Goal: Task Accomplishment & Management: Complete application form

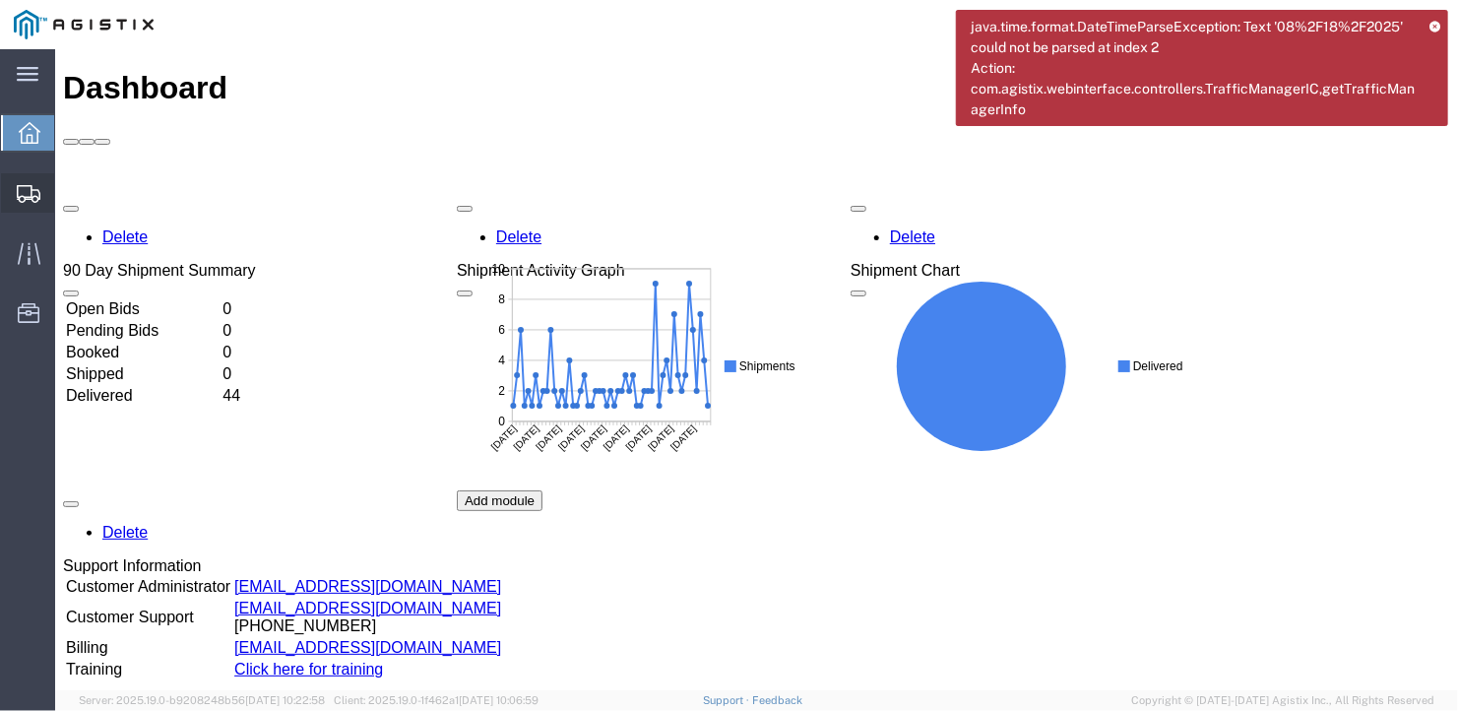
click at [0, 0] on span "Create Shipment" at bounding box center [0, 0] width 0 height 0
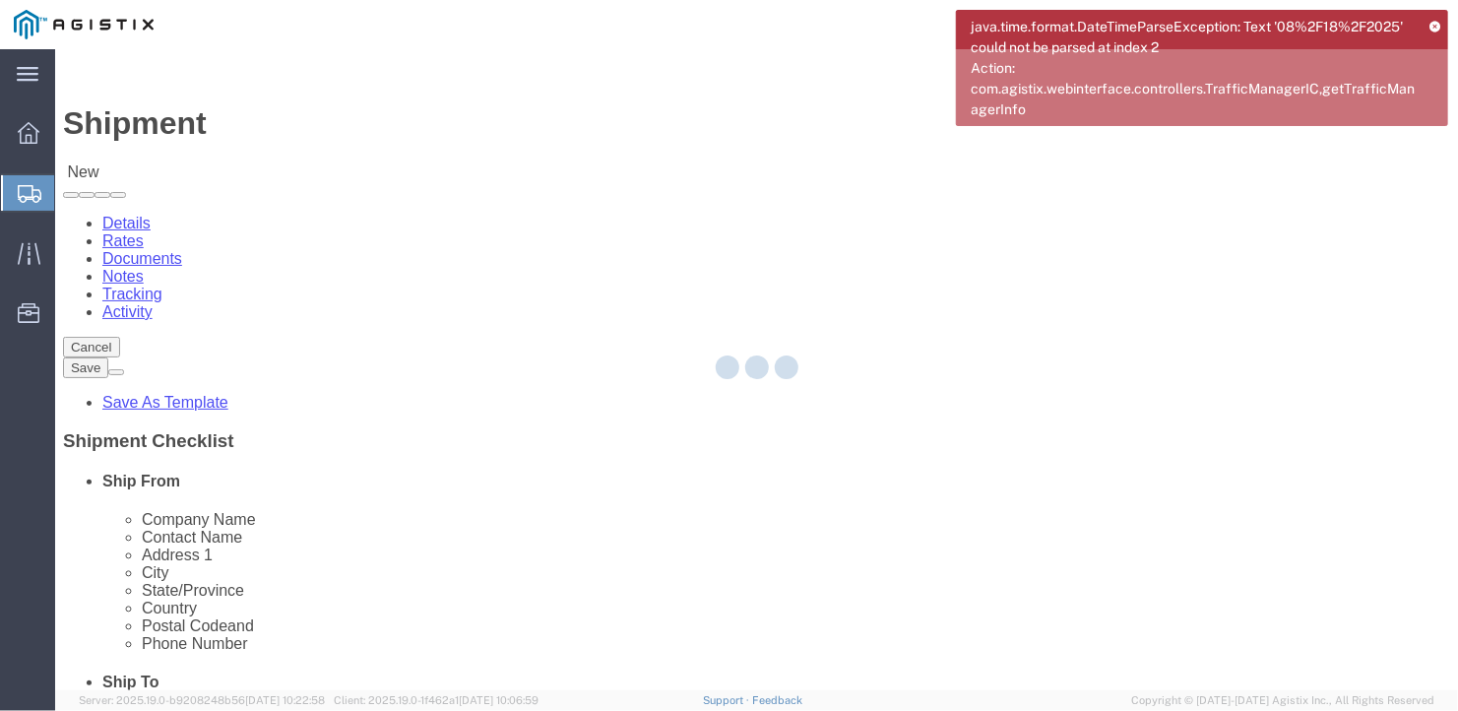
select select
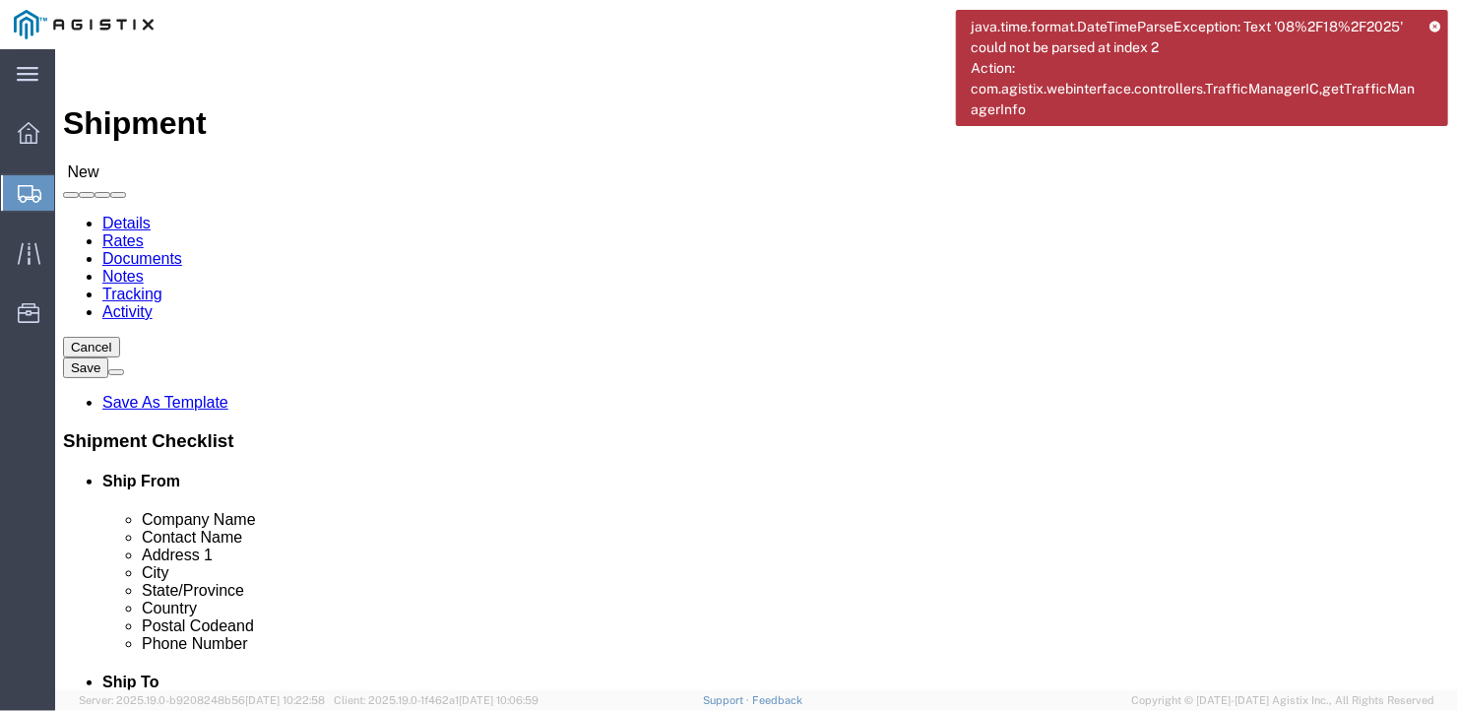
click select "Select General Dynamics Bath Iron Works"
select select "8114"
click select "Select General Dynamics Bath Iron Works"
select select
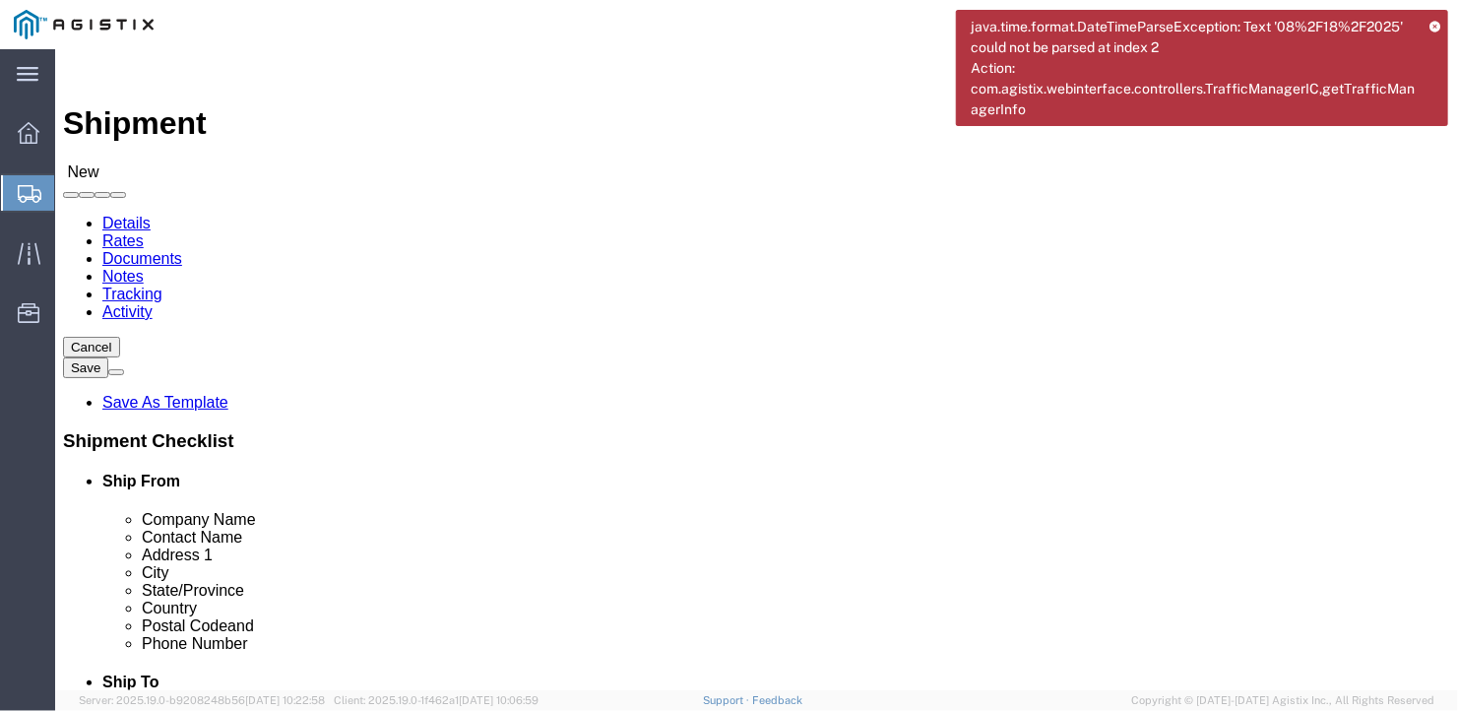
drag, startPoint x: 200, startPoint y: 532, endPoint x: 201, endPoint y: 522, distance: 10.9
click input "text"
type input "[PERSON_NAME]"
type input "[STREET_ADDRESS]"
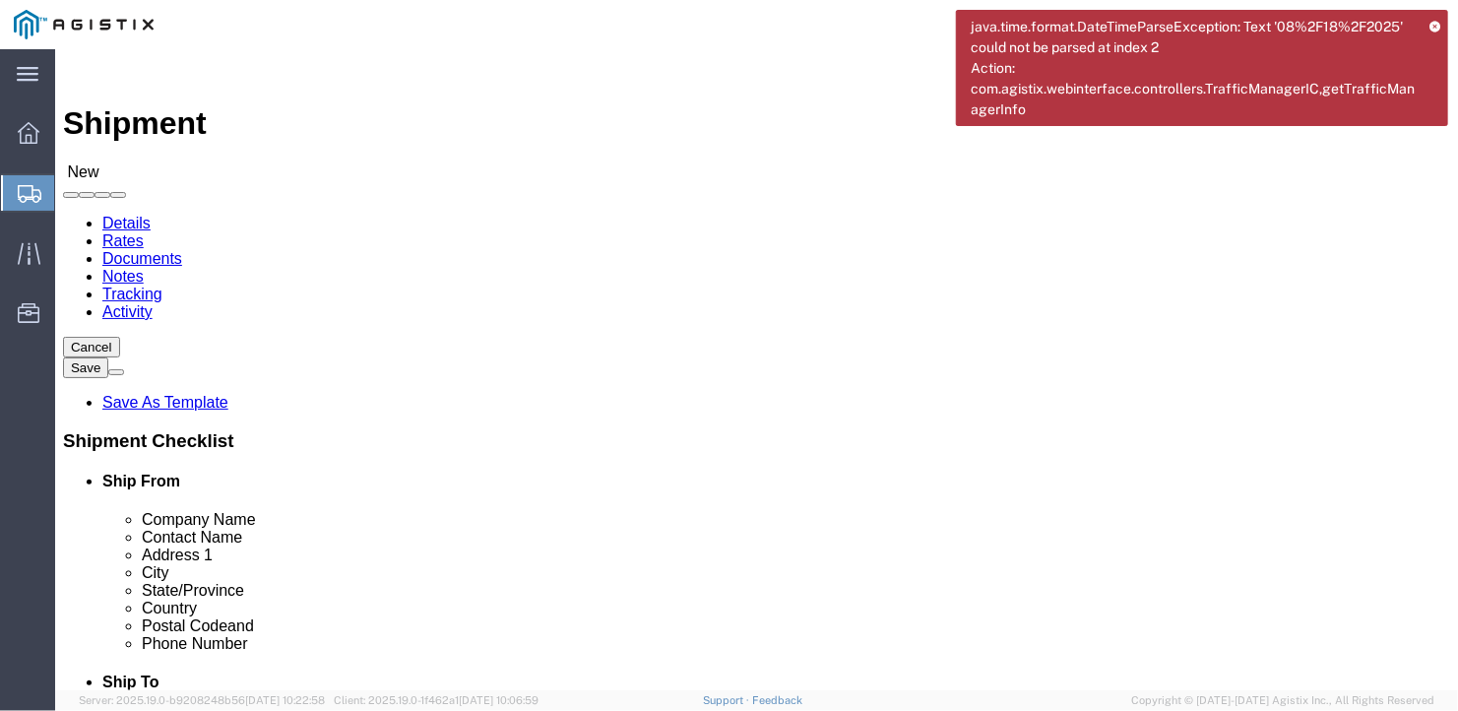
scroll to position [295, 0]
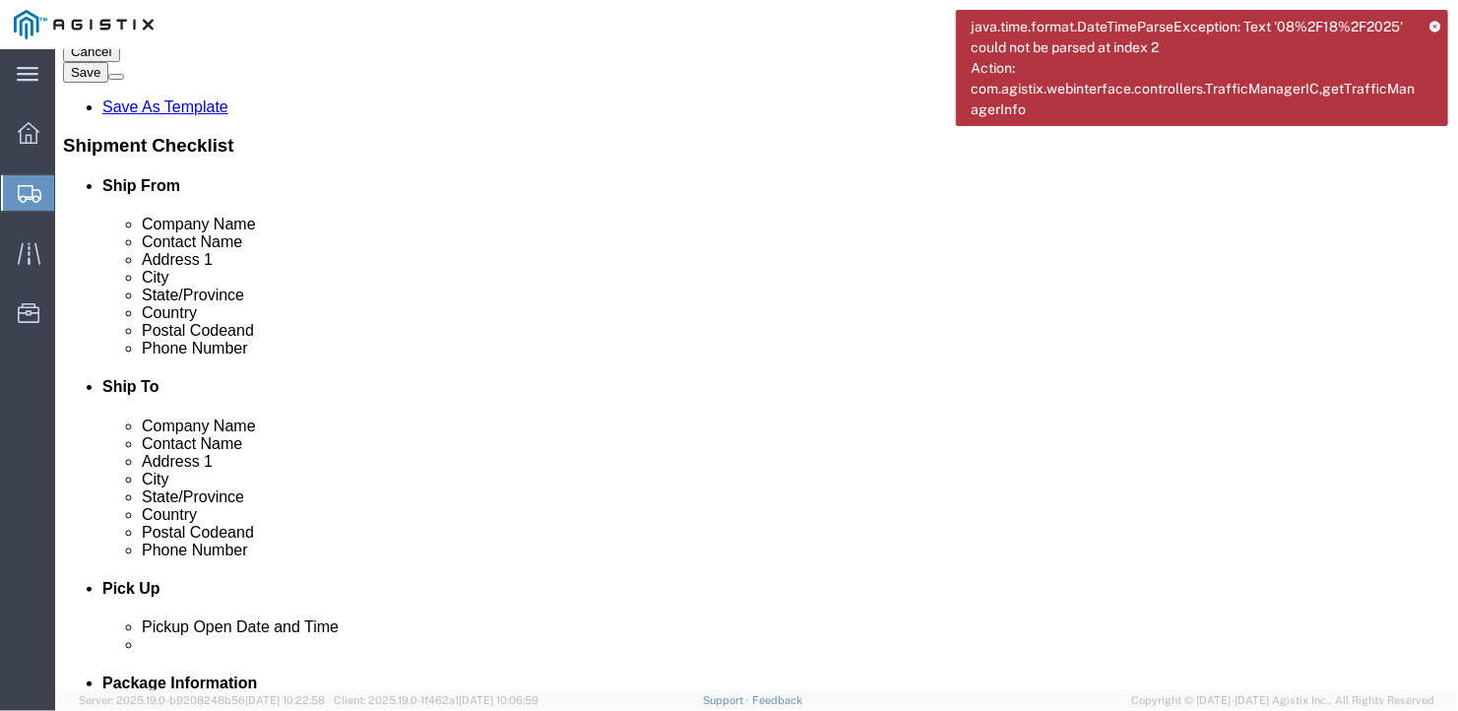
click input "text"
type input "[GEOGRAPHIC_DATA]"
type input "i"
type input "india"
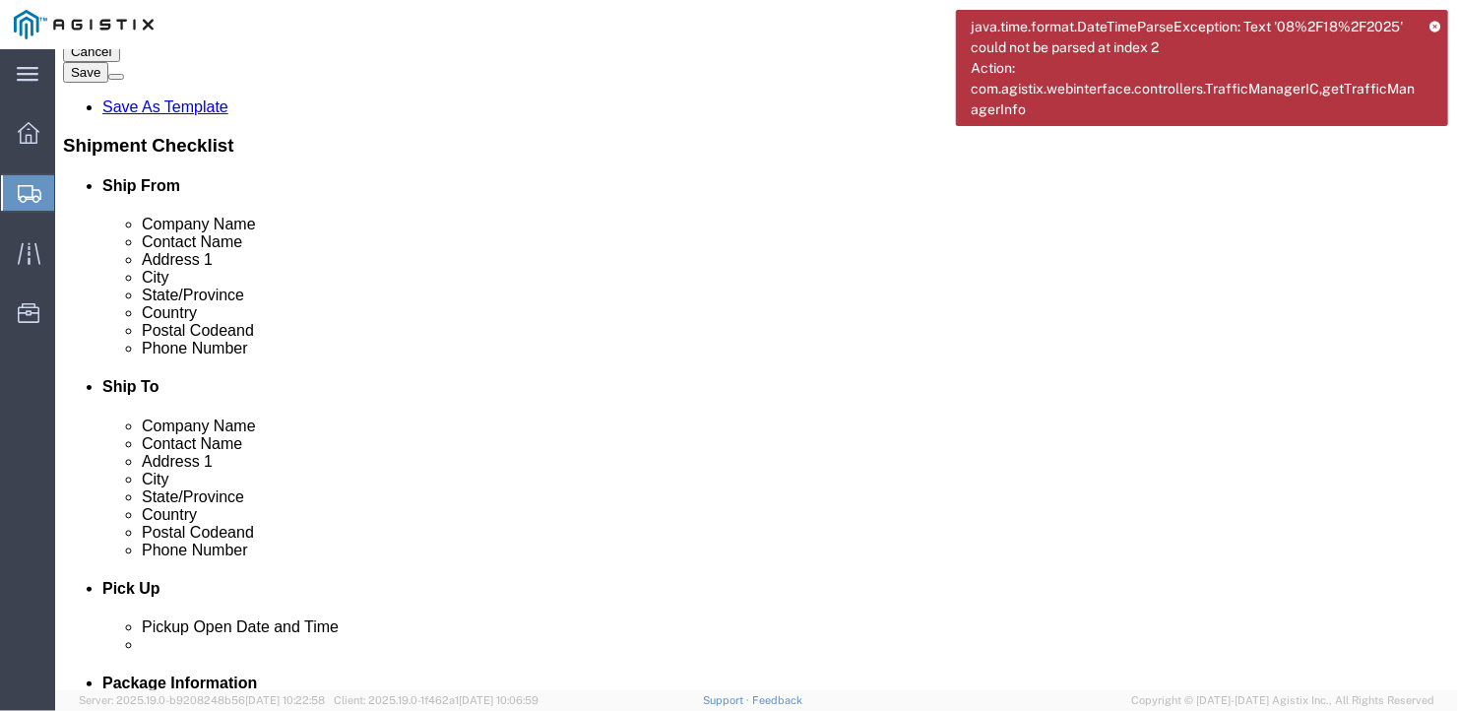
type input "46304"
type input "[PHONE_NUMBER]"
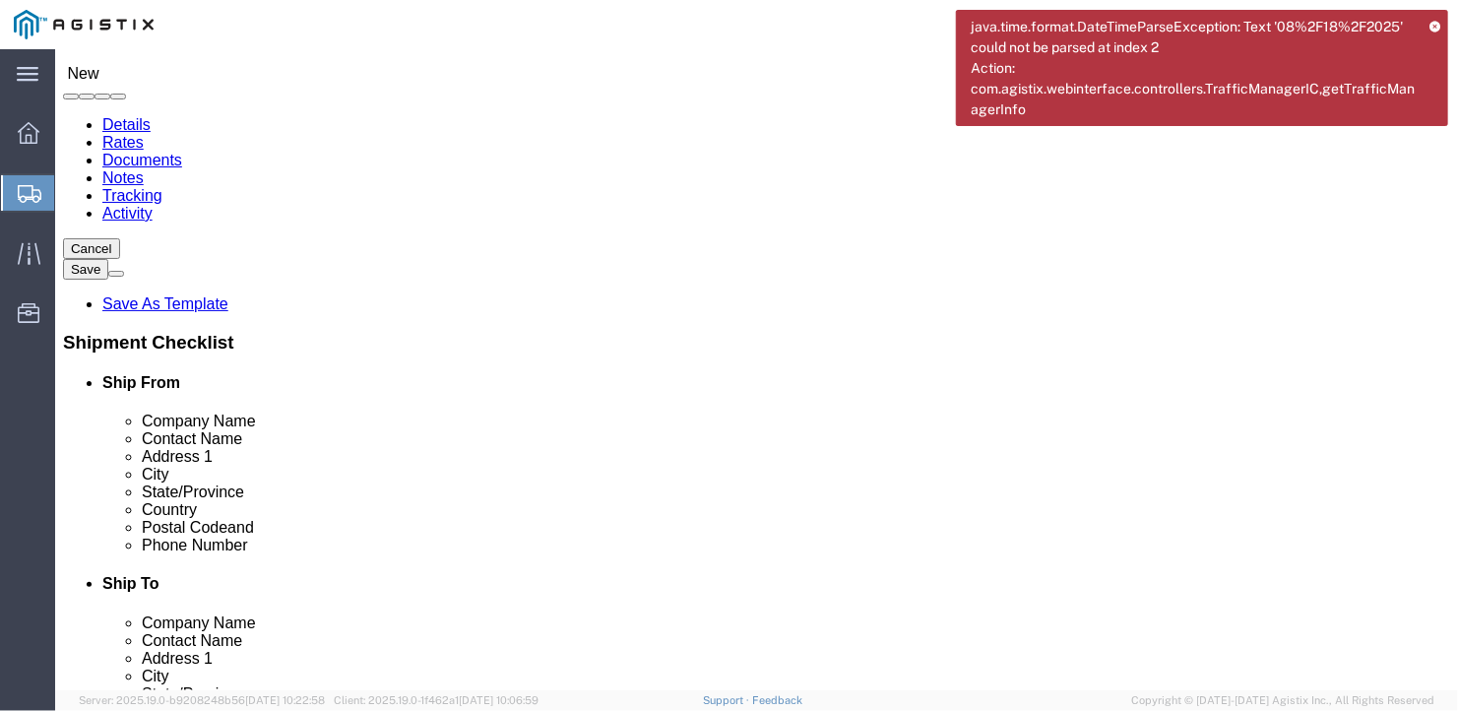
scroll to position [0, 0]
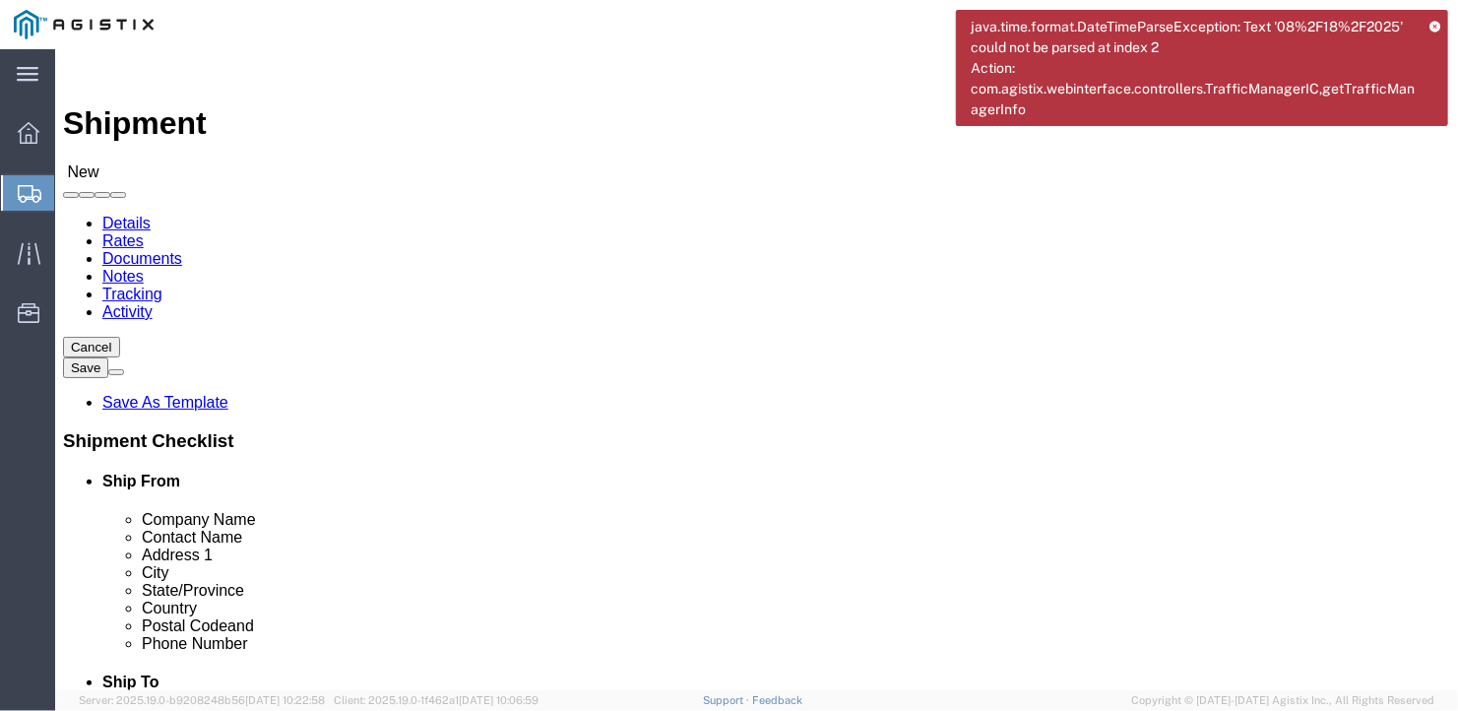
click select "Select Bath - 50 YARD REC [US_STATE][GEOGRAPHIC_DATA] - 700 [US_STATE][GEOGRAPH…"
select select "15691"
click select "Select Bath - 50 YARD REC [US_STATE][GEOGRAPHIC_DATA] - 700 [US_STATE][GEOGRAPH…"
click input "text"
type input "American Steel"
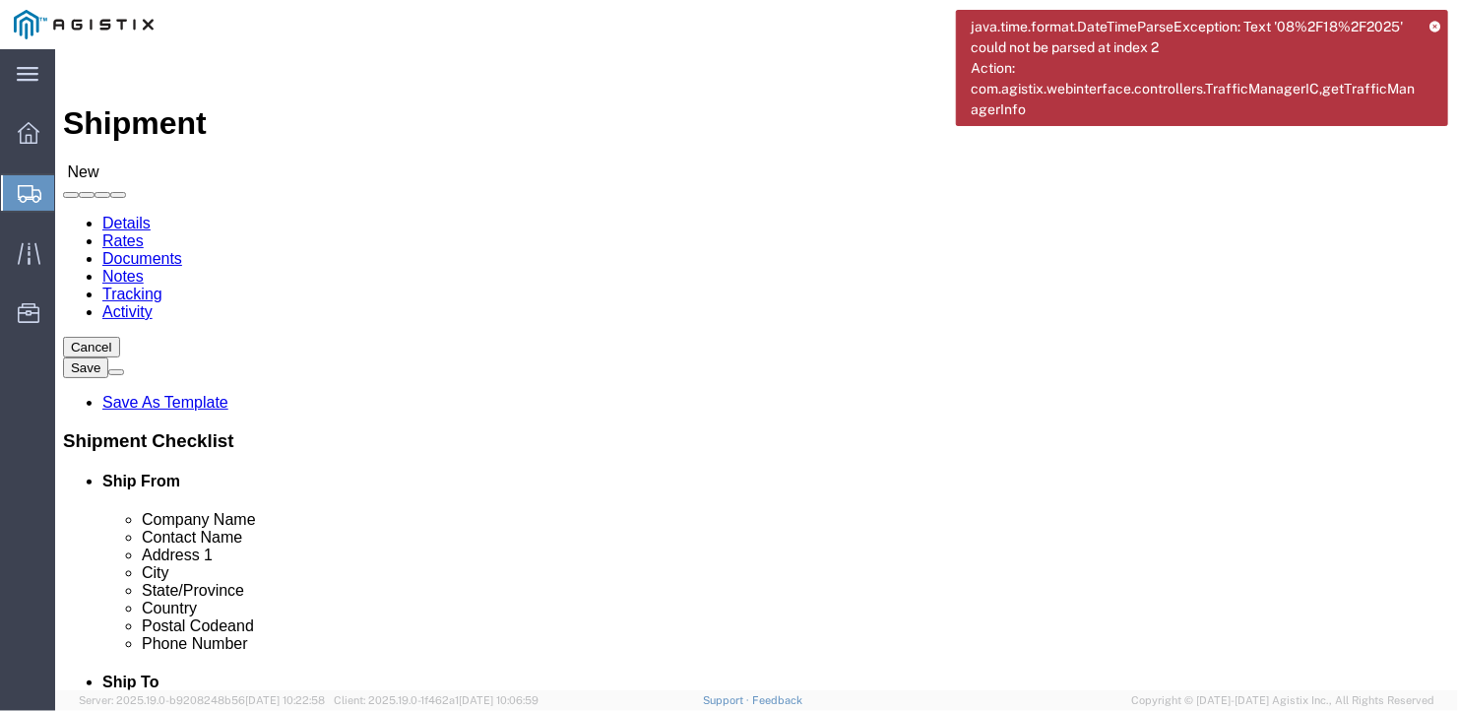
type input "[PERSON_NAME]"
type input "[STREET_ADDRESS][PERSON_NAME]"
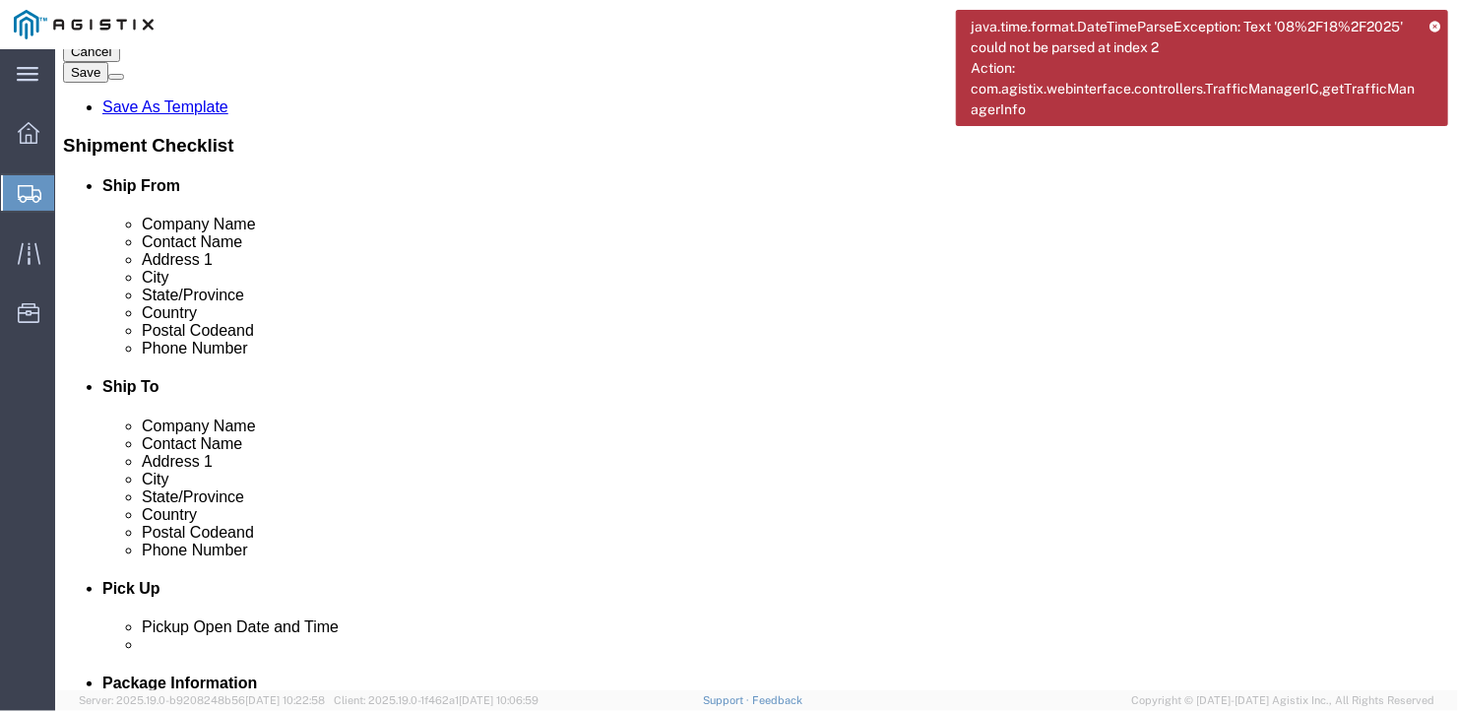
click input "text"
type input "[GEOGRAPHIC_DATA]"
type input "m"
type input "mai"
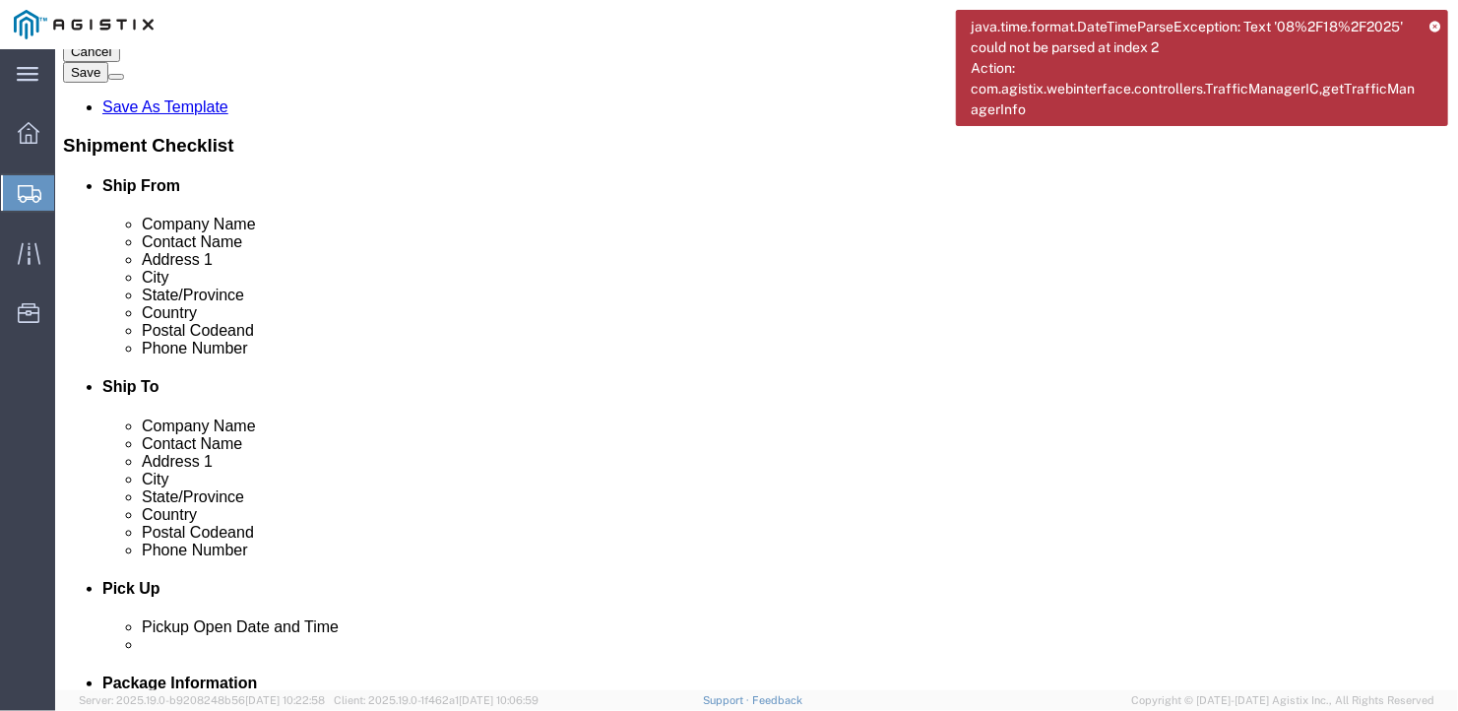
type input "04530"
type input "[PHONE_NUMBER]"
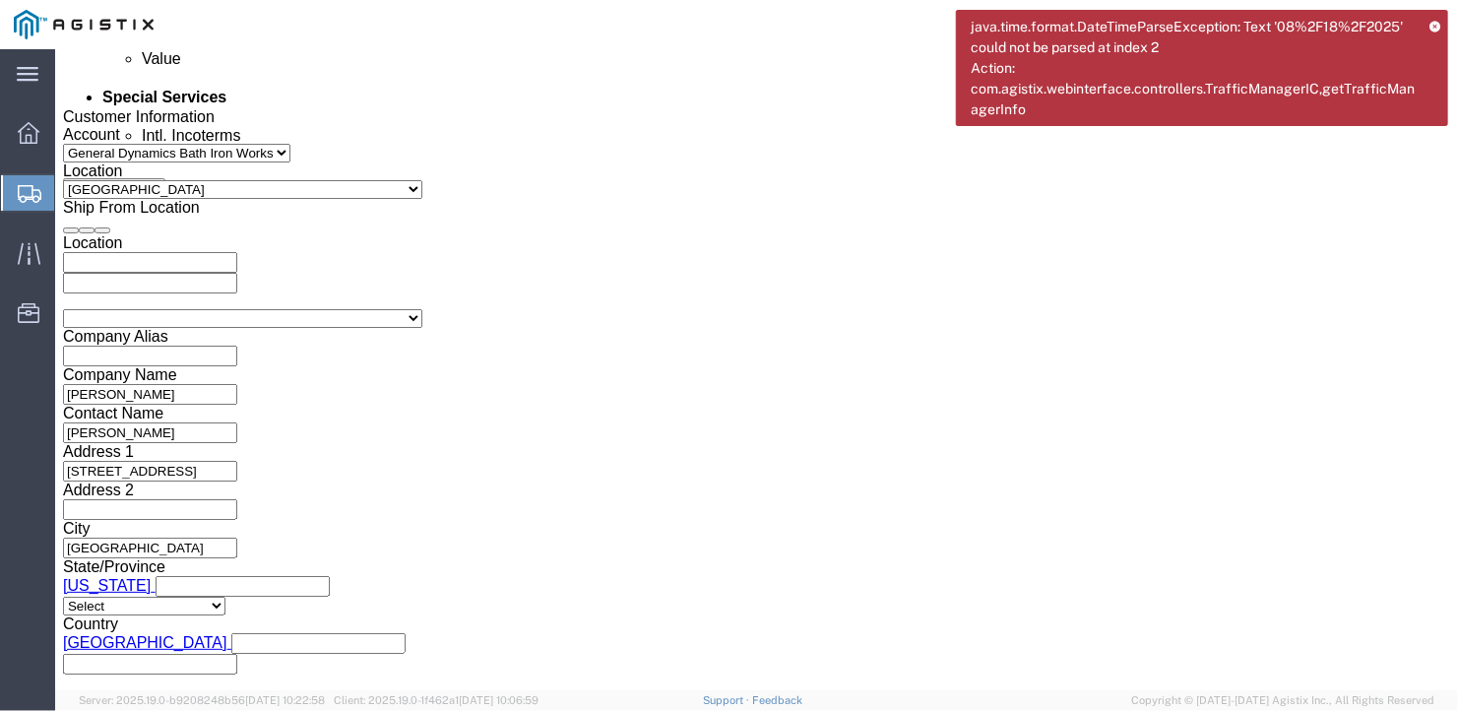
scroll to position [1367, 0]
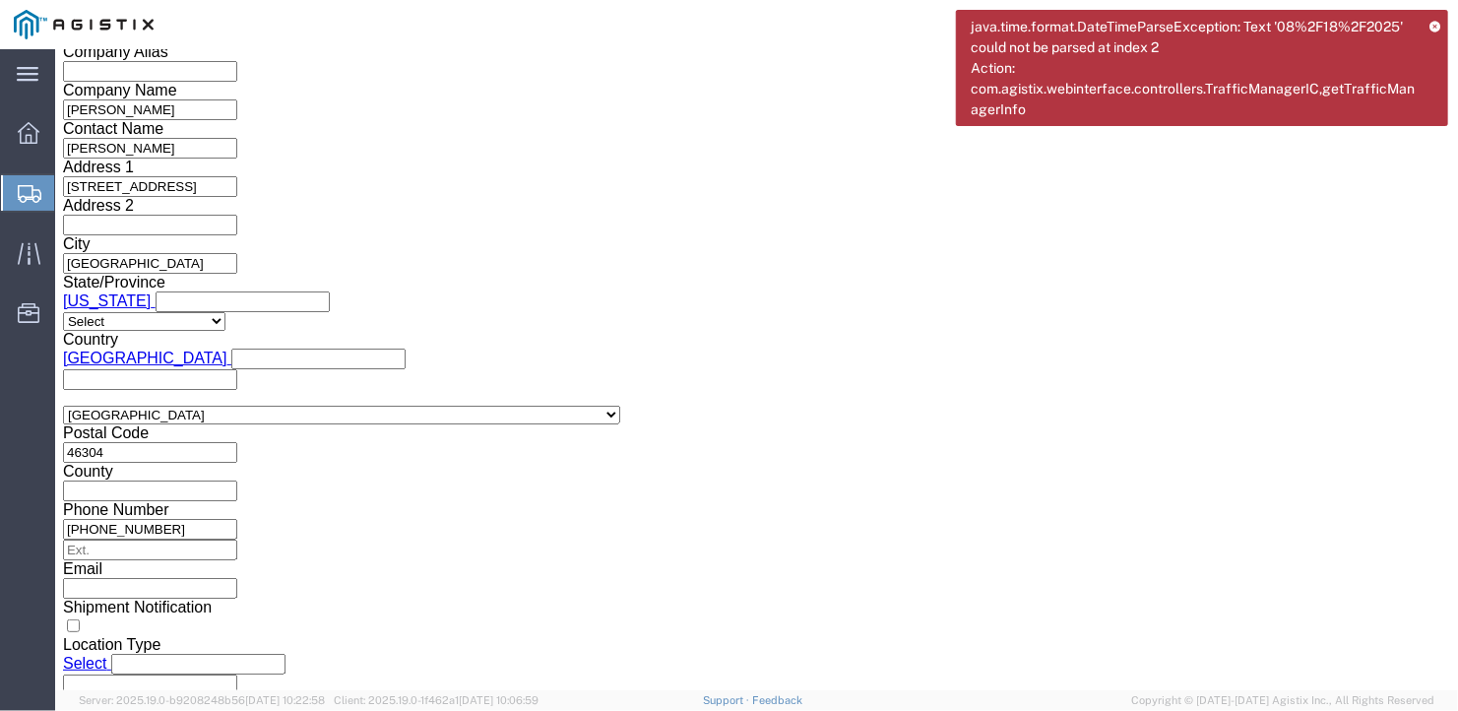
click select "Select Air Less than Truckload Multi-Leg Ocean Freight Rail Small Parcel Truckl…"
select select "TL"
click select "Select Air Less than Truckload Multi-Leg Ocean Freight Rail Small Parcel Truckl…"
click select "Select 1-Ton (PSS) 10 Wheel 10 Yard Dump Truck 20 Yard Dump Truck Bobtail Botto…"
select select "FLBD"
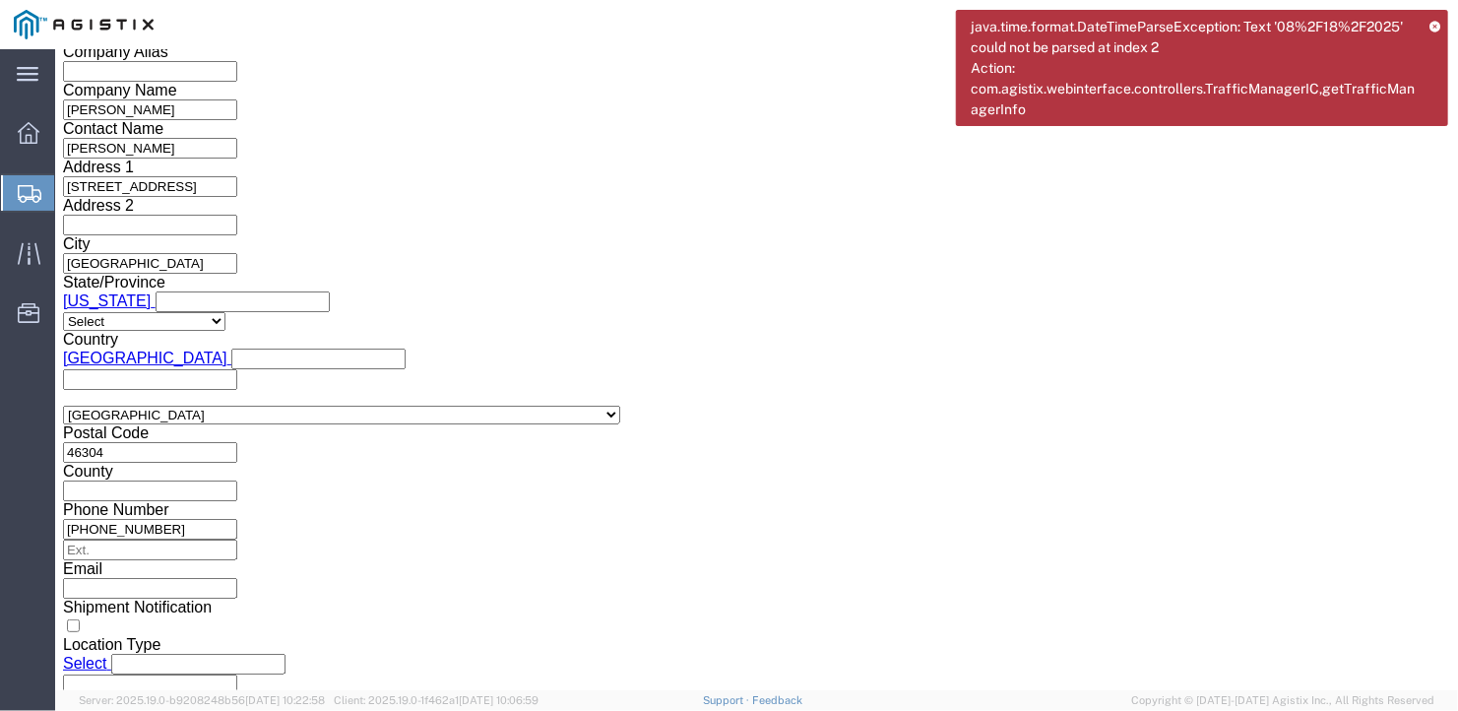
click select "Select 1-Ton (PSS) 10 Wheel 10 Yard Dump Truck 20 Yard Dump Truck Bobtail Botto…"
click select "Select 35 Feet 20 Feet 28 Feet 53 Feet 40 Feet 48 Feet"
select select "53FT"
click select "Select 35 Feet 20 Feet 28 Feet 53 Feet 40 Feet 48 Feet"
click button "Continue"
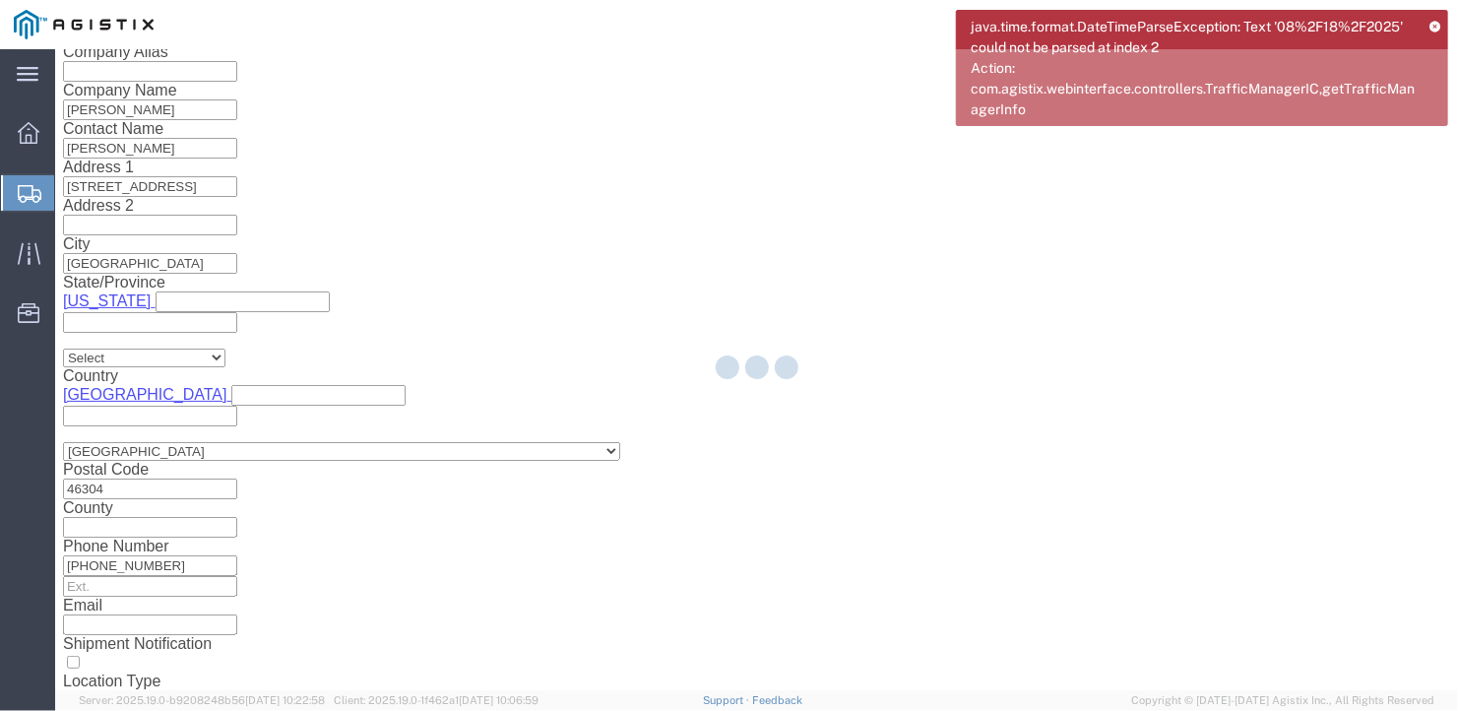
scroll to position [23, 0]
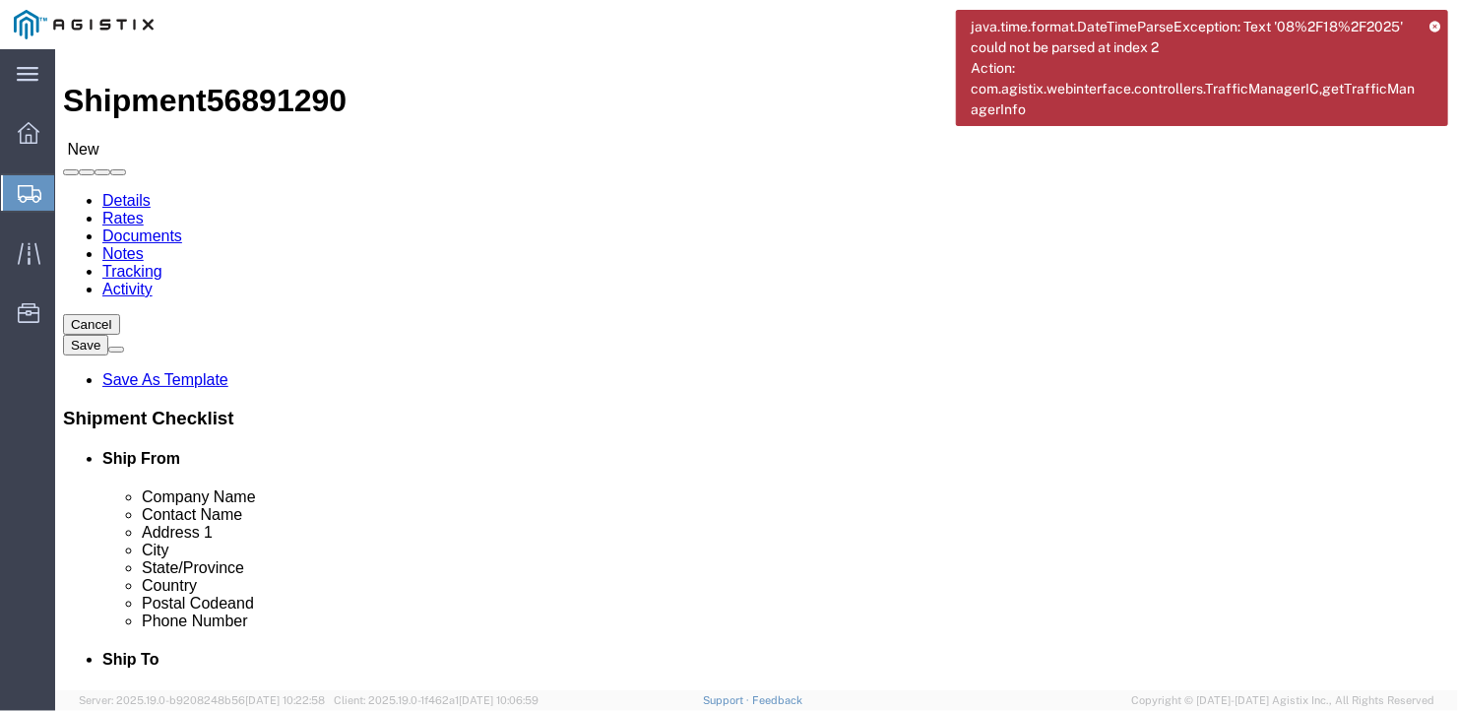
click select "Select Bale(s) Basket(s) Bolt(s) Bottle(s) Buckets Bulk Bundle(s) Can(s) Cardbo…"
select select "BULK"
click select "Select Bale(s) Basket(s) Bolt(s) Bottle(s) Buckets Bulk Bundle(s) Can(s) Cardbo…"
drag, startPoint x: 235, startPoint y: 392, endPoint x: 148, endPoint y: 381, distance: 88.3
click div "Number 1"
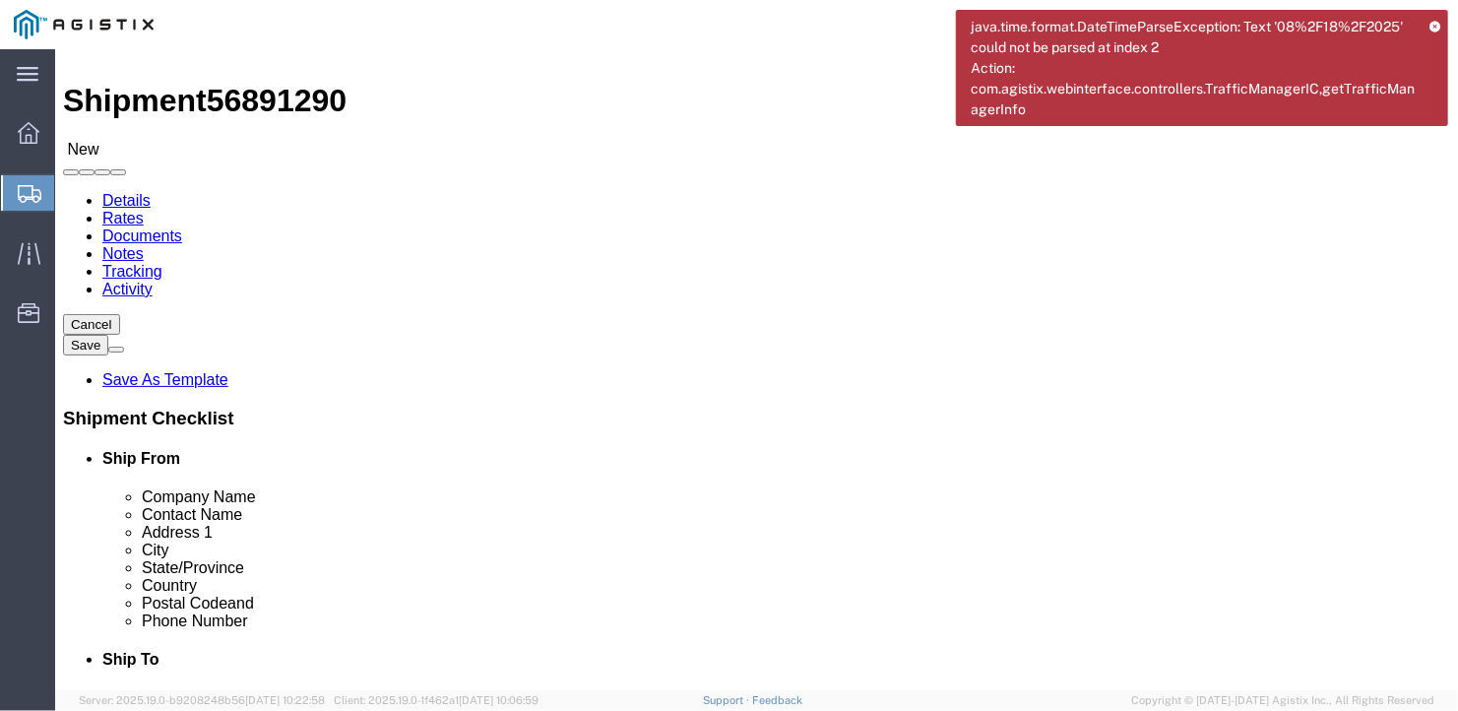
type input "14"
click input "text"
type input "582"
click input "text"
type input "126"
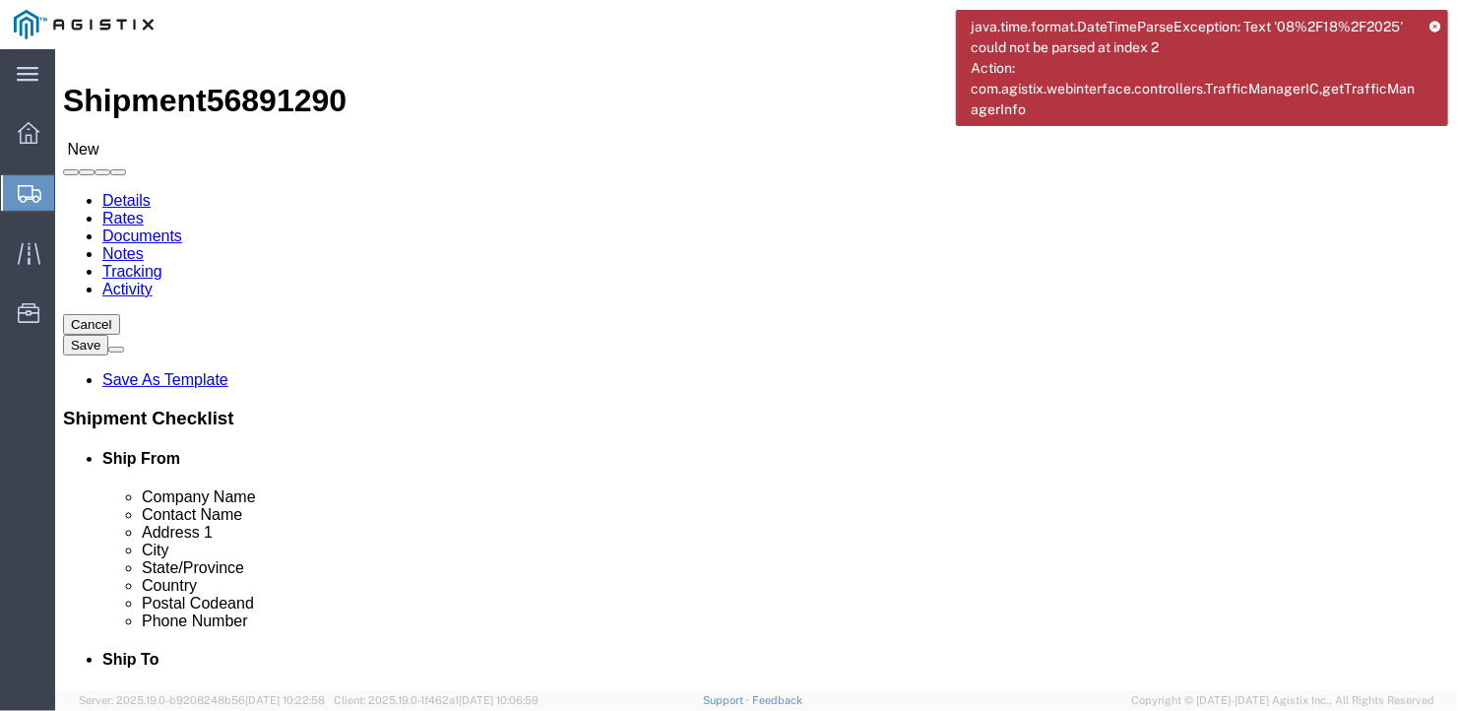
click input "text"
type input "12"
drag, startPoint x: 243, startPoint y: 466, endPoint x: 92, endPoint y: 485, distance: 152.8
click div "Package Type Select Bale(s) Basket(s) Bolt(s) Bottle(s) Buckets Bulk Bundle(s) …"
type input "40774"
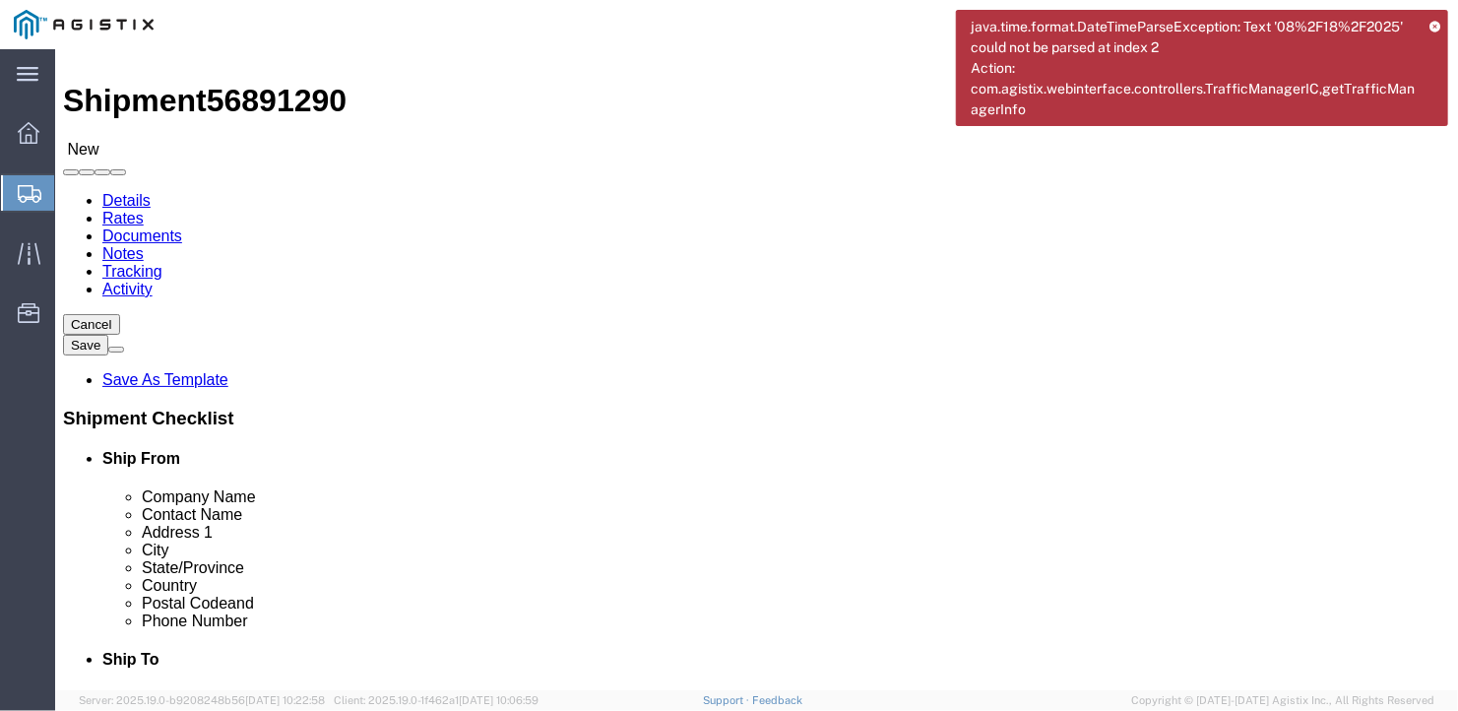
click div "14 x Bulk Package Type Select Bale(s) Basket(s) Bolt(s) Bottle(s) Buckets Bulk …"
click link "Add Content"
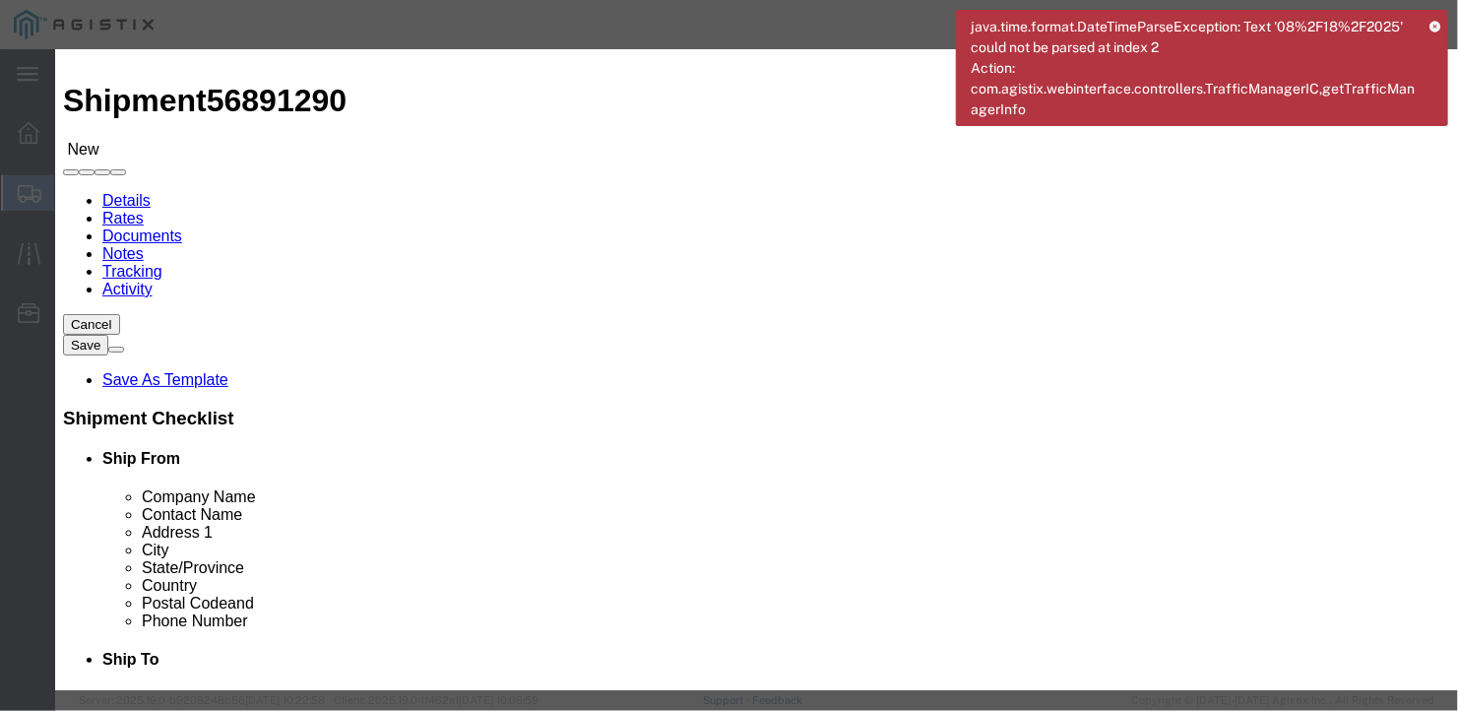
click input "text"
type input "wide steel plates"
select select "US"
drag, startPoint x: 360, startPoint y: 184, endPoint x: 319, endPoint y: 187, distance: 41.4
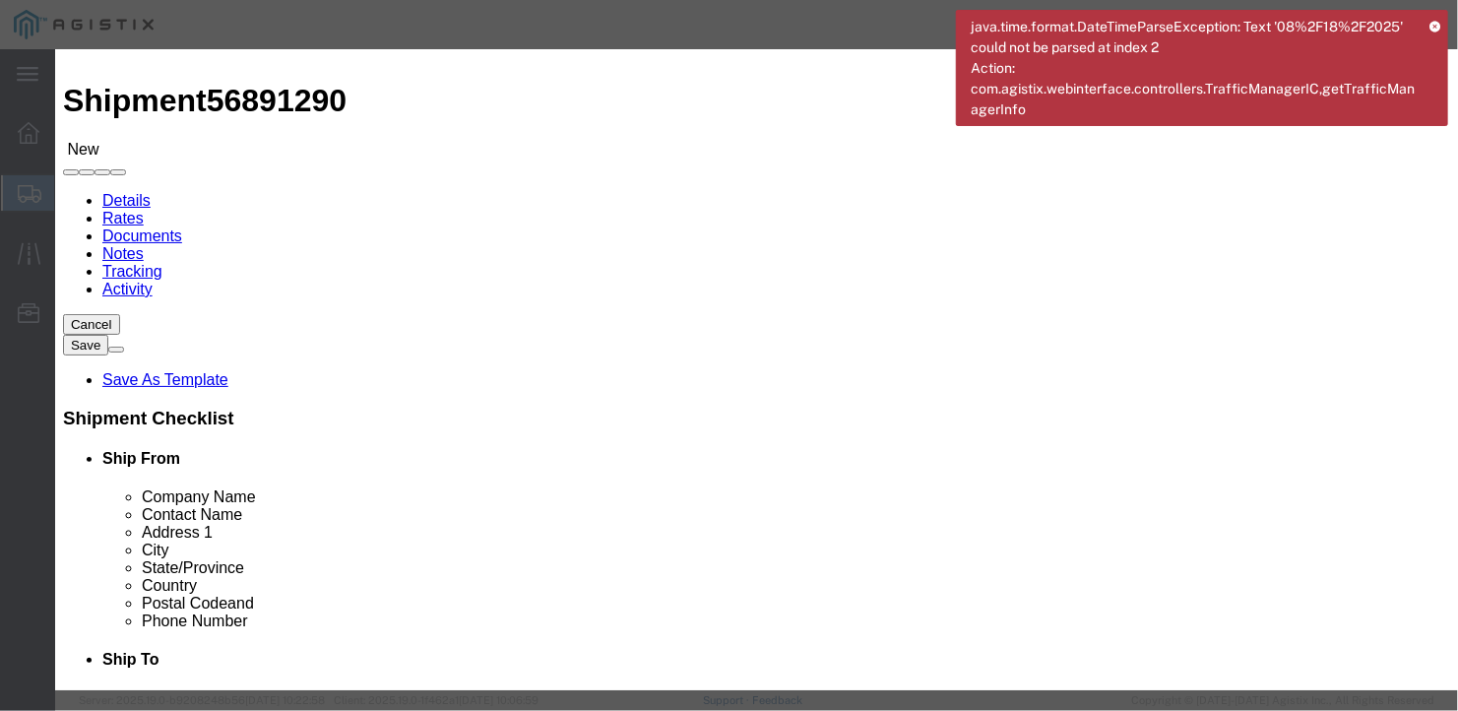
click div "Pieces 0 Select Bag Barrels 100Board Feet Bottle Box Blister Pack Carats Can Ca…"
type input "14"
click input "text"
type input "1"
click button "Save & Close"
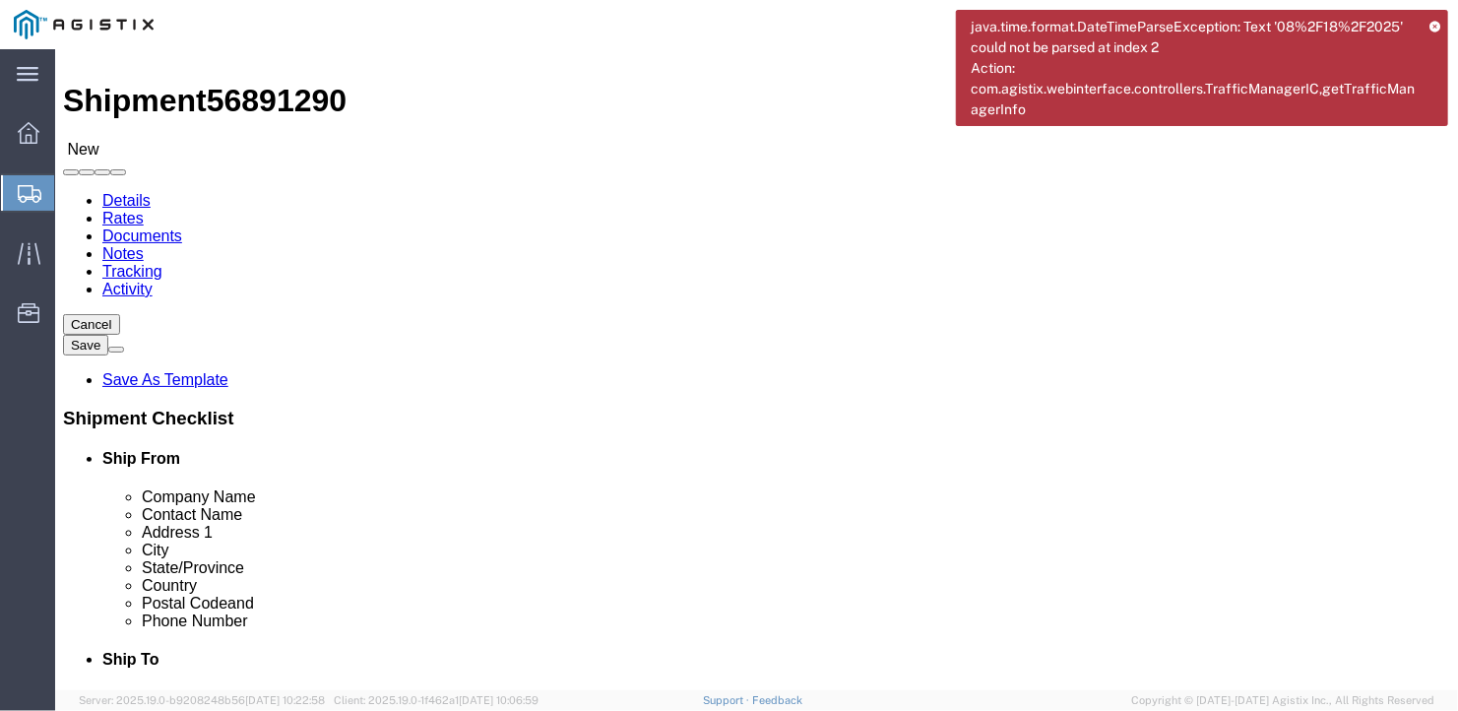
click button "Rate Shipment"
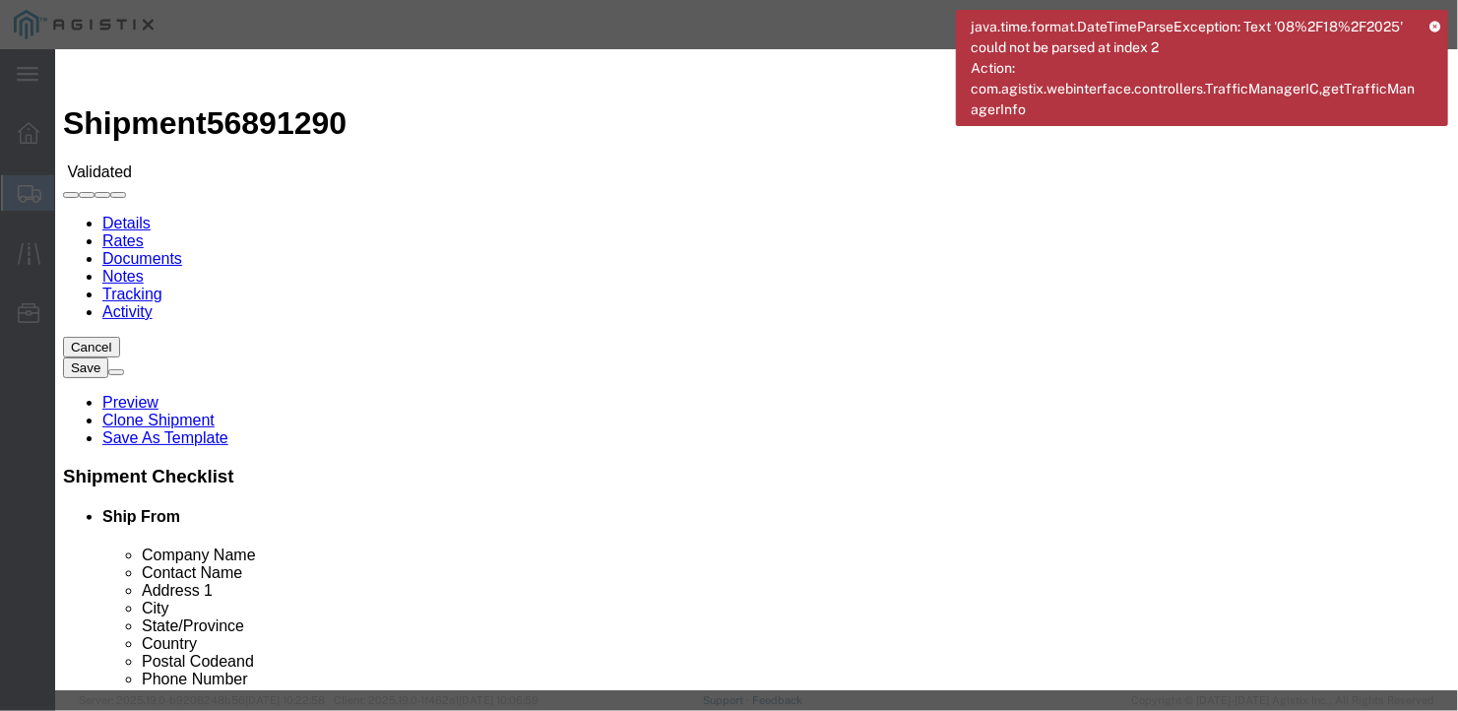
click at [1436, 24] on icon at bounding box center [1434, 26] width 11 height 11
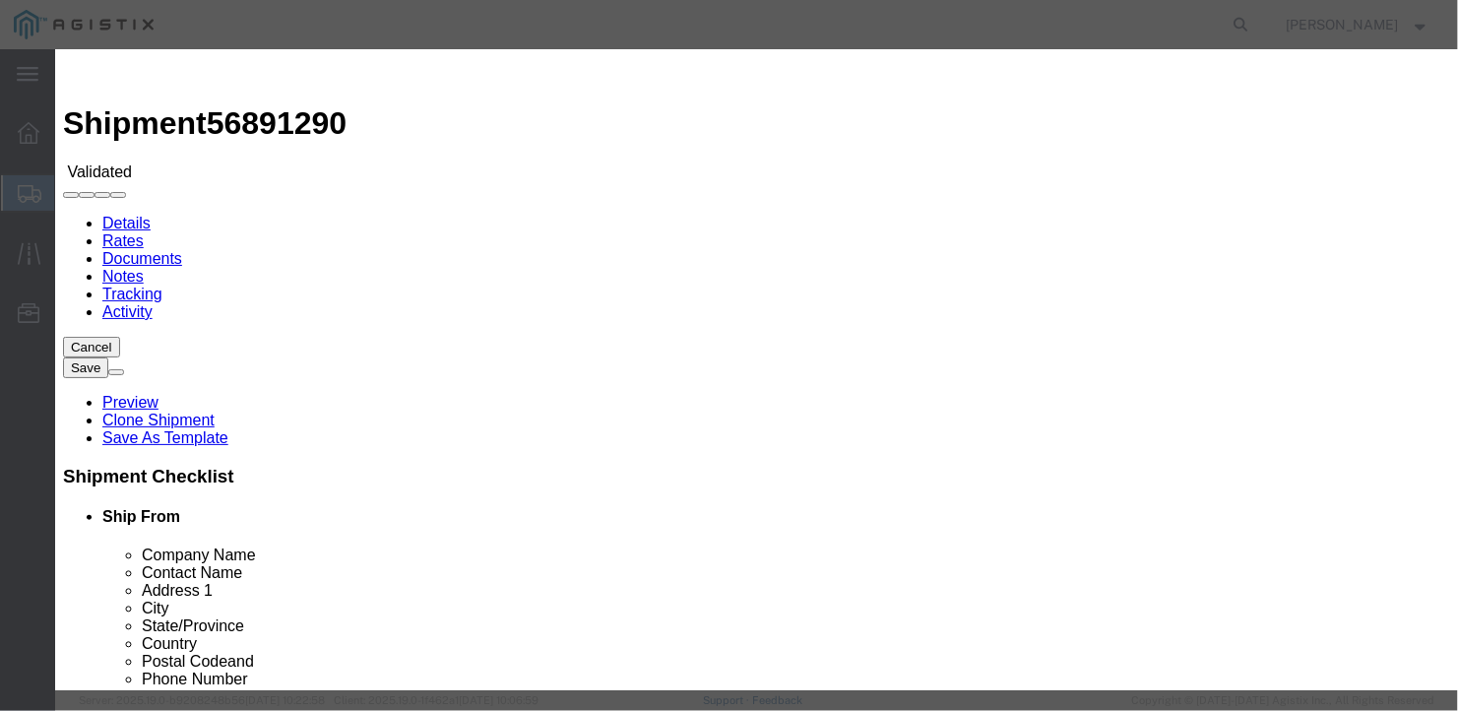
select select "6922"
select select "16774"
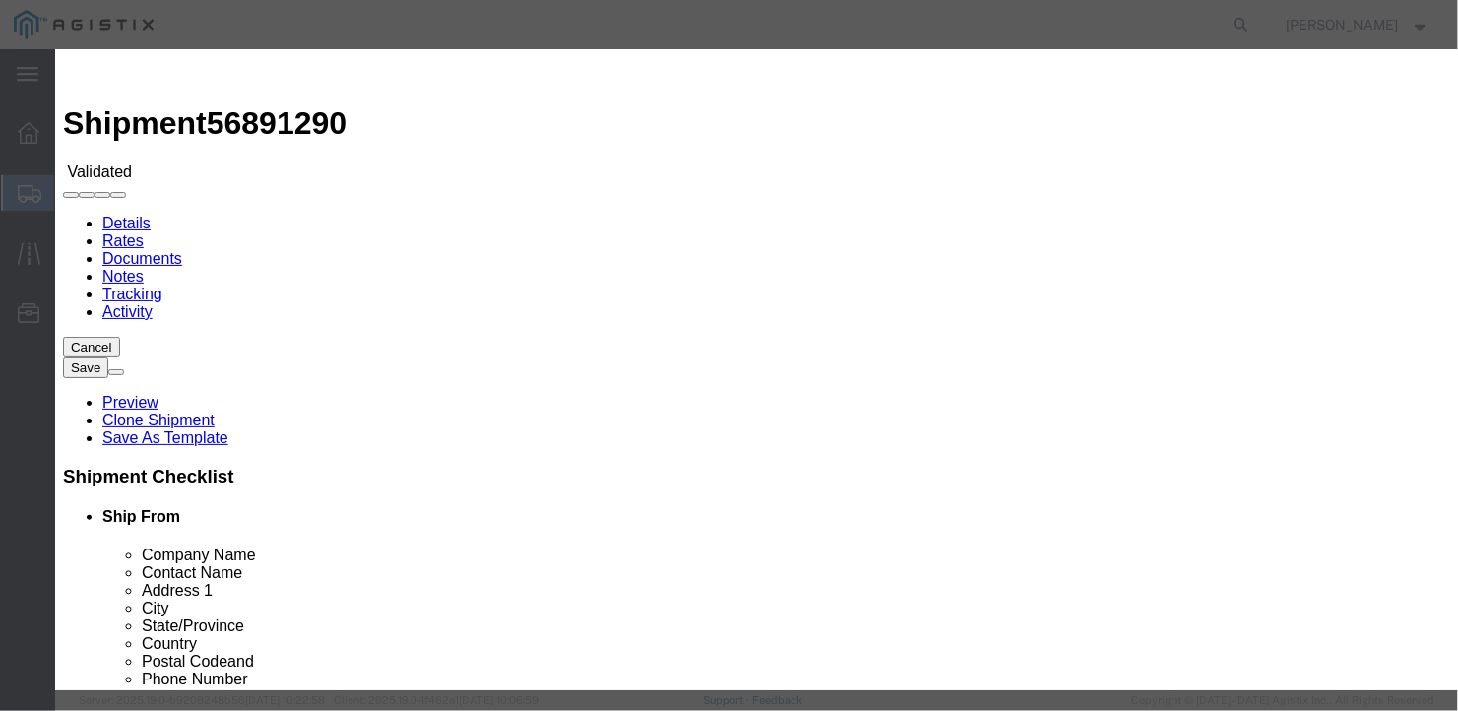
drag, startPoint x: 1045, startPoint y: 337, endPoint x: 1032, endPoint y: 351, distance: 19.5
type input "5300"
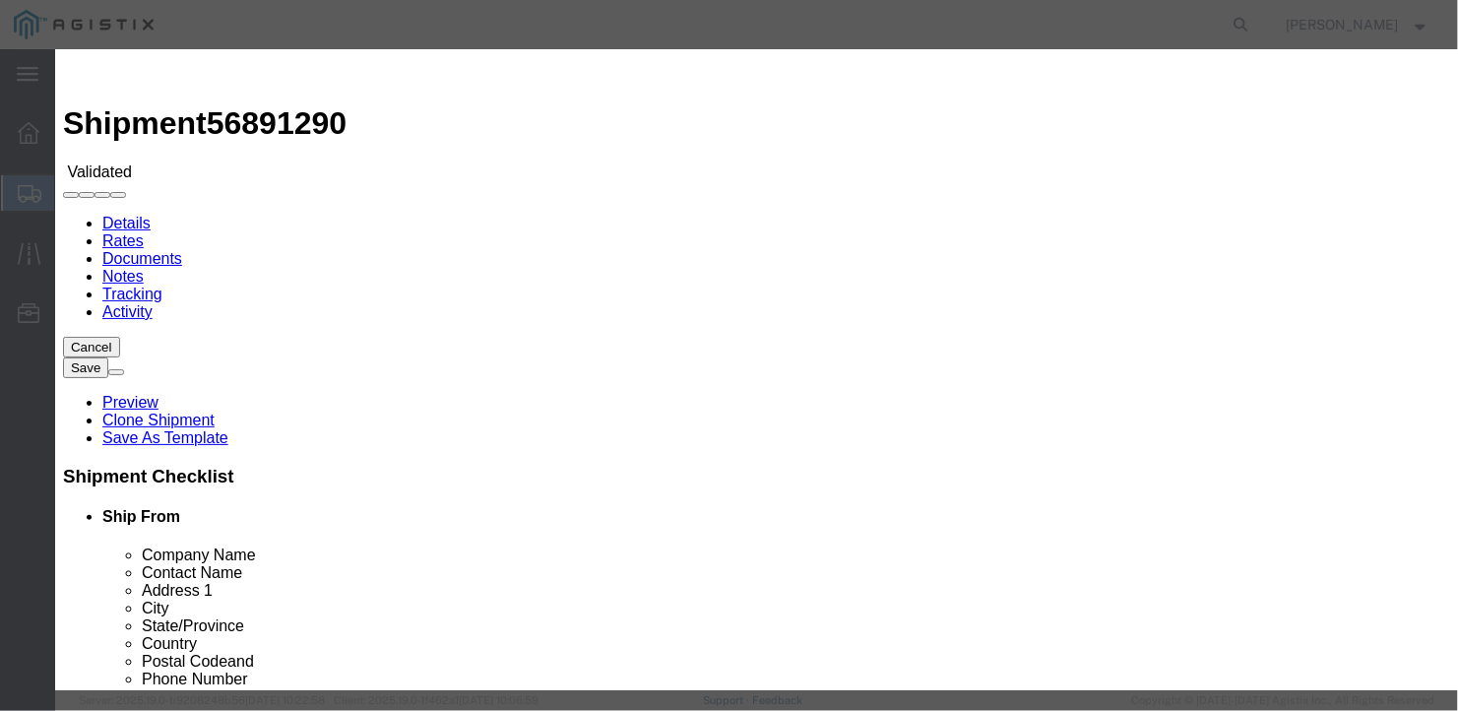
type input "5,300.00"
type input "b27209"
type input "[PERSON_NAME]"
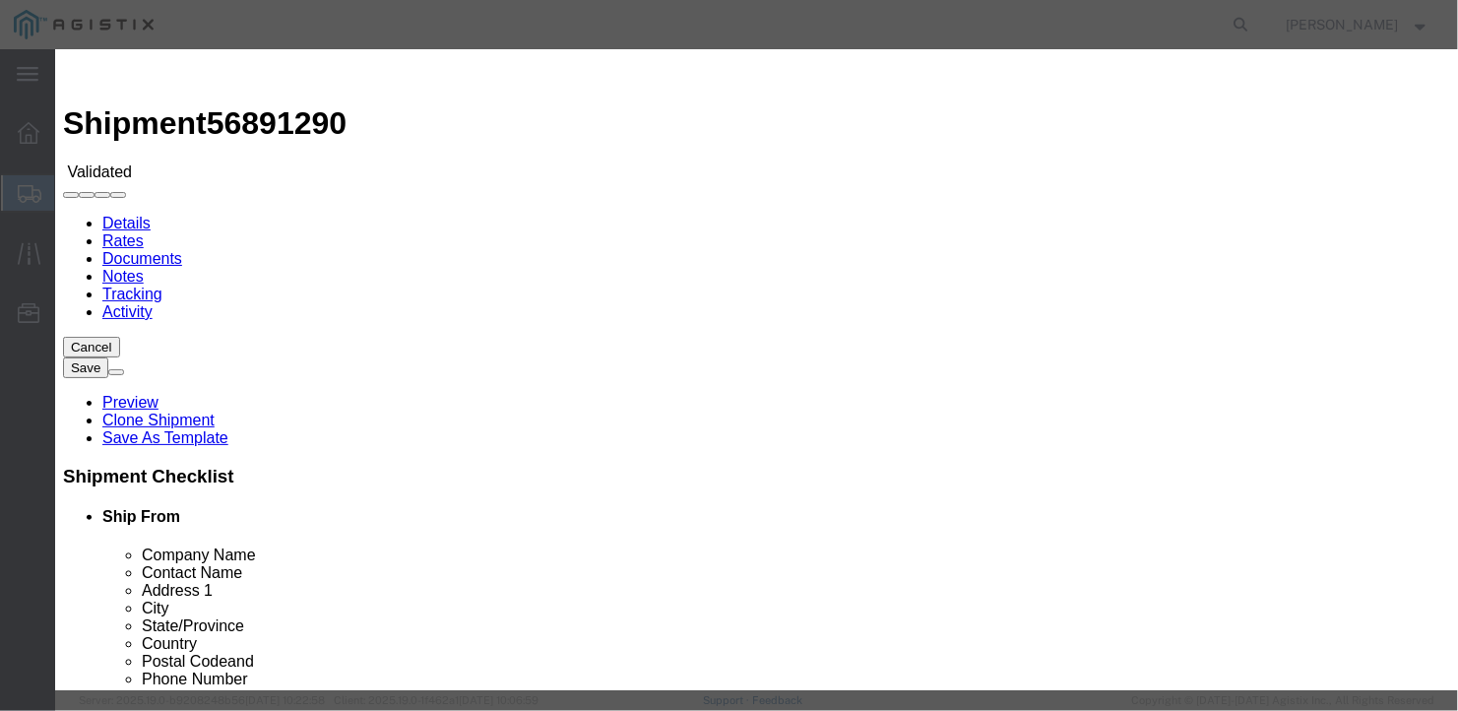
type input "2075497862"
type input "[DATE]"
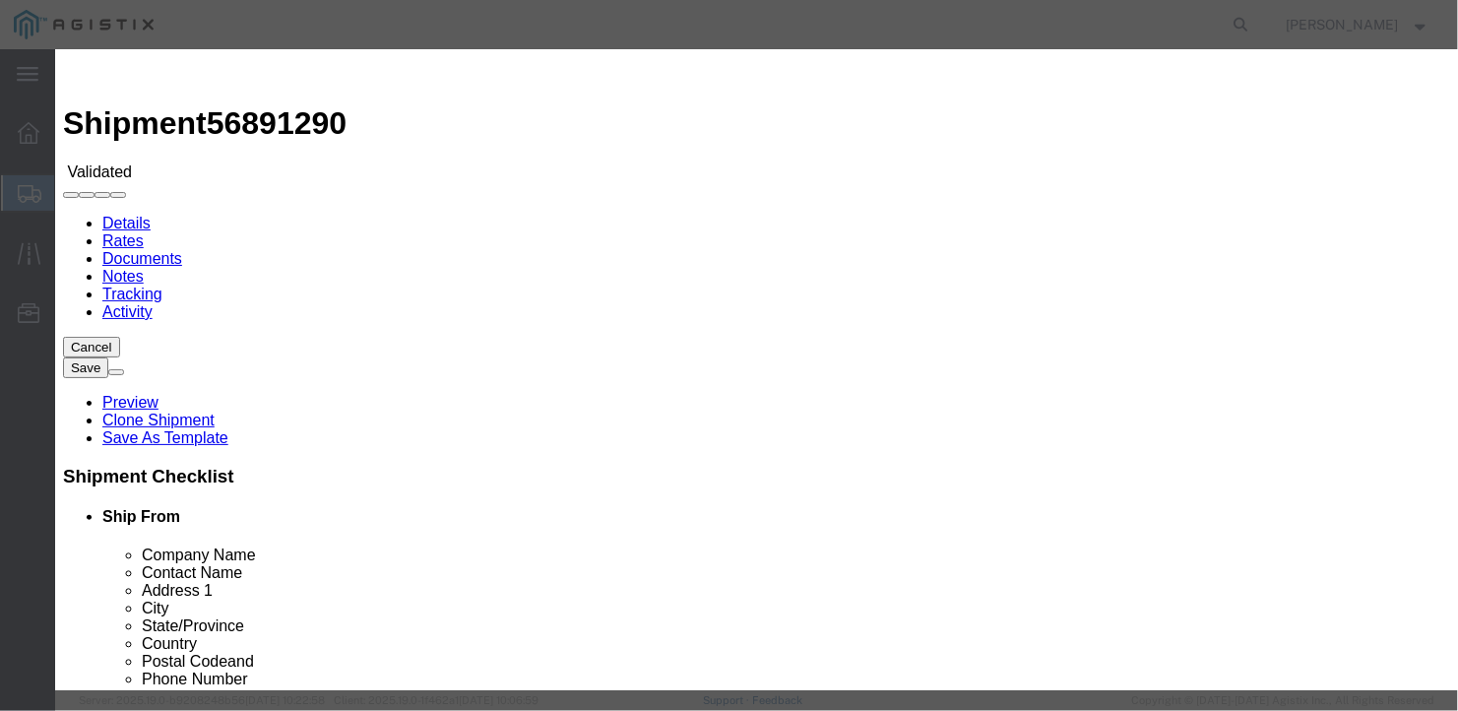
type input "09/17/2025"
type input "[DATE]"
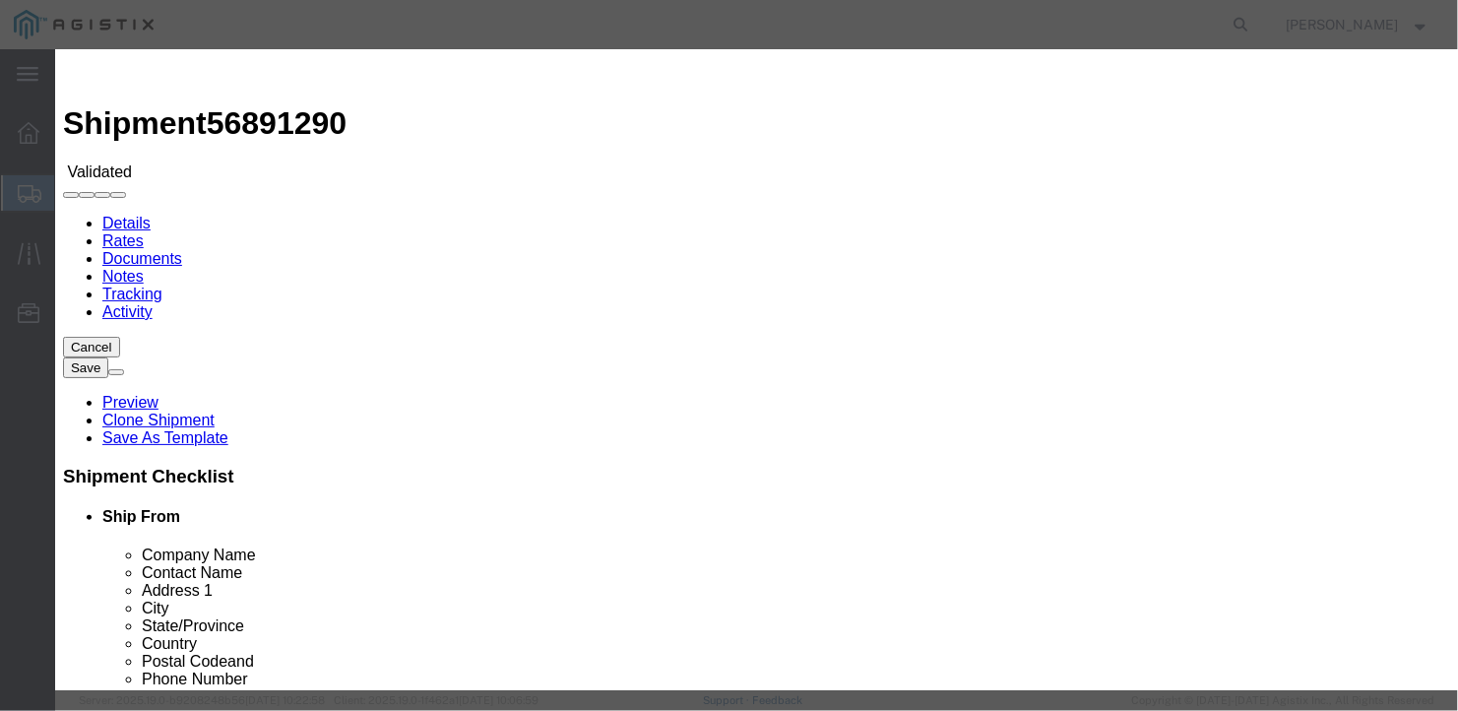
select select "1200"
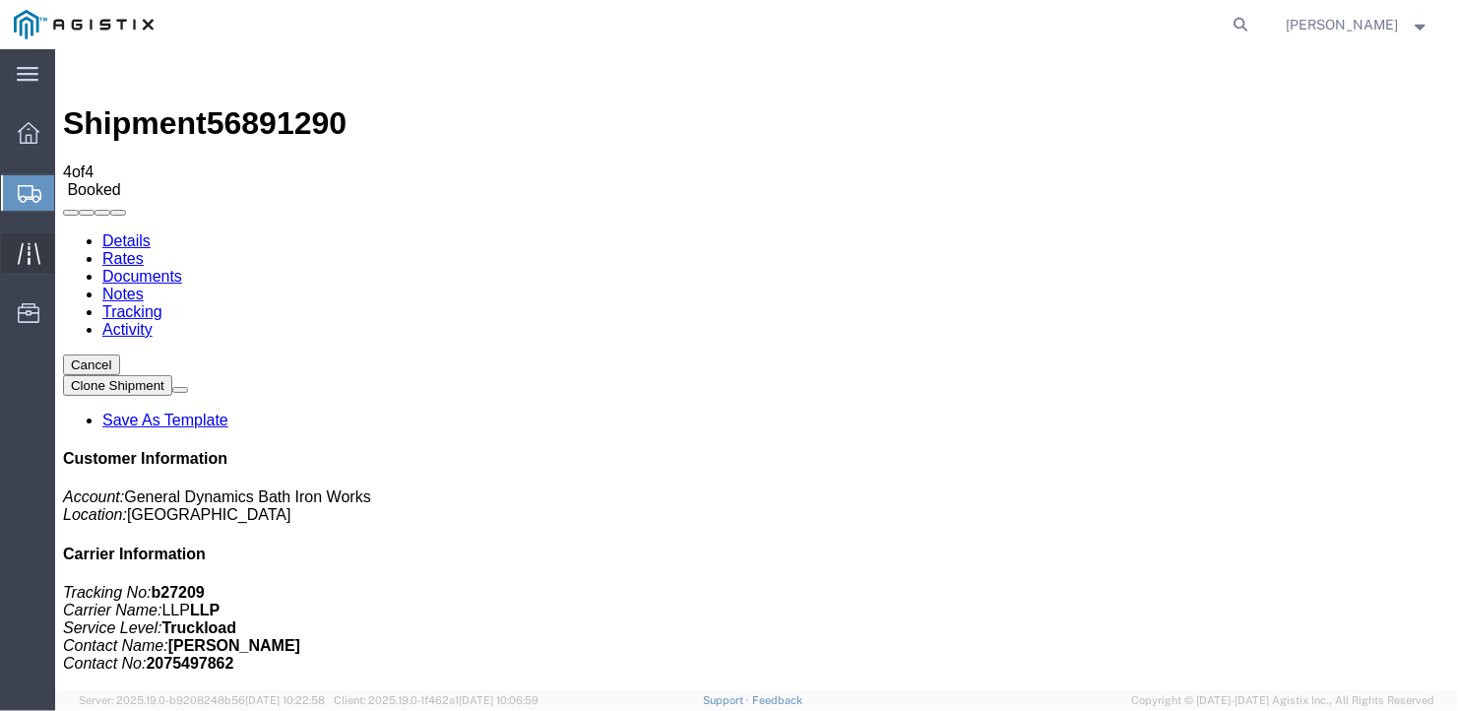
click at [68, 240] on span "Traffic" at bounding box center [61, 252] width 14 height 39
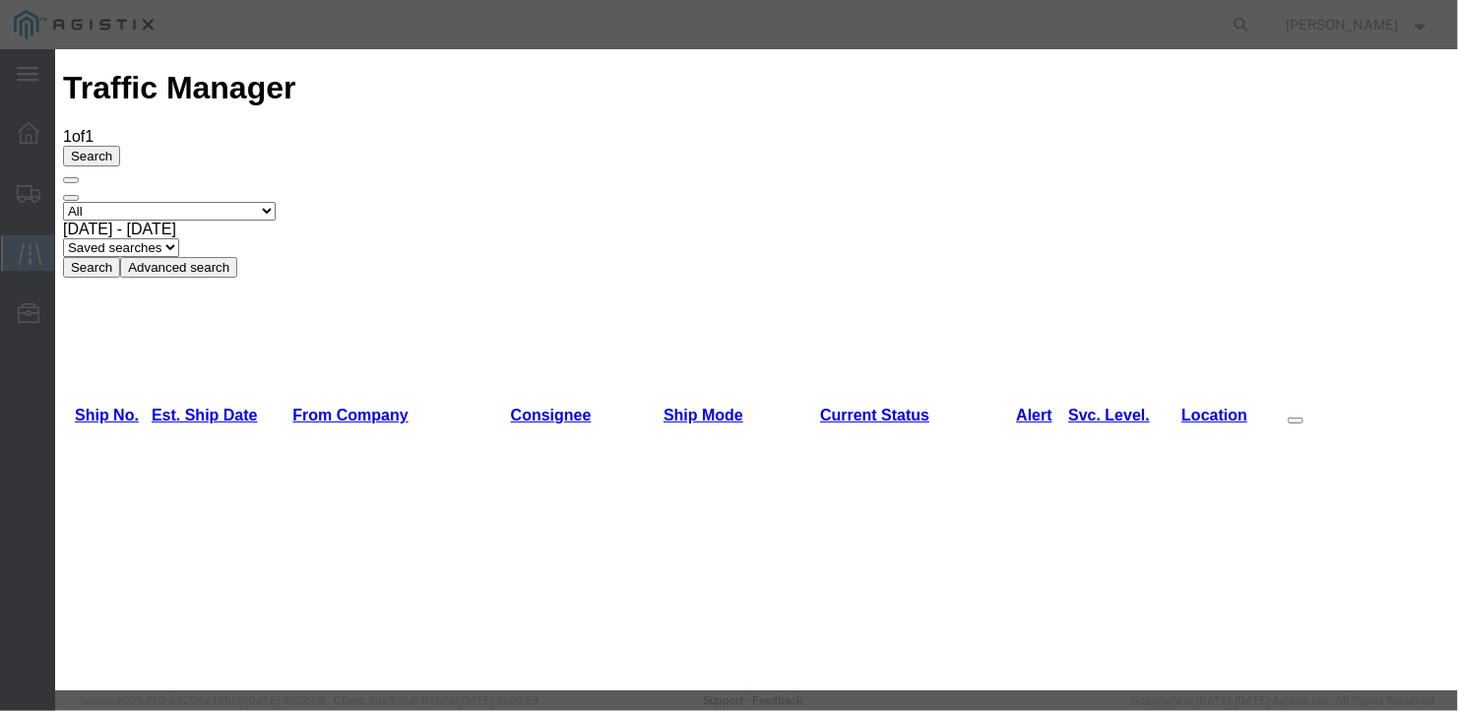
type input "[DATE]"
type input "10:00 AM"
select select "DELIVRED"
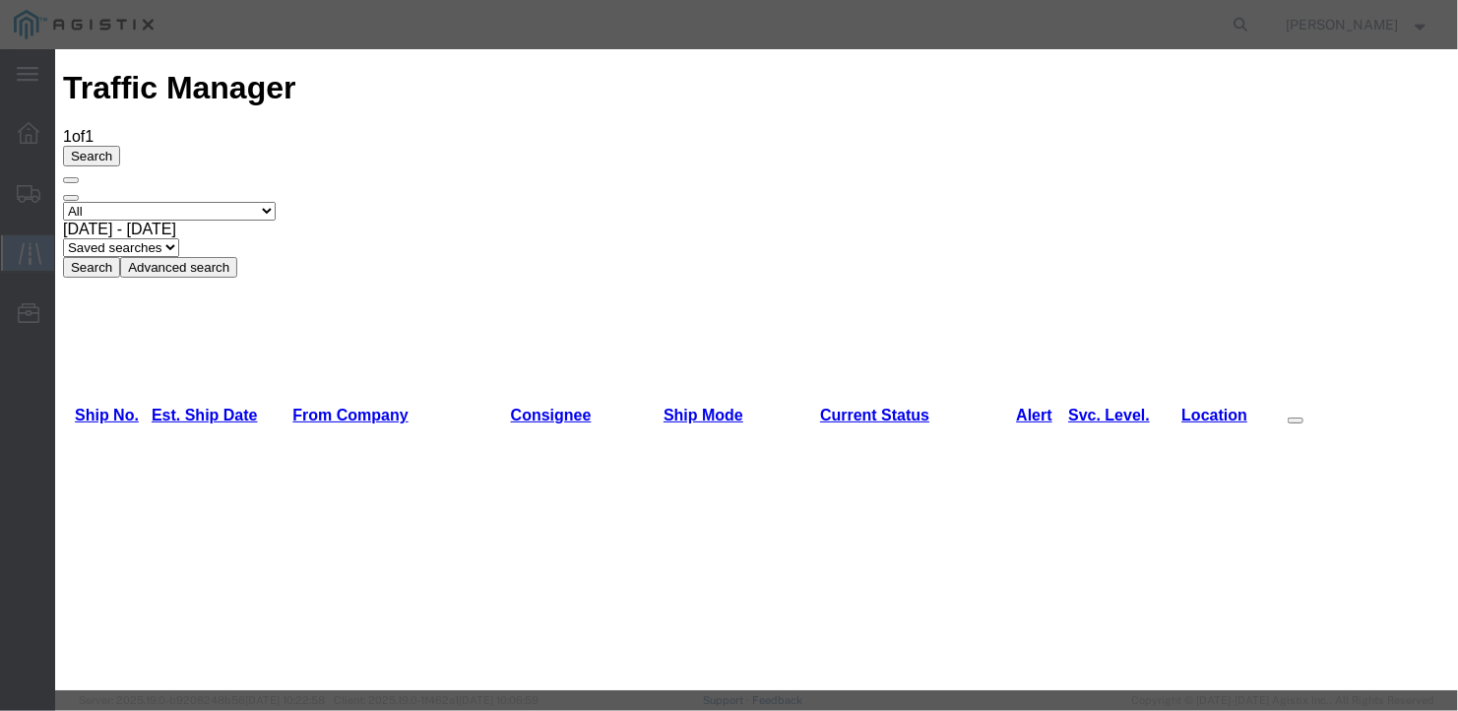
type input "[DATE]"
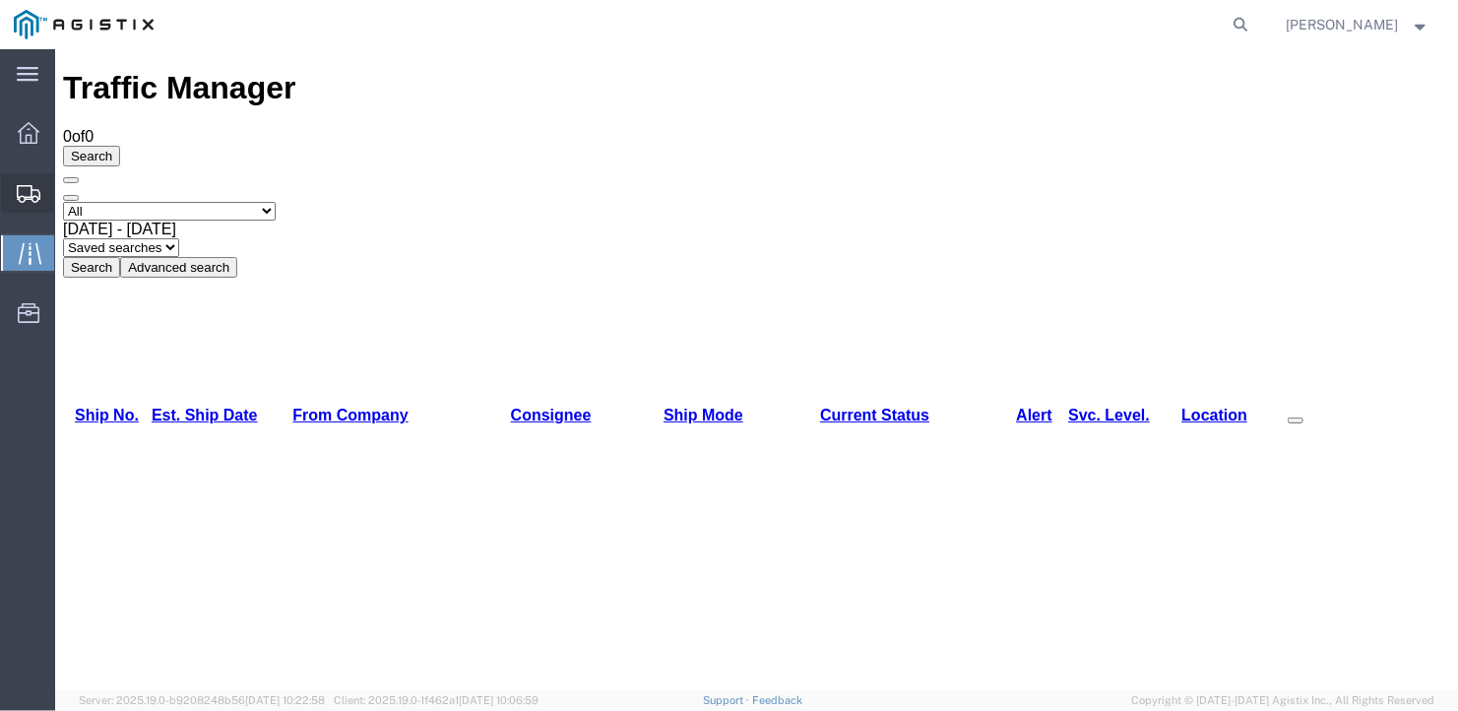
click at [0, 0] on span "Create Shipment" at bounding box center [0, 0] width 0 height 0
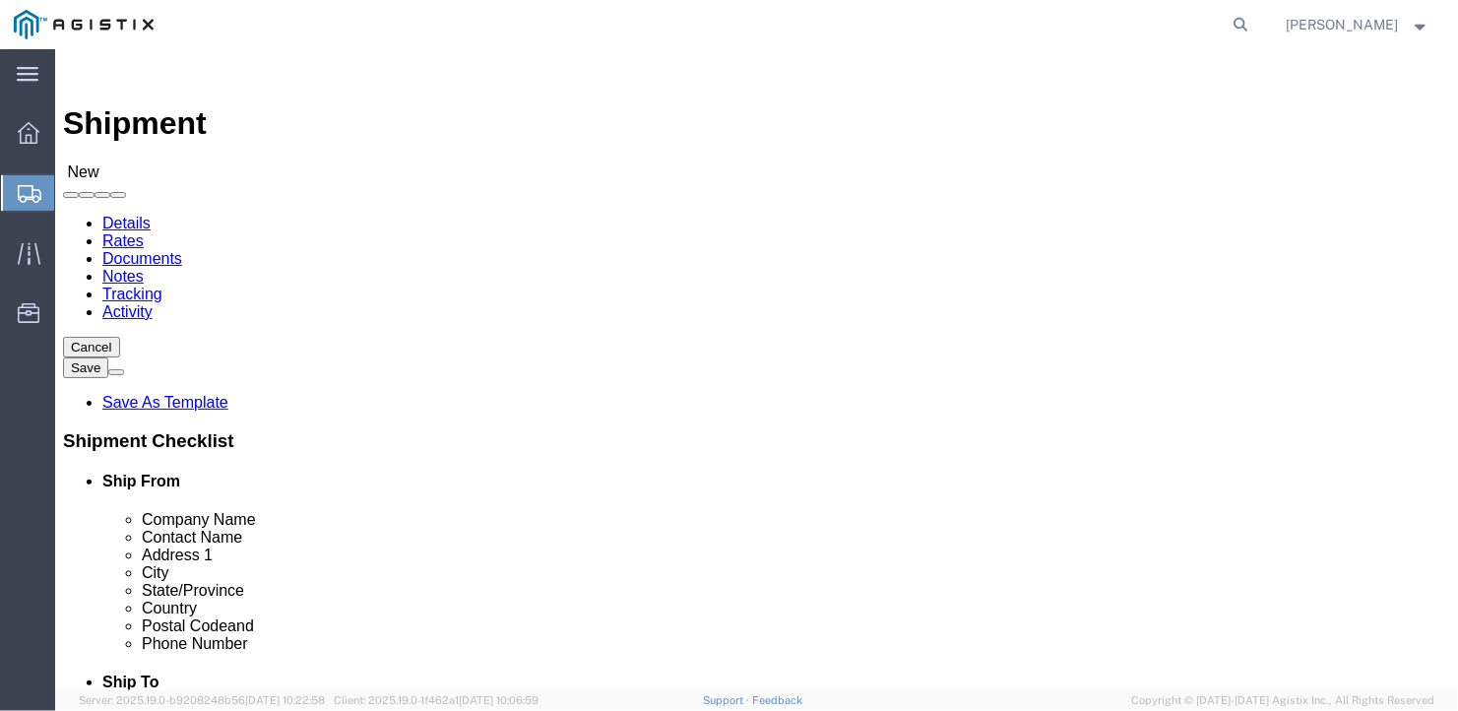
click select "Select General Dynamics Bath Iron Works"
select select "8114"
click select "Select General Dynamics Bath Iron Works"
select select
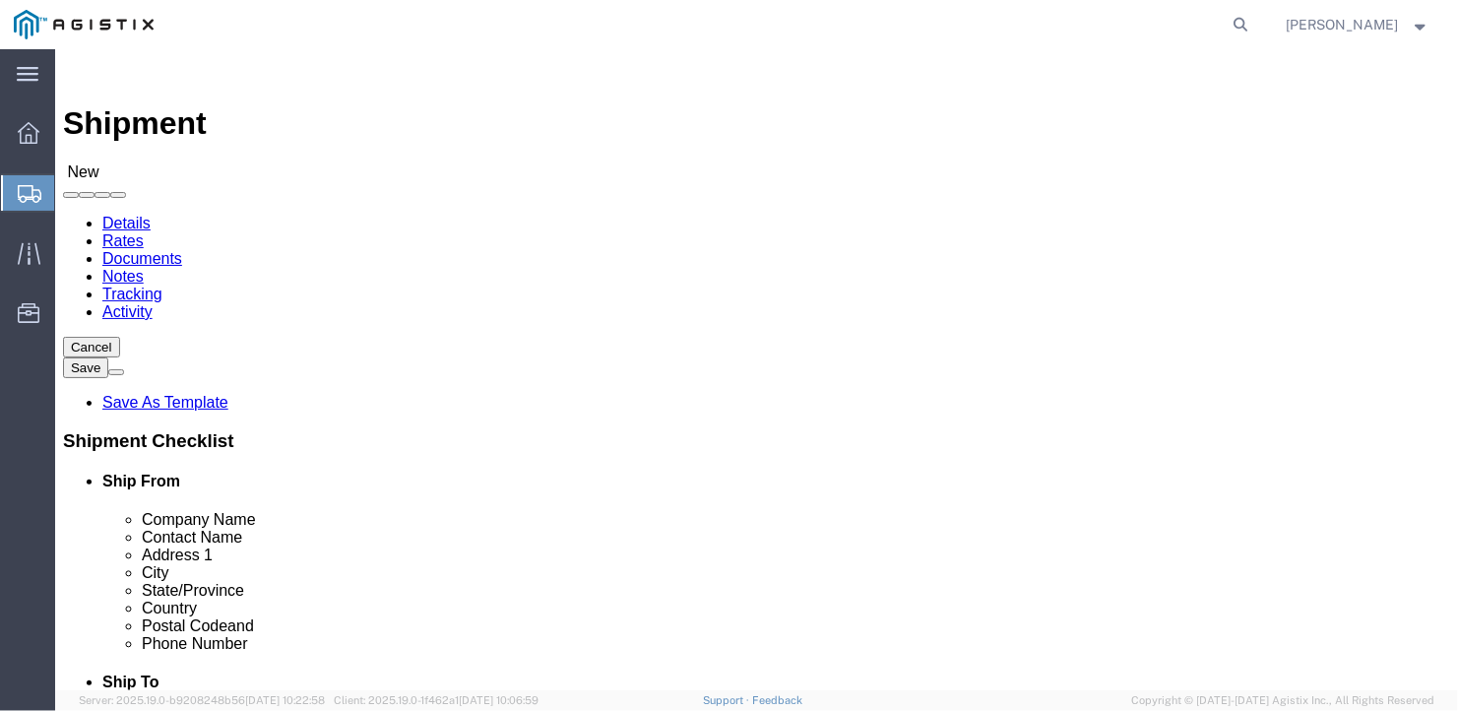
click input "text"
type input "[PERSON_NAME]"
type input "[STREET_ADDRESS]"
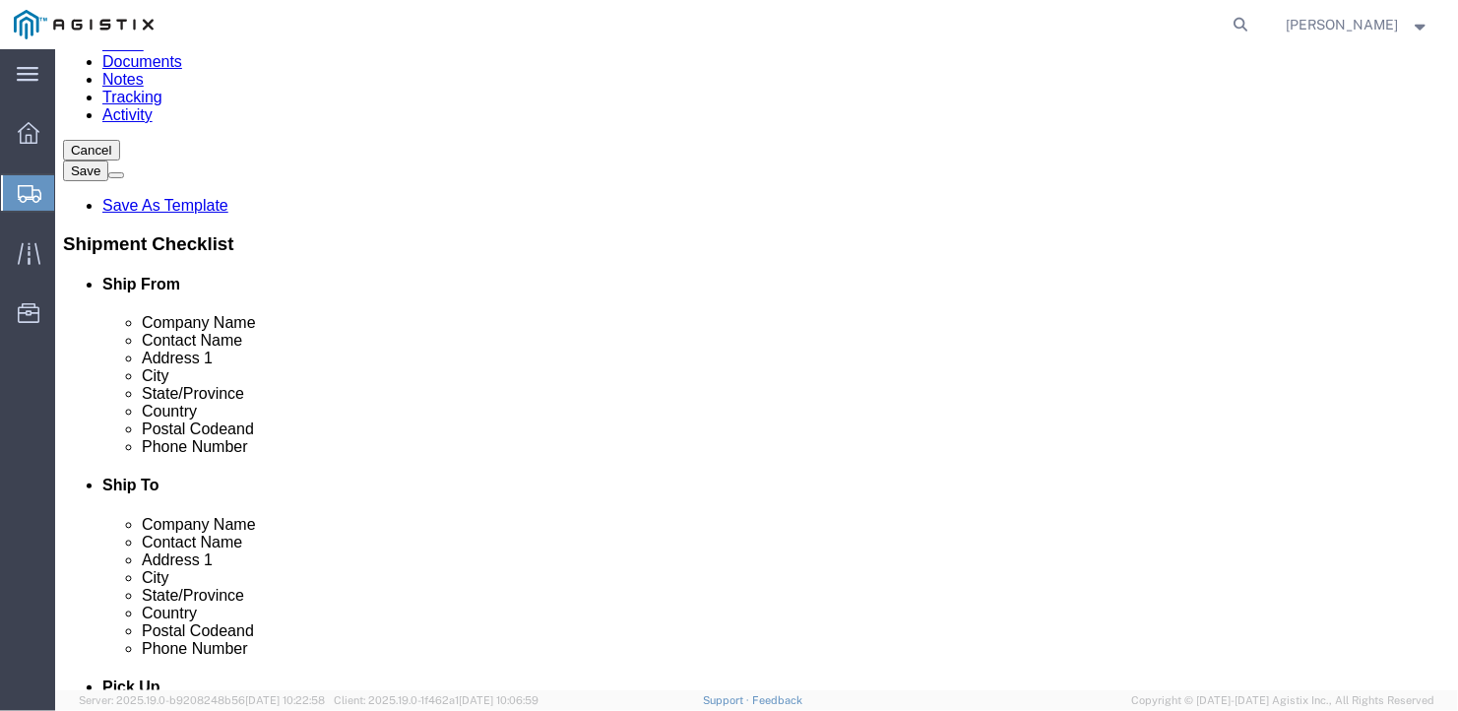
click input "text"
type input "[GEOGRAPHIC_DATA]"
type input "I"
type input "[DEMOGRAPHIC_DATA]"
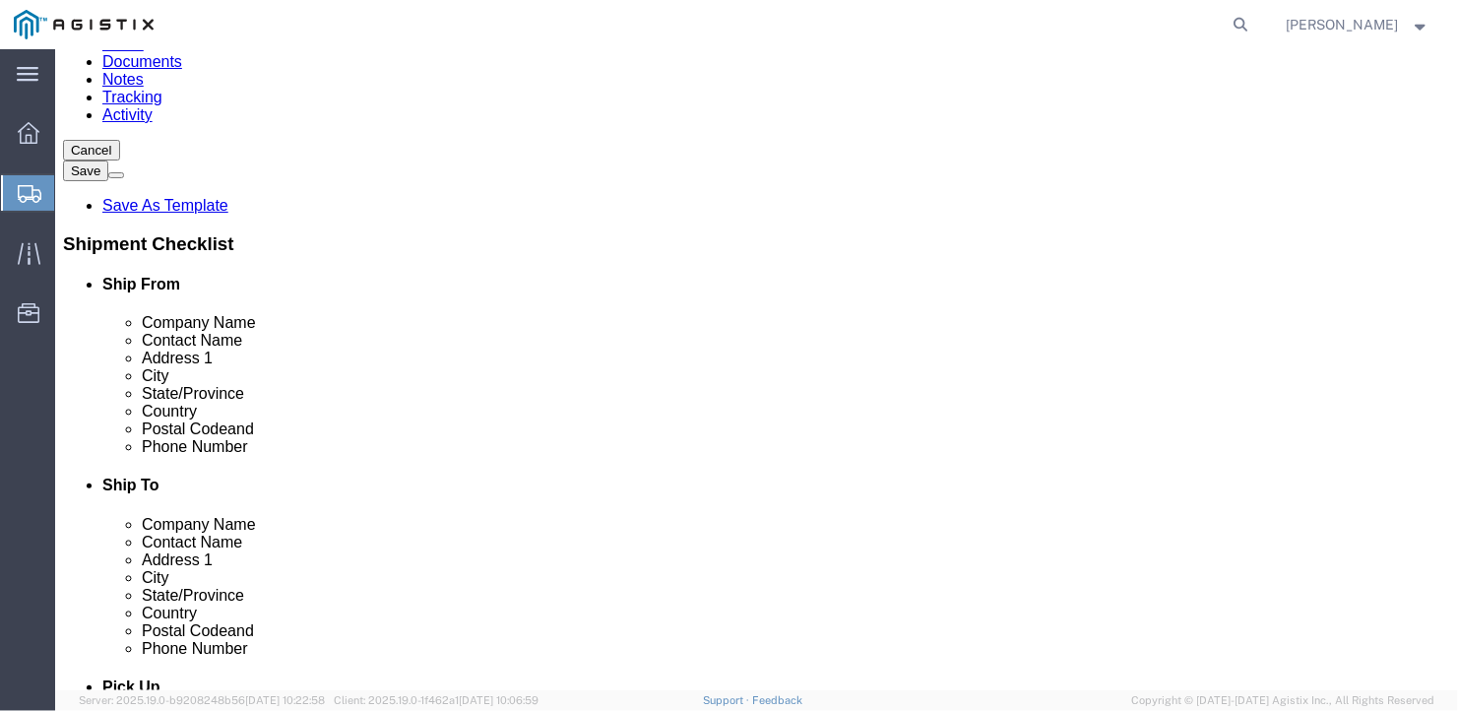
scroll to position [394, 0]
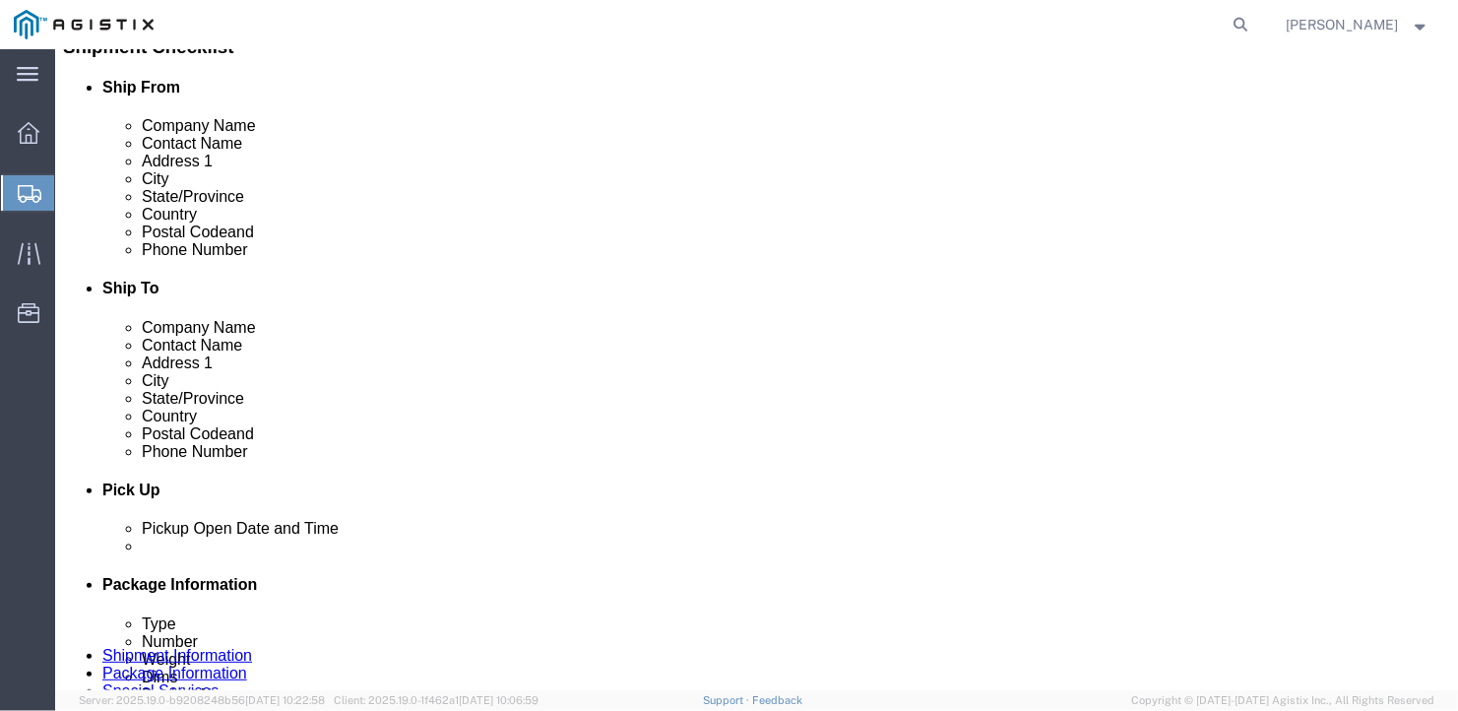
type input "46304"
click input "text"
type input "[PHONE_NUMBER]"
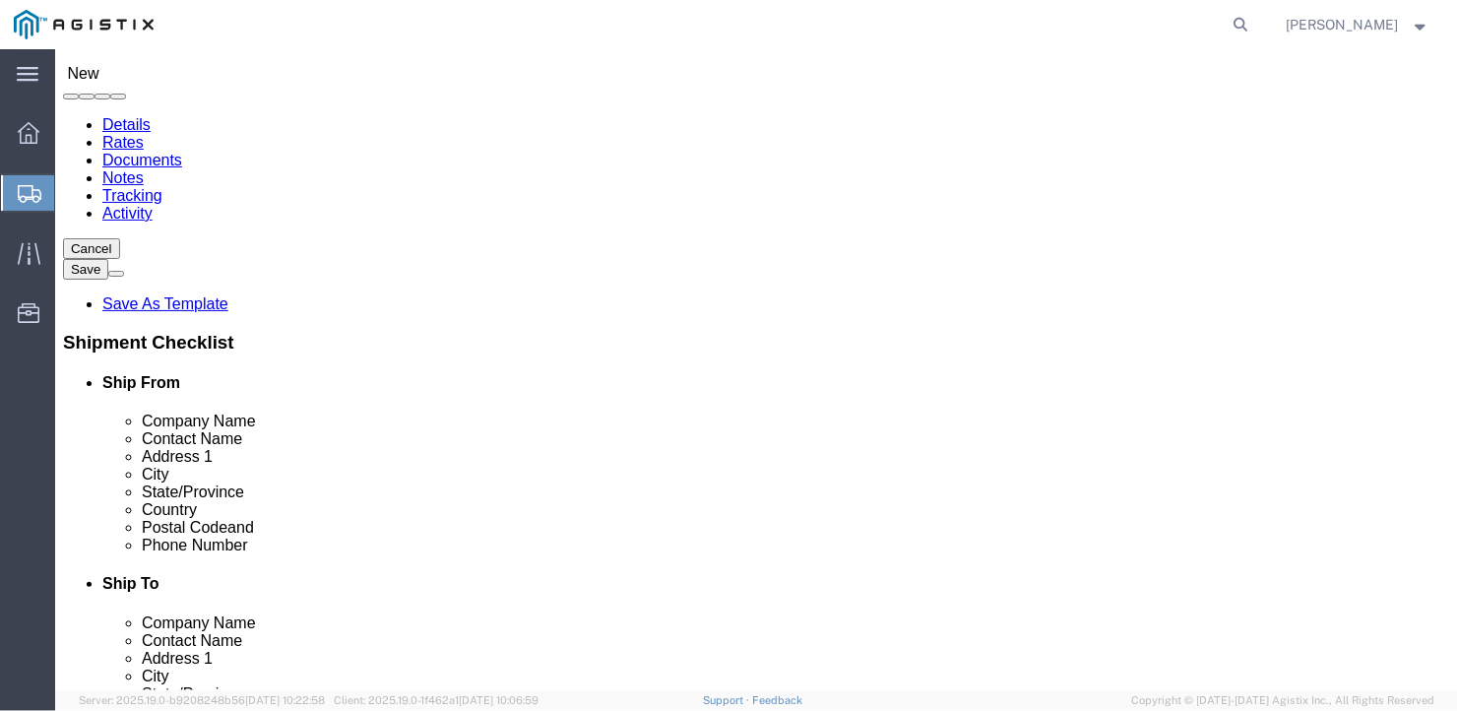
click select "Select Bath - 50 YARD REC [US_STATE][GEOGRAPHIC_DATA] - 700 [US_STATE][GEOGRAPH…"
select select "15691"
click select "Select Bath - 50 YARD REC [US_STATE][GEOGRAPHIC_DATA] - 700 [US_STATE][GEOGRAPH…"
click input "text"
type input "American Steel"
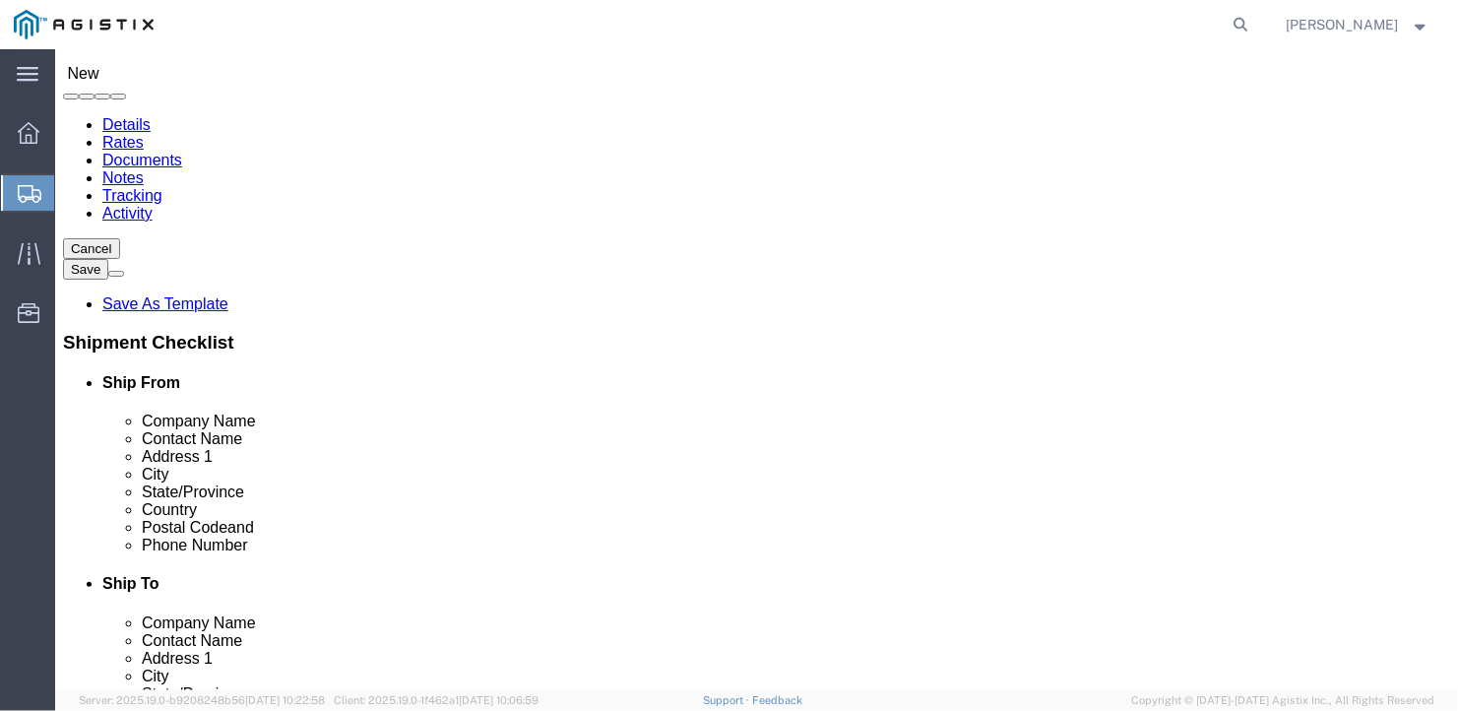
type input "[PERSON_NAME]"
type input "[STREET_ADDRESS][PERSON_NAME]"
click input "text"
type input "[GEOGRAPHIC_DATA]"
type input "M"
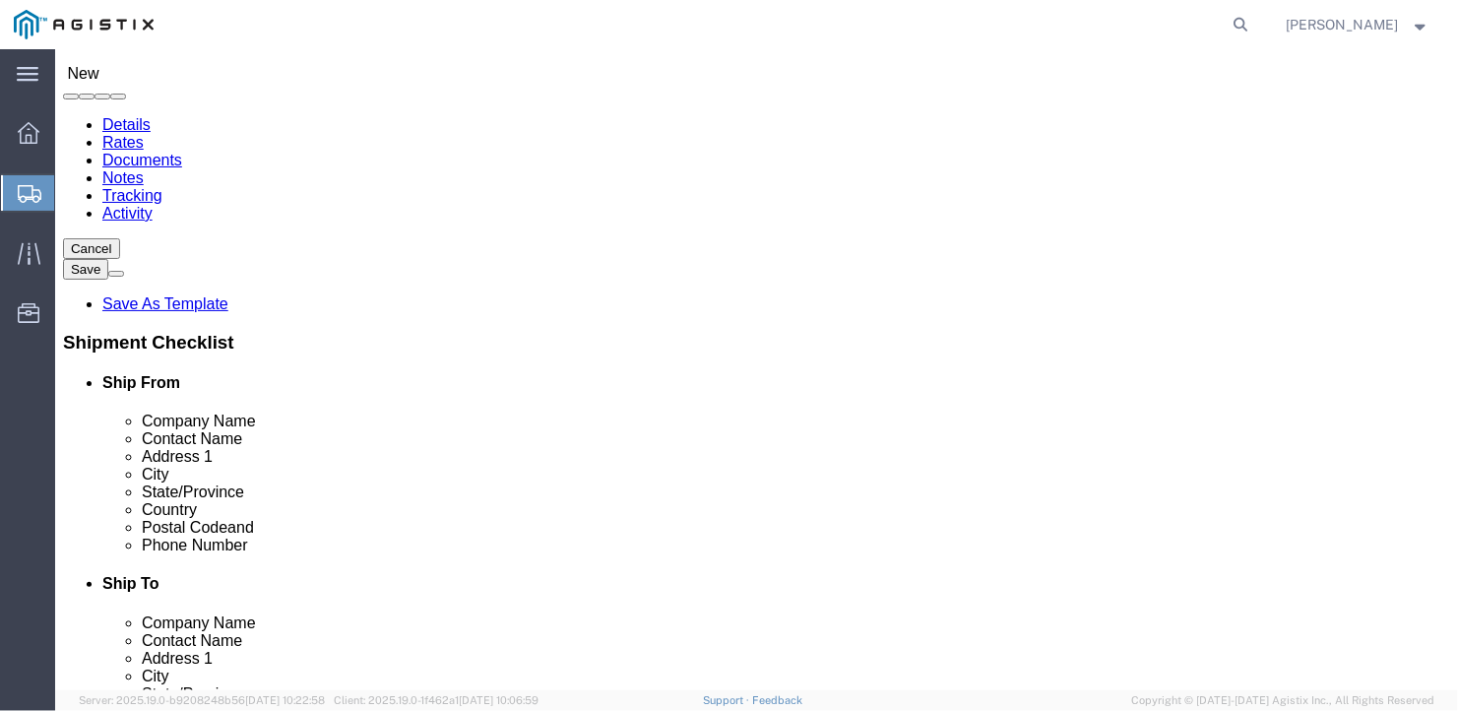
type input "M"
type input "Main"
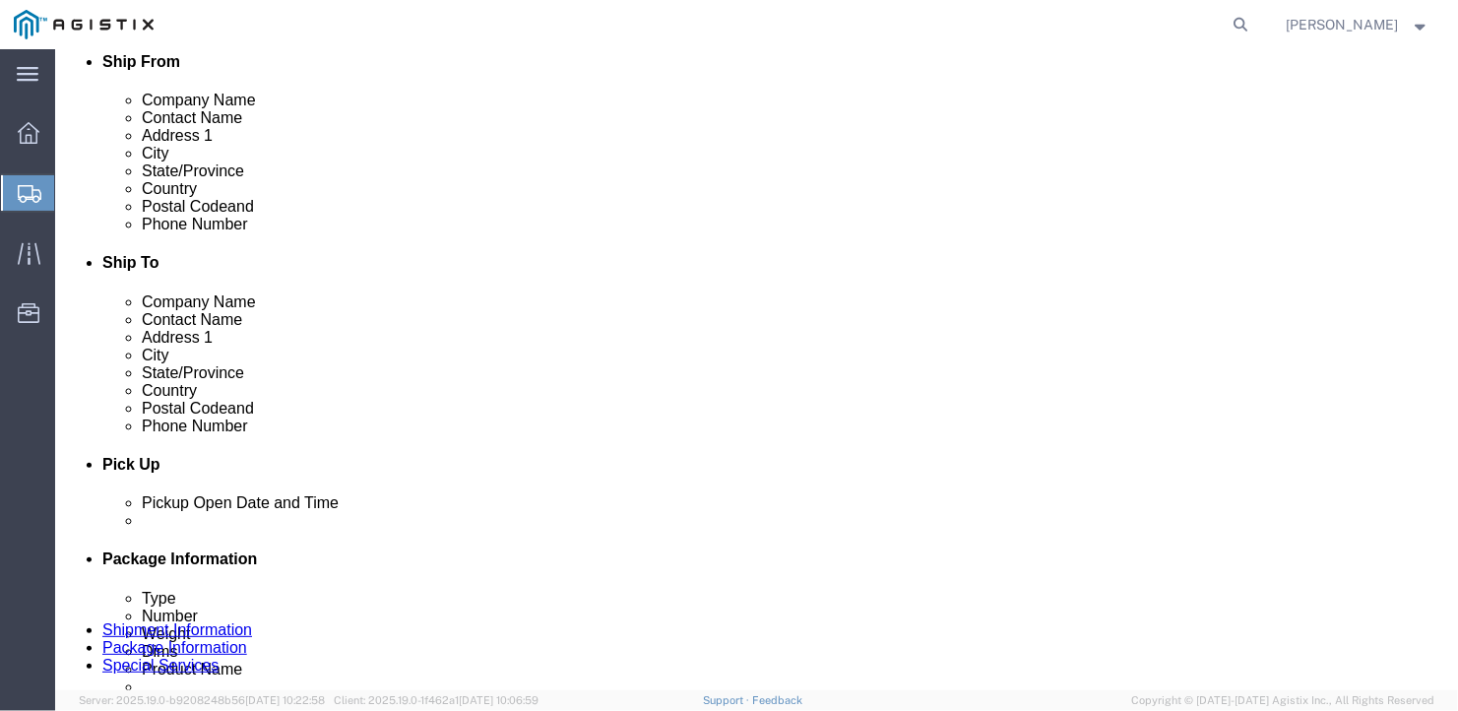
type input "04530"
type input "[PHONE_NUMBER]"
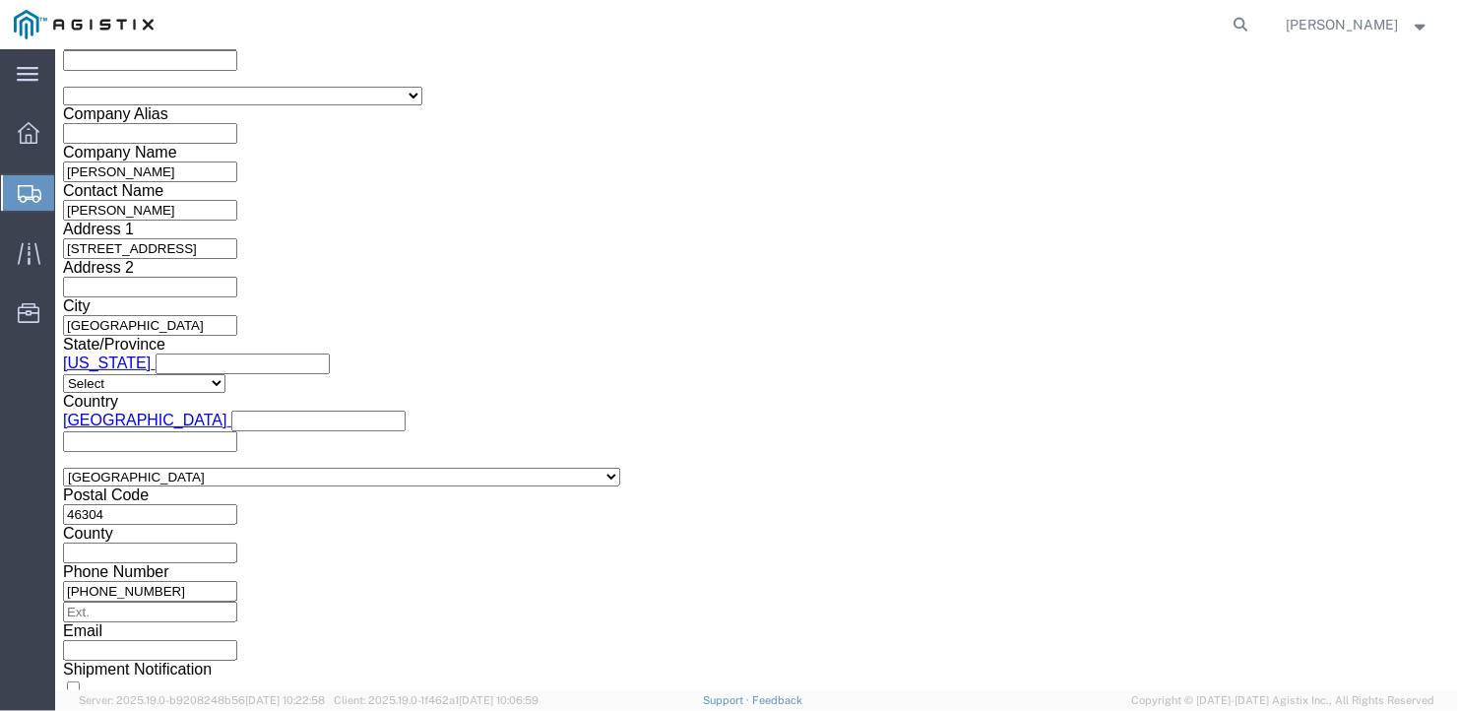
scroll to position [1367, 0]
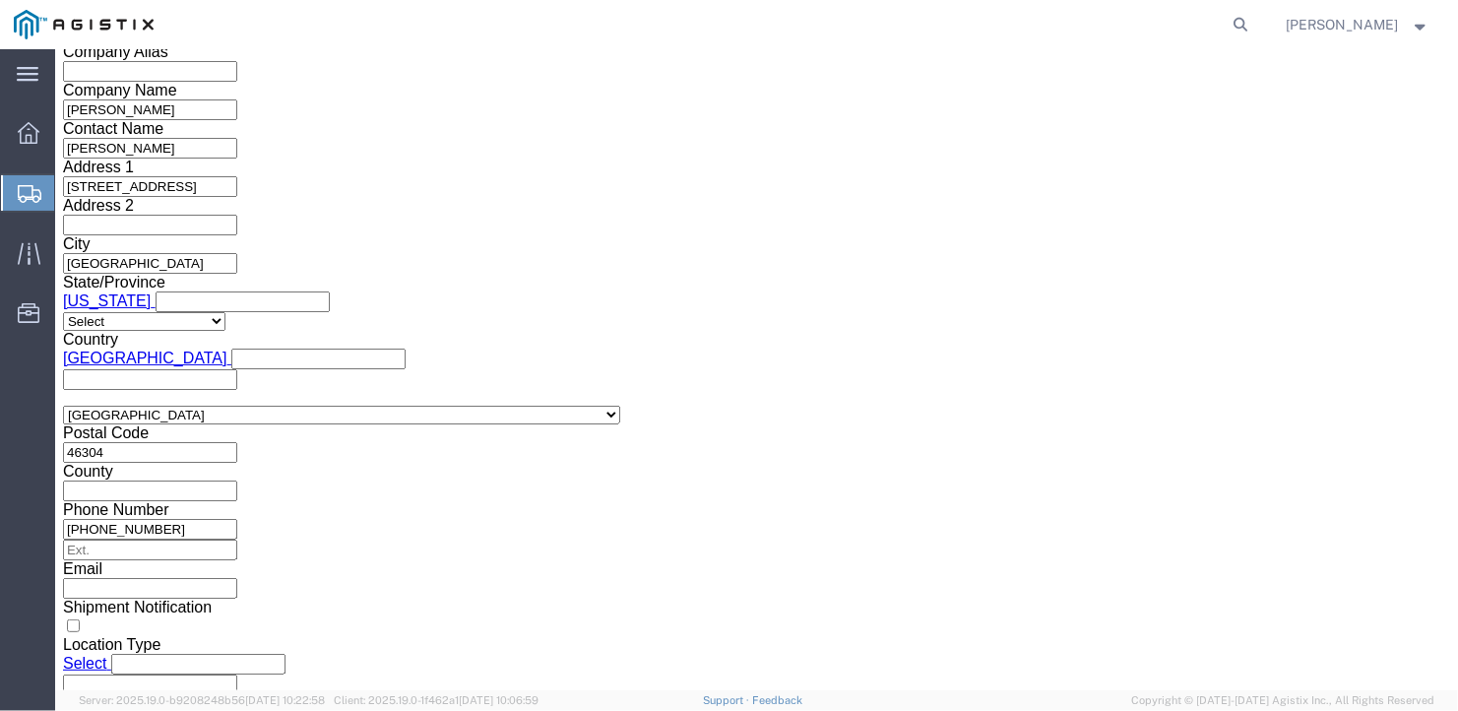
click select "Select Air Less than Truckload Multi-Leg Ocean Freight Rail Small Parcel Truckl…"
select select "TL"
click select "Select Air Less than Truckload Multi-Leg Ocean Freight Rail Small Parcel Truckl…"
click select "Select 1-Ton (PSS) 10 Wheel 10 Yard Dump Truck 20 Yard Dump Truck Bobtail Botto…"
select select "FLBD"
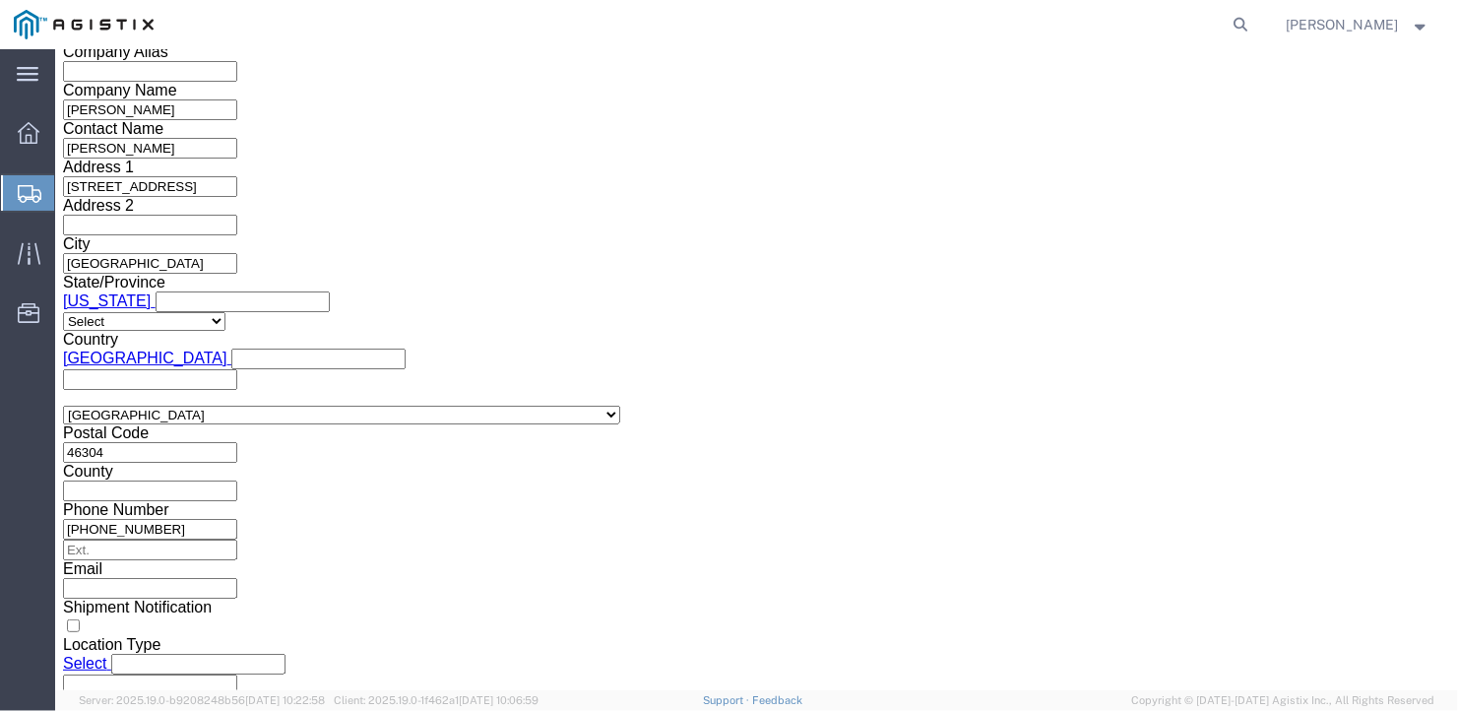
click select "Select 1-Ton (PSS) 10 Wheel 10 Yard Dump Truck 20 Yard Dump Truck Bobtail Botto…"
click select "Select 35 Feet 20 Feet 28 Feet 53 Feet 40 Feet 48 Feet"
select select "53FT"
click select "Select 35 Feet 20 Feet 28 Feet 53 Feet 40 Feet 48 Feet"
click button "Continue"
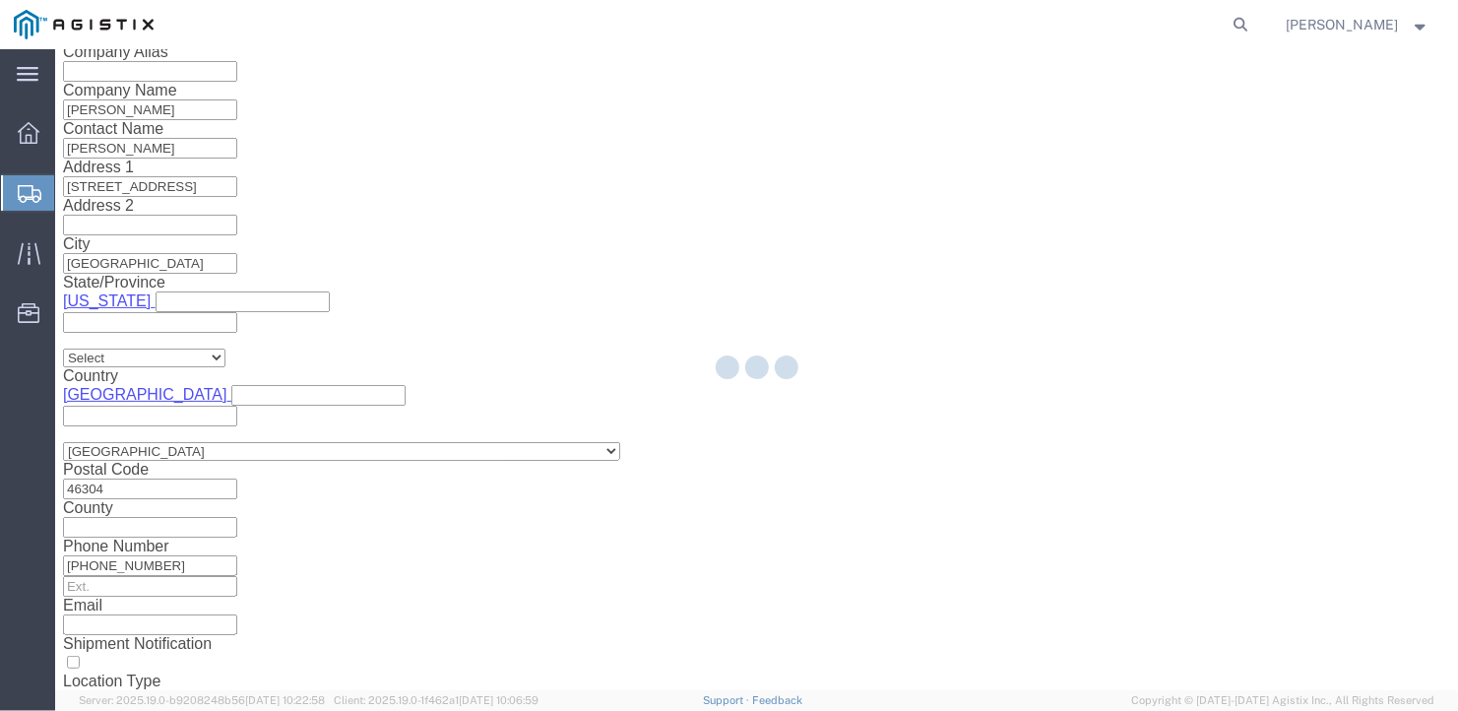
scroll to position [23, 0]
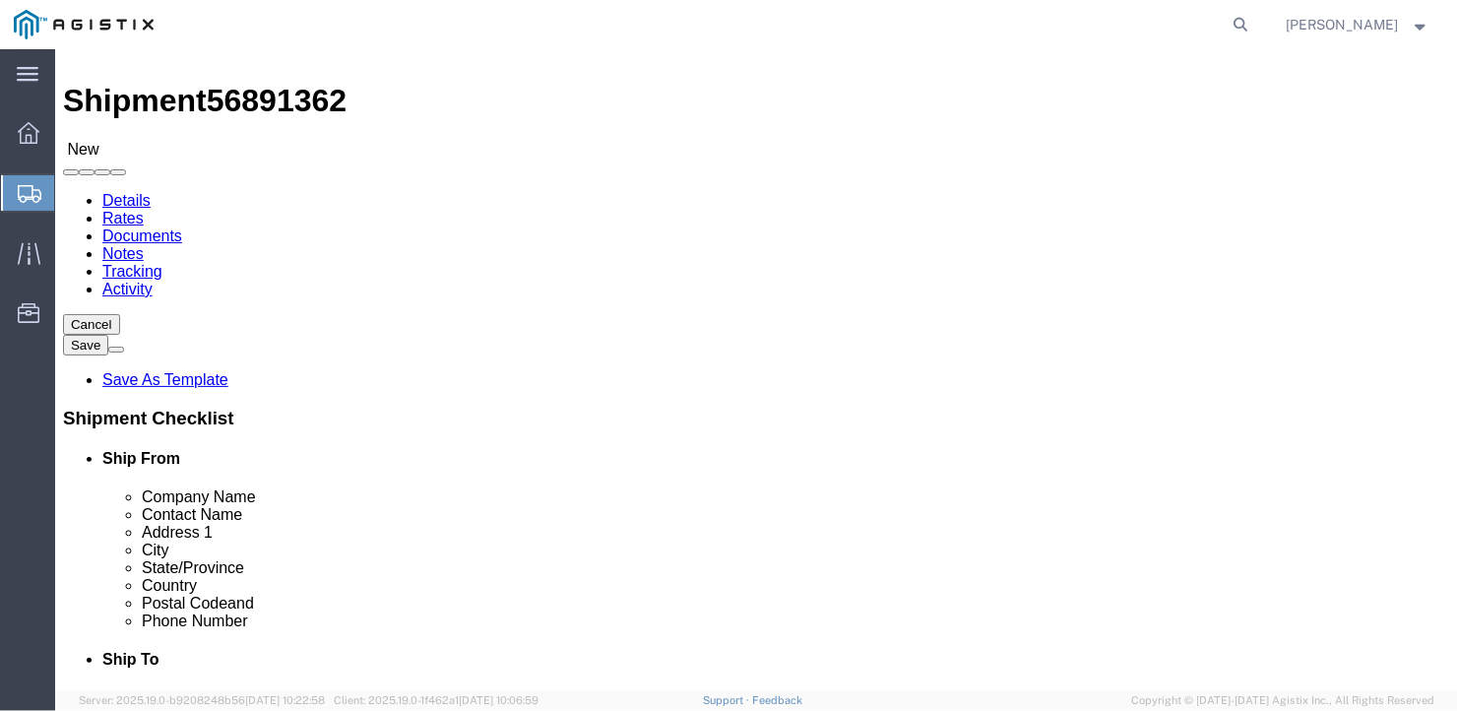
click select "Select Bale(s) Basket(s) Bolt(s) Bottle(s) Buckets Bulk Bundle(s) Can(s) Cardbo…"
select select "BULK"
click select "Select Bale(s) Basket(s) Bolt(s) Bottle(s) Buckets Bulk Bundle(s) Can(s) Cardbo…"
drag, startPoint x: 219, startPoint y: 391, endPoint x: 138, endPoint y: 423, distance: 87.9
click div "Package Type Select Bale(s) Basket(s) Bolt(s) Bottle(s) Buckets Bulk Bundle(s) …"
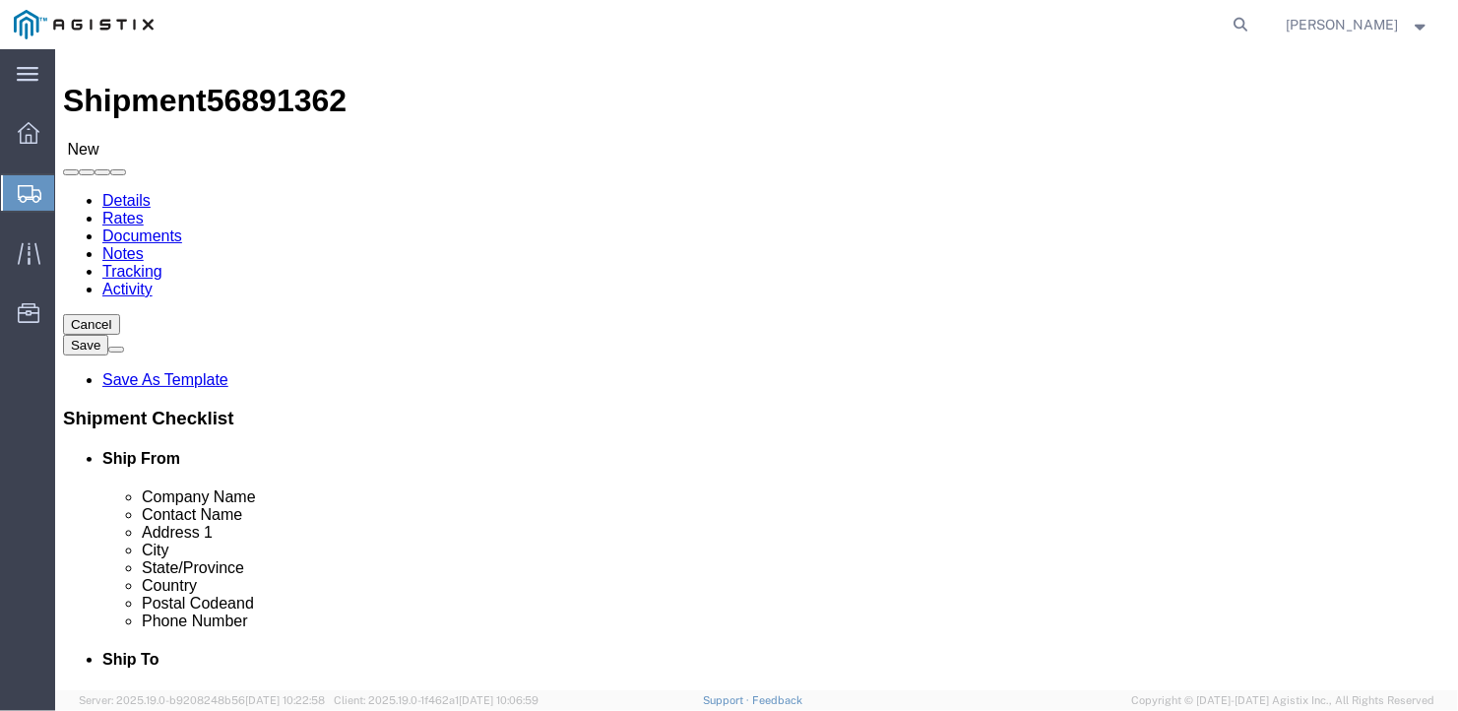
type input "7"
click input "text"
type input "582"
click input "text"
type input "126"
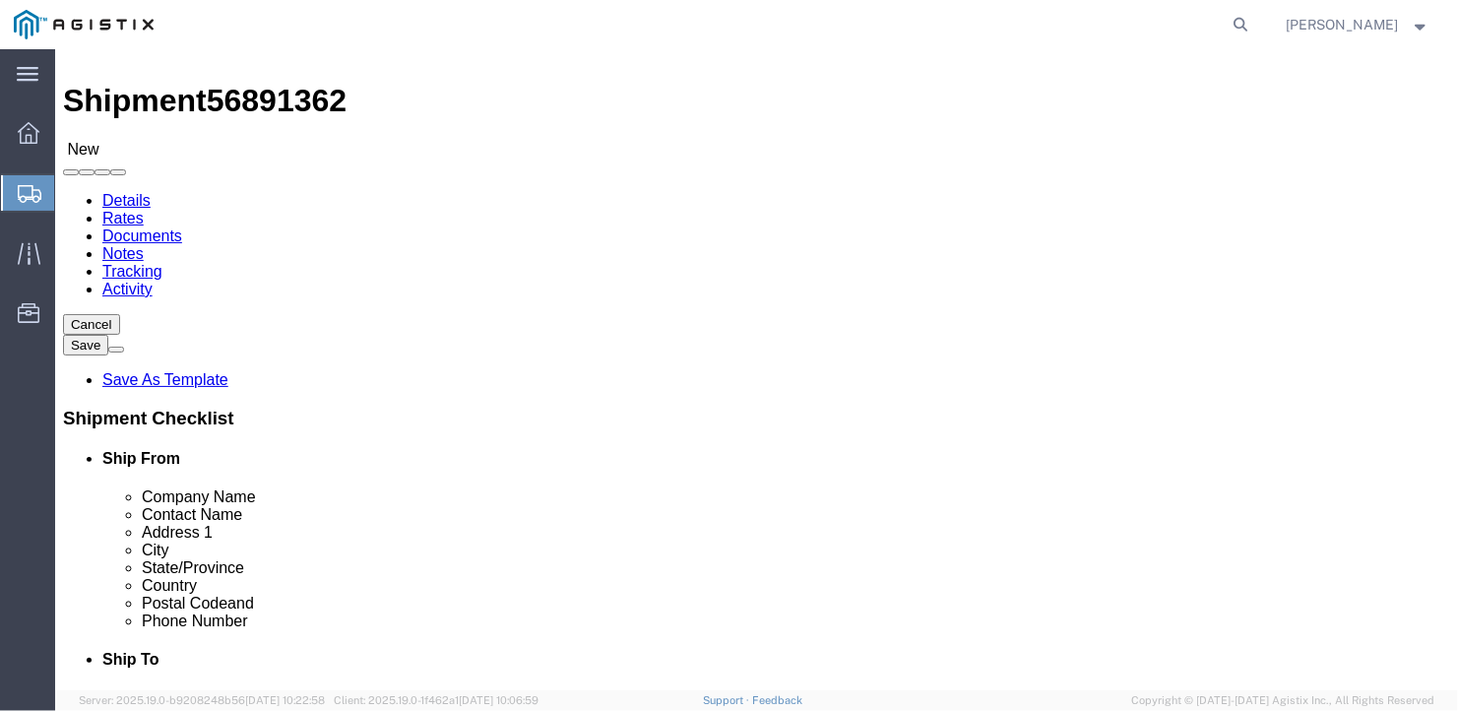
click input "text"
type input "12"
drag, startPoint x: 209, startPoint y: 465, endPoint x: 44, endPoint y: 482, distance: 165.3
click div "Package Type Select Bale(s) Basket(s) Bolt(s) Bottle(s) Buckets Bulk Bundle(s) …"
type input "36678"
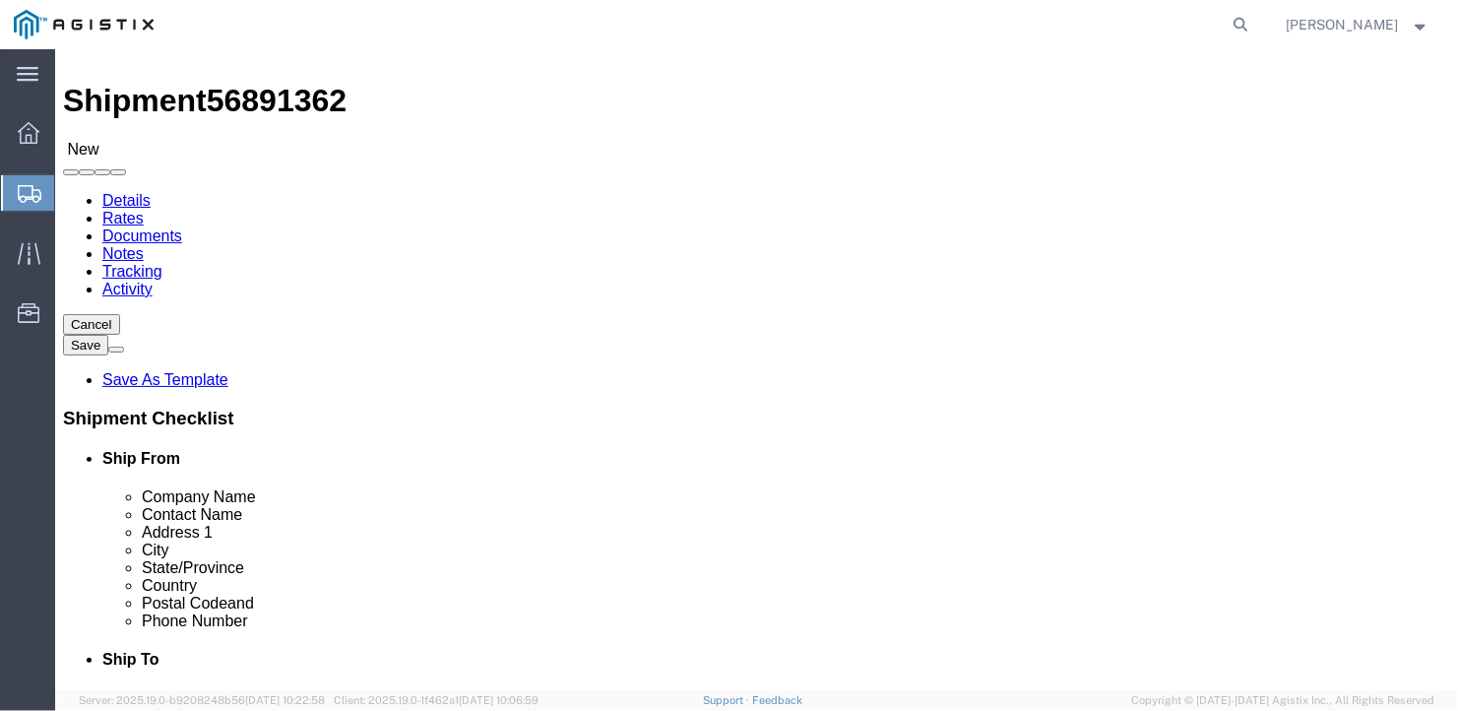
click link "Add Content"
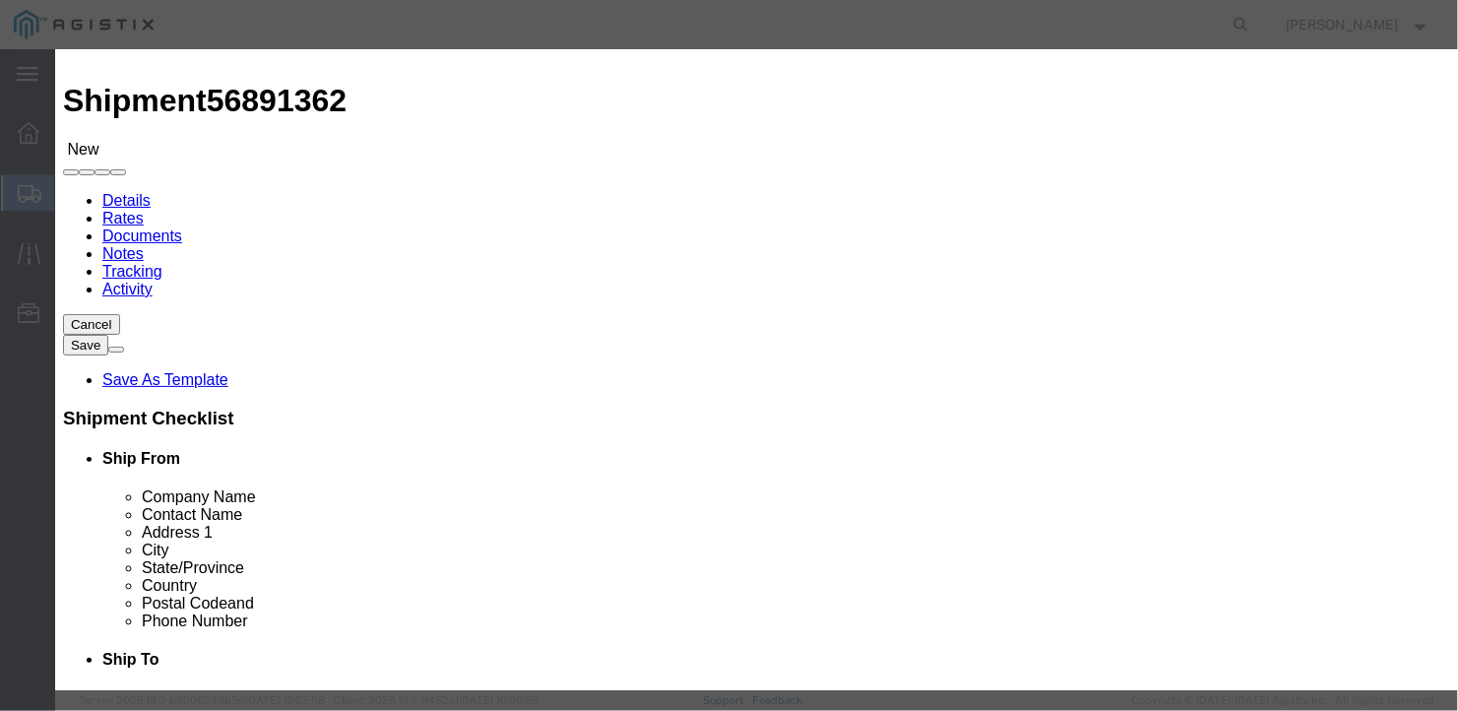
click input "text"
type input "wide steel plates"
select select "US"
drag, startPoint x: 388, startPoint y: 186, endPoint x: 348, endPoint y: 187, distance: 39.4
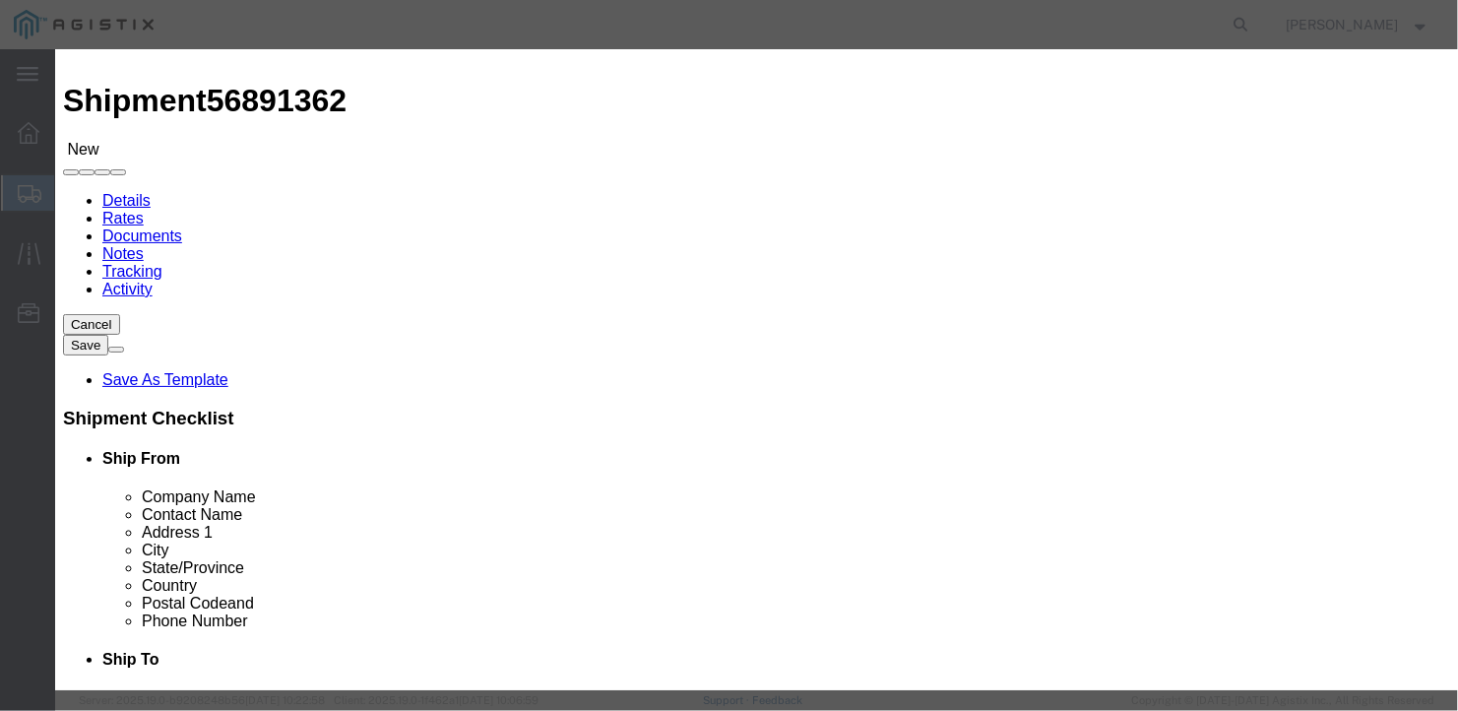
scroll to position [0, 0]
drag, startPoint x: 383, startPoint y: 183, endPoint x: 330, endPoint y: 190, distance: 53.6
click div "Pieces 0 Select Bag Barrels 100Board Feet Bottle Box Blister Pack Carats Can Ca…"
type input "7"
click input "text"
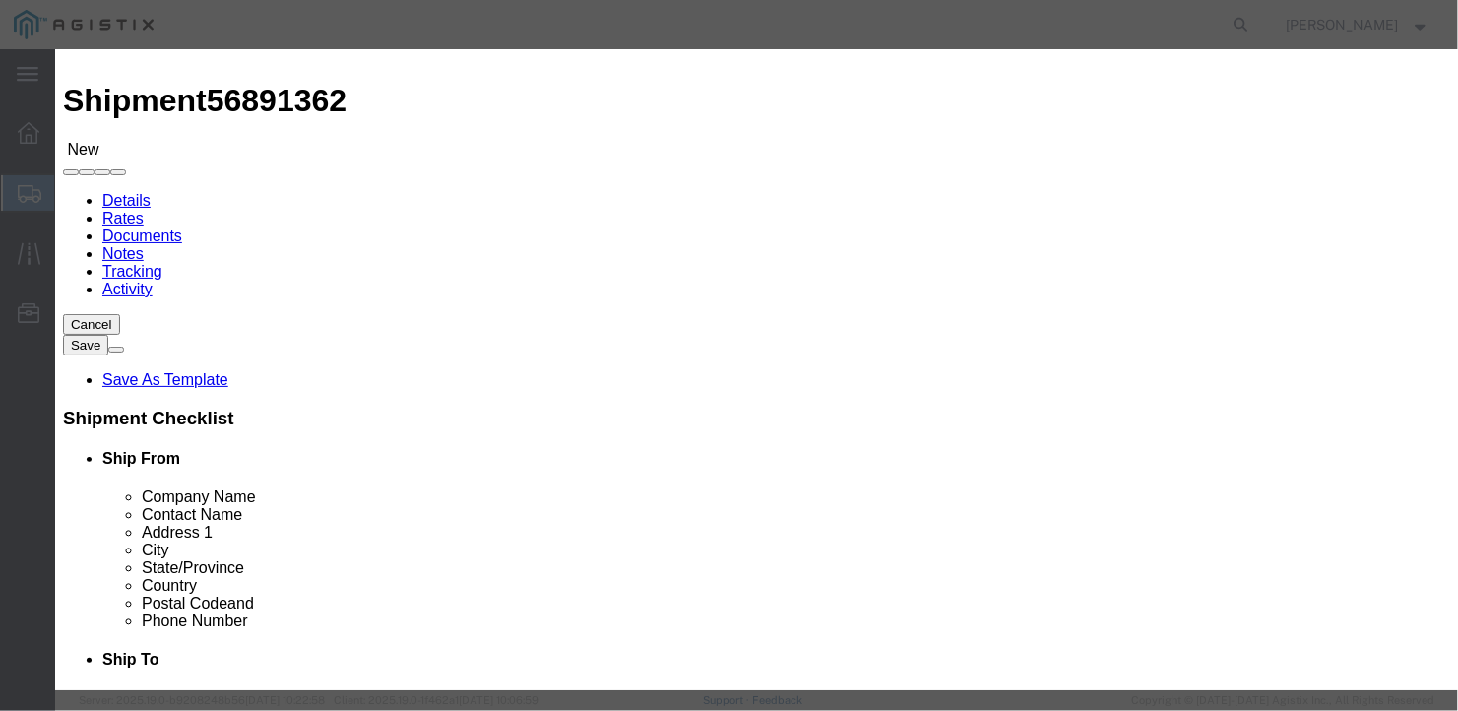
type input "1"
click button "Save & Close"
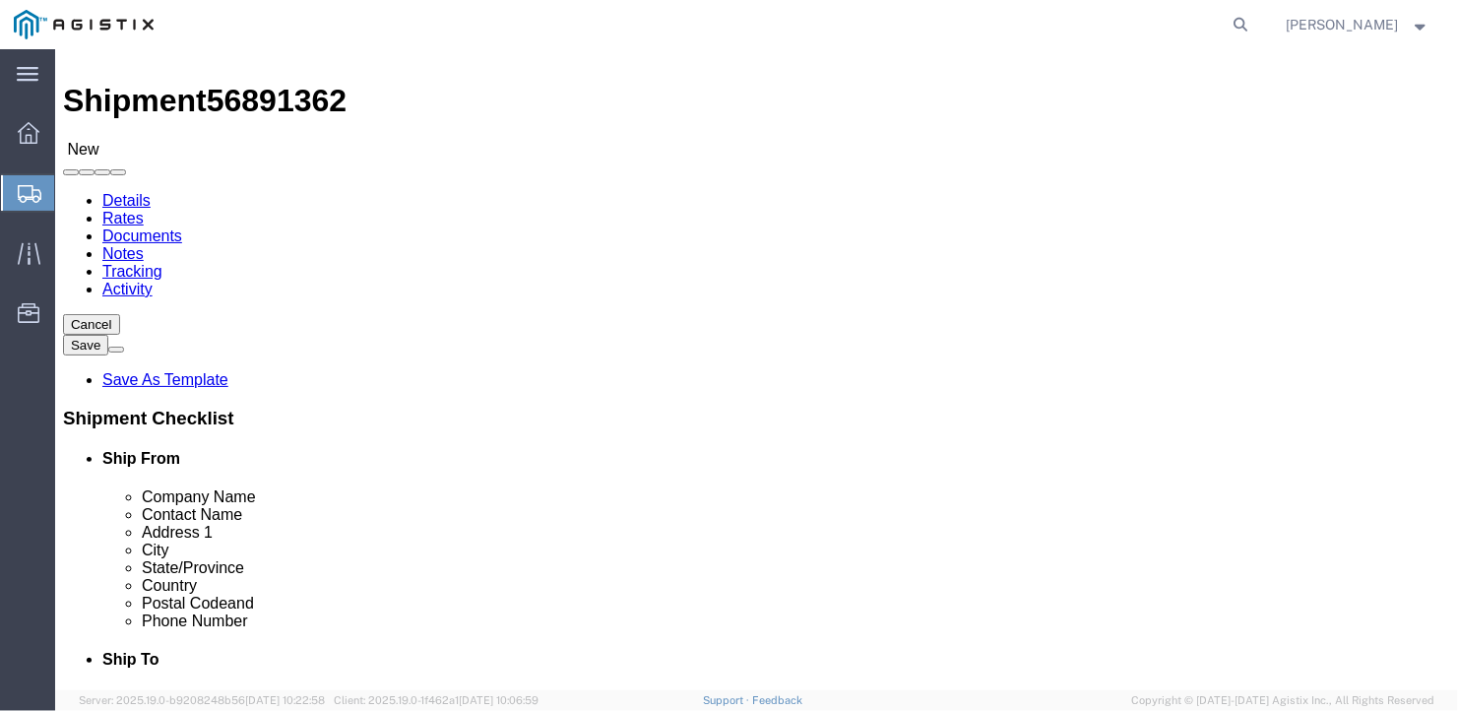
click button "Rate Shipment"
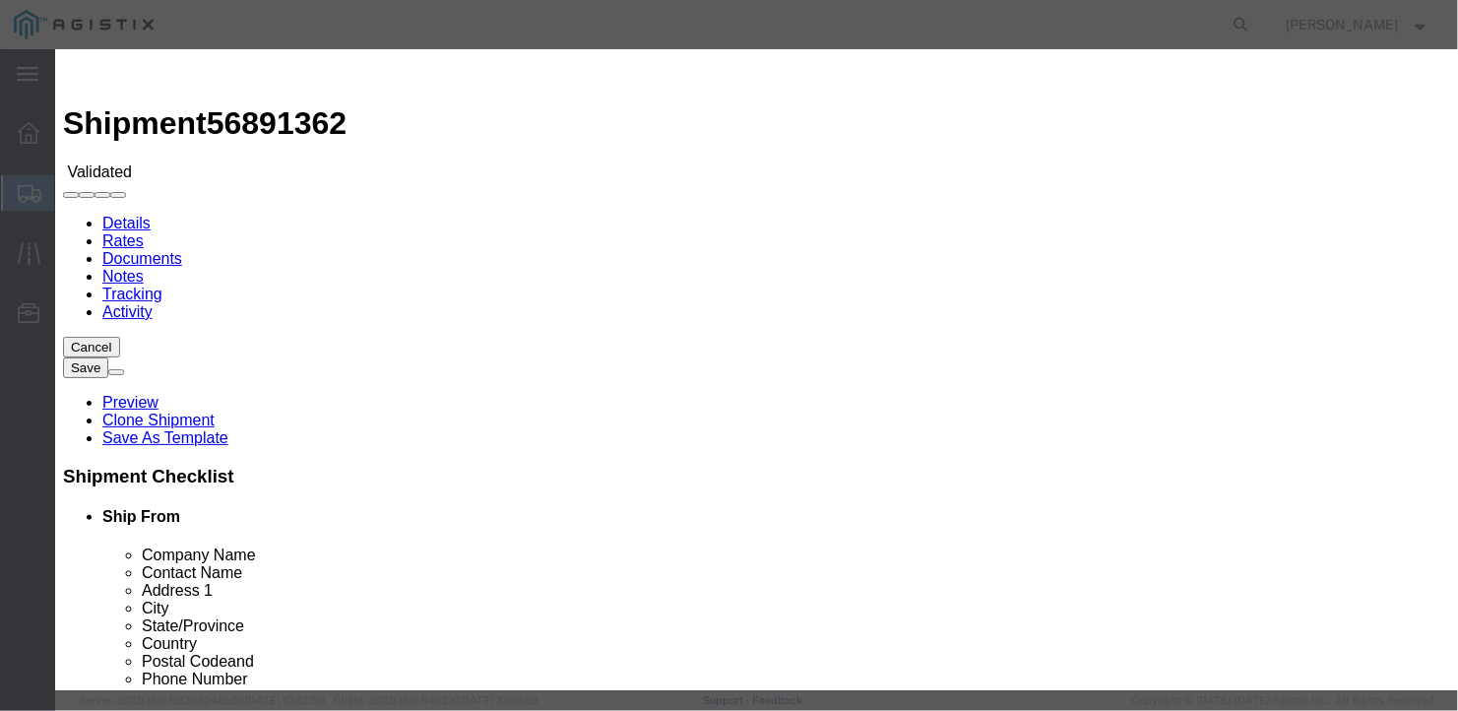
select select "6922"
select select "16774"
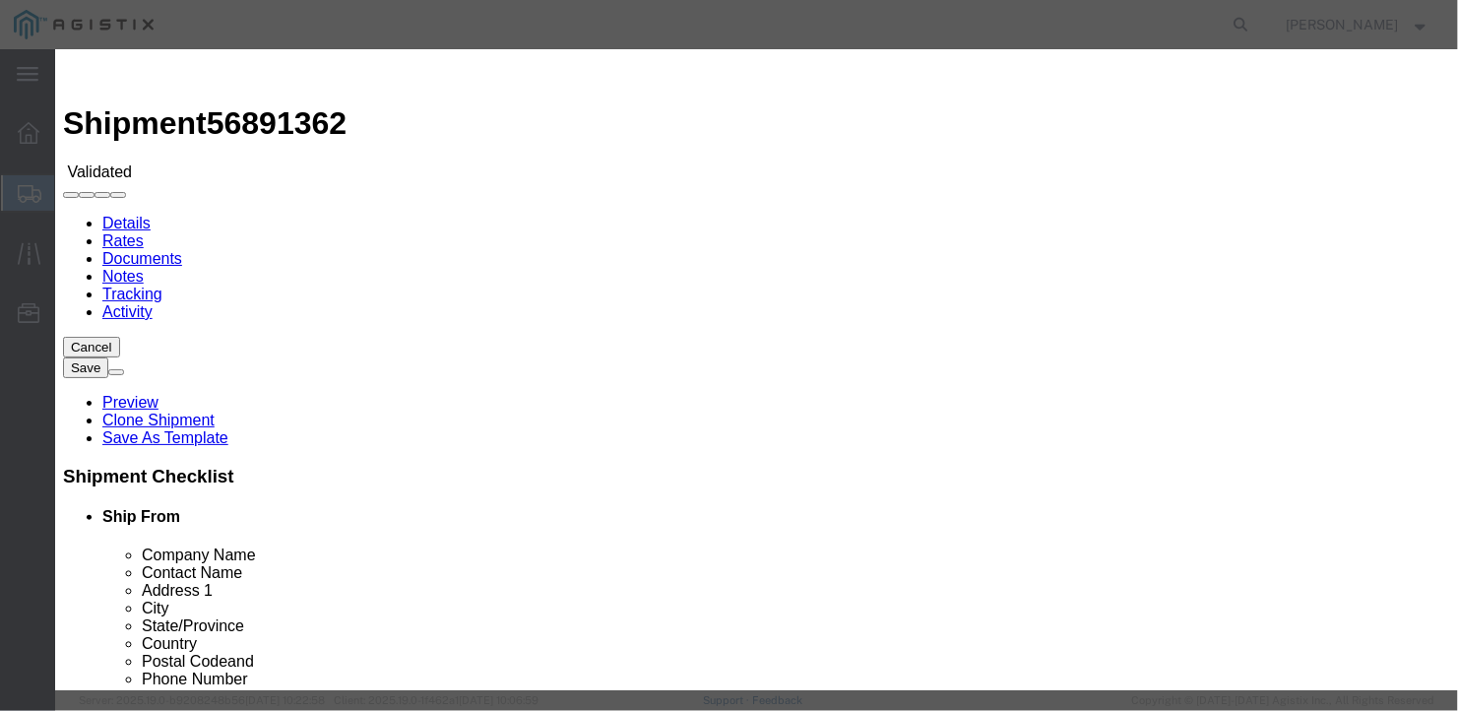
drag, startPoint x: 1034, startPoint y: 336, endPoint x: 1037, endPoint y: 356, distance: 20.9
type input "5300"
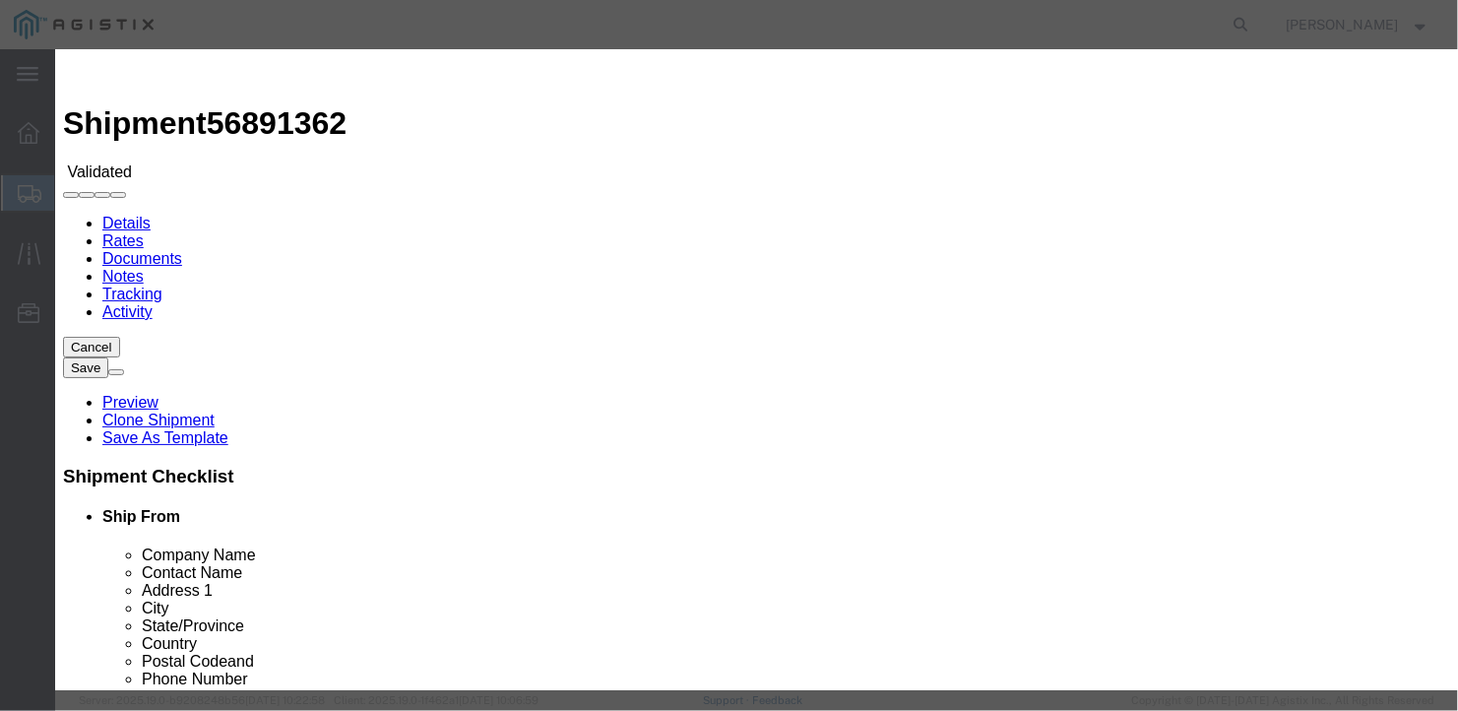
type input "5,300.00"
type input "27202"
type input "[PERSON_NAME]"
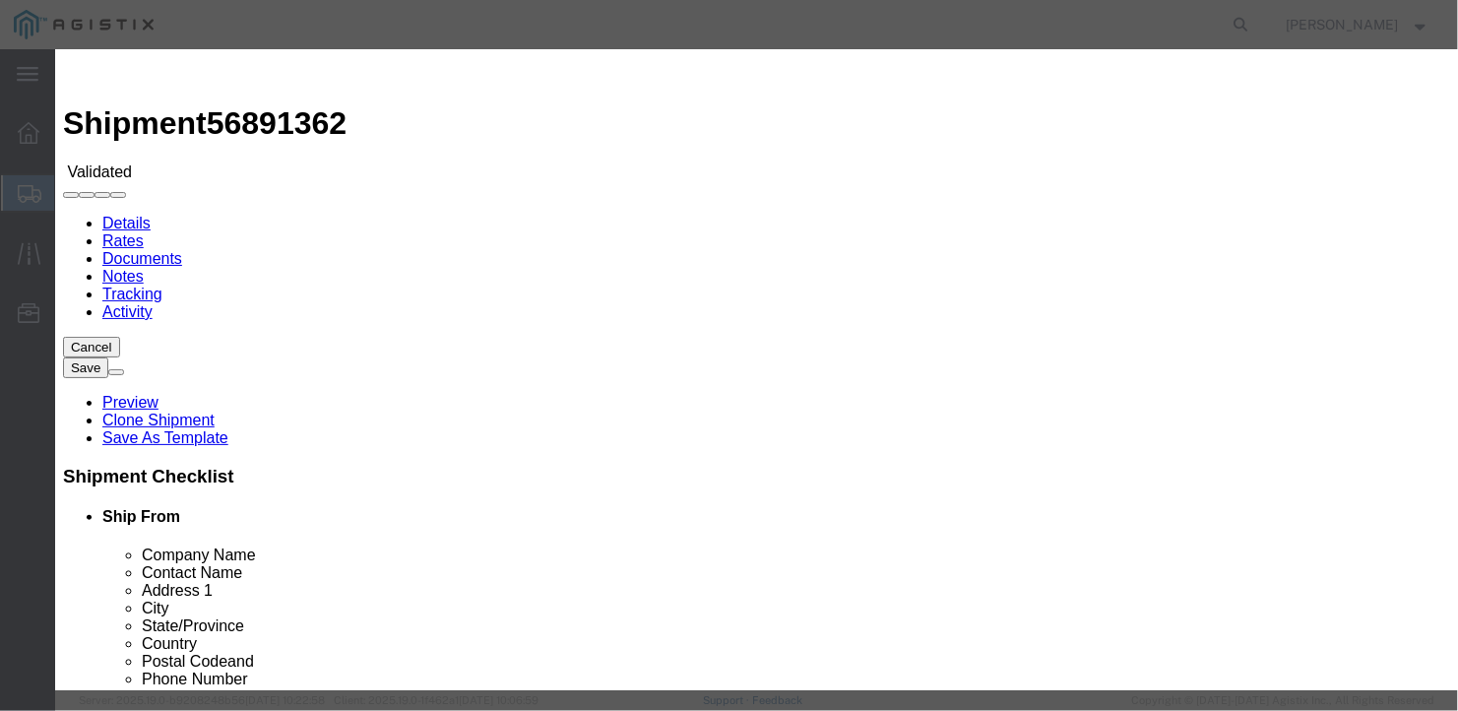
type input "2075497862"
type input "[DATE]"
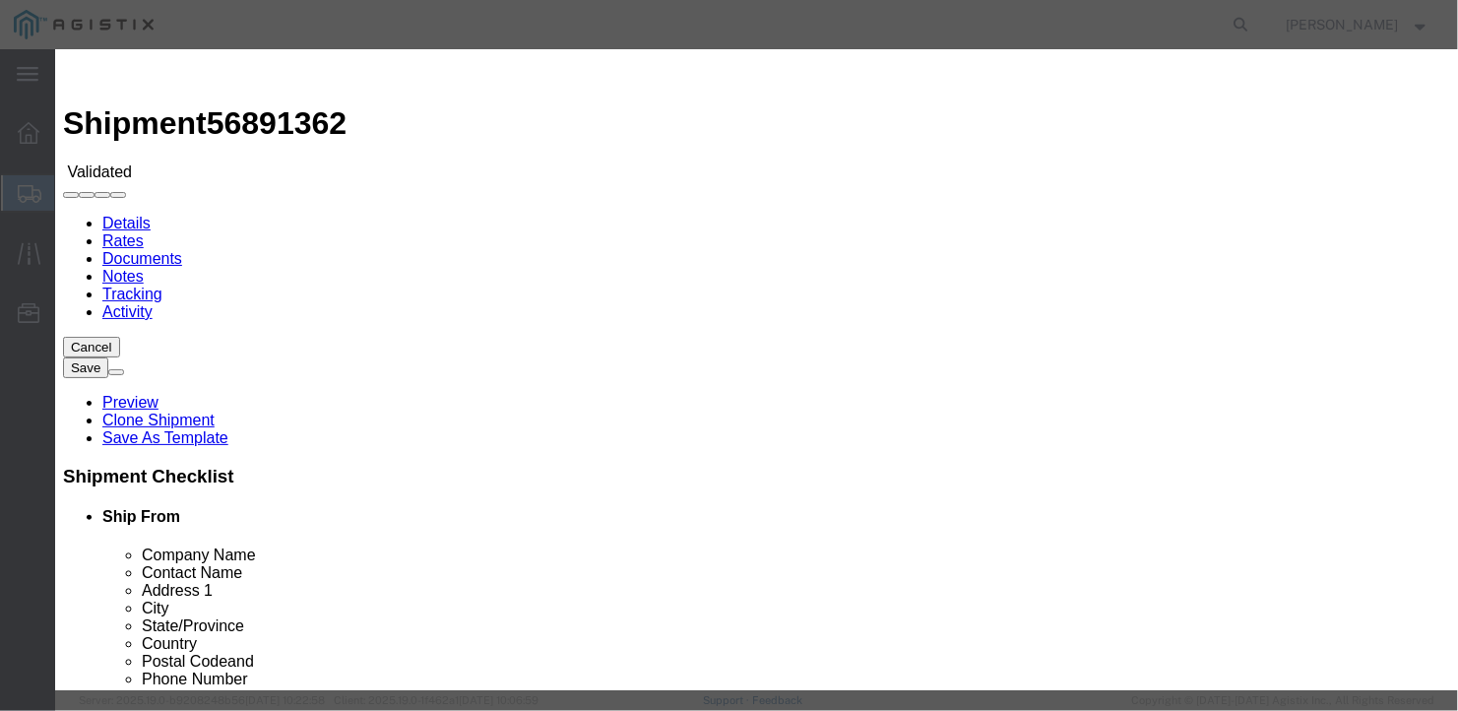
type input "09/16/2025"
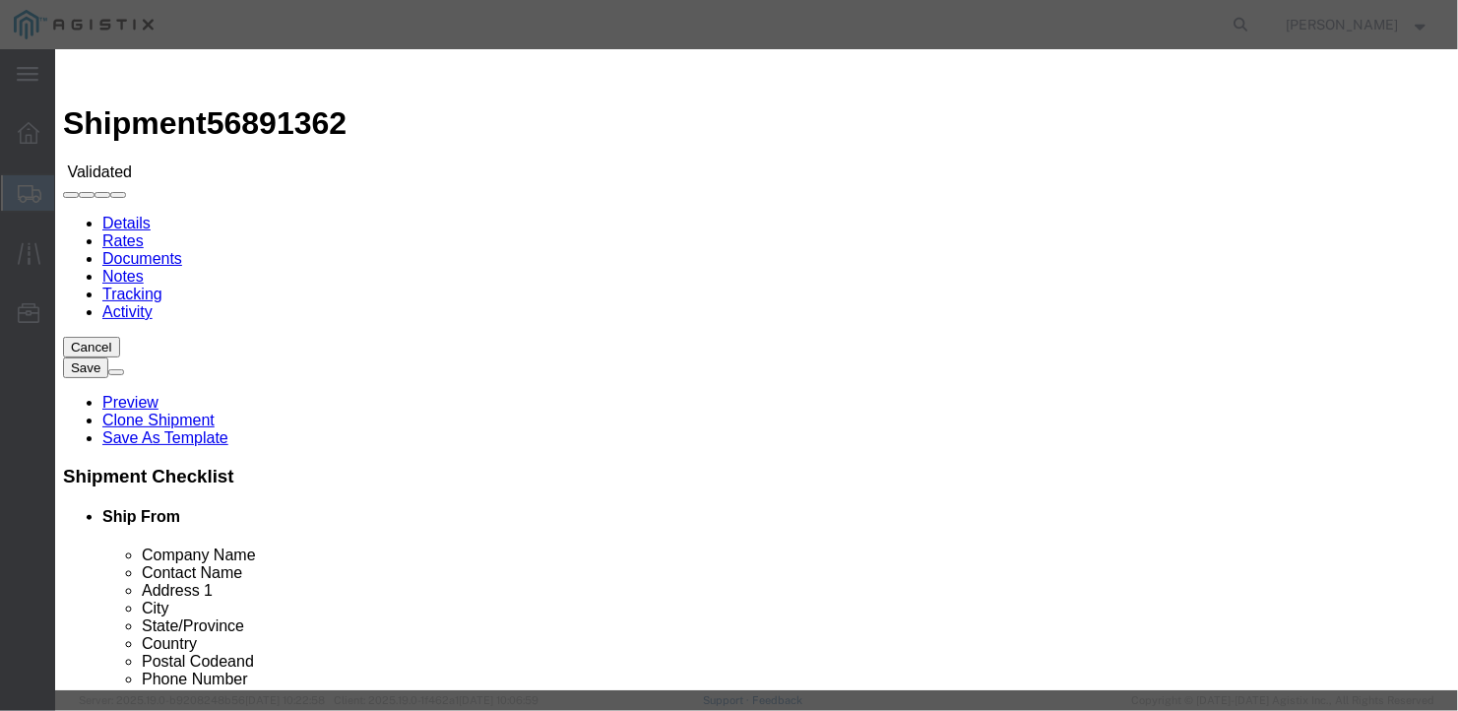
type input "[DATE]"
select select "1200"
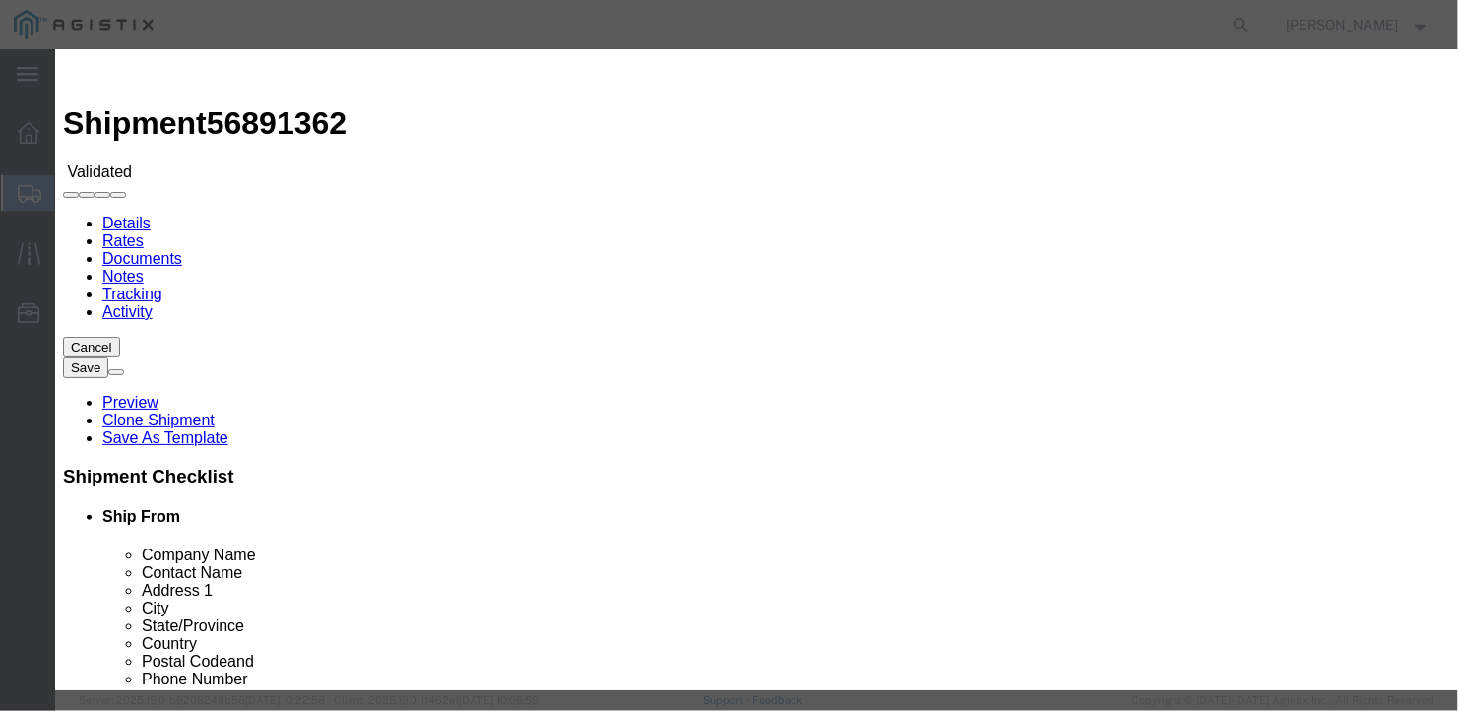
select select "AWATPICK"
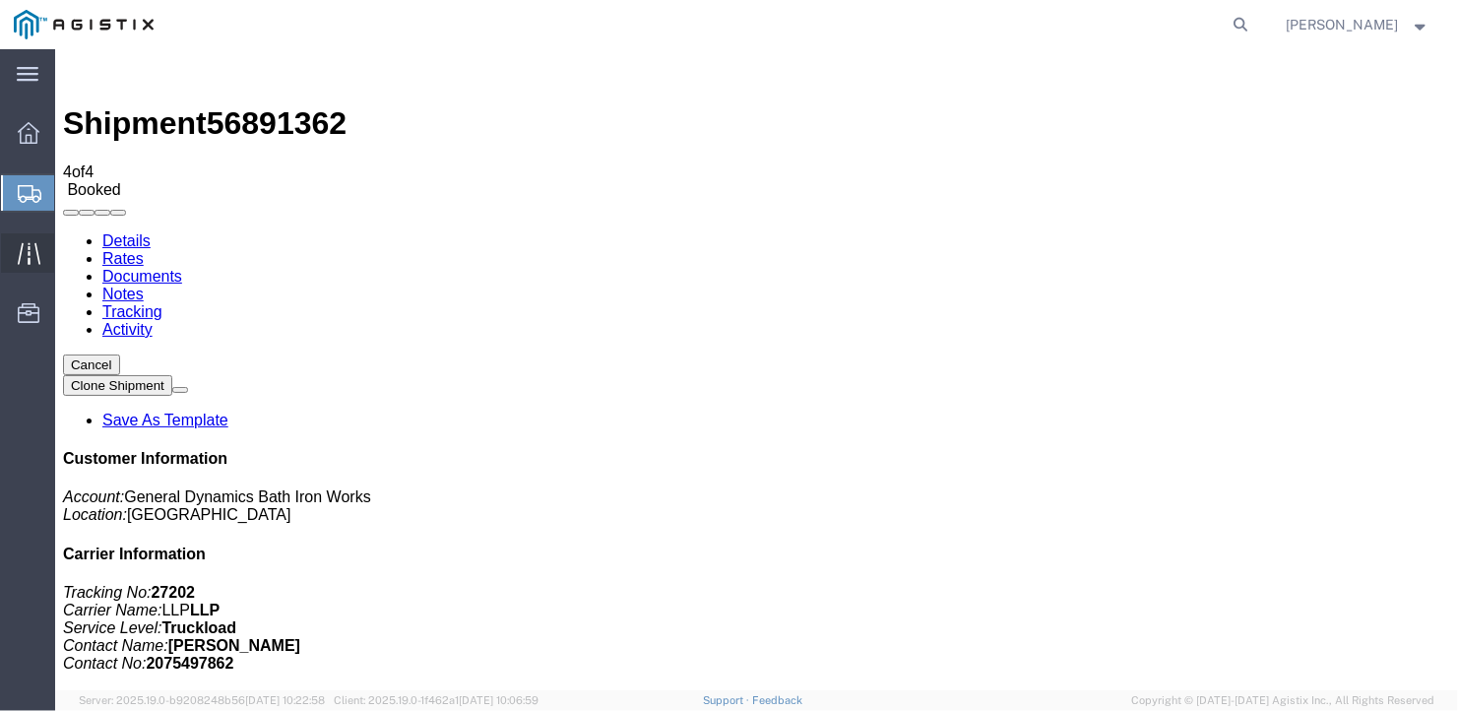
click at [68, 246] on span "Traffic" at bounding box center [61, 252] width 14 height 39
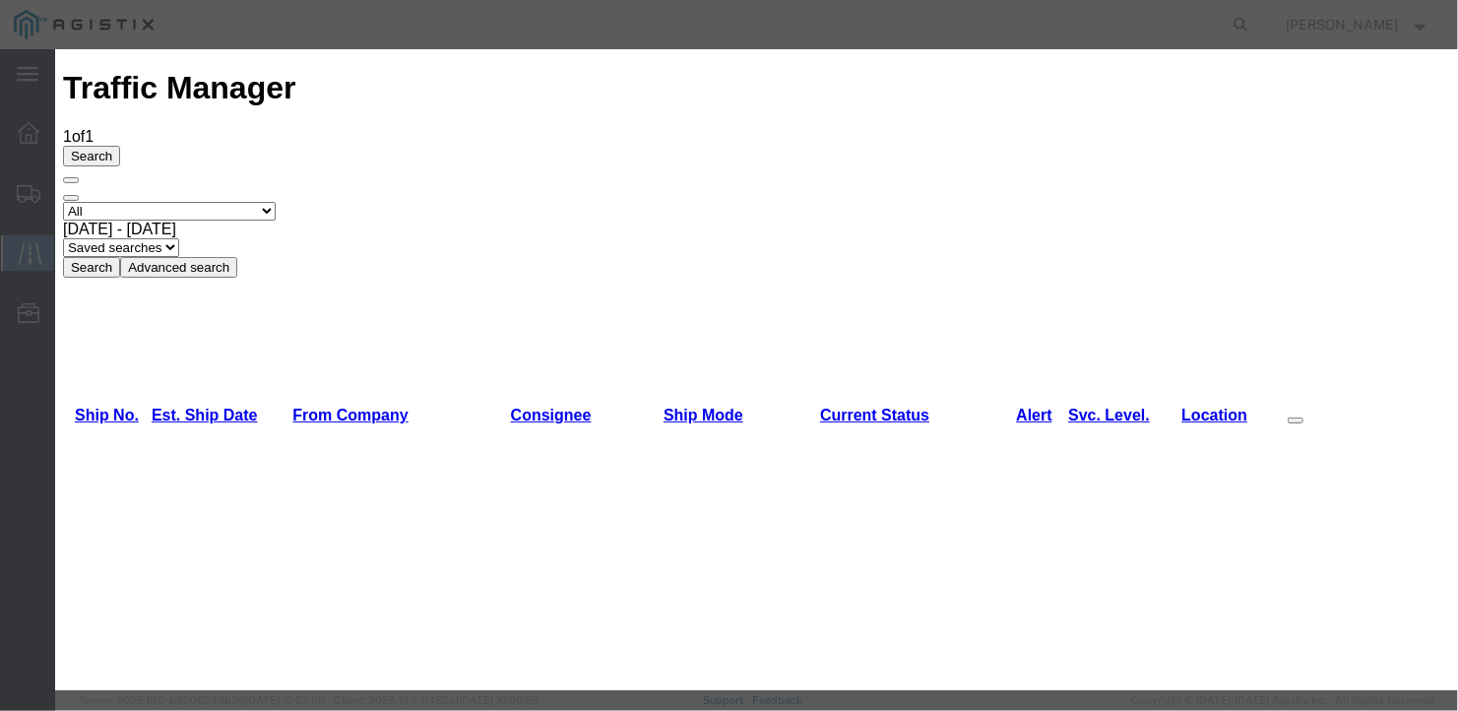
type input "[DATE]"
type input "10:00 AM"
select select "DELIVRED"
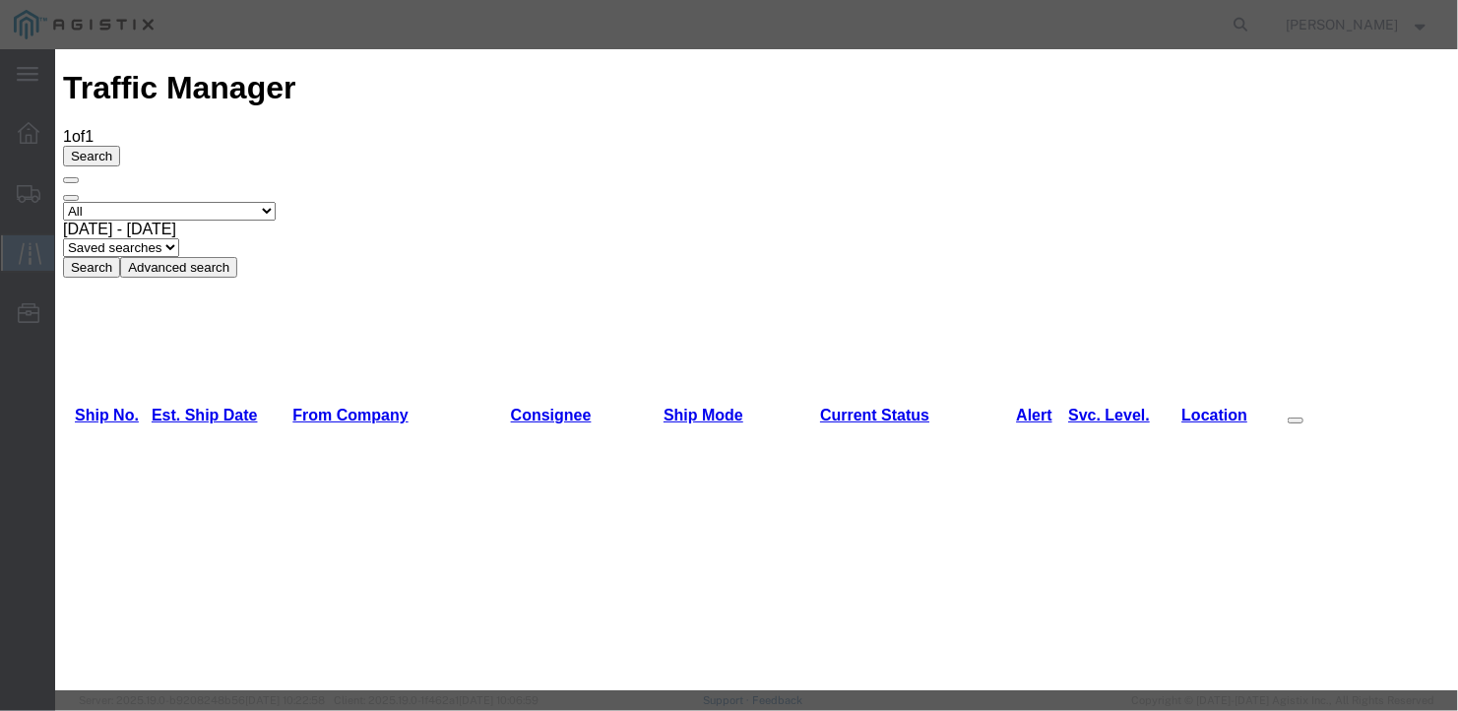
drag, startPoint x: 502, startPoint y: 503, endPoint x: 548, endPoint y: 553, distance: 68.3
type input "[DATE]"
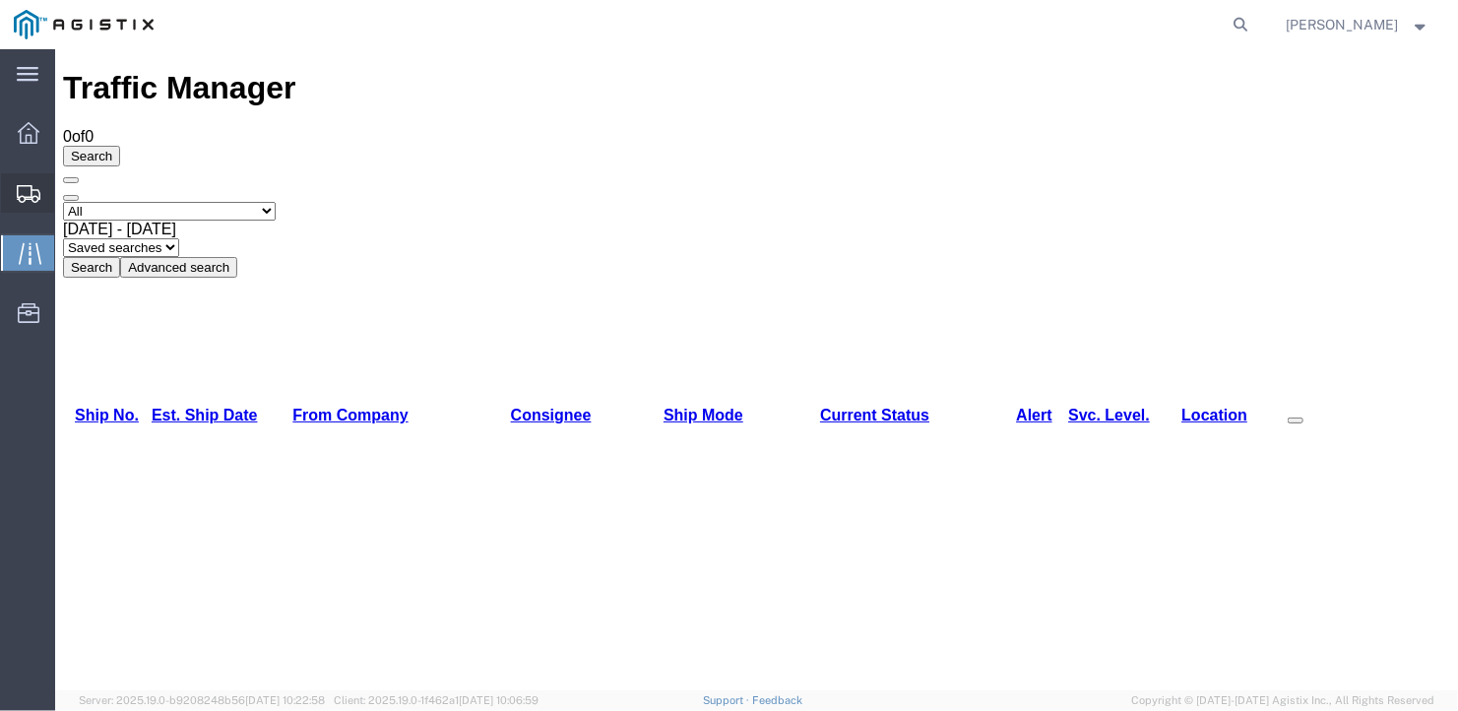
click at [0, 0] on span "Create Shipment" at bounding box center [0, 0] width 0 height 0
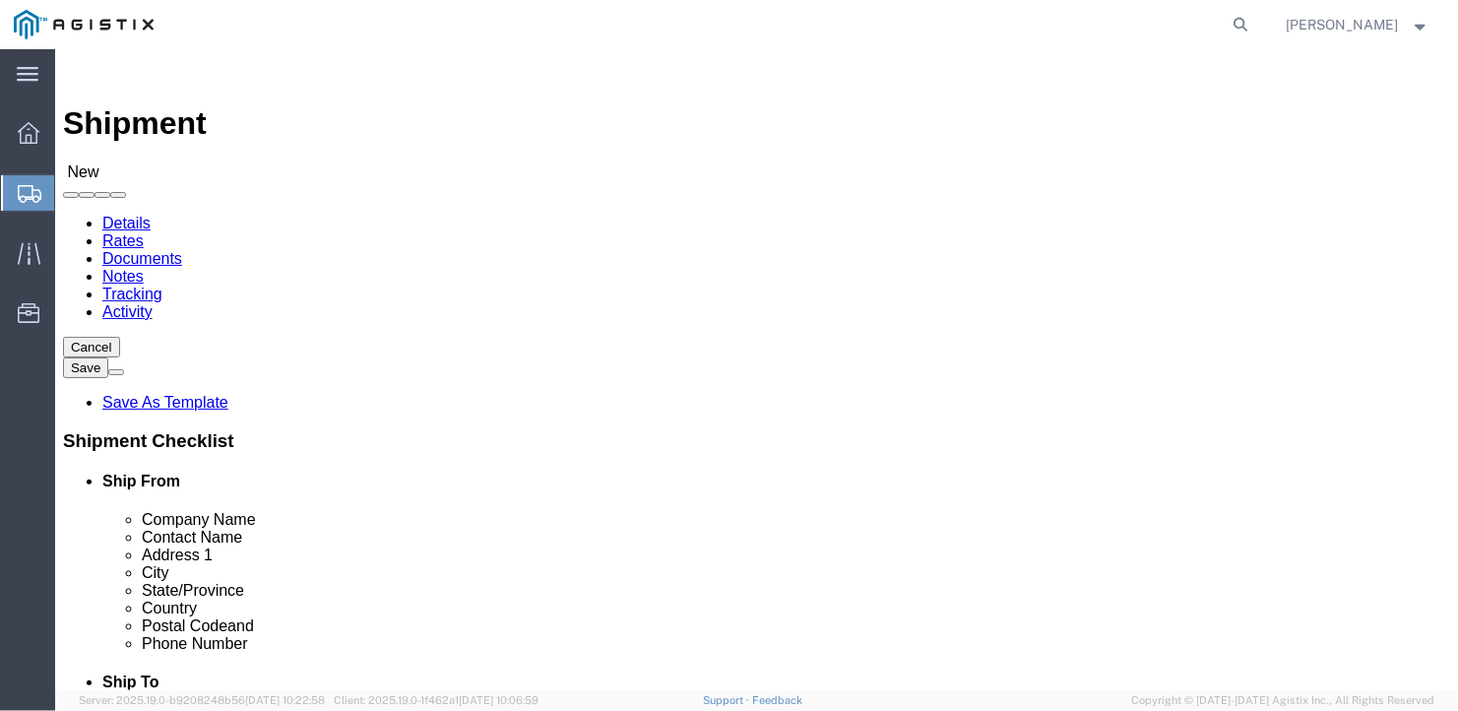
click select "Select General Dynamics Bath Iron Works"
select select "8114"
click select "Select General Dynamics Bath Iron Works"
select select
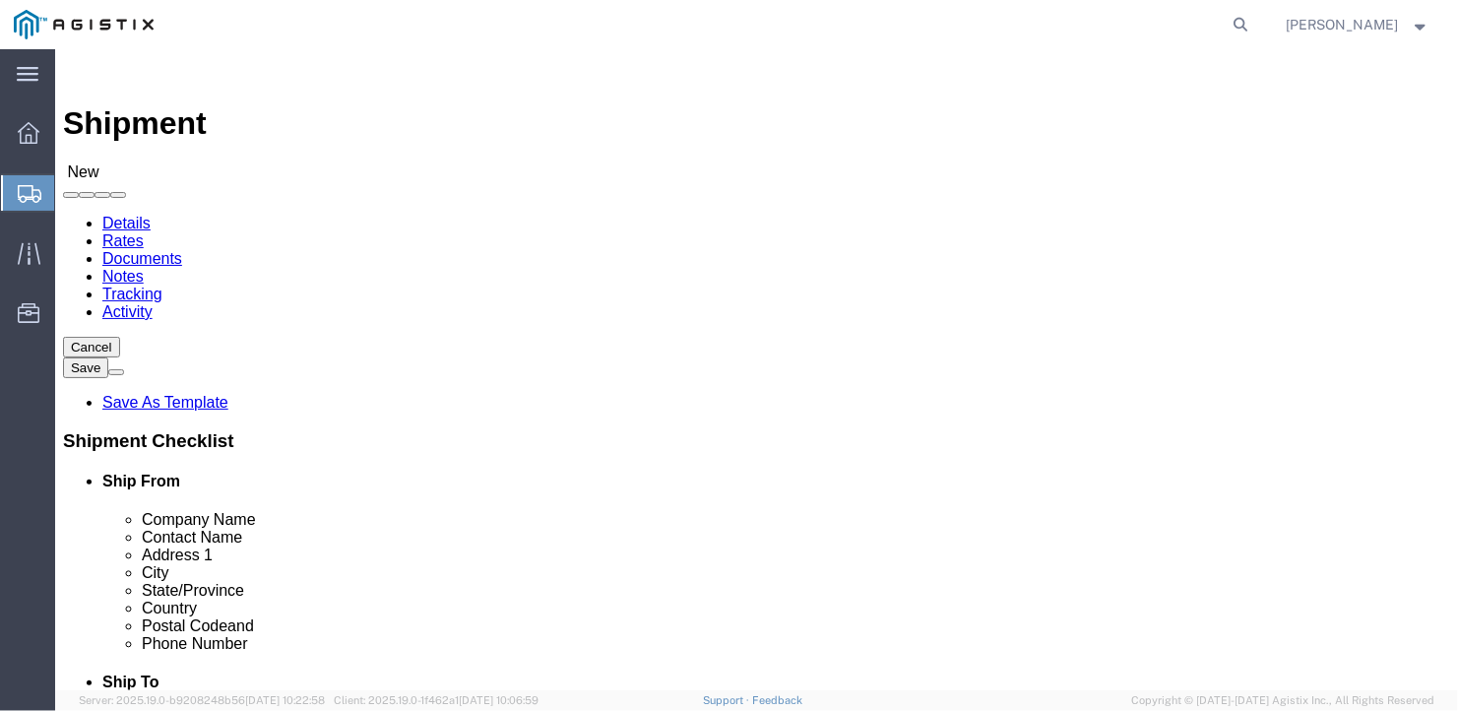
click input "text"
type input "[PERSON_NAME] Ind"
drag, startPoint x: 236, startPoint y: 563, endPoint x: 169, endPoint y: 561, distance: 67.0
click div "Contact Name 861"
type input "Ben"
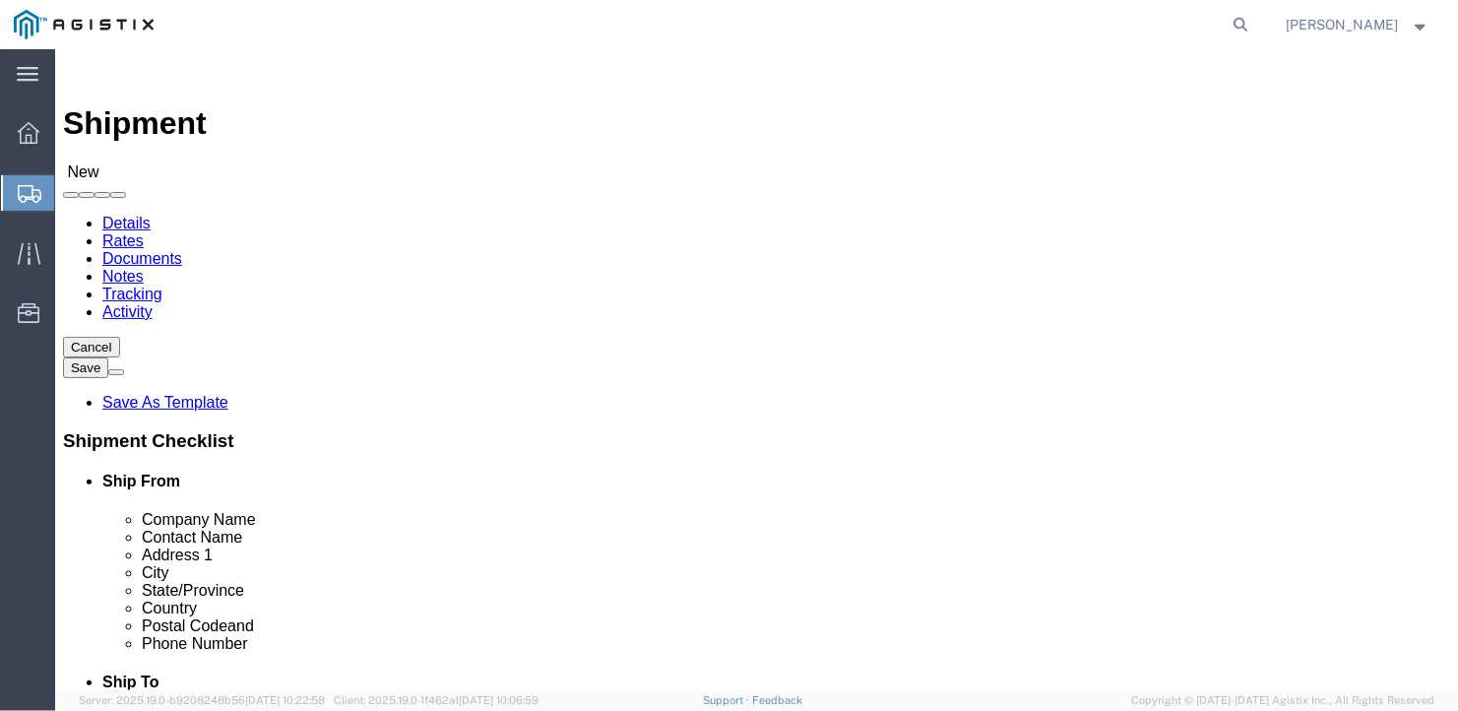
drag, startPoint x: 242, startPoint y: 600, endPoint x: 196, endPoint y: 600, distance: 46.3
click input "861"
type input "[STREET_ADDRESS][PERSON_NAME]"
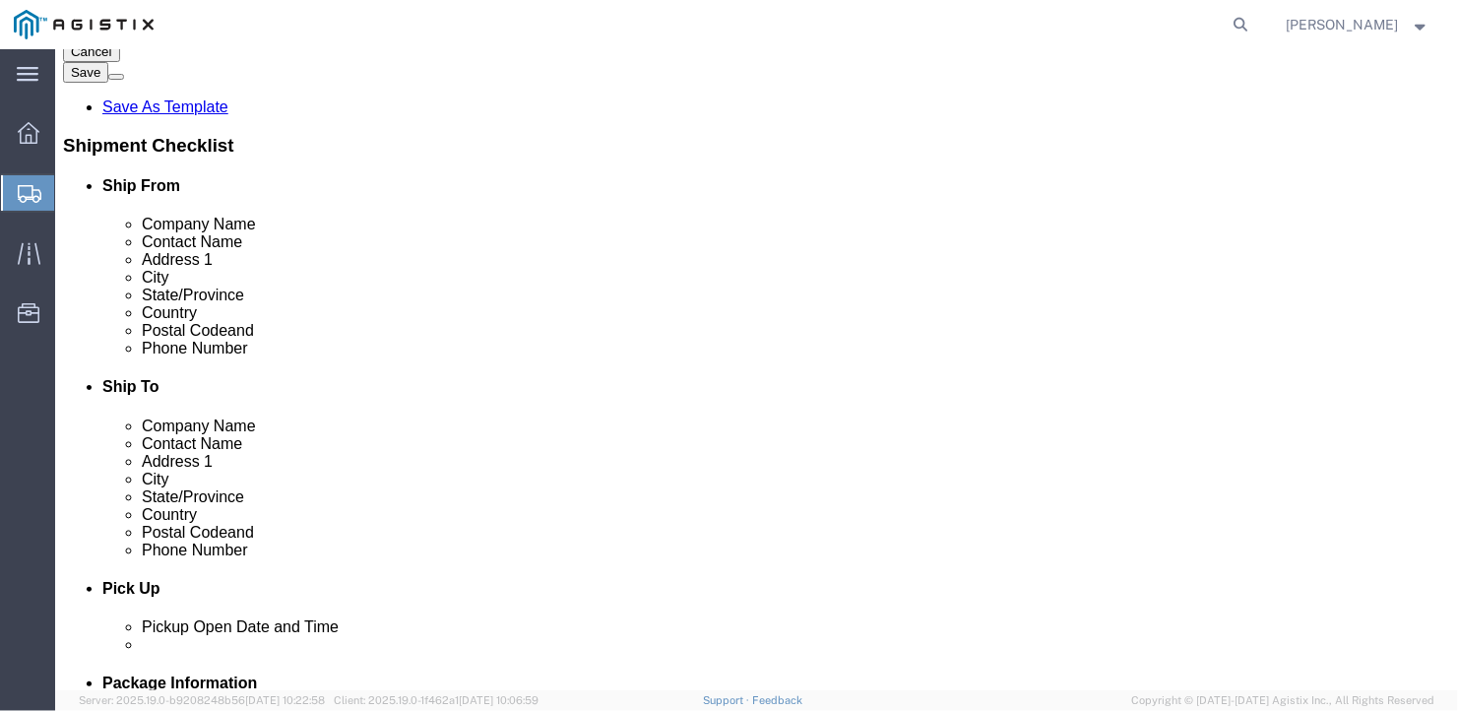
click input "text"
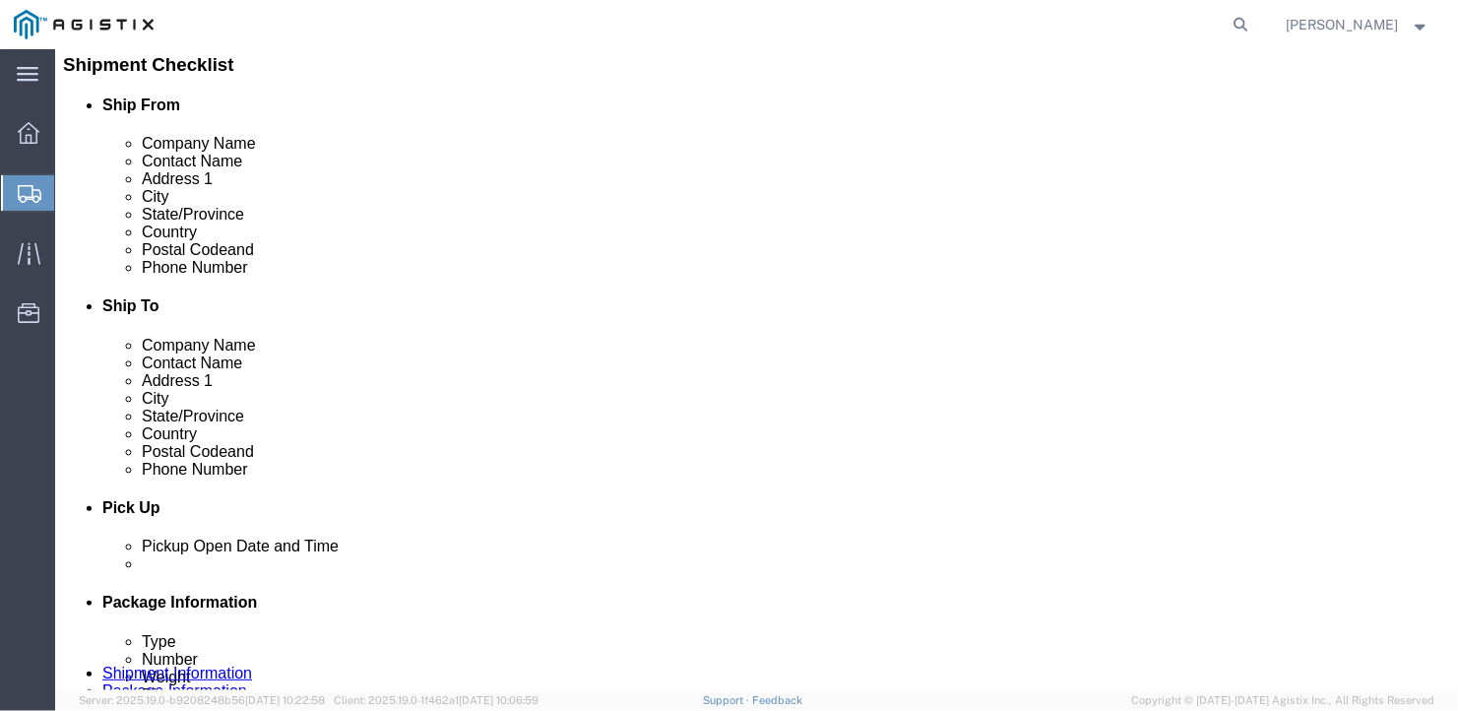
drag, startPoint x: 255, startPoint y: 378, endPoint x: 188, endPoint y: 370, distance: 67.4
click div "[PERSON_NAME]"
type input "[PERSON_NAME]"
type input "P"
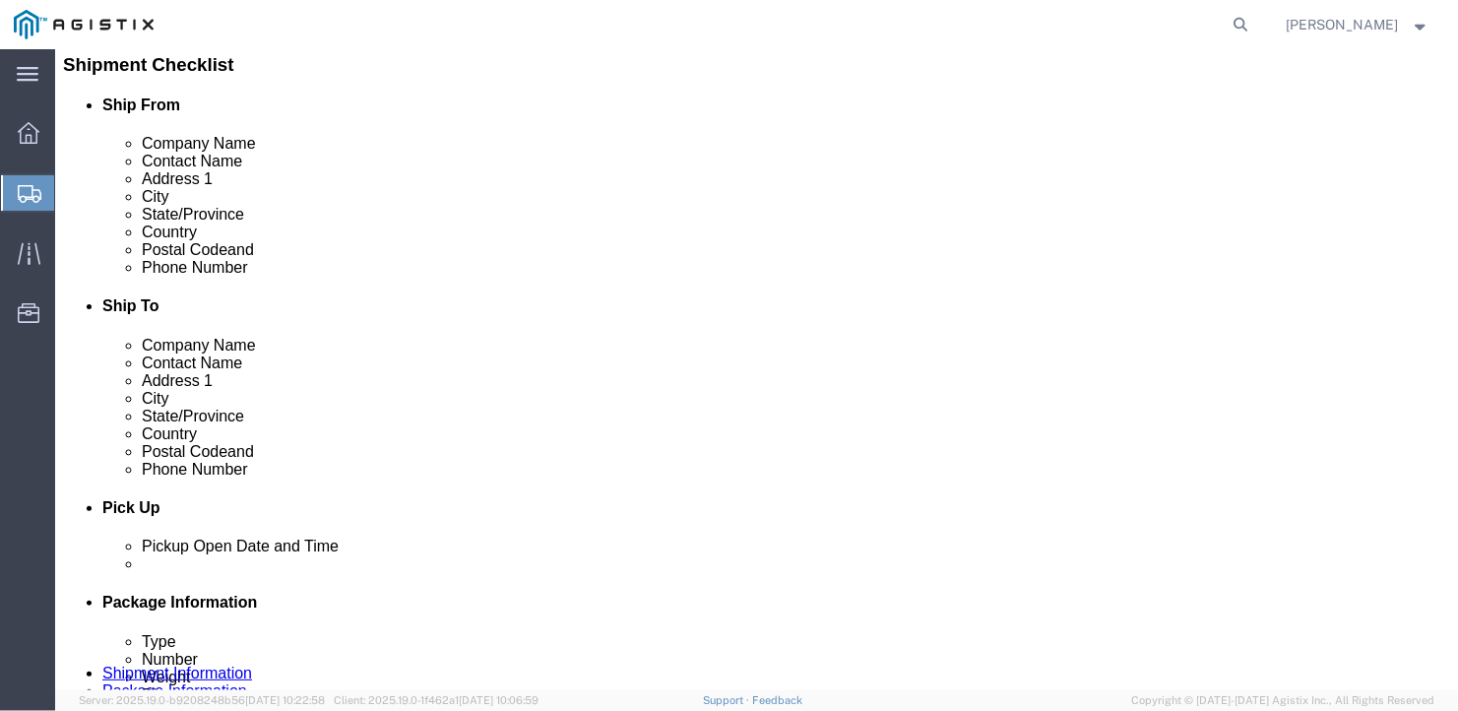
type input "Penn"
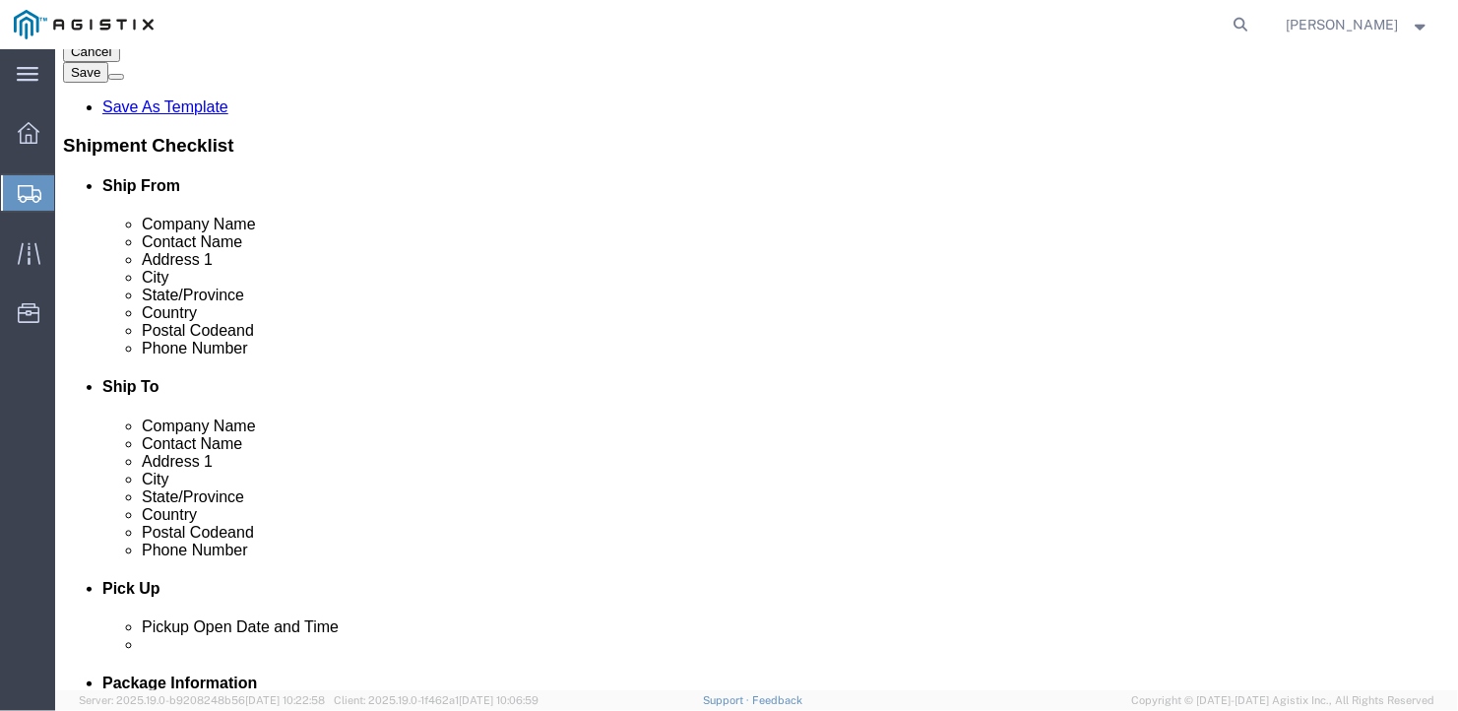
type input "16001"
type input "[PHONE_NUMBER]"
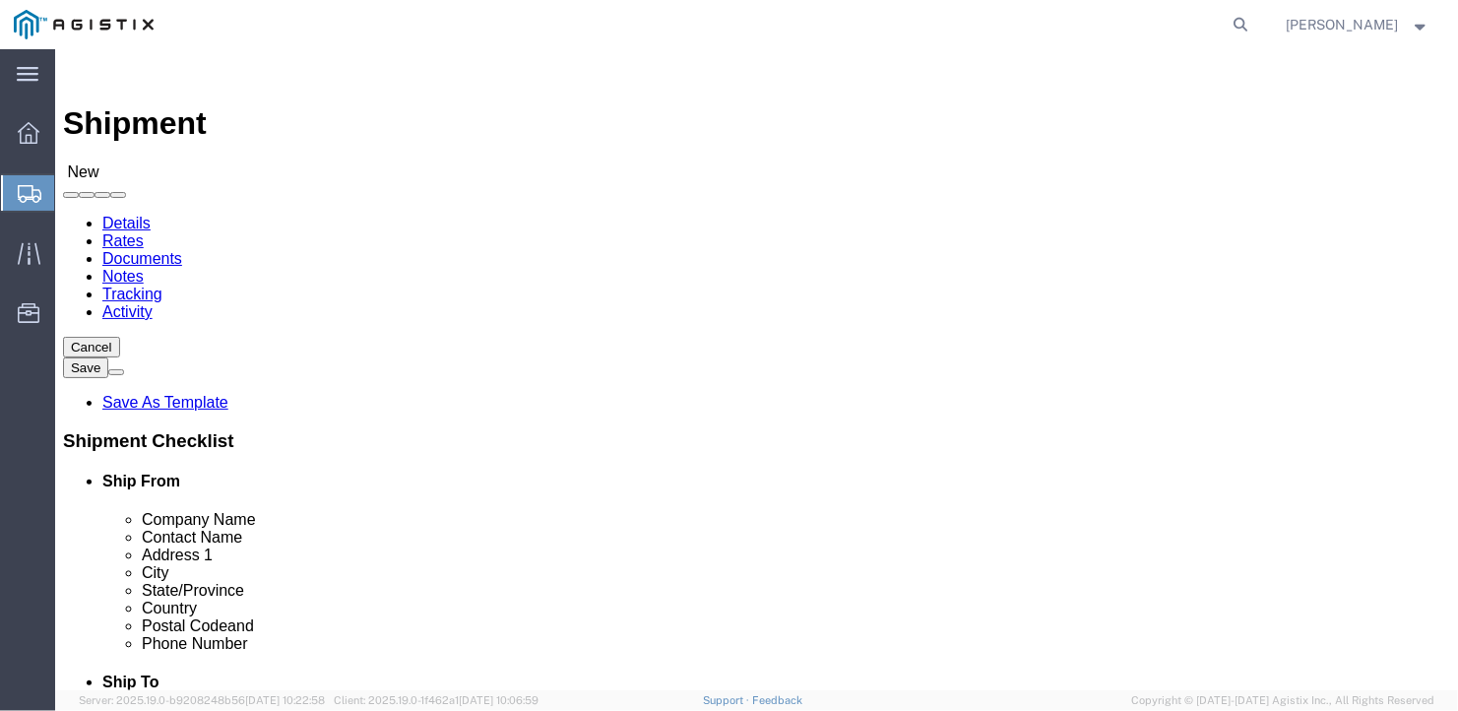
click select "Select Bath - 50 YARD REC [US_STATE][GEOGRAPHIC_DATA] - 700 [US_STATE][GEOGRAPH…"
select select "15760"
click select "Select Bath - 50 YARD REC [US_STATE][GEOGRAPHIC_DATA] - 700 [US_STATE][GEOGRAPH…"
click input "text"
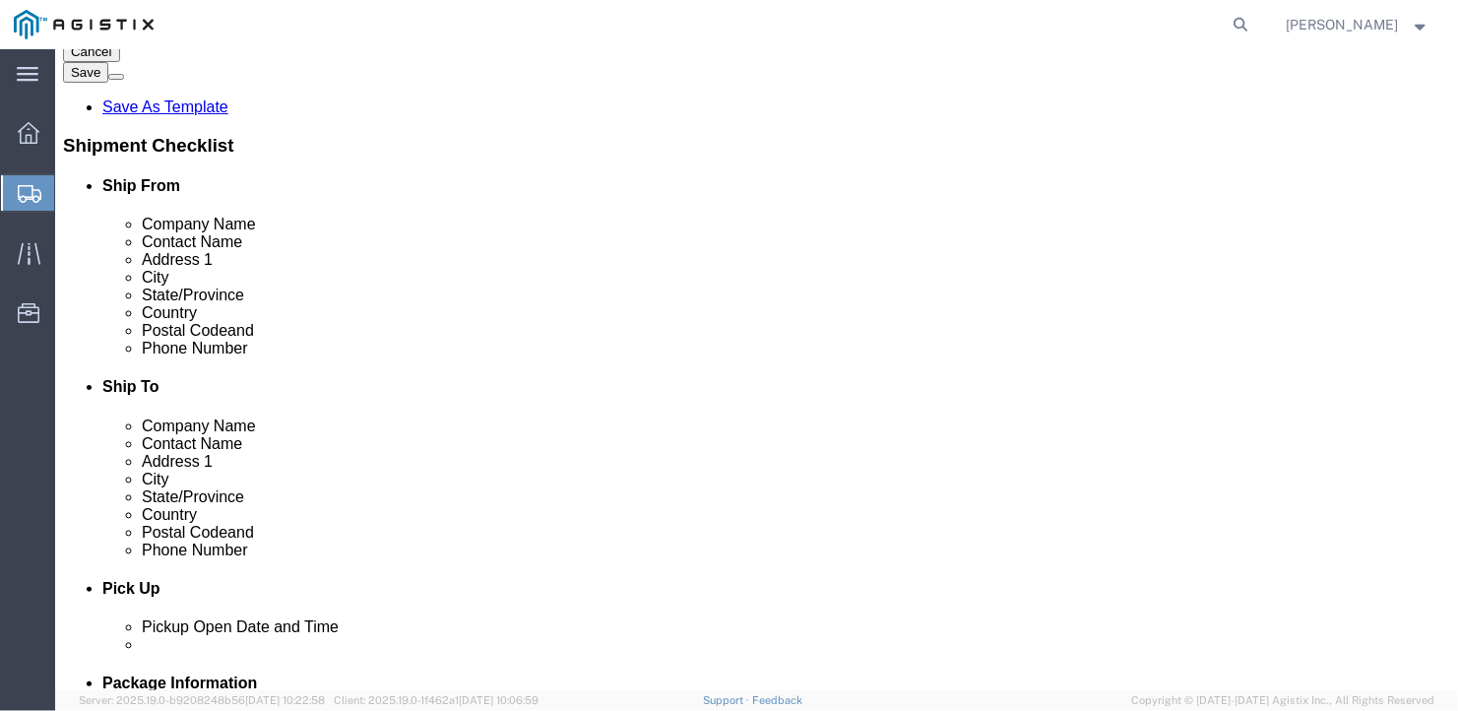
scroll to position [98, 0]
select select "15760"
select select "ME"
click input "text"
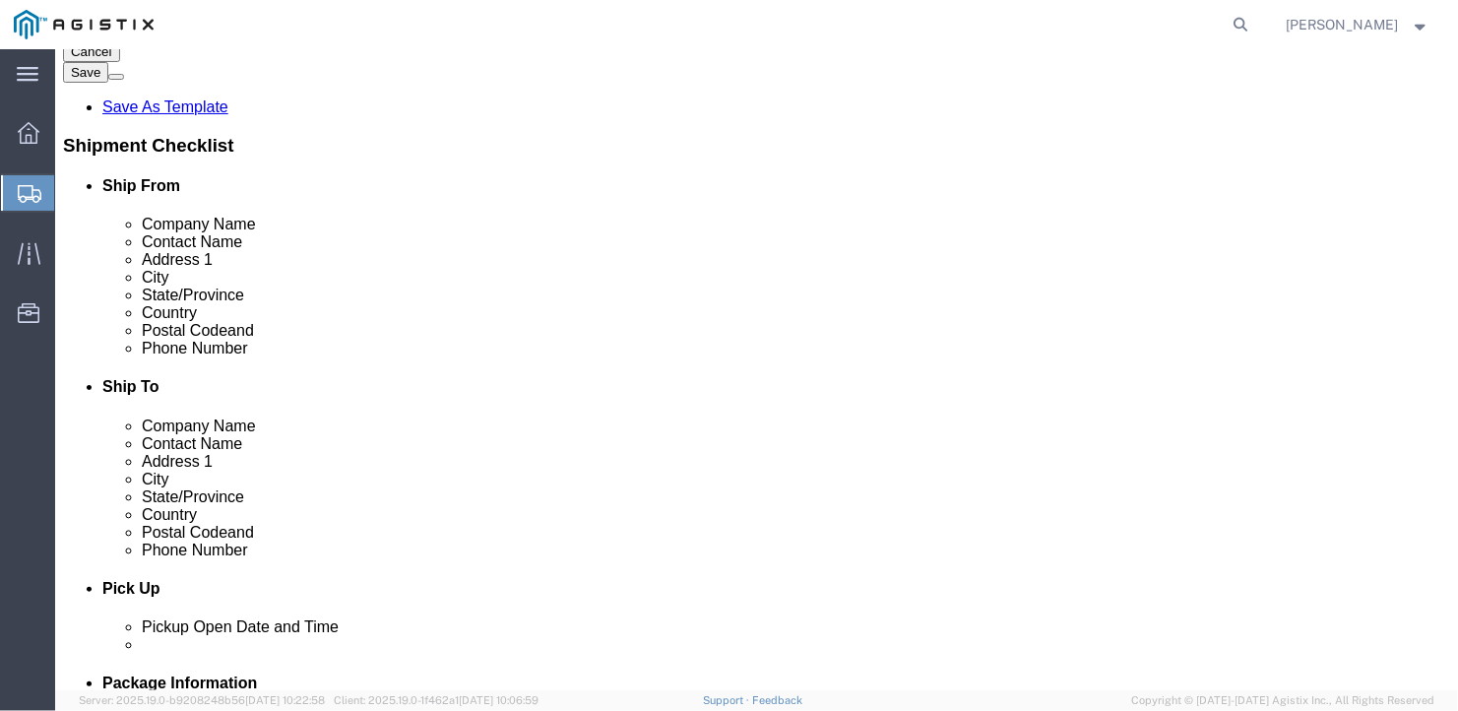
type input "bEN"
click input "text"
type input "[PHONE_NUMBER]"
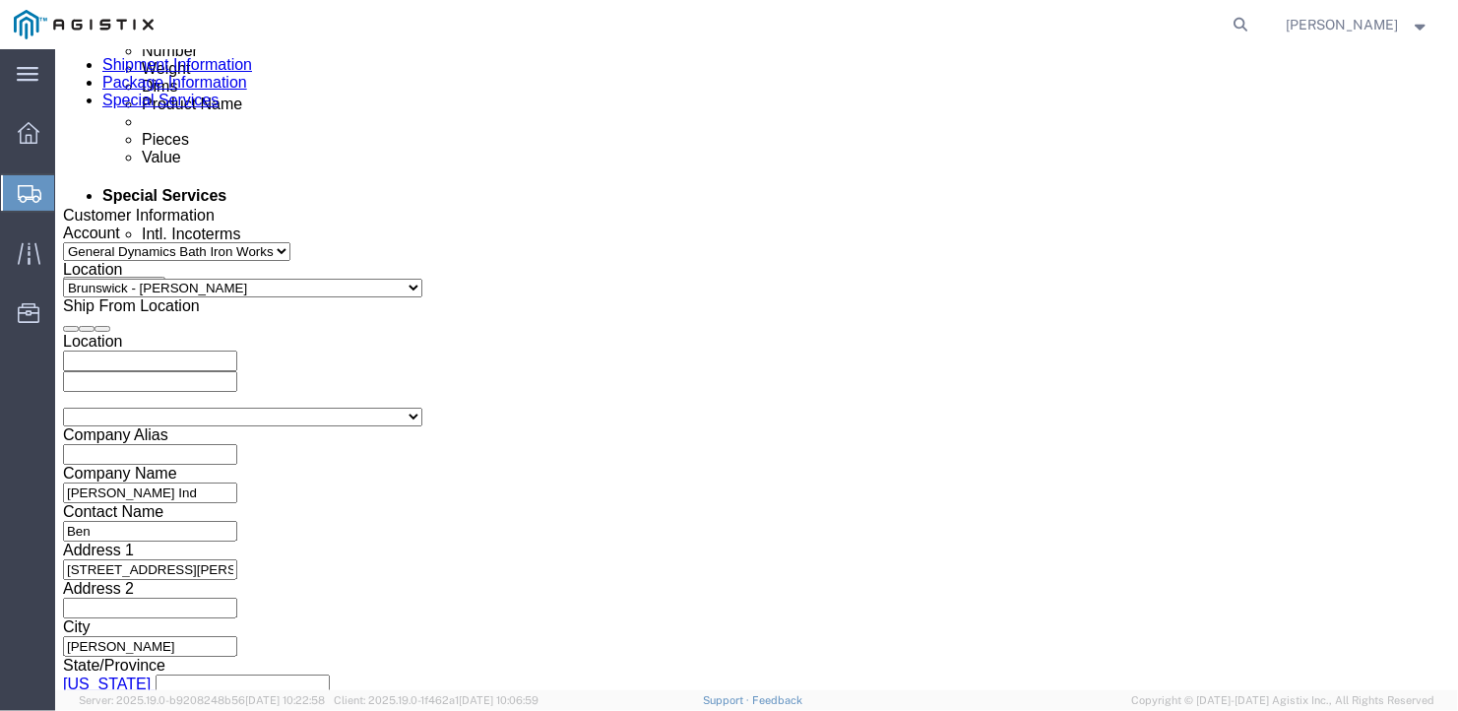
scroll to position [1367, 0]
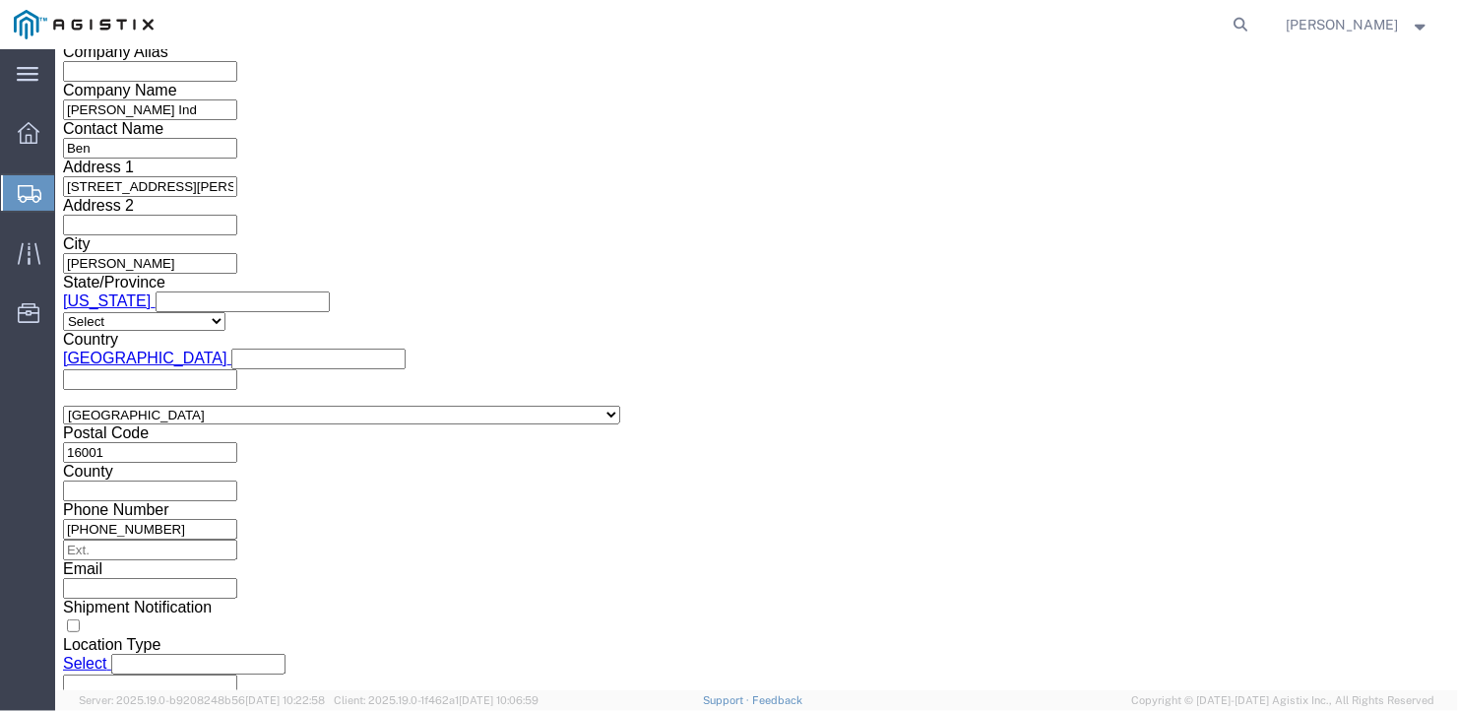
click select "Select Air Less than Truckload Multi-Leg Ocean Freight Rail Small Parcel Truckl…"
select select "TL"
click select "Select Air Less than Truckload Multi-Leg Ocean Freight Rail Small Parcel Truckl…"
click select "Select 1-Ton (PSS) 10 Wheel 10 Yard Dump Truck 20 Yard Dump Truck Bobtail Botto…"
select select "FLBD"
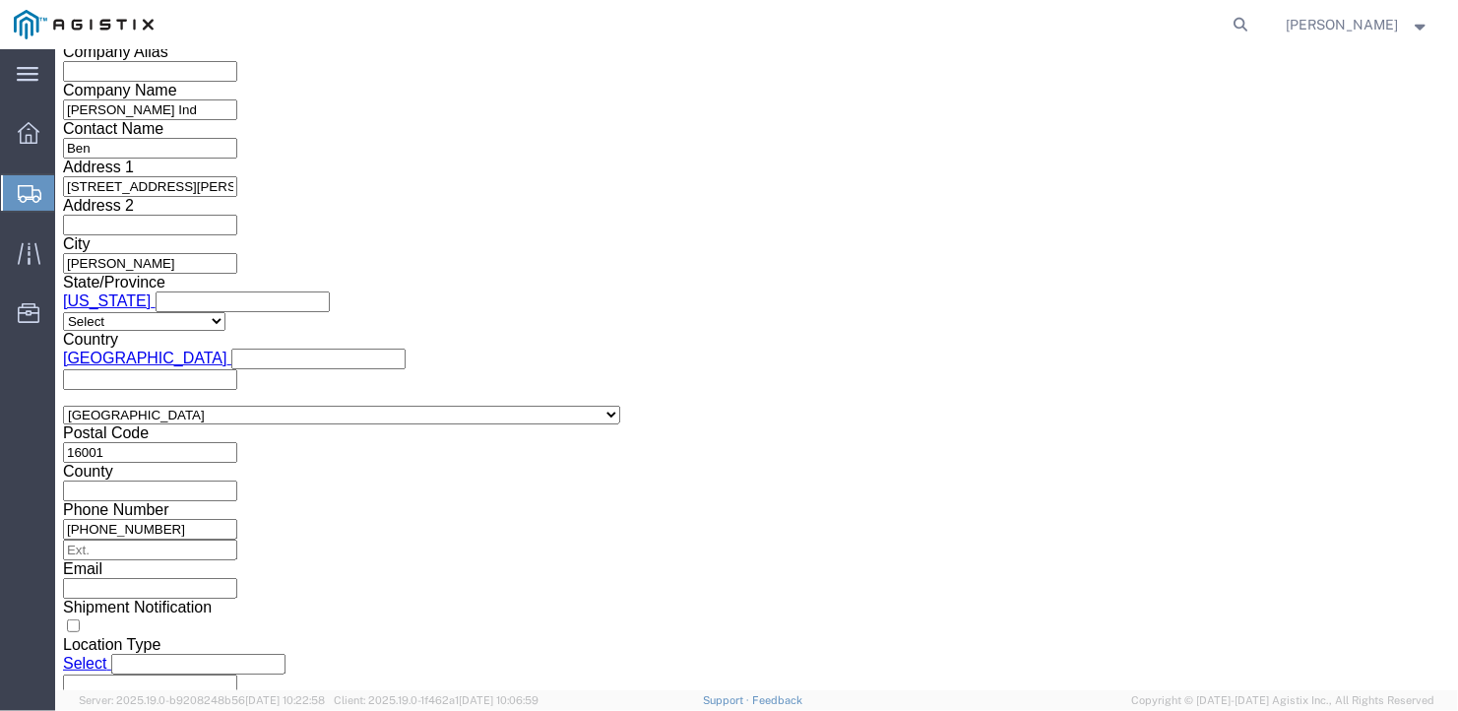
click select "Select 1-Ton (PSS) 10 Wheel 10 Yard Dump Truck 20 Yard Dump Truck Bobtail Botto…"
click select "Select 35 Feet 20 Feet 28 Feet 53 Feet 40 Feet 48 Feet"
select select "53FT"
click select "Select 35 Feet 20 Feet 28 Feet 53 Feet 40 Feet 48 Feet"
click button "Continue"
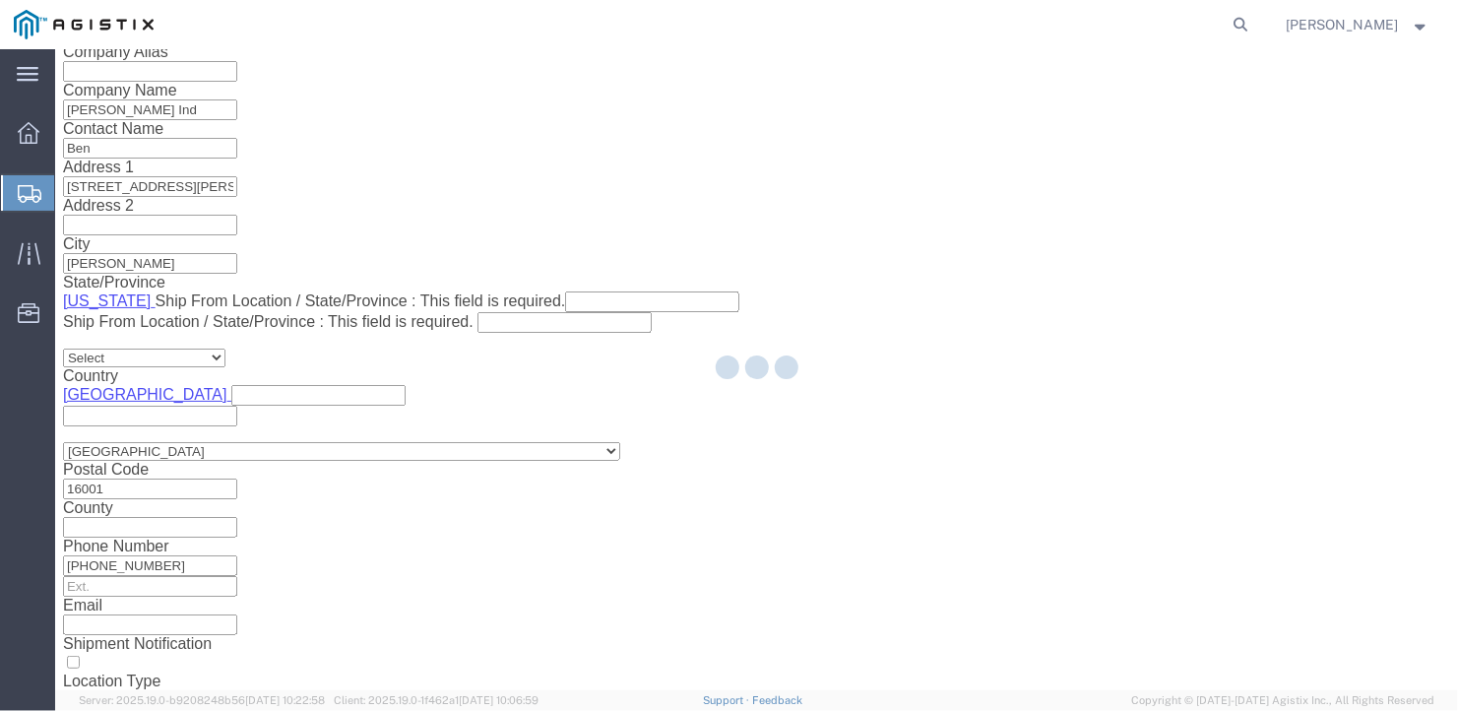
scroll to position [23, 0]
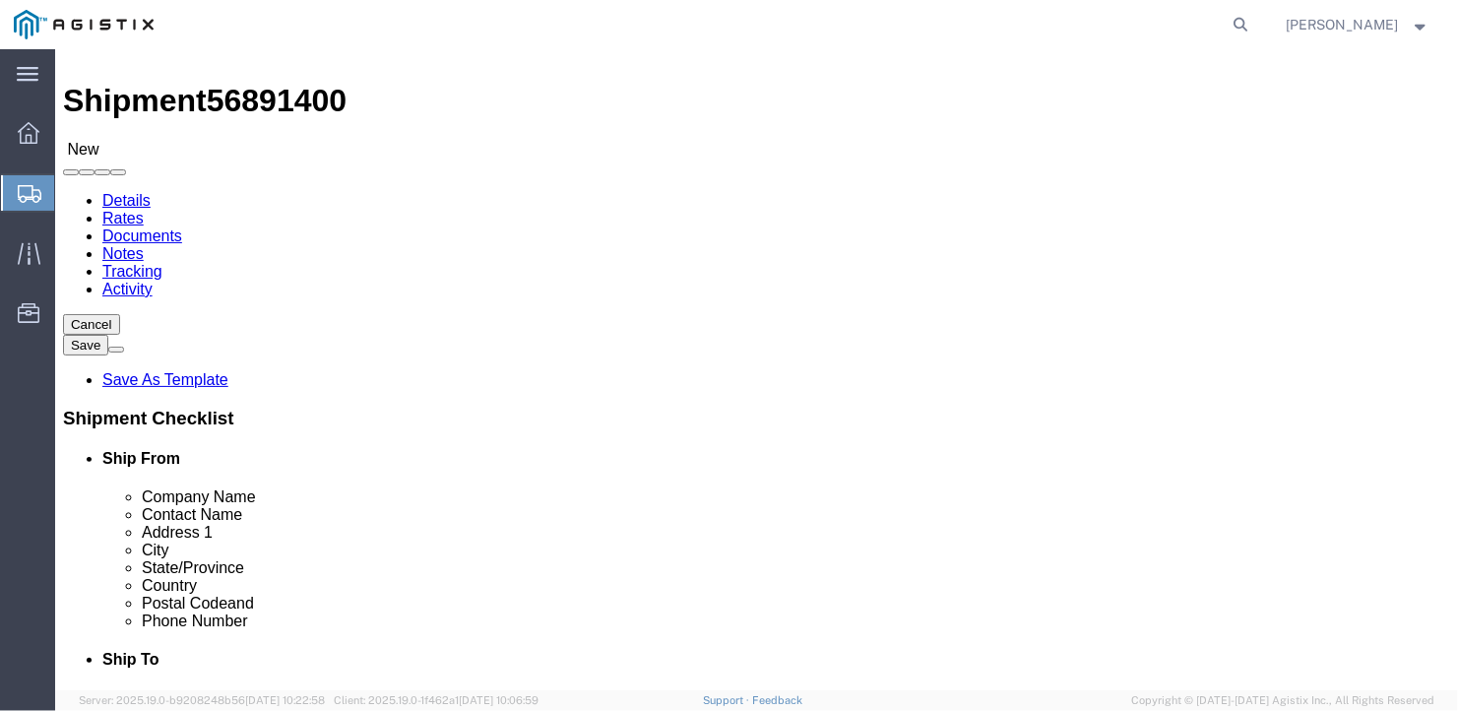
click select "Select Bale(s) Basket(s) Bolt(s) Bottle(s) Buckets Bulk Bundle(s) Can(s) Cardbo…"
select select "PSNS"
click select "Select Bale(s) Basket(s) Bolt(s) Bottle(s) Buckets Bulk Bundle(s) Can(s) Cardbo…"
drag, startPoint x: 225, startPoint y: 430, endPoint x: 166, endPoint y: 437, distance: 59.4
click div "Number 1"
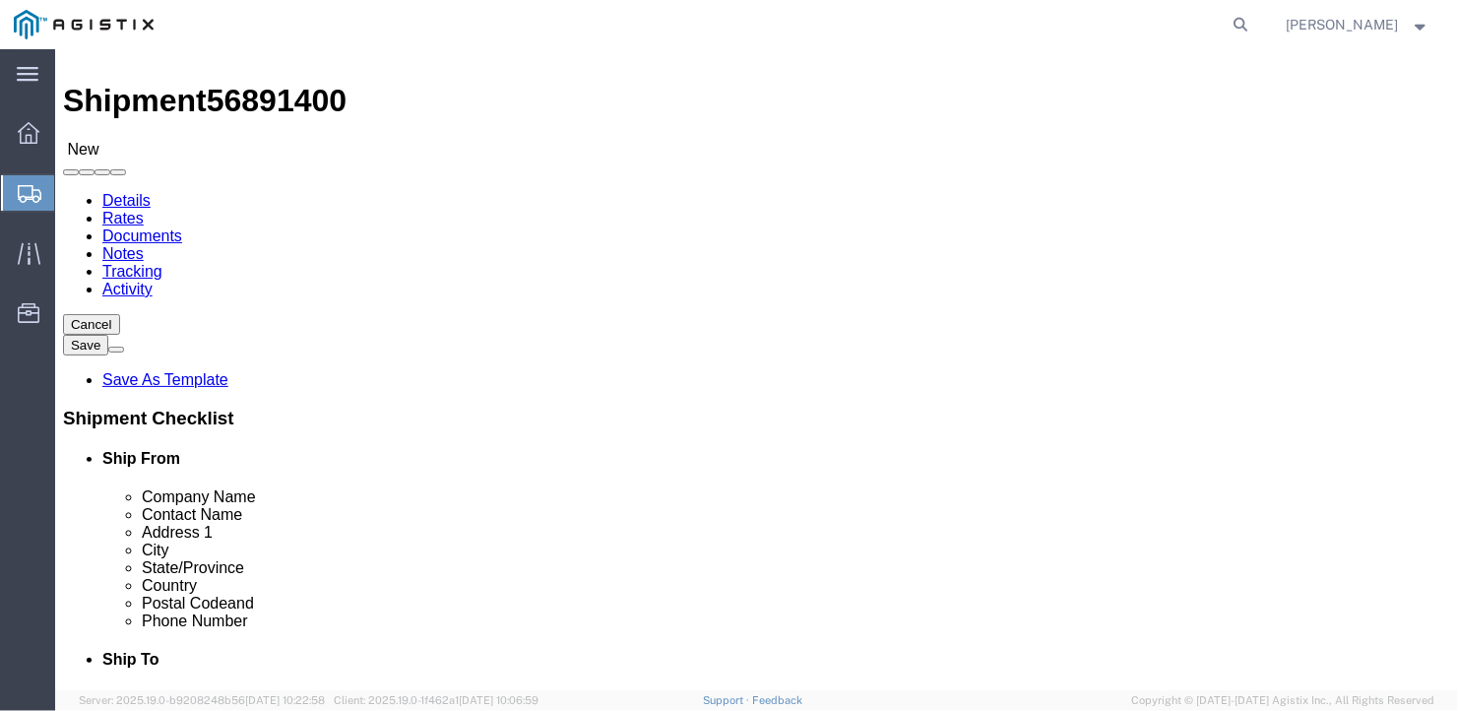
click input "text"
type input "1"
drag, startPoint x: 231, startPoint y: 439, endPoint x: 197, endPoint y: 430, distance: 35.6
click input "1"
type input "16"
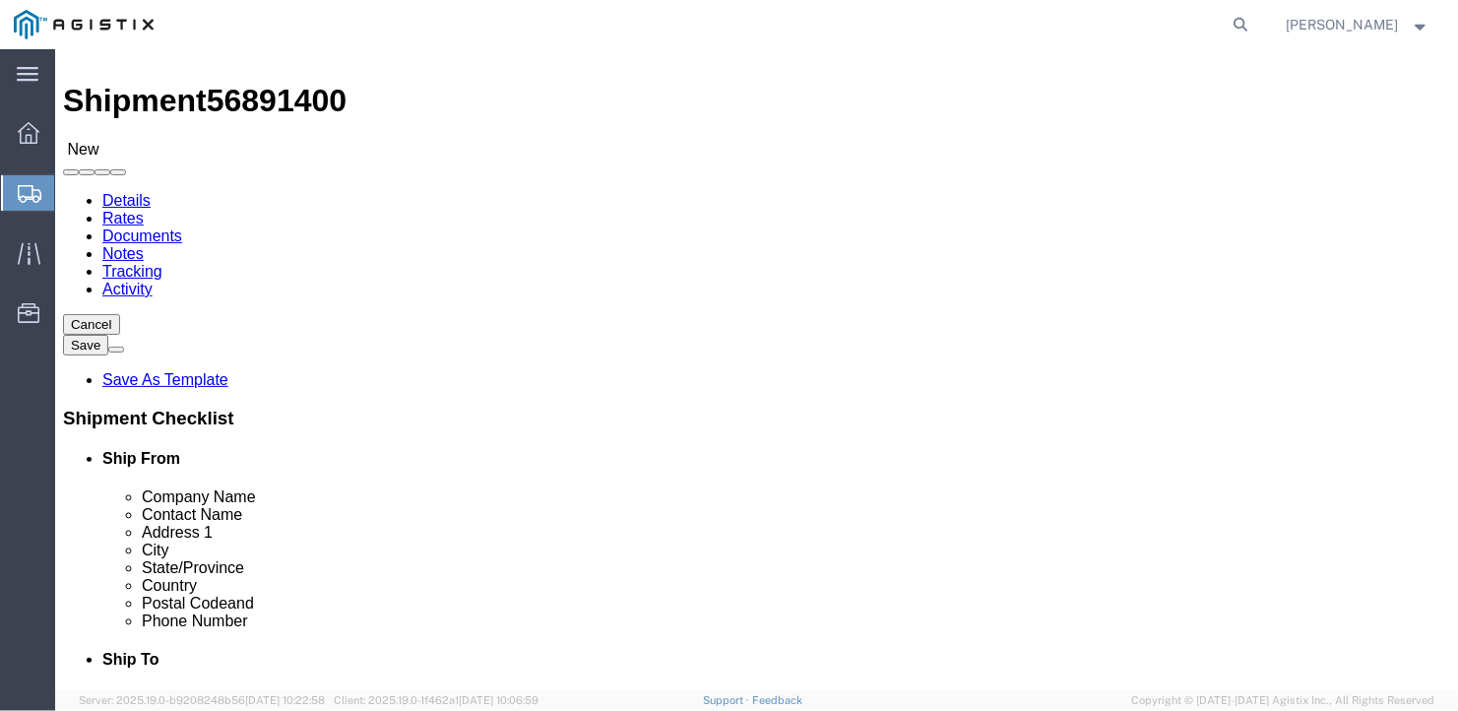
click input "text"
type input "24"
click input "text"
type input "24"
click input "text"
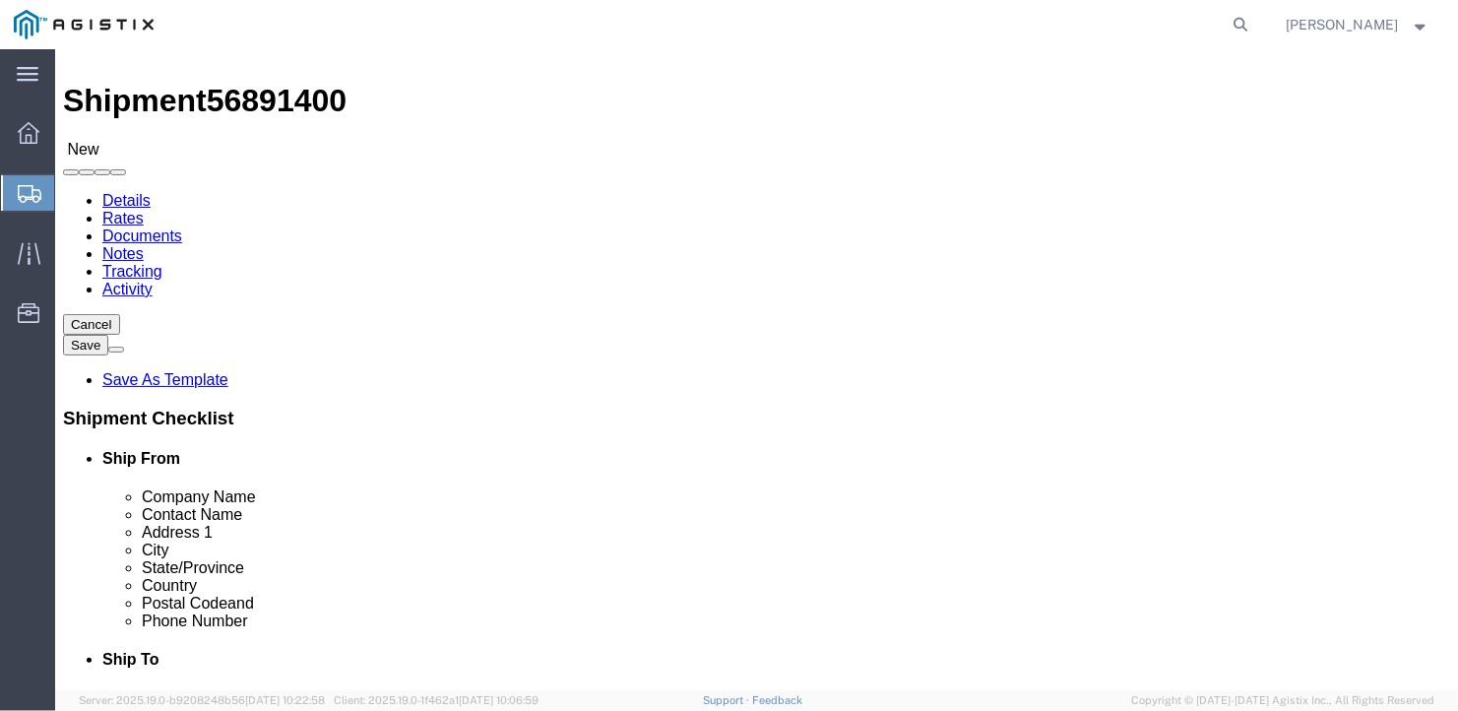
type input "36"
drag, startPoint x: 233, startPoint y: 505, endPoint x: 132, endPoint y: 496, distance: 101.8
click div "Weight 0.00 Select kgs lbs Ship. t°"
type input "28224"
click div "16 x Pallet(s) Standard (Not Stackable) Package Type Select Bale(s) Basket(s) B…"
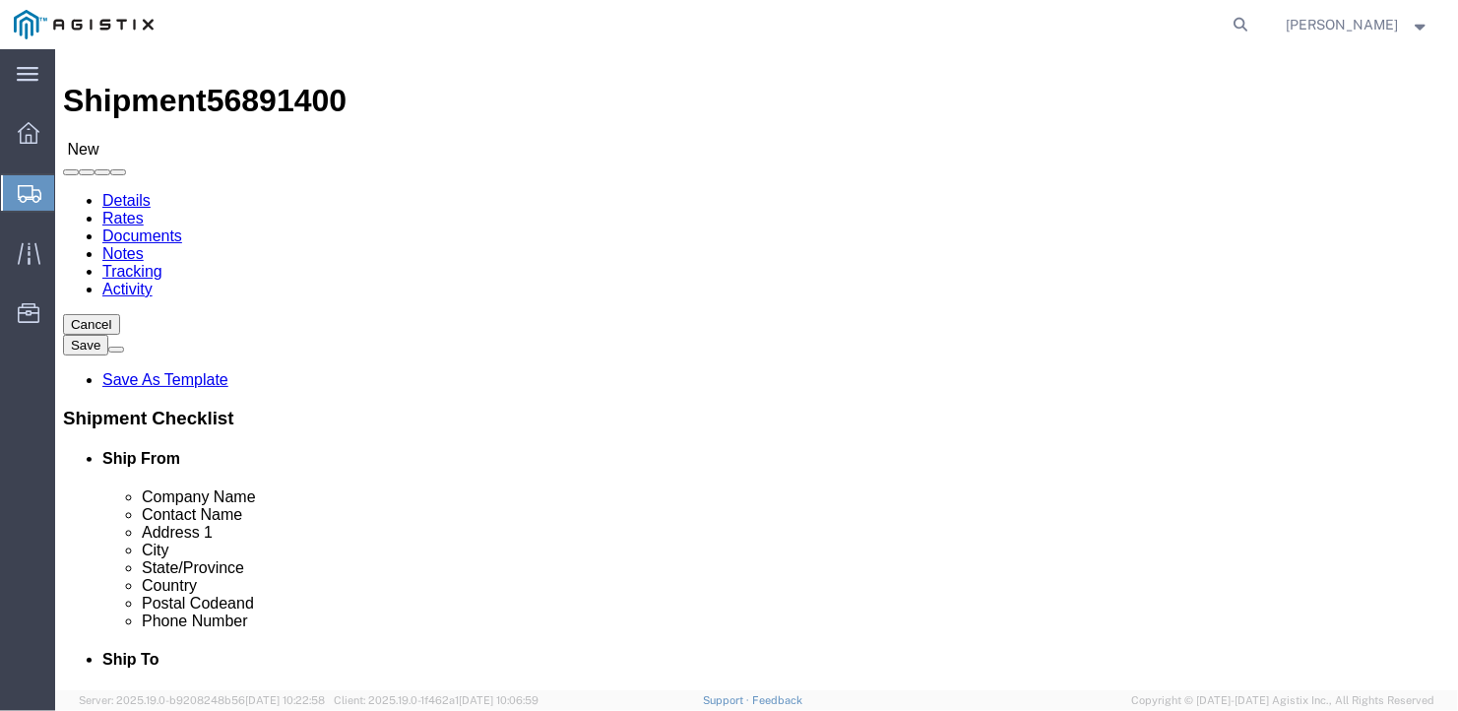
click link "Add Content"
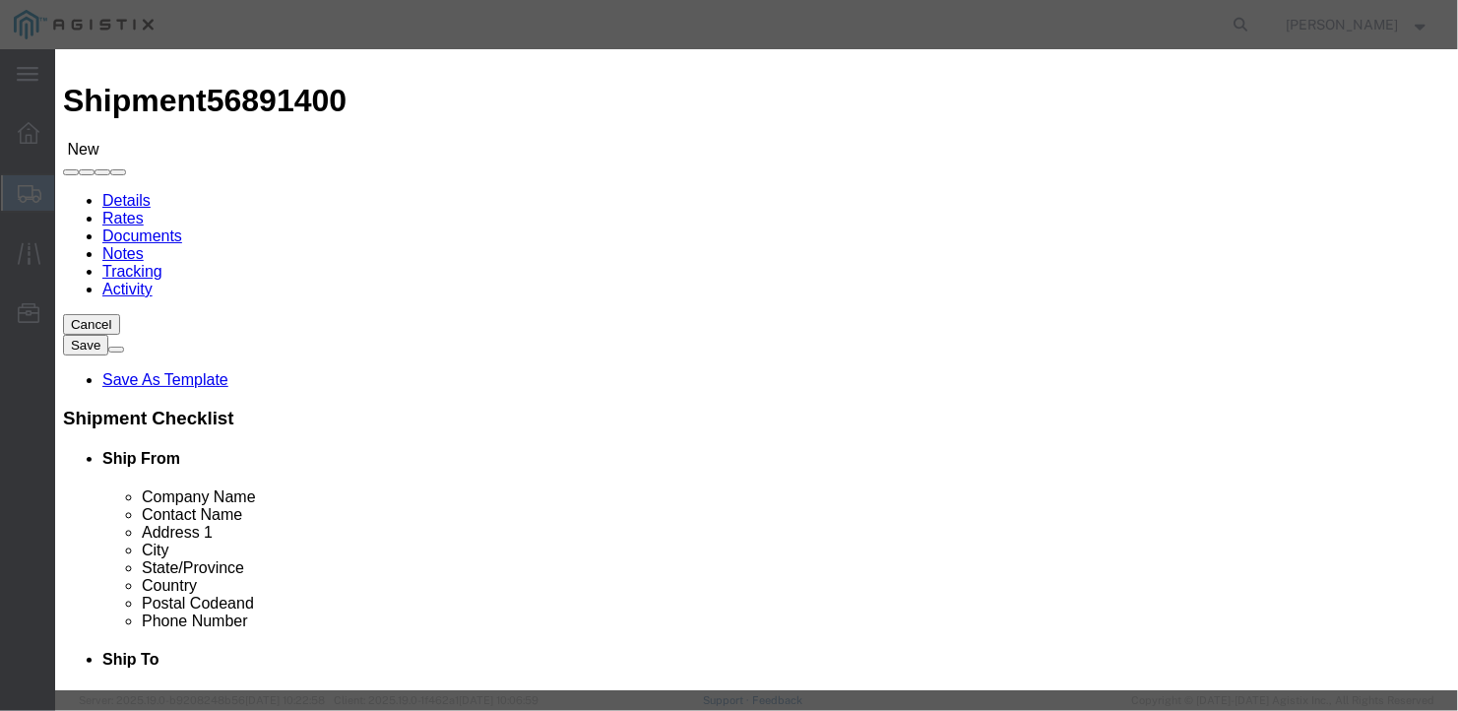
click input "text"
type input "hg25 amasteel grit"
select select "US"
click input "0"
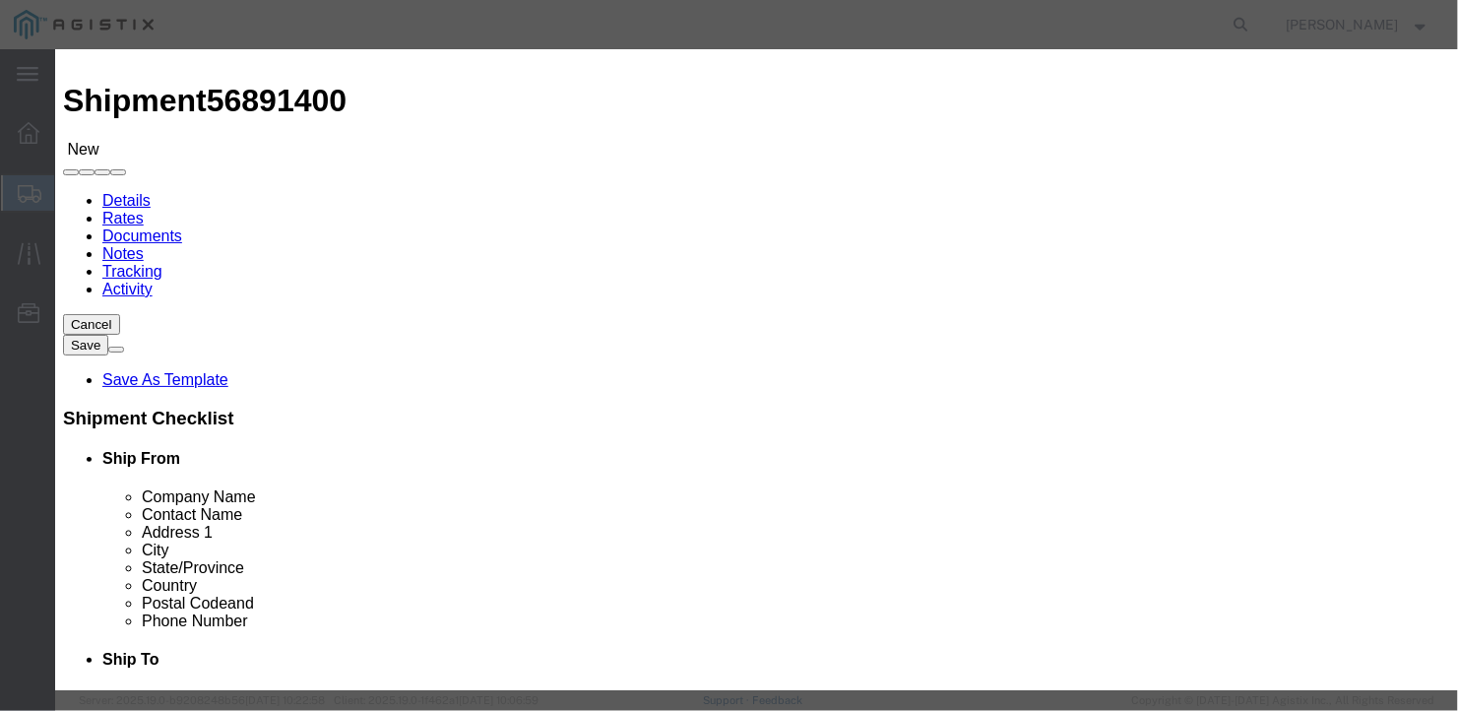
type input "16"
click input "text"
type input "1"
click button "Save & Close"
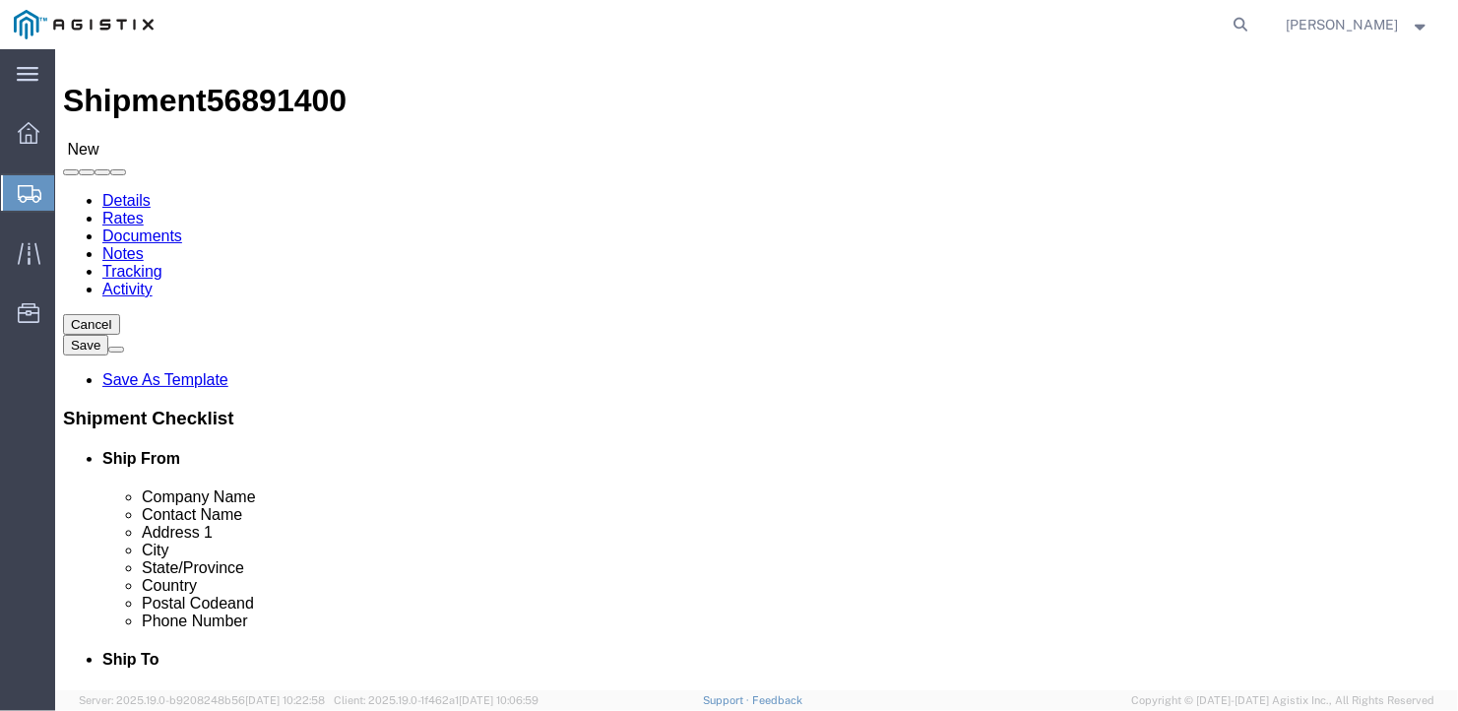
click button "Rate Shipment"
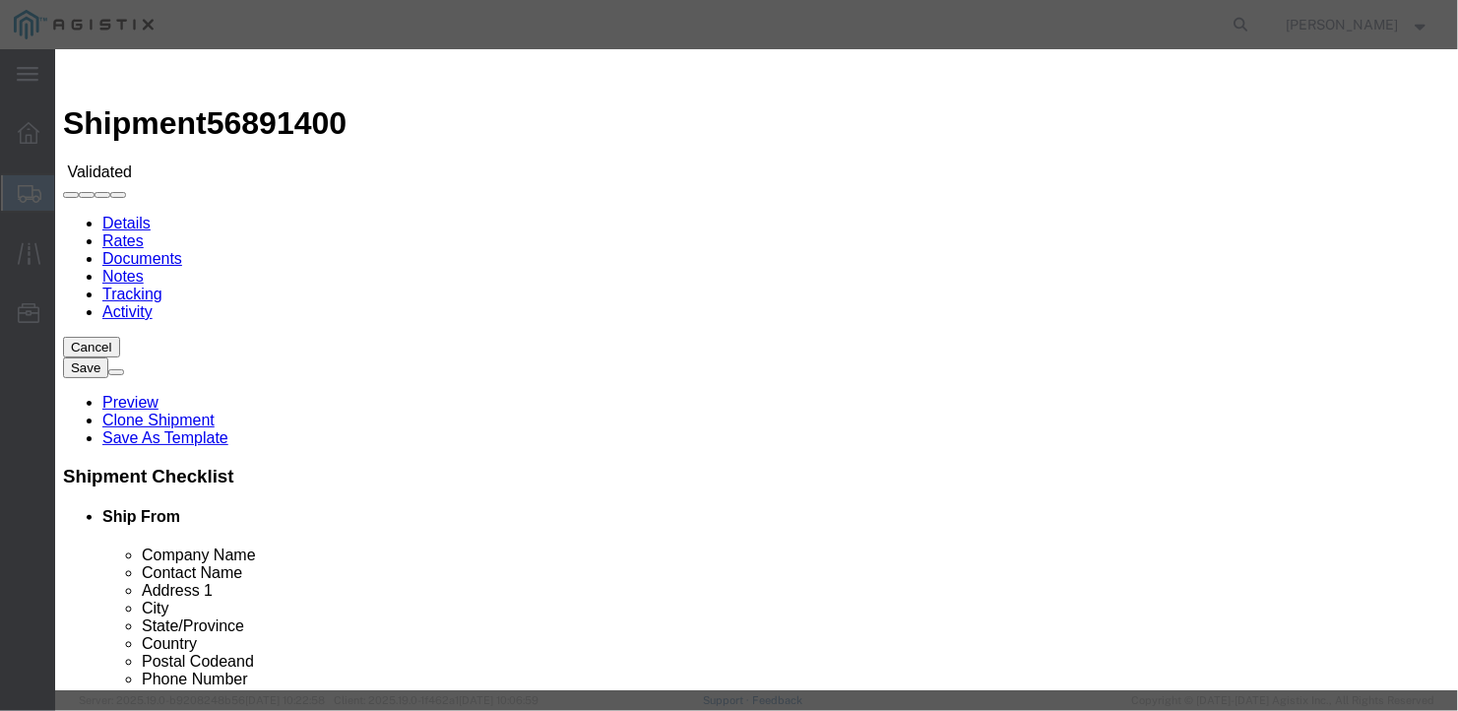
select select "6922"
select select "16774"
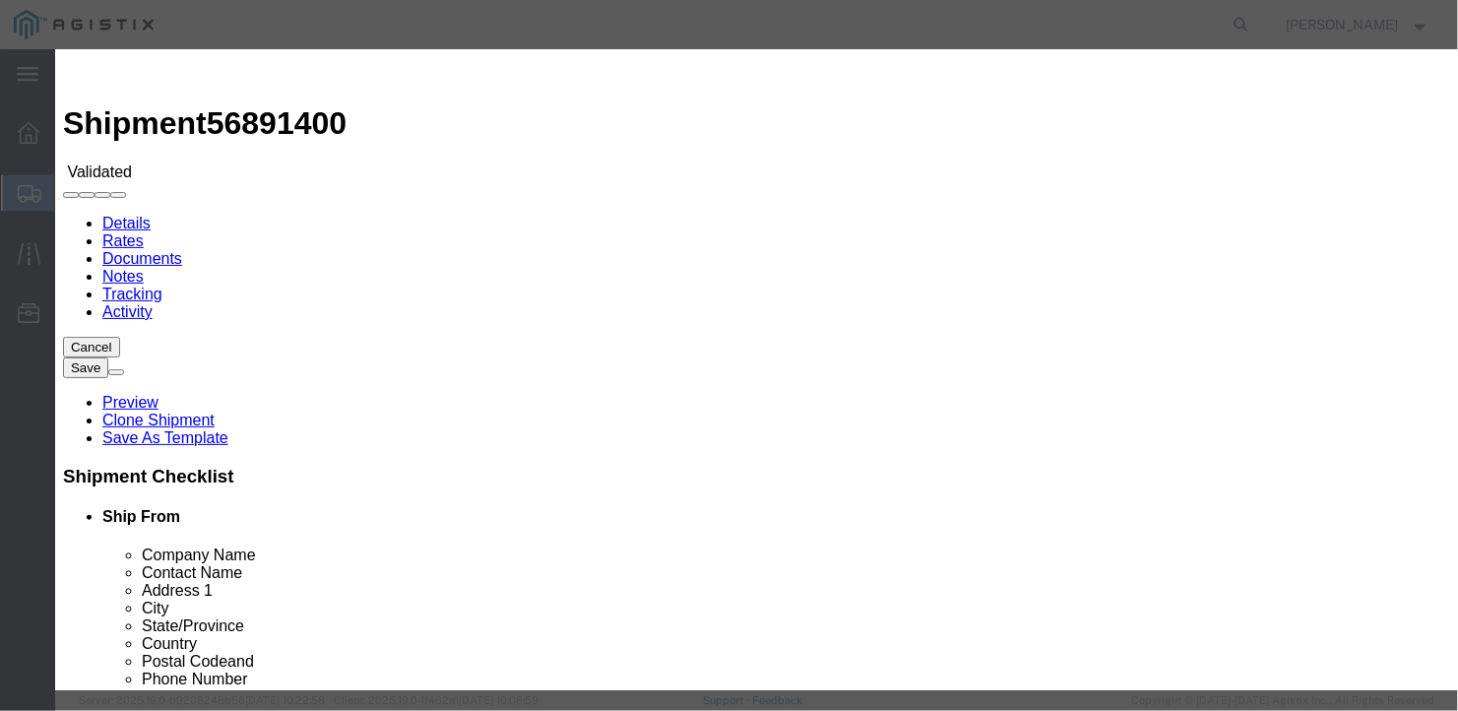
type input "2700"
type input "2,700.00"
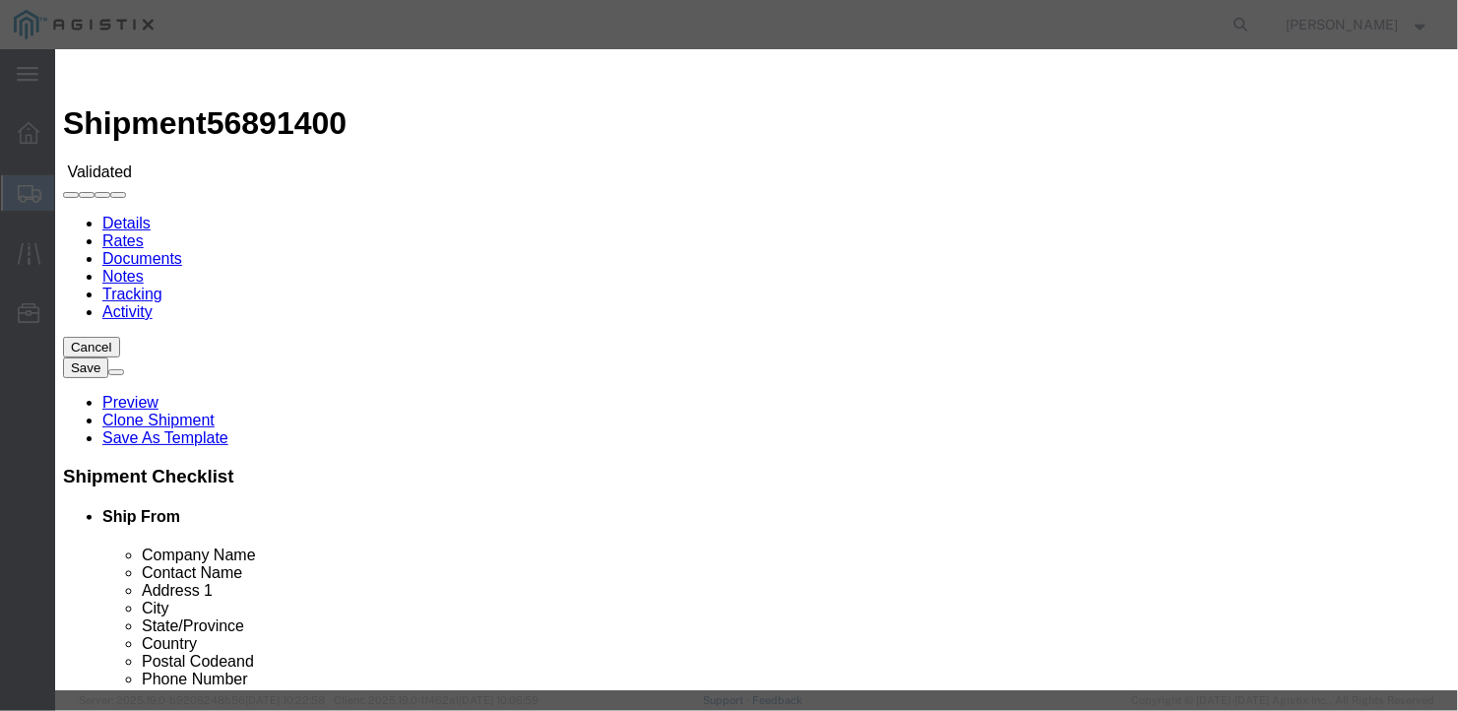
type input "27204"
type input "[PERSON_NAME]"
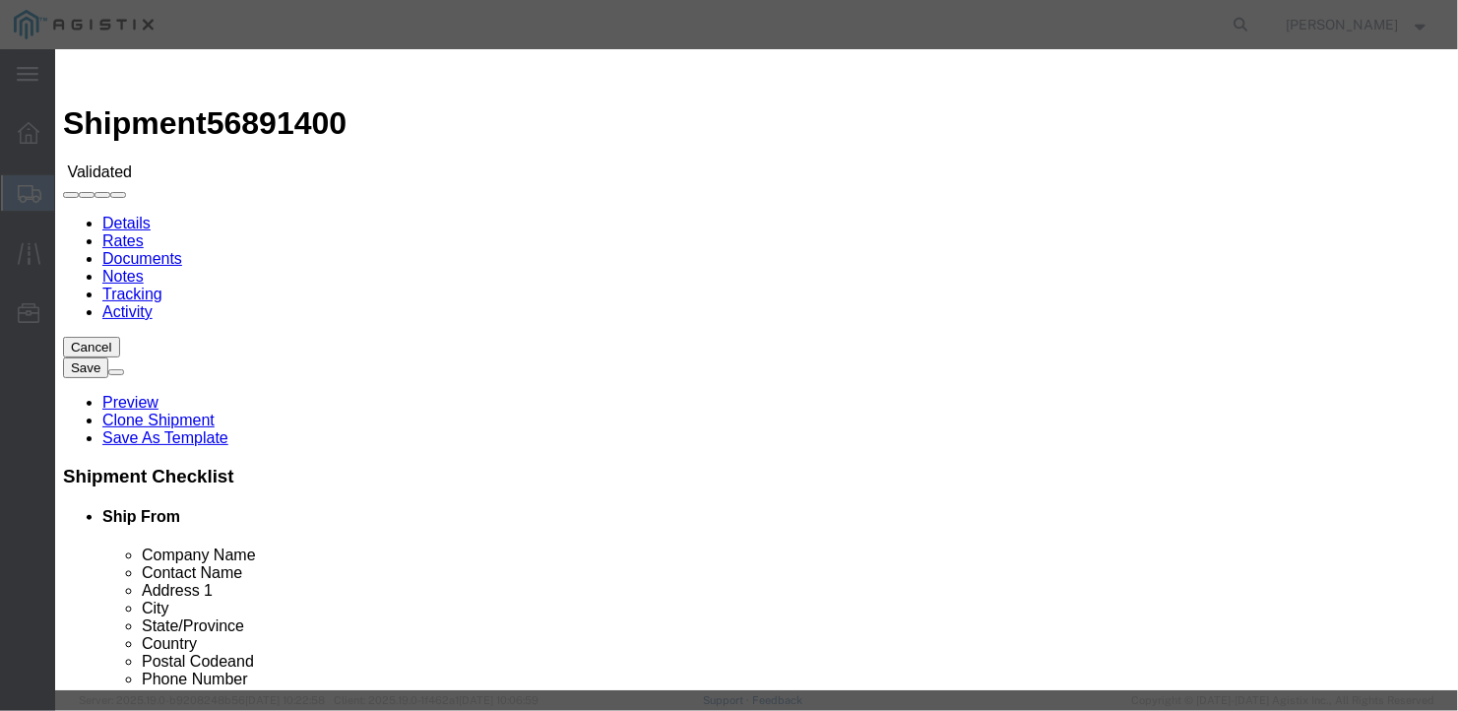
type input "09/17/2025"
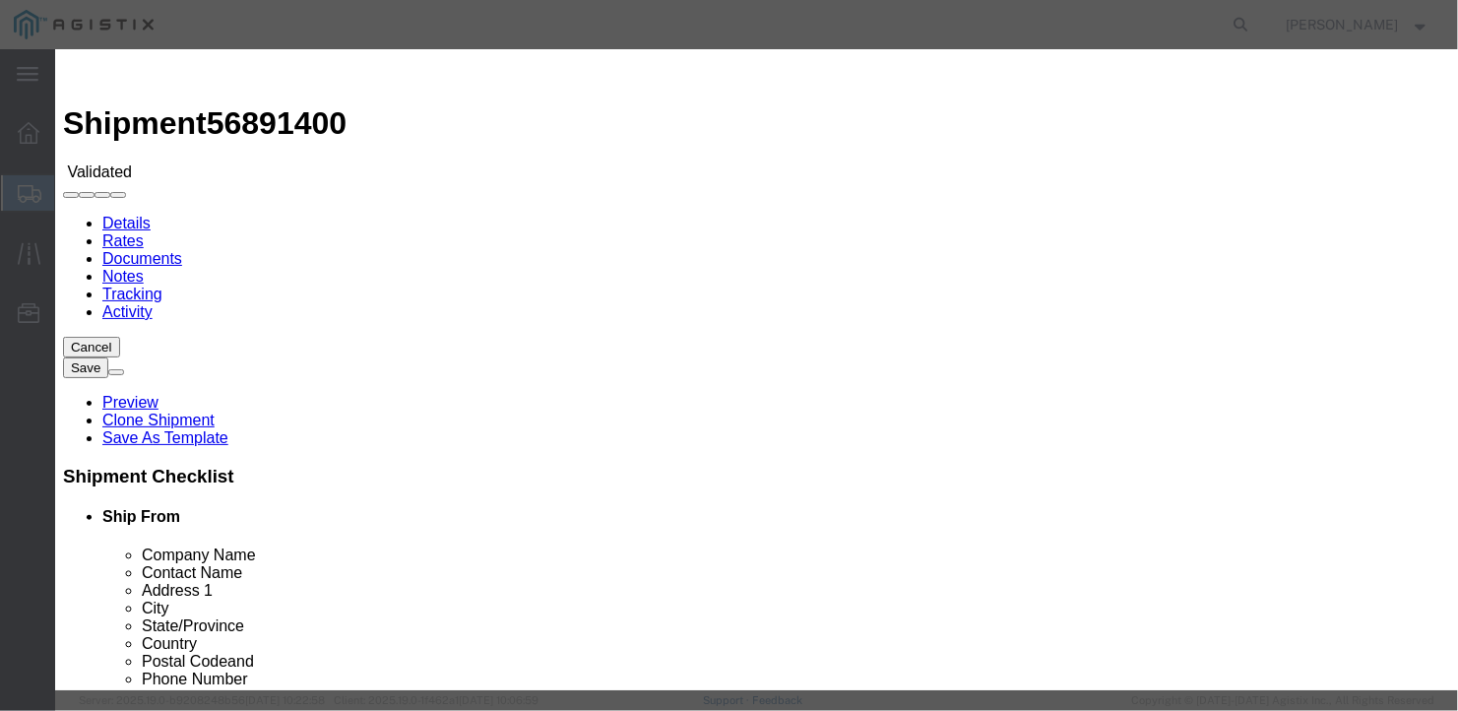
type input "[DATE]"
select select "1100"
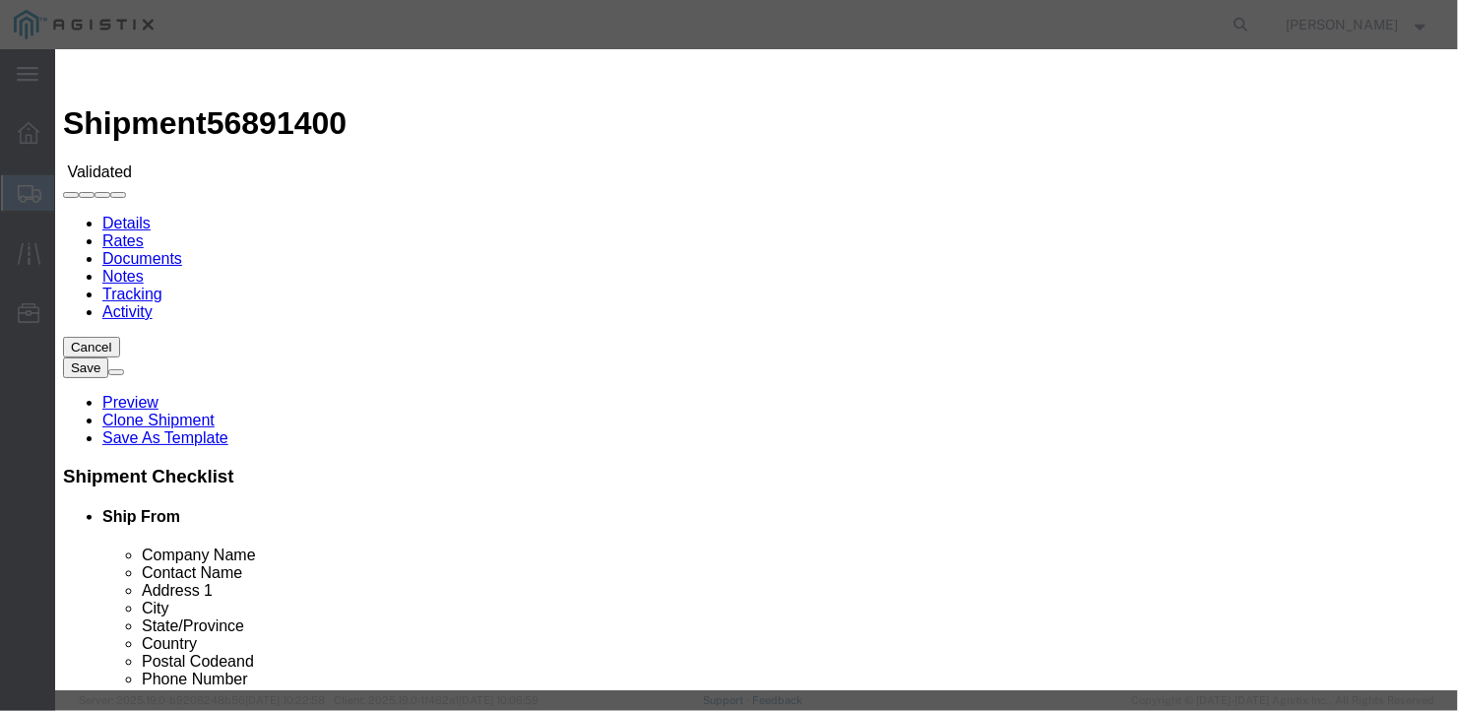
scroll to position [0, 0]
type input "2075497862"
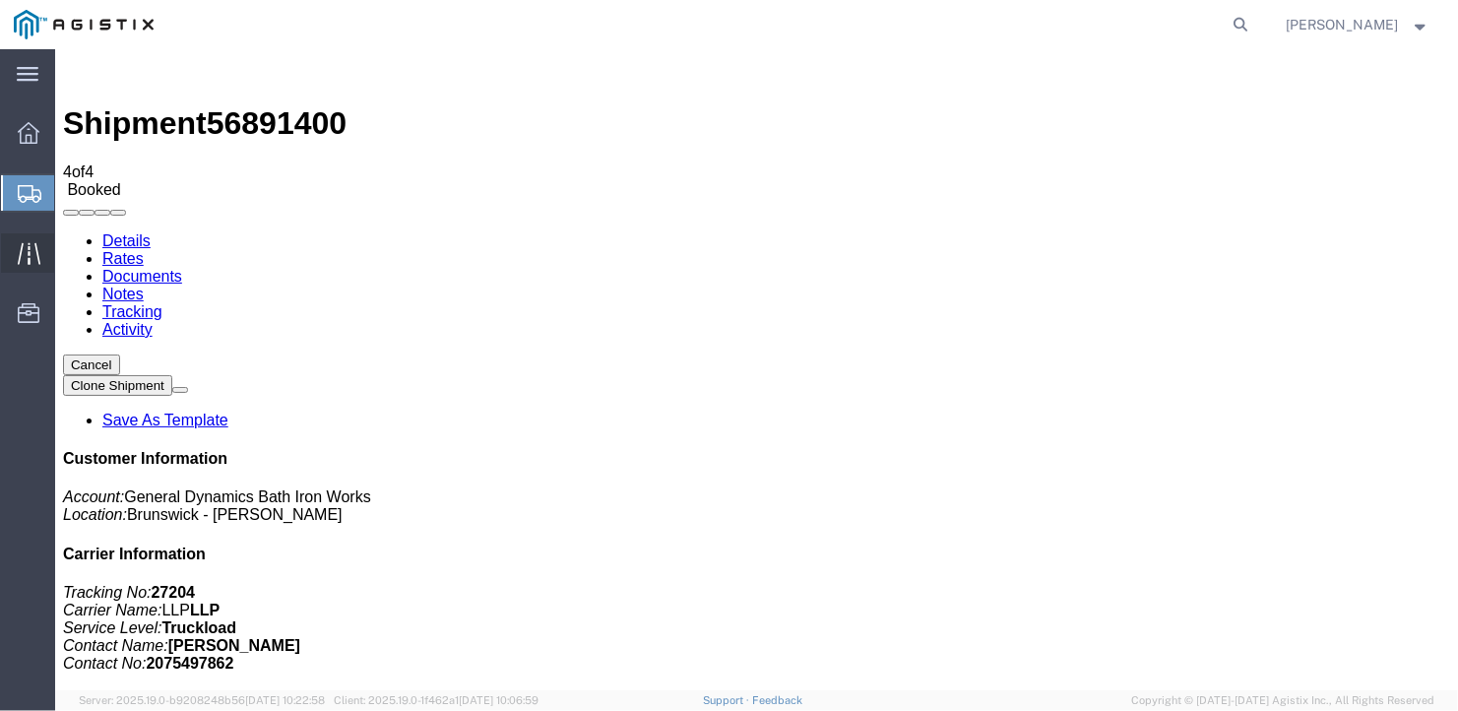
click at [63, 253] on span "Traffic" at bounding box center [61, 252] width 14 height 39
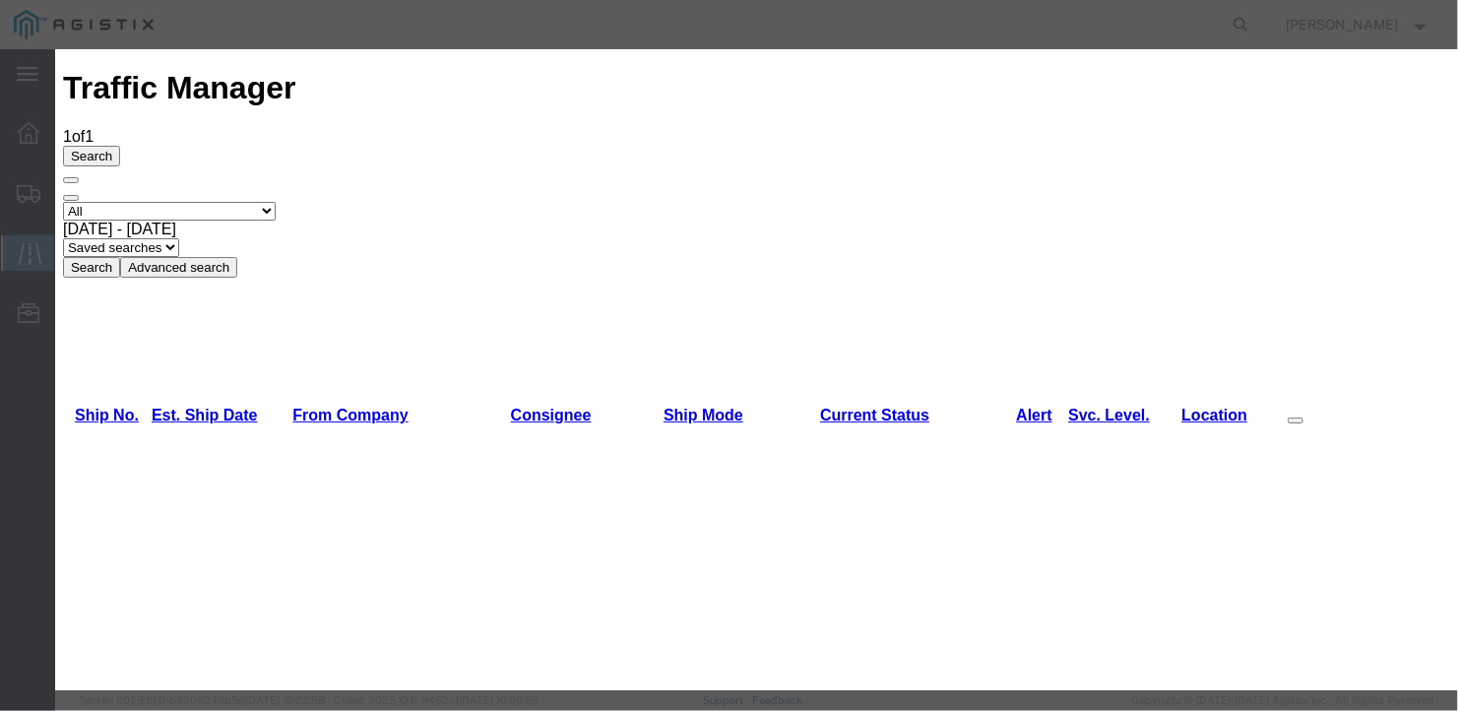
type input "[DATE]"
type input "10:00 AM"
select select "DELIVRED"
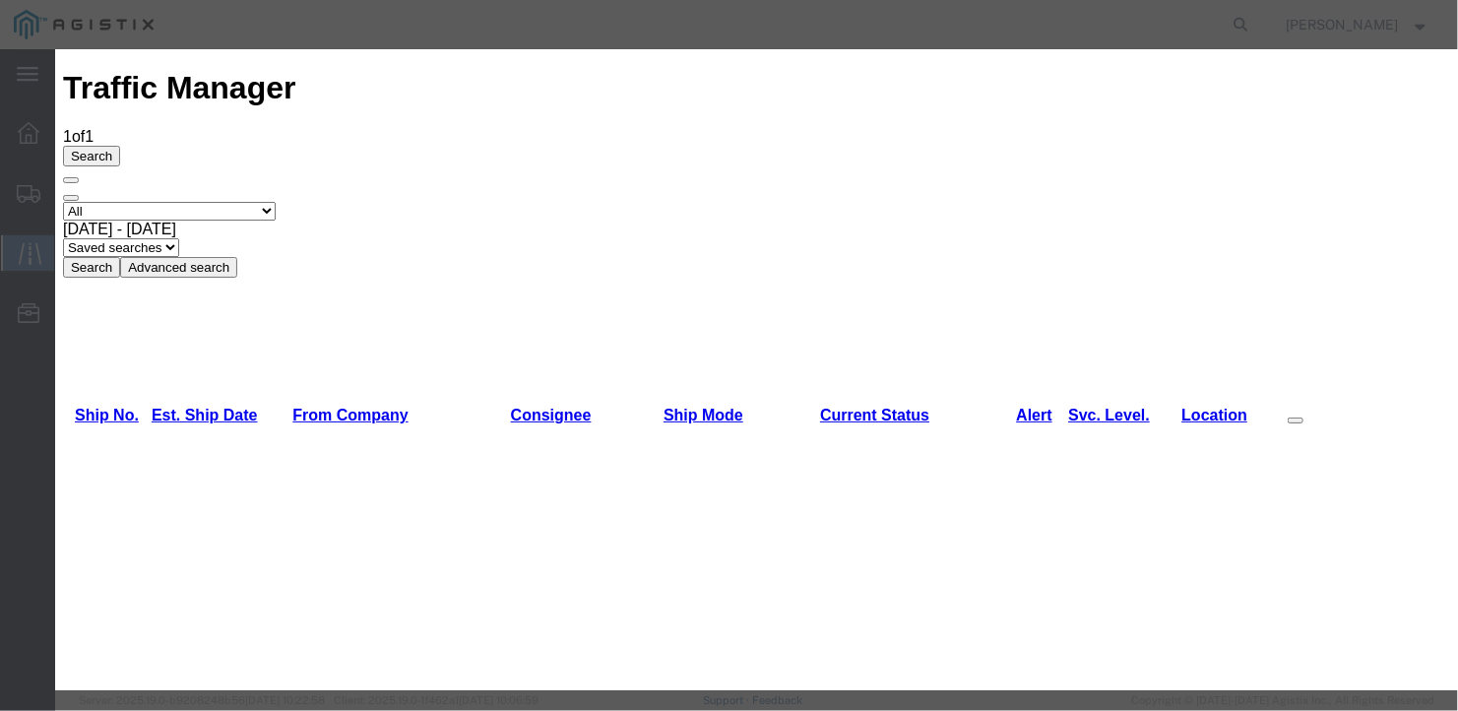
type input "[DATE]"
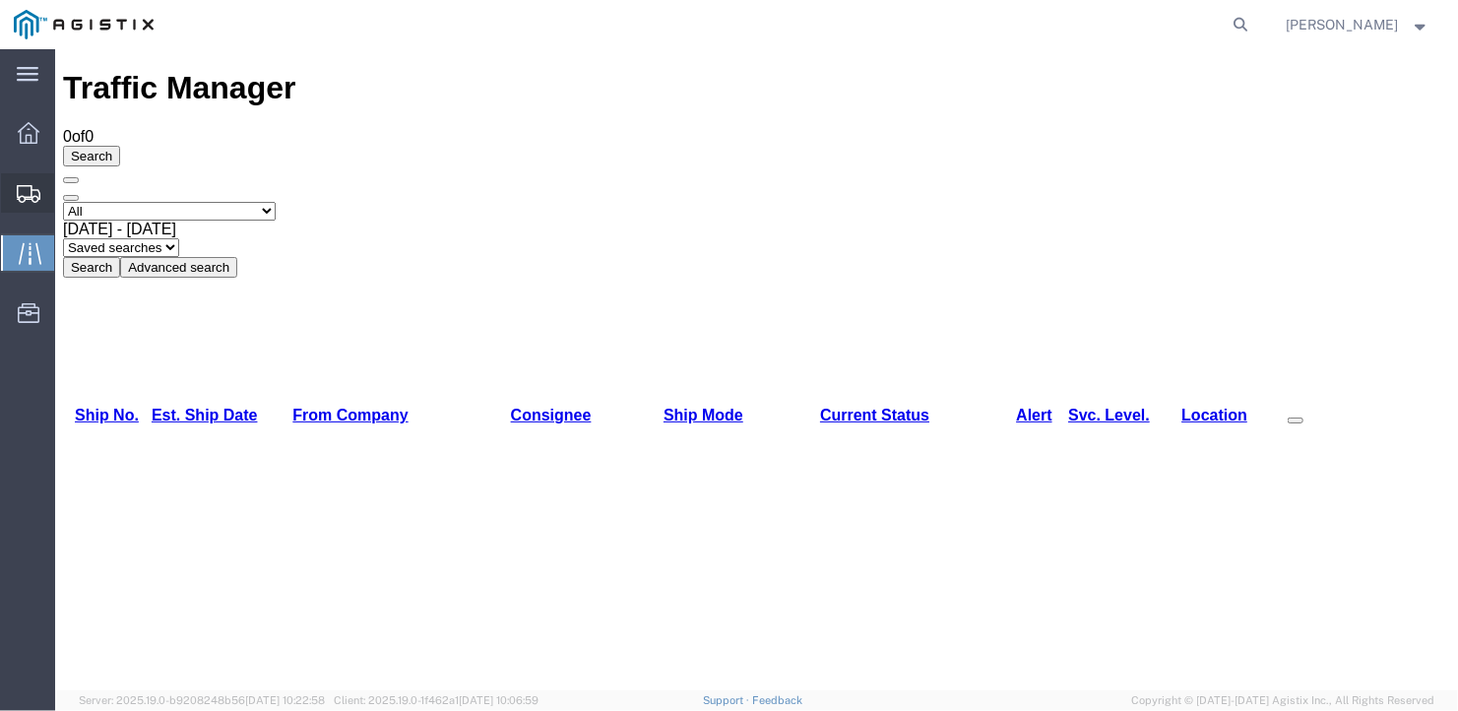
click at [0, 0] on span "Create Shipment" at bounding box center [0, 0] width 0 height 0
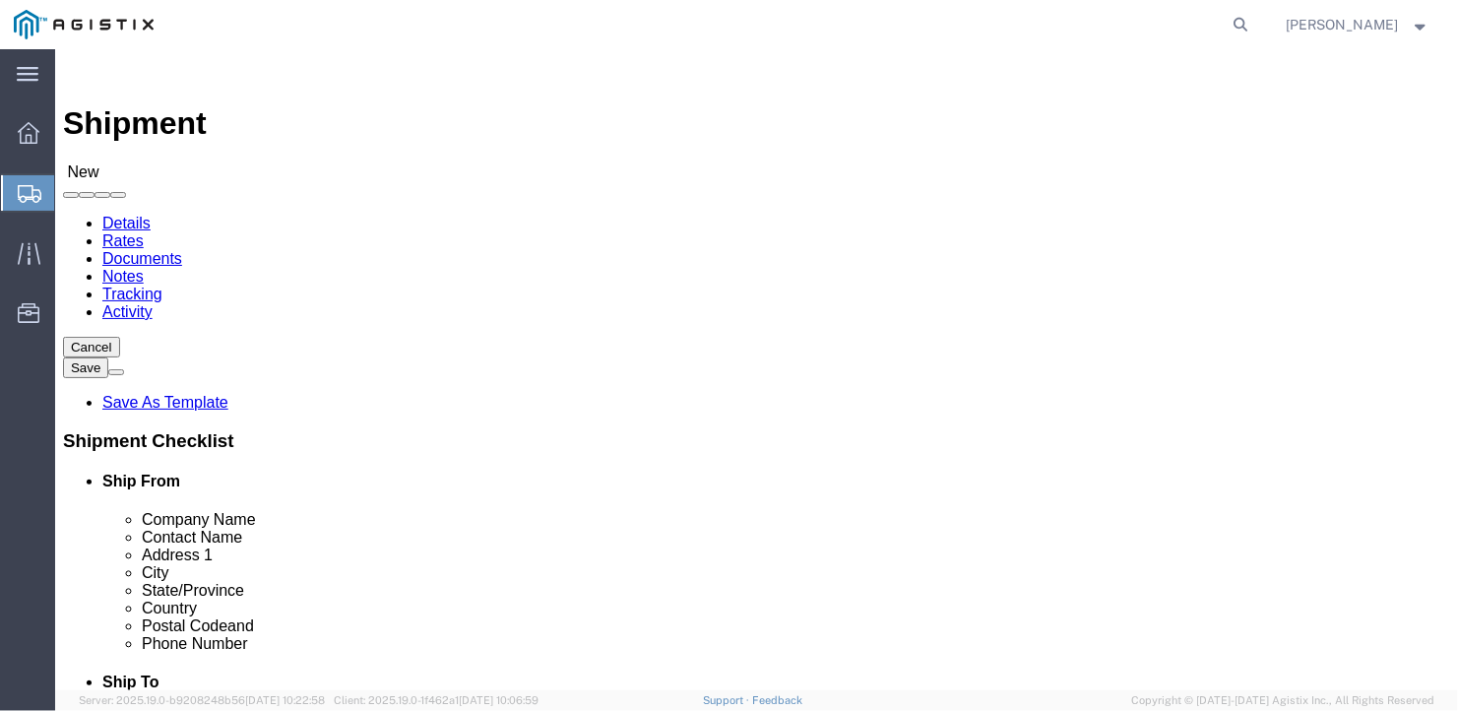
click select "Select General Dynamics Bath Iron Works"
select select "8114"
click select "Select General Dynamics Bath Iron Works"
select select
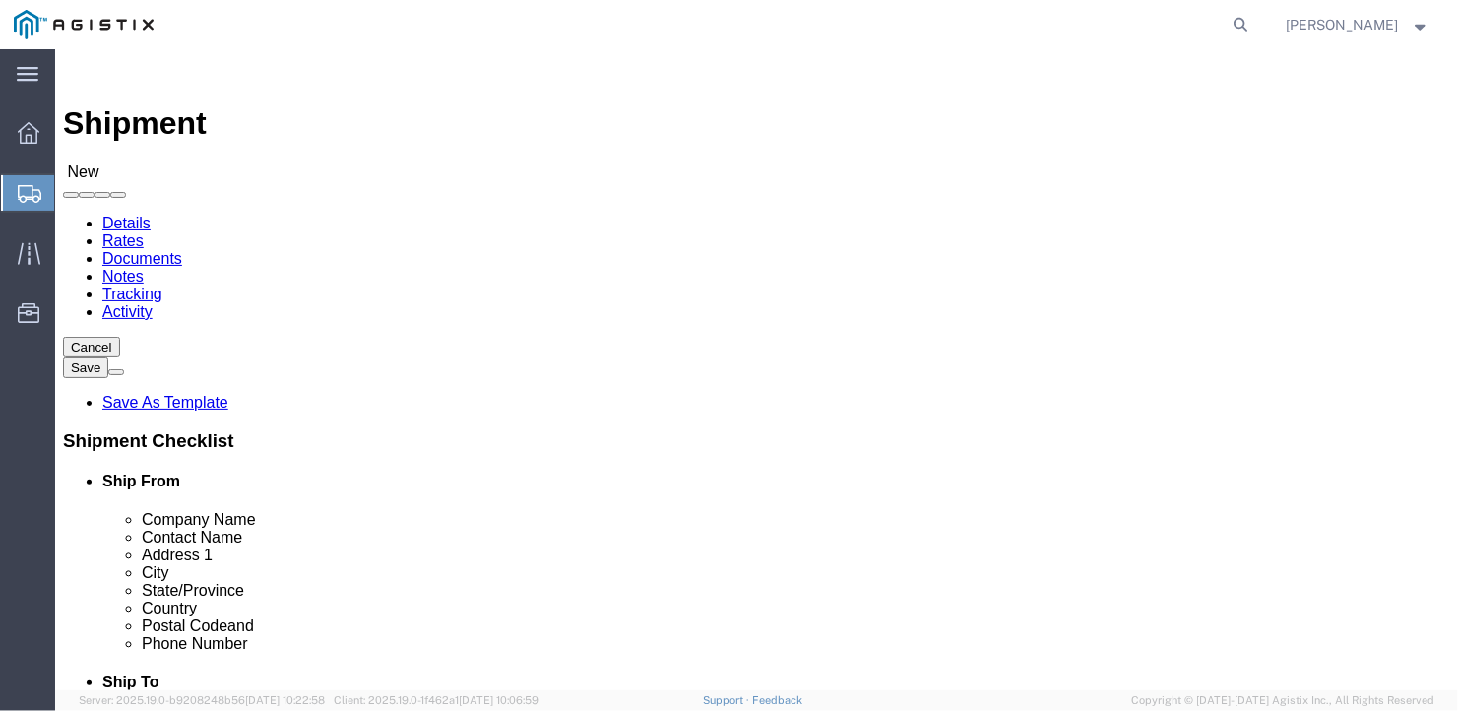
click input "text"
type input "w"
type input "Waco Prod"
type input "Ben"
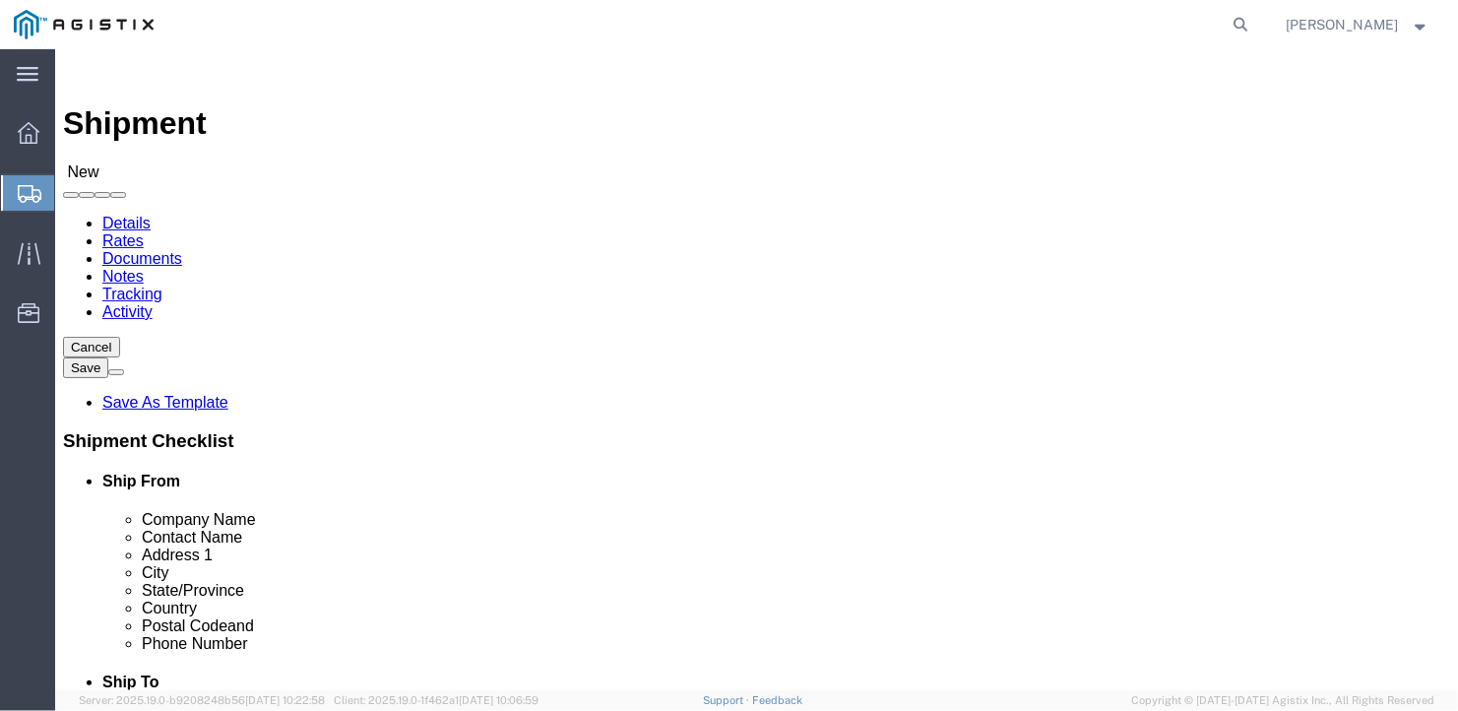
type input "[STREET_ADDRESS][PERSON_NAME]"
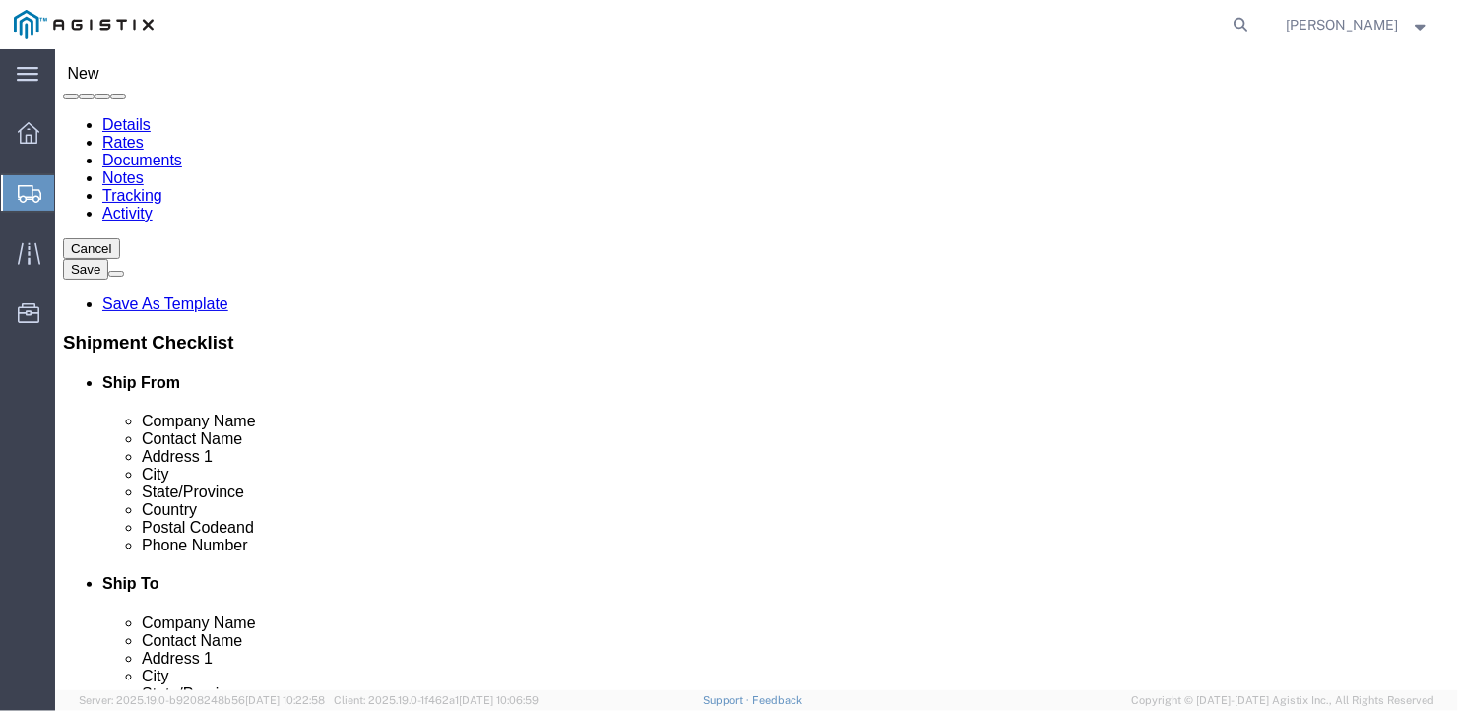
scroll to position [295, 0]
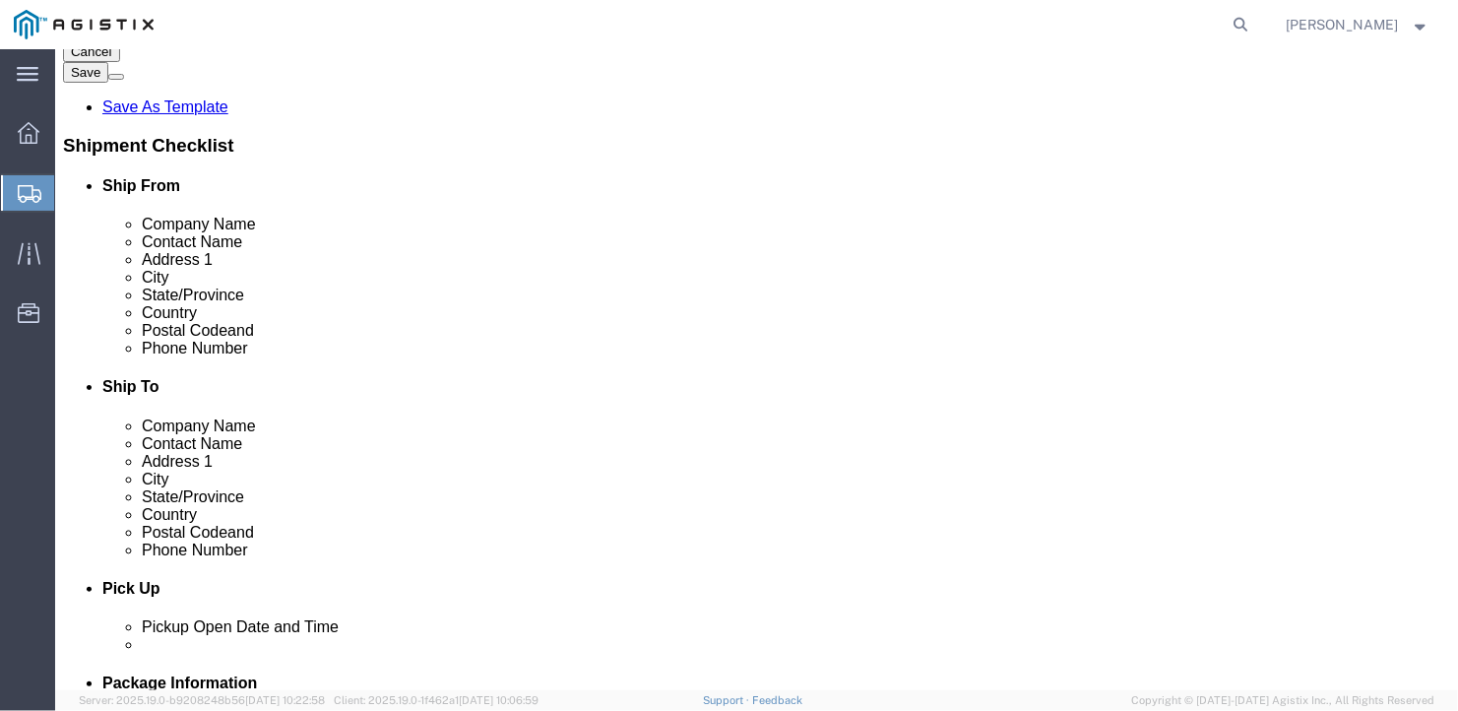
click input "text"
type input "[GEOGRAPHIC_DATA]"
type input "M"
type input "Maryla"
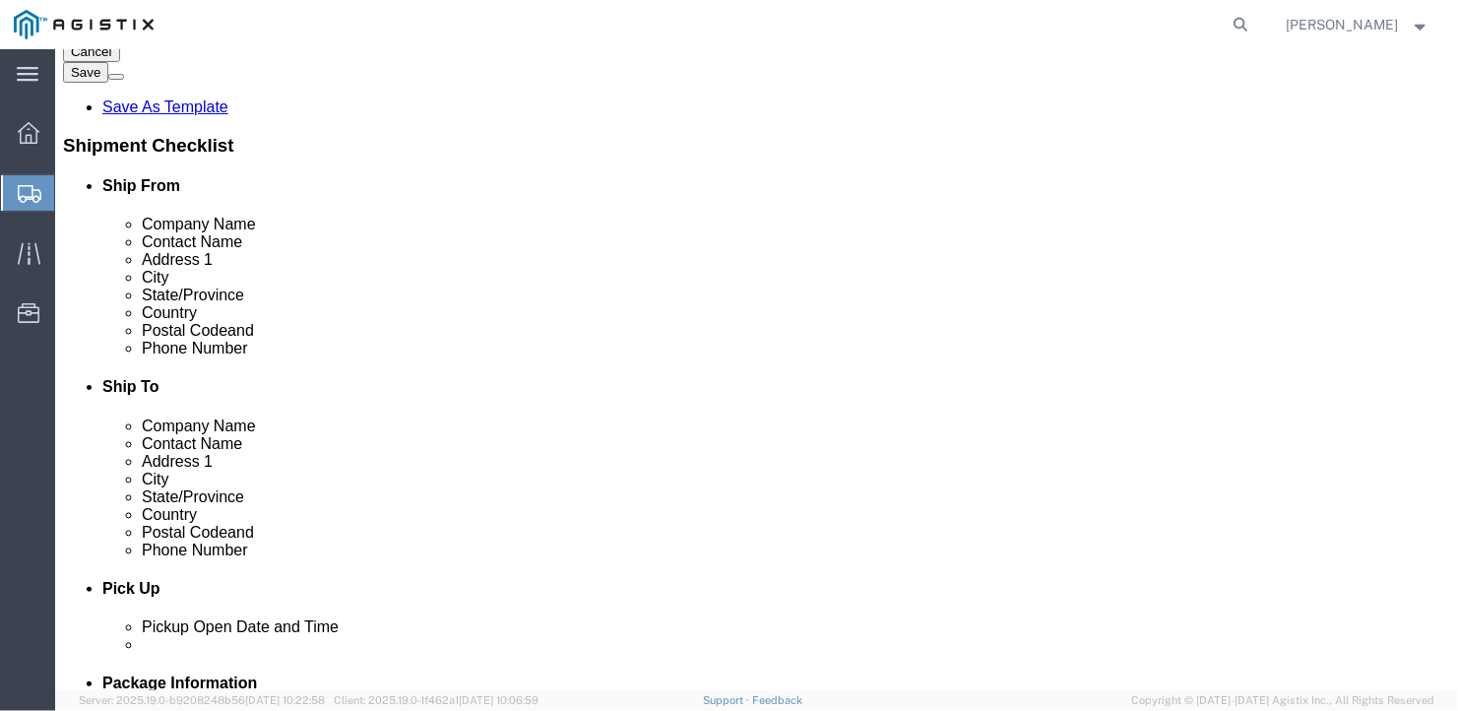
click input "text"
type input "21206"
click input "text"
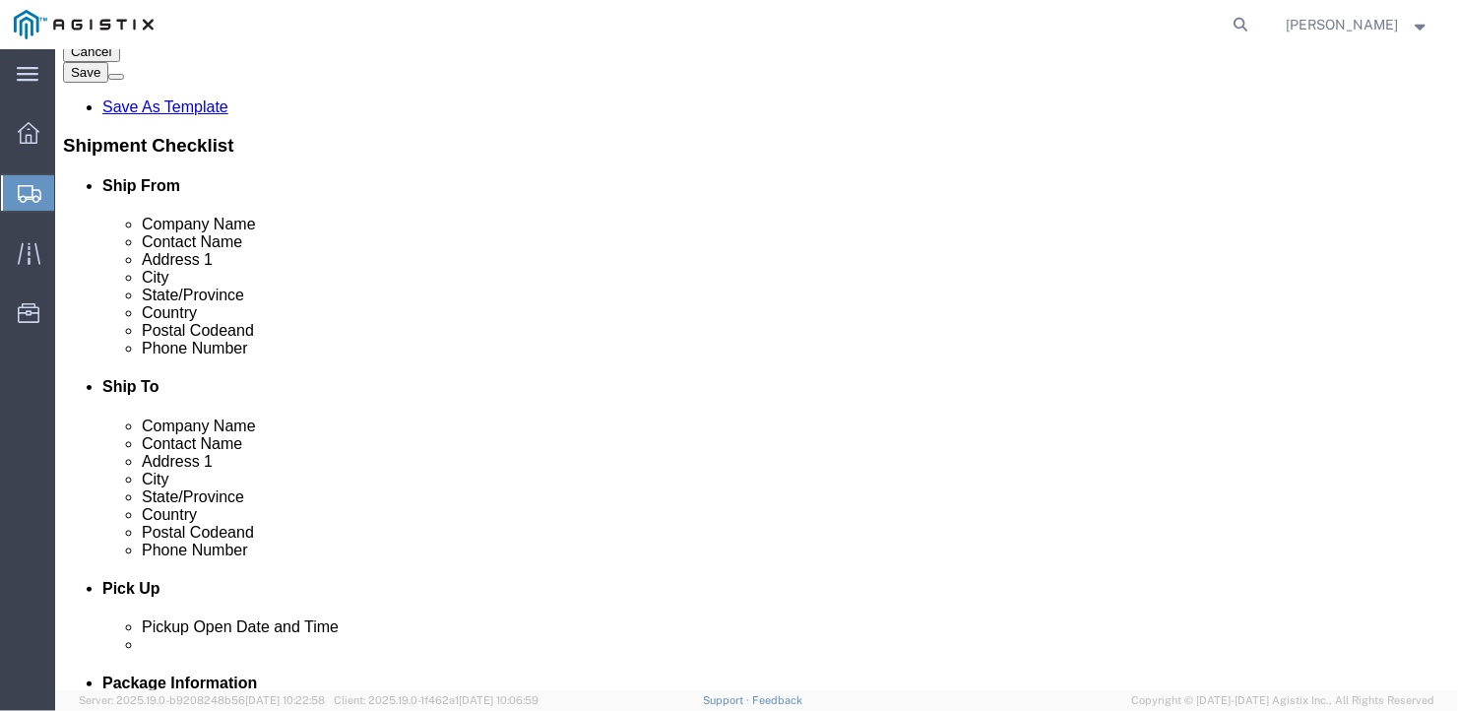
type input "[PHONE_NUMBER]"
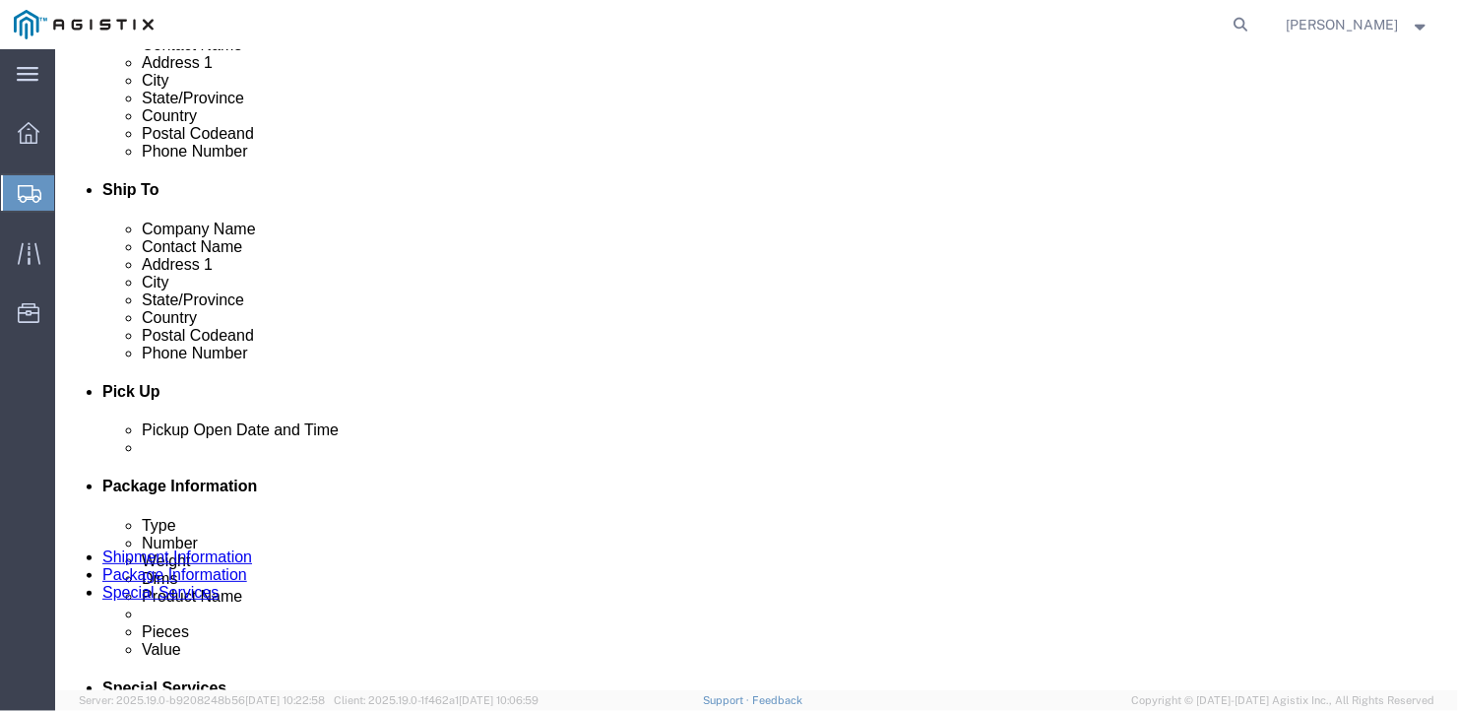
scroll to position [0, 0]
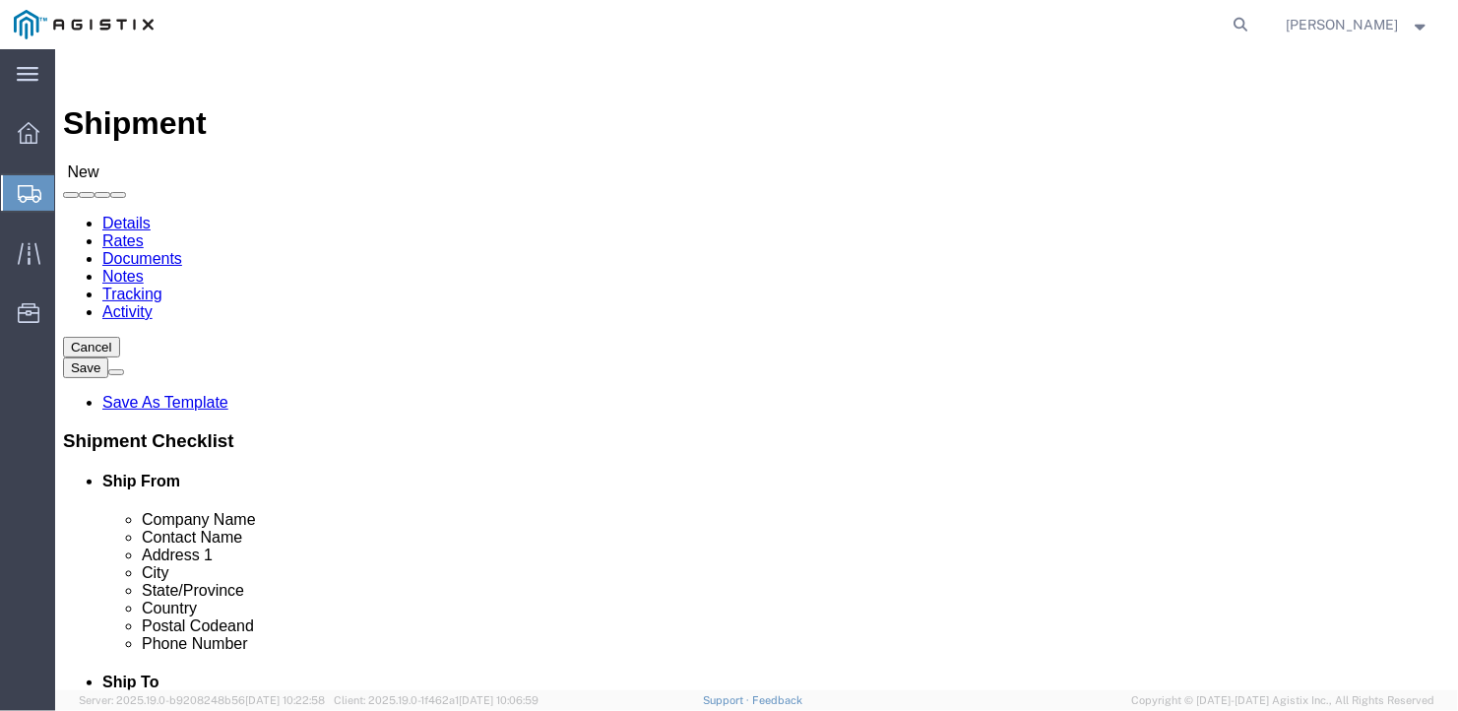
click select "Select Bath - 50 YARD REC [US_STATE][GEOGRAPHIC_DATA] - 700 [US_STATE][GEOGRAPH…"
select select "15760"
click select "Select Bath - 50 YARD REC [US_STATE][GEOGRAPHIC_DATA] - 700 [US_STATE][GEOGRAPH…"
click input "text"
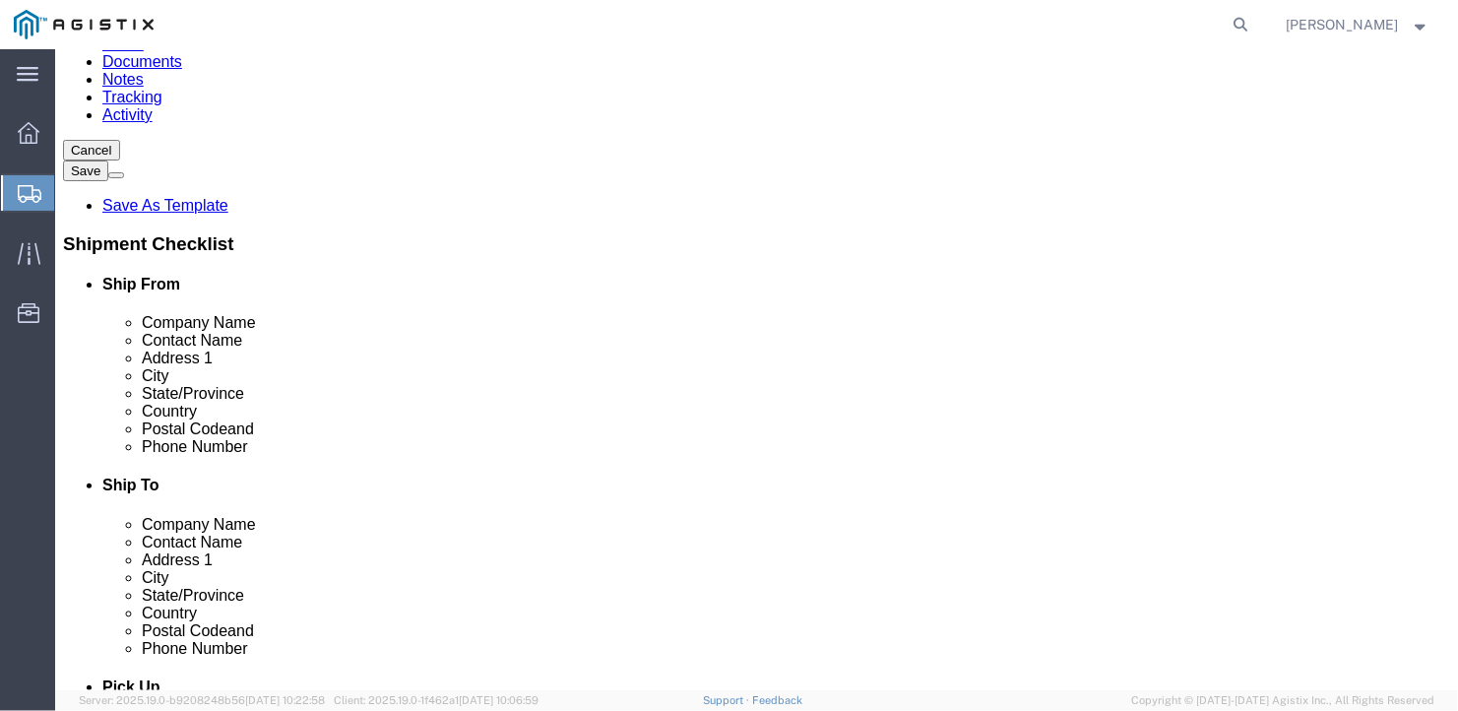
scroll to position [197, 0]
select select "15760"
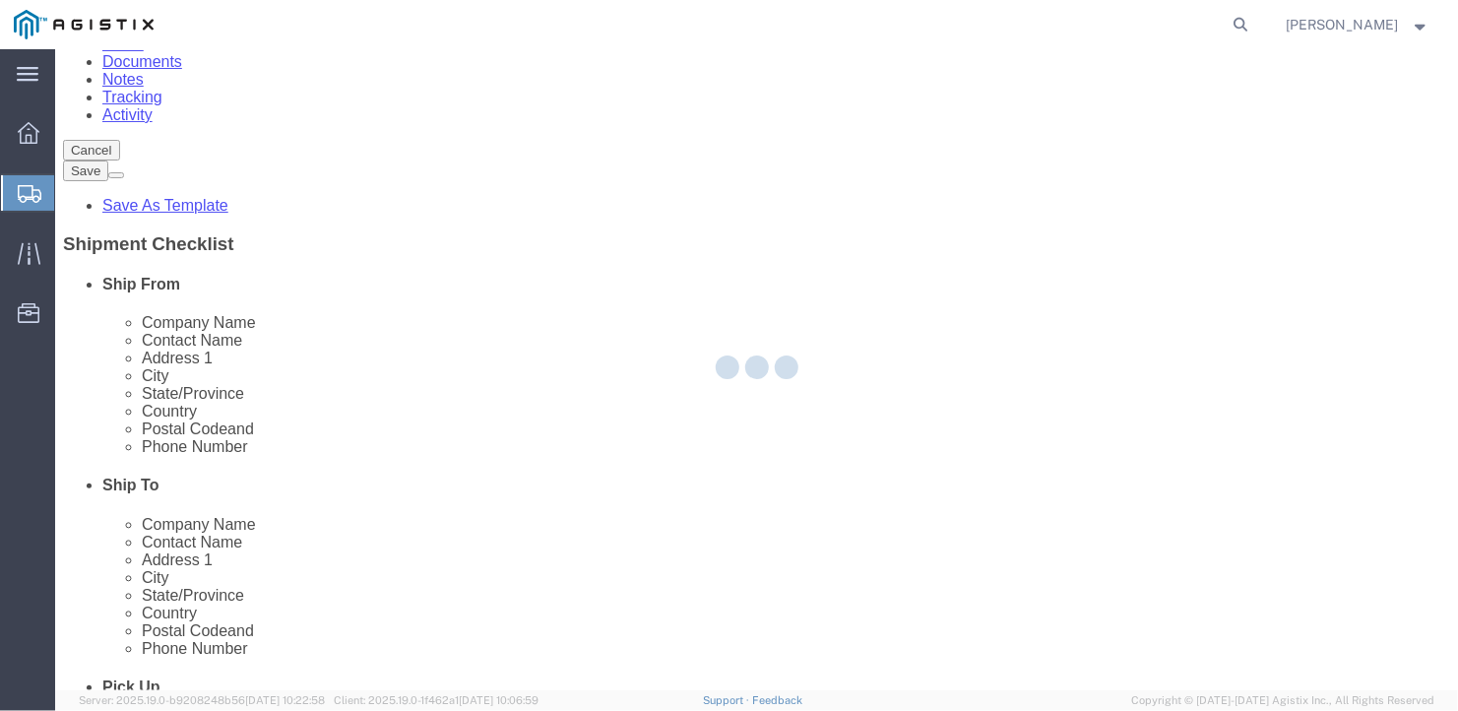
select select "ME"
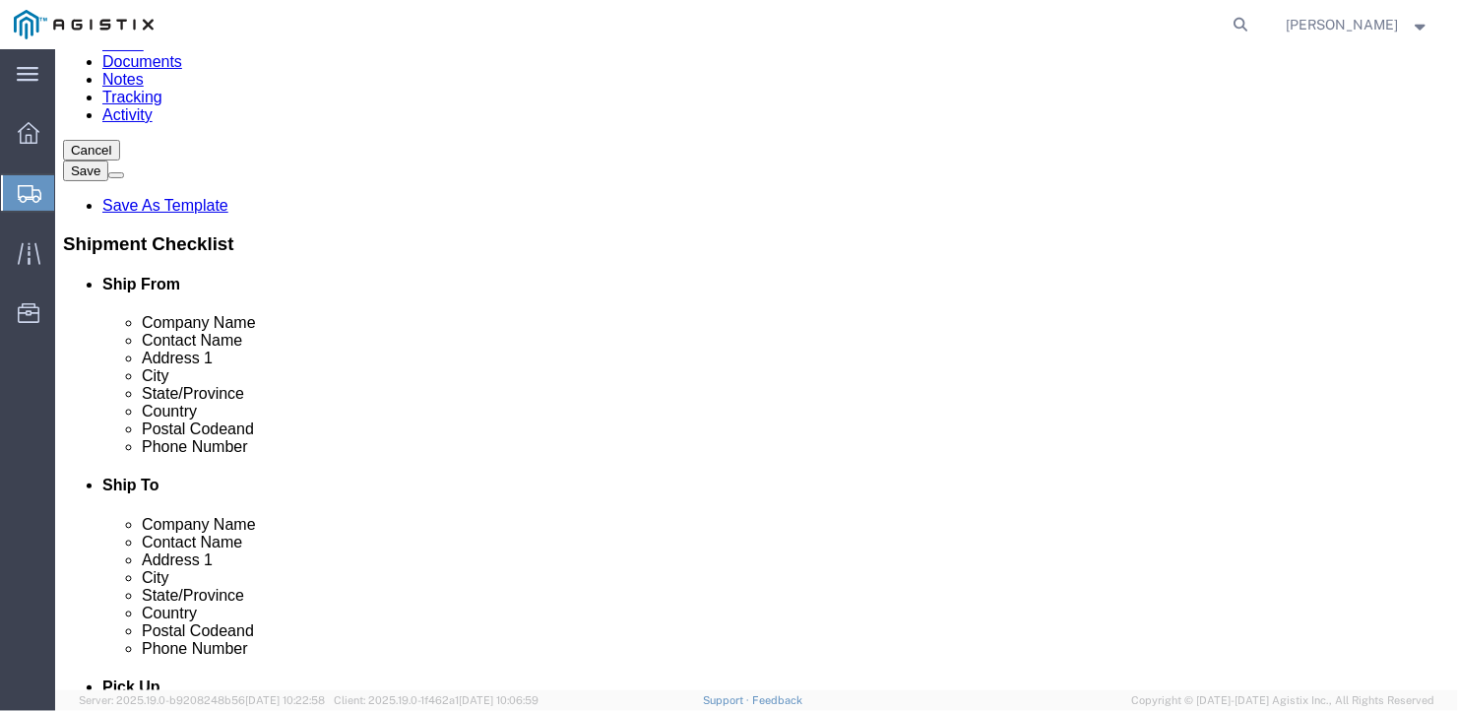
click input "text"
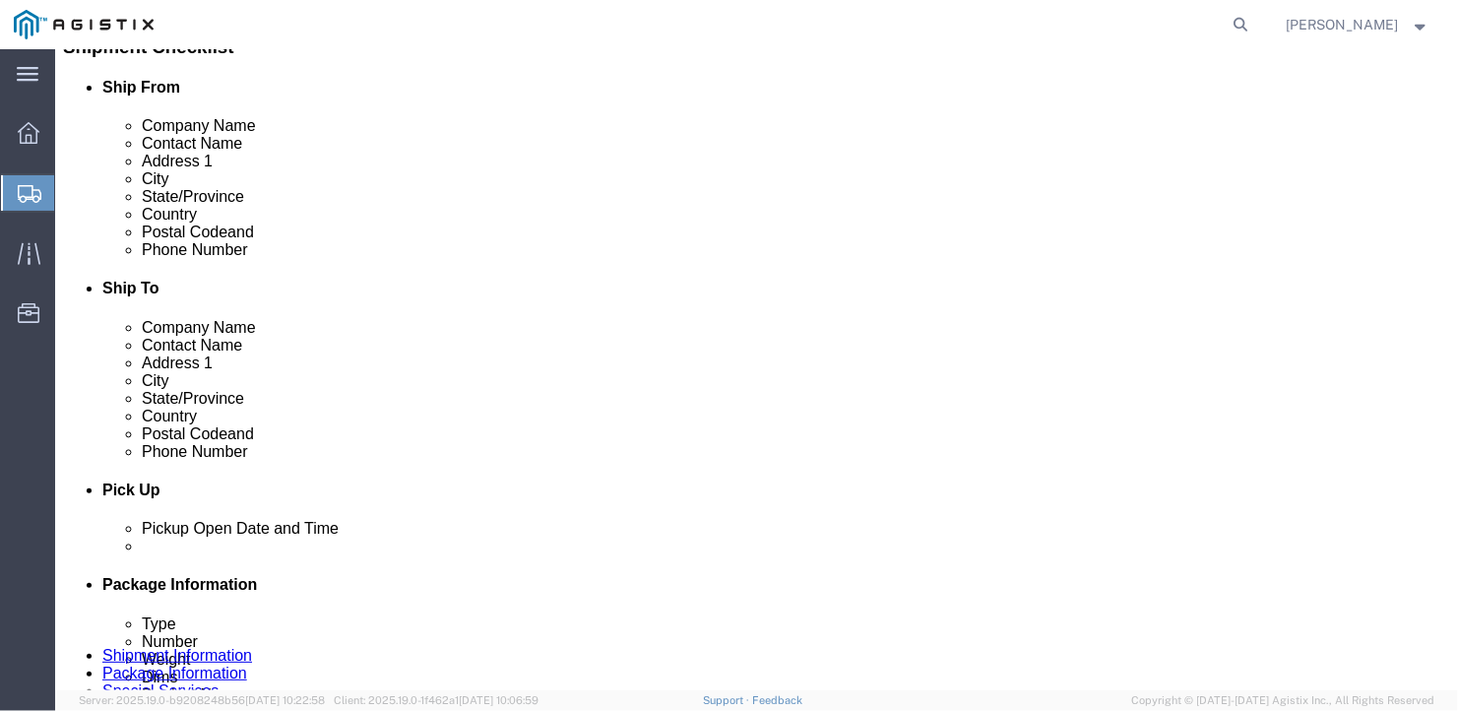
type input "Ben"
click input "text"
type input "[PHONE_NUMBER]"
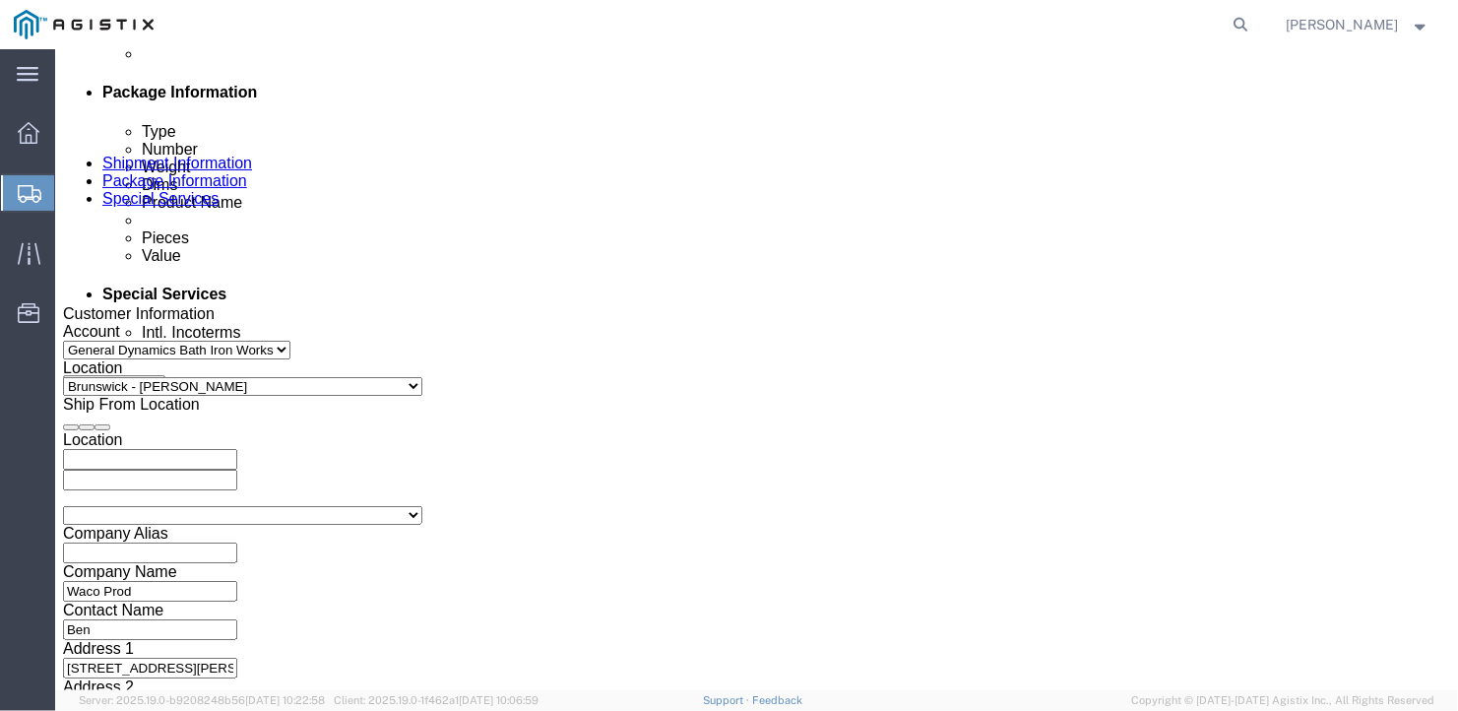
scroll to position [1279, 0]
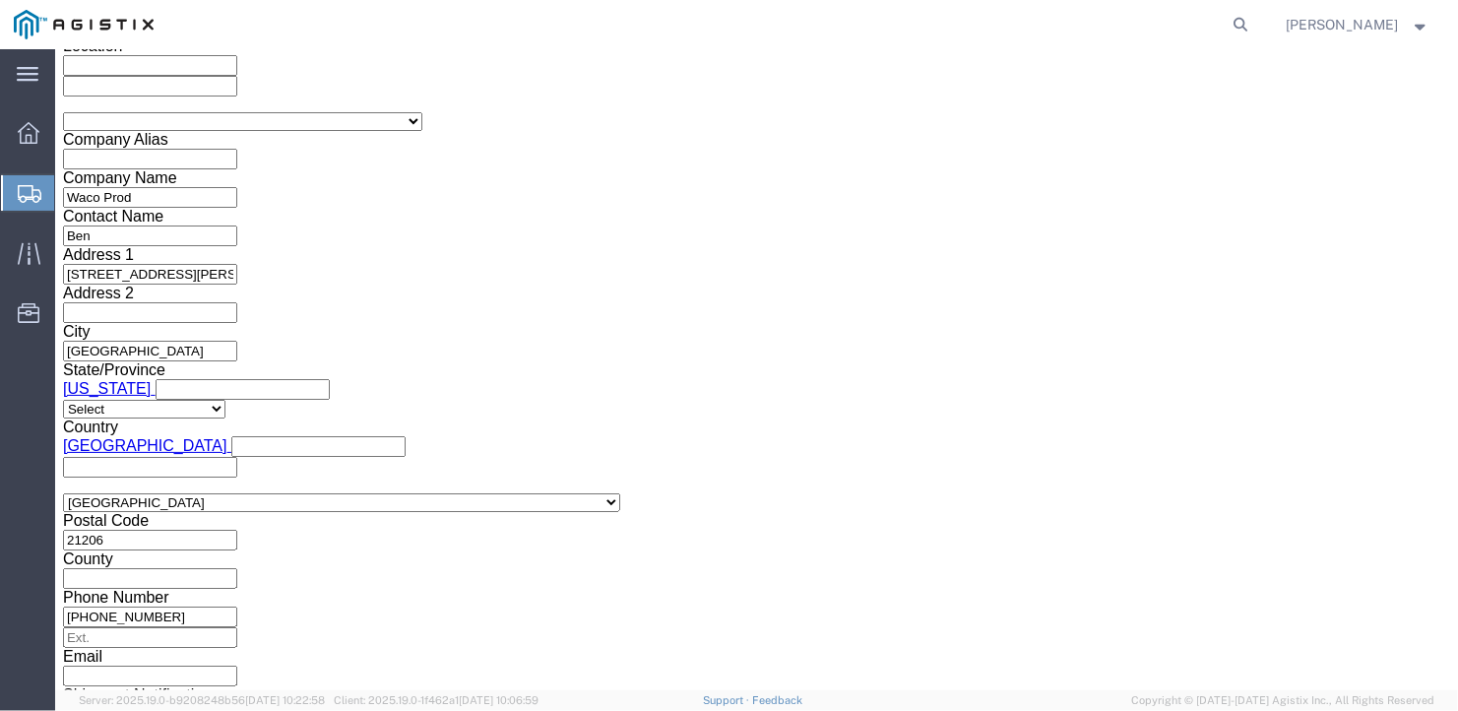
click select "Select Air Less than Truckload Multi-Leg Ocean Freight Rail Small Parcel Truckl…"
select select "TL"
click select "Select Air Less than Truckload Multi-Leg Ocean Freight Rail Small Parcel Truckl…"
click select "Select 1-Ton (PSS) 10 Wheel 10 Yard Dump Truck 20 Yard Dump Truck Bobtail Botto…"
select select "FLBD"
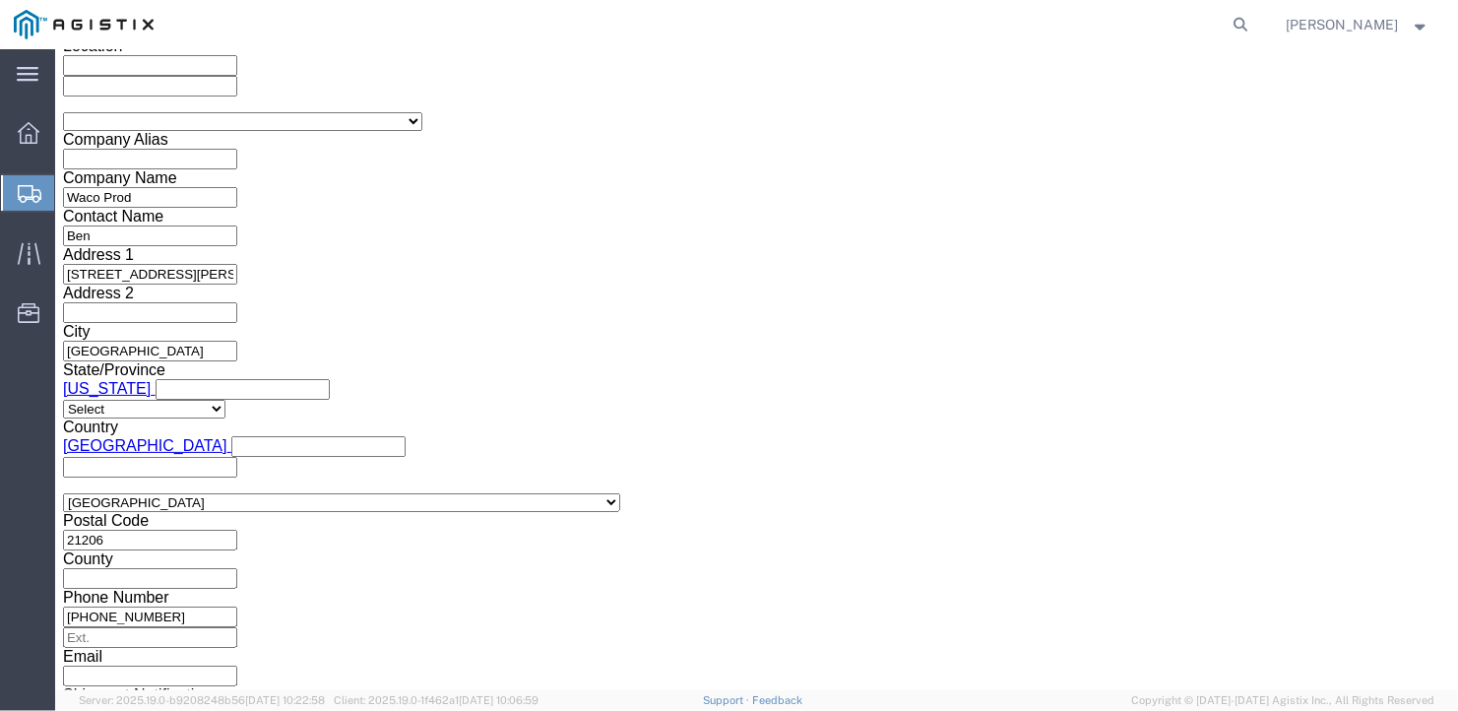
click select "Select 1-Ton (PSS) 10 Wheel 10 Yard Dump Truck 20 Yard Dump Truck Bobtail Botto…"
click select "Select 35 Feet 20 Feet 28 Feet 53 Feet 40 Feet 48 Feet"
select select "53FT"
click select "Select 35 Feet 20 Feet 28 Feet 53 Feet 40 Feet 48 Feet"
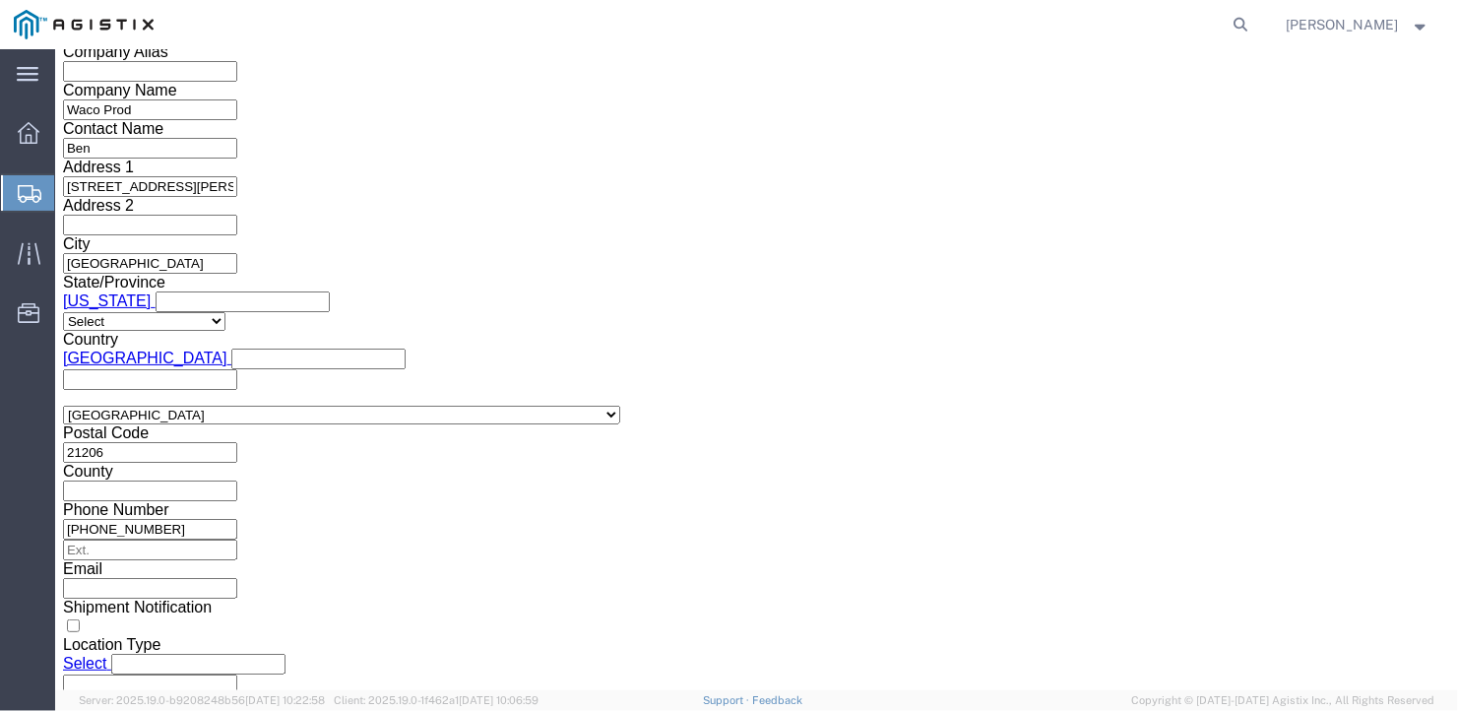
click button "Continue"
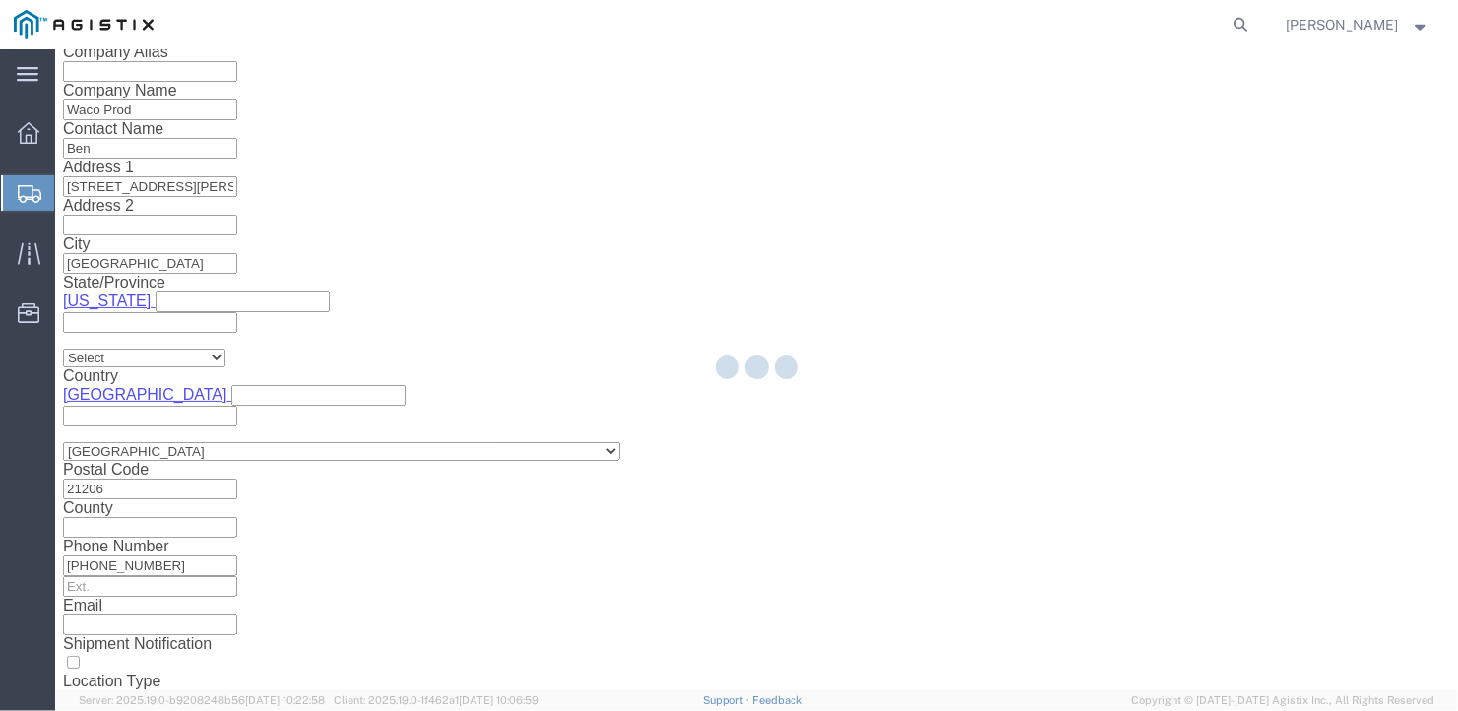
scroll to position [23, 0]
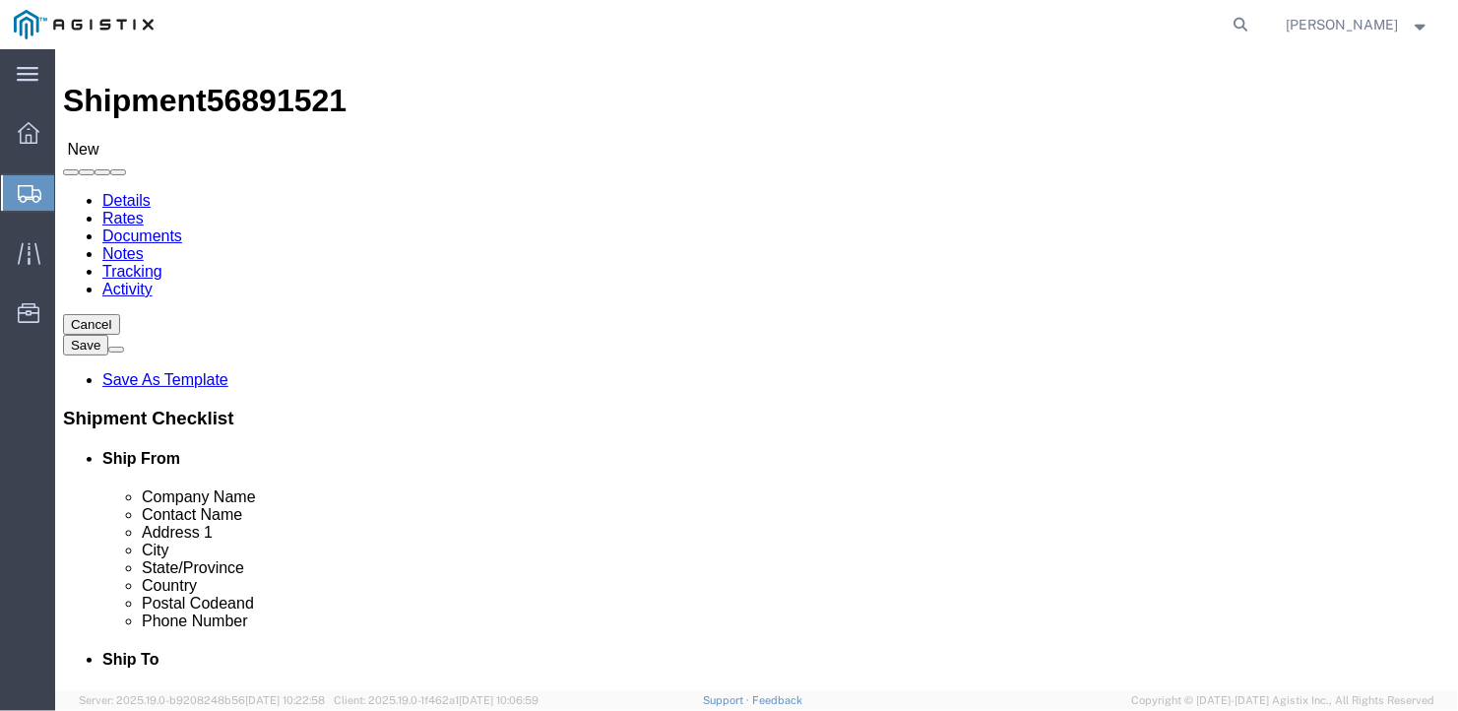
click select "Select Bale(s) Basket(s) Bolt(s) Bottle(s) Buckets Bulk Bundle(s) Can(s) Cardbo…"
select select "BULK"
click select "Select Bale(s) Basket(s) Bolt(s) Bottle(s) Buckets Bulk Bundle(s) Can(s) Cardbo…"
drag, startPoint x: 222, startPoint y: 393, endPoint x: 192, endPoint y: 393, distance: 30.5
click div "1"
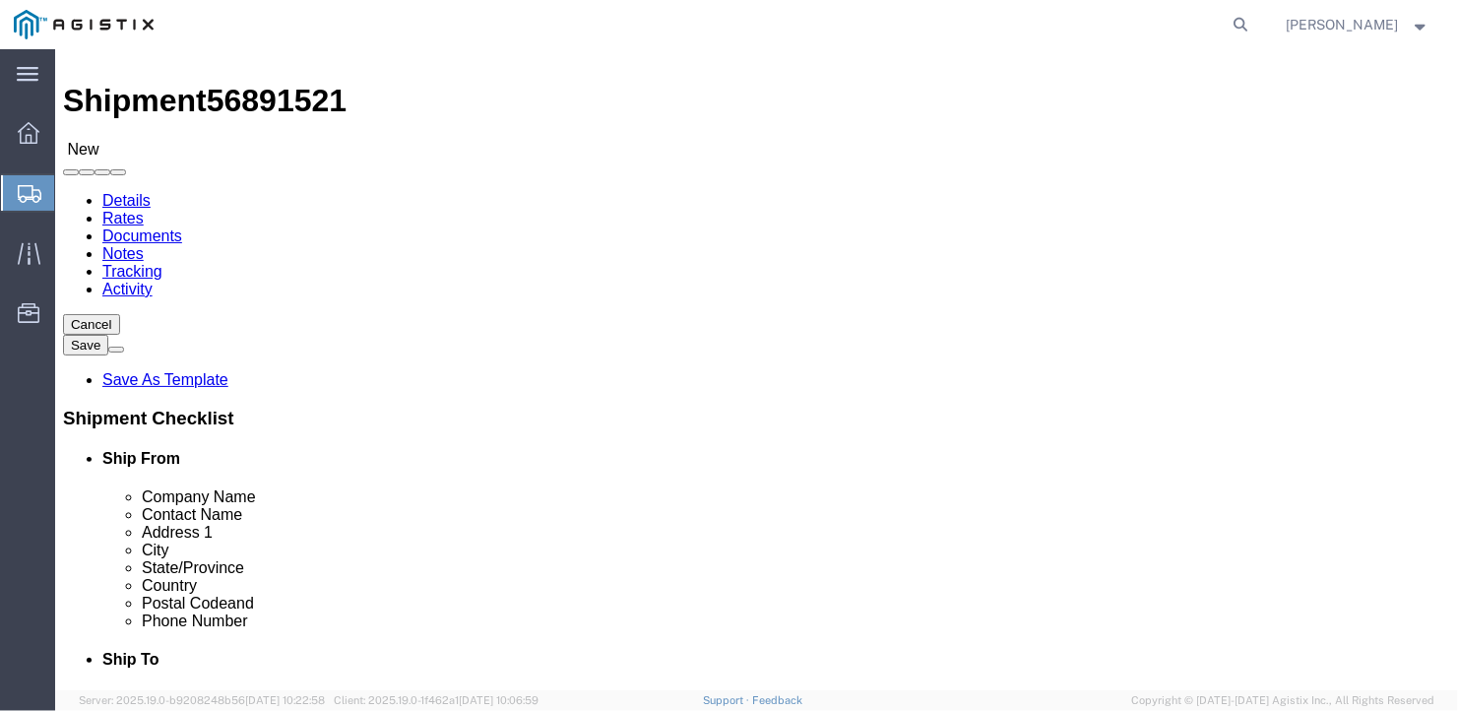
type input "11"
click input "text"
type input "240"
click input "text"
type input "102"
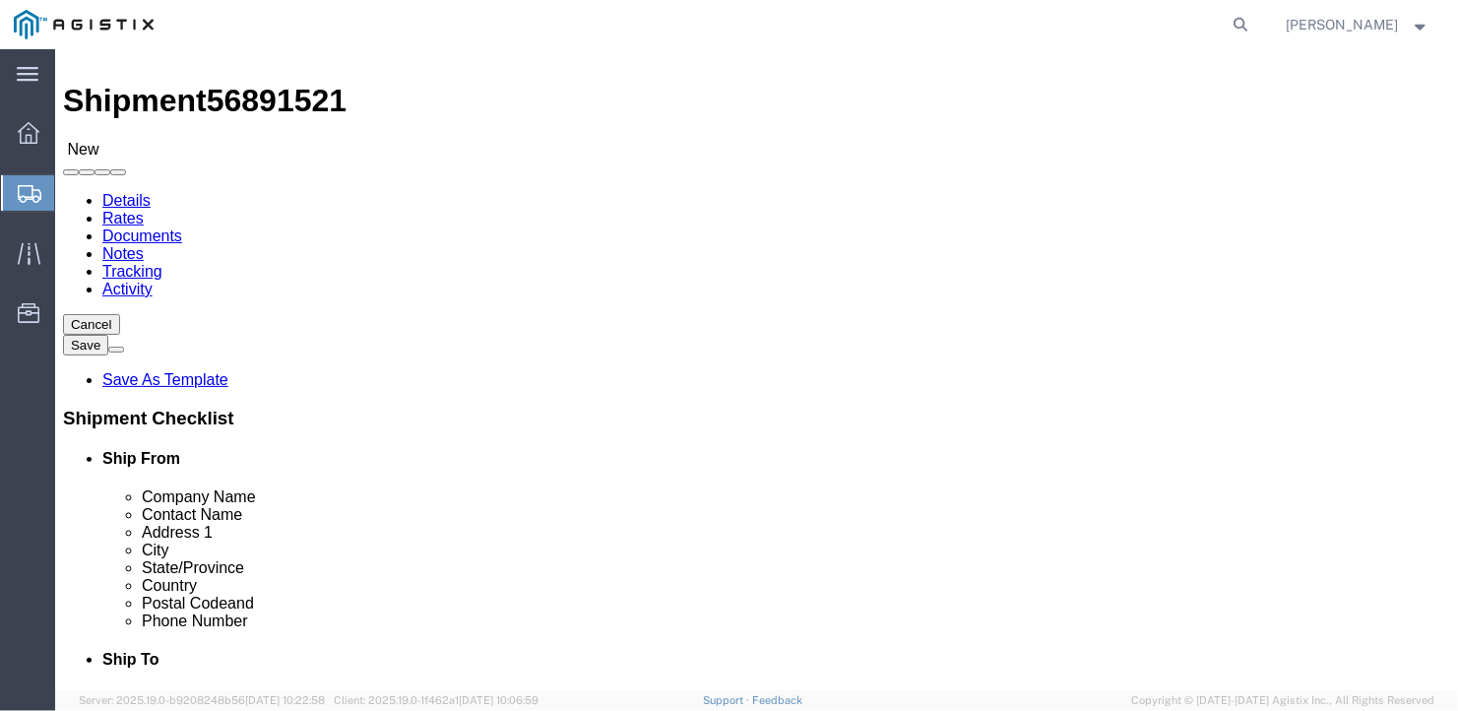
click input "text"
type input "12"
drag, startPoint x: 232, startPoint y: 469, endPoint x: 162, endPoint y: 468, distance: 69.9
click div "Weight 0.00 Select kgs lbs Ship. t°"
type input "9108"
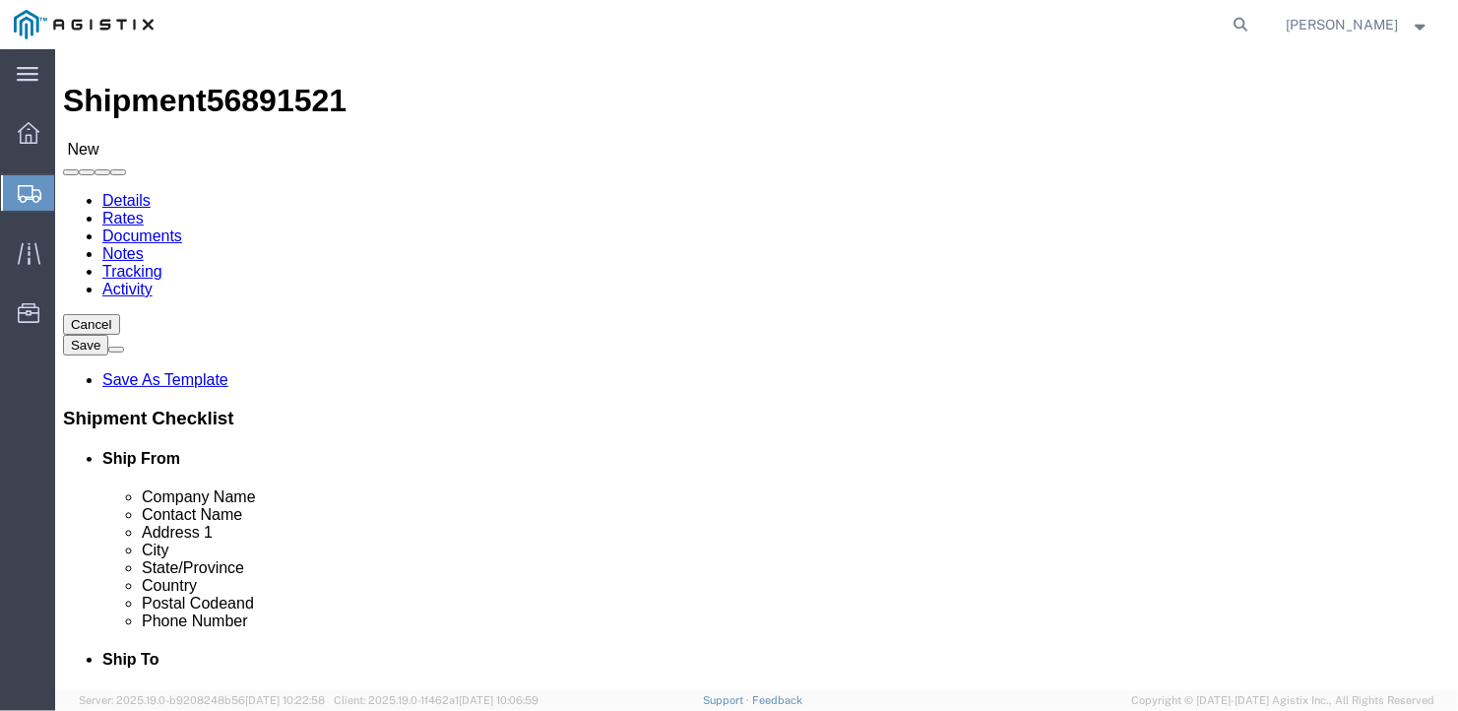
click div "11 x Bulk Package Type Select Bale(s) Basket(s) Bolt(s) Bottle(s) Buckets Bulk …"
click link "Add Content"
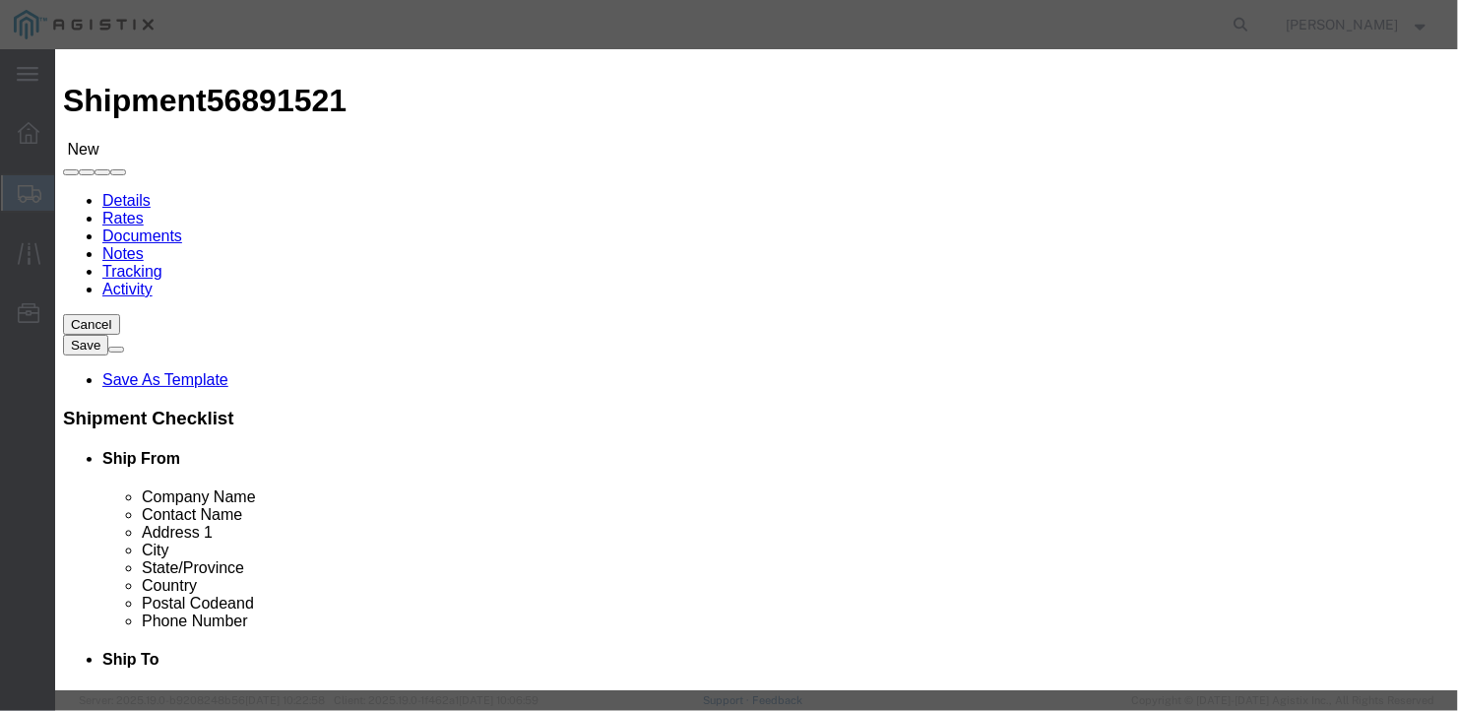
click input "text"
type input "alum ladder w/parts,,grating,,treads"
select select "US"
drag, startPoint x: 386, startPoint y: 133, endPoint x: 334, endPoint y: 147, distance: 53.9
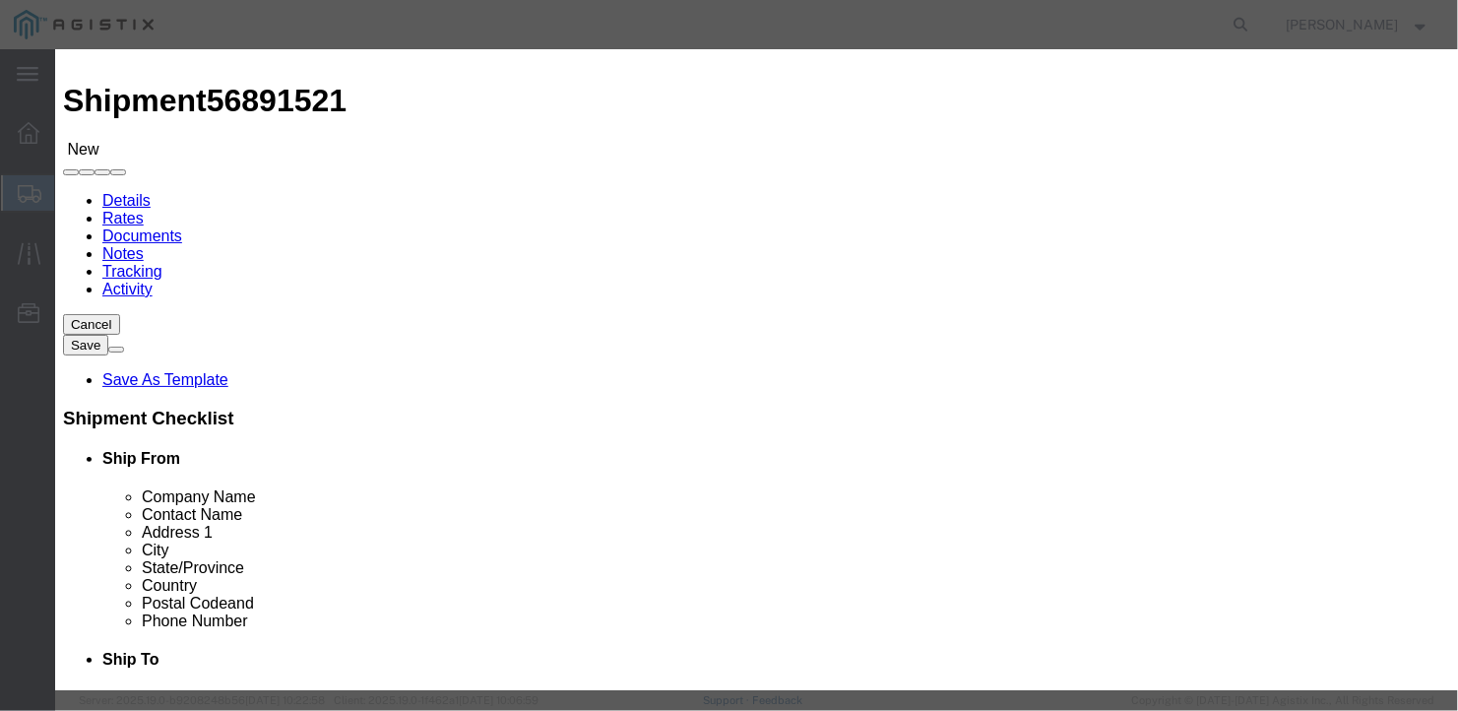
click div "Pieces 0 Select Bag Barrels 100Board Feet Bottle Box Blister Pack Carats Can Ca…"
type input "11"
click input "text"
type input "1"
drag, startPoint x: 632, startPoint y: 523, endPoint x: 846, endPoint y: 520, distance: 214.6
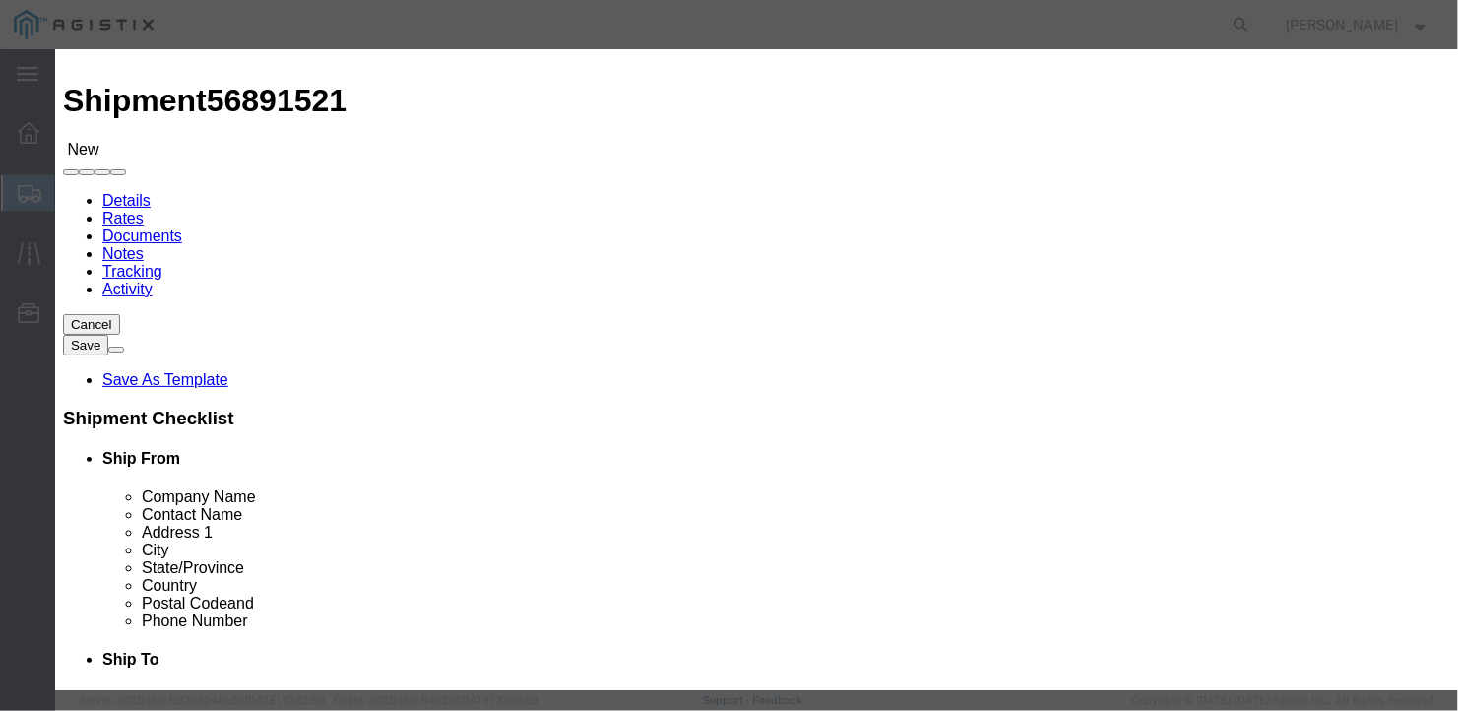
click div "Save & Add Another Save & Close Close"
click button "Save & Close"
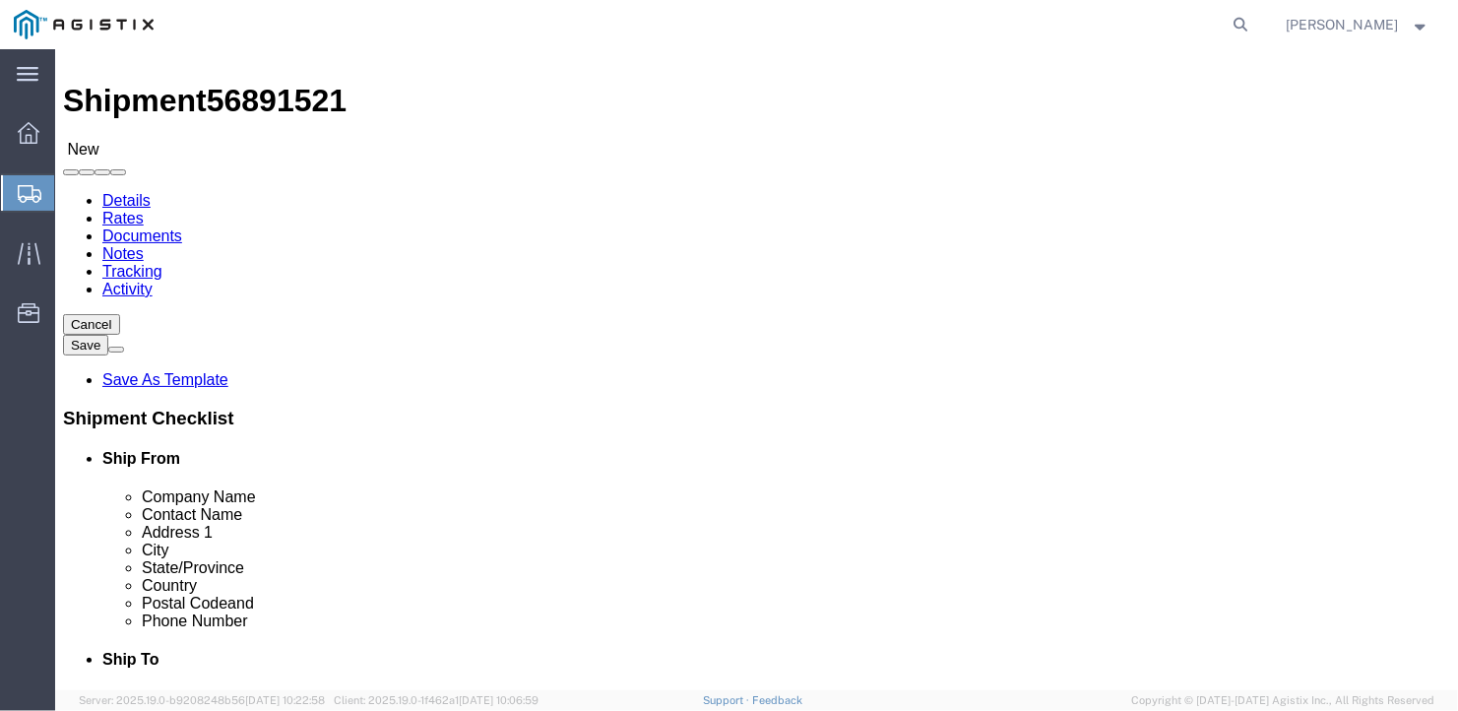
click button "Rate Shipment"
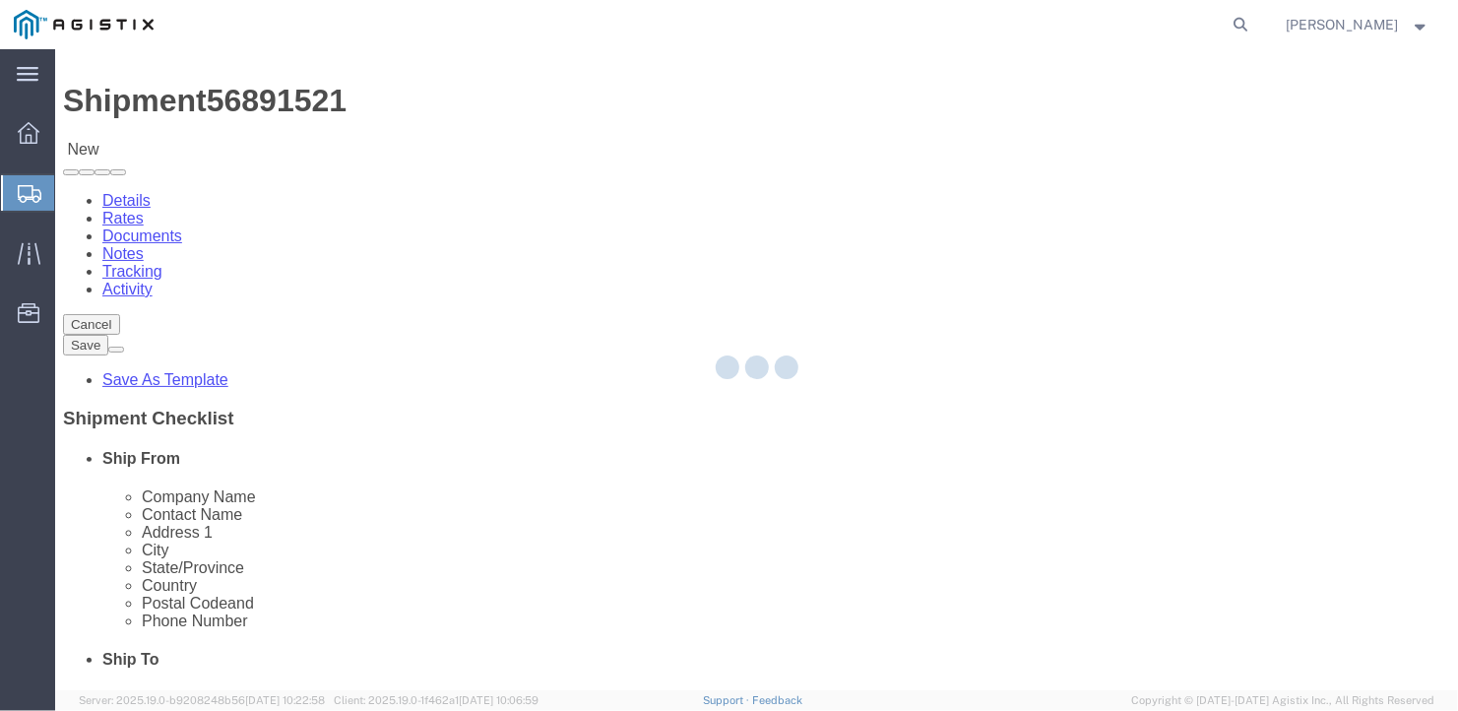
scroll to position [0, 0]
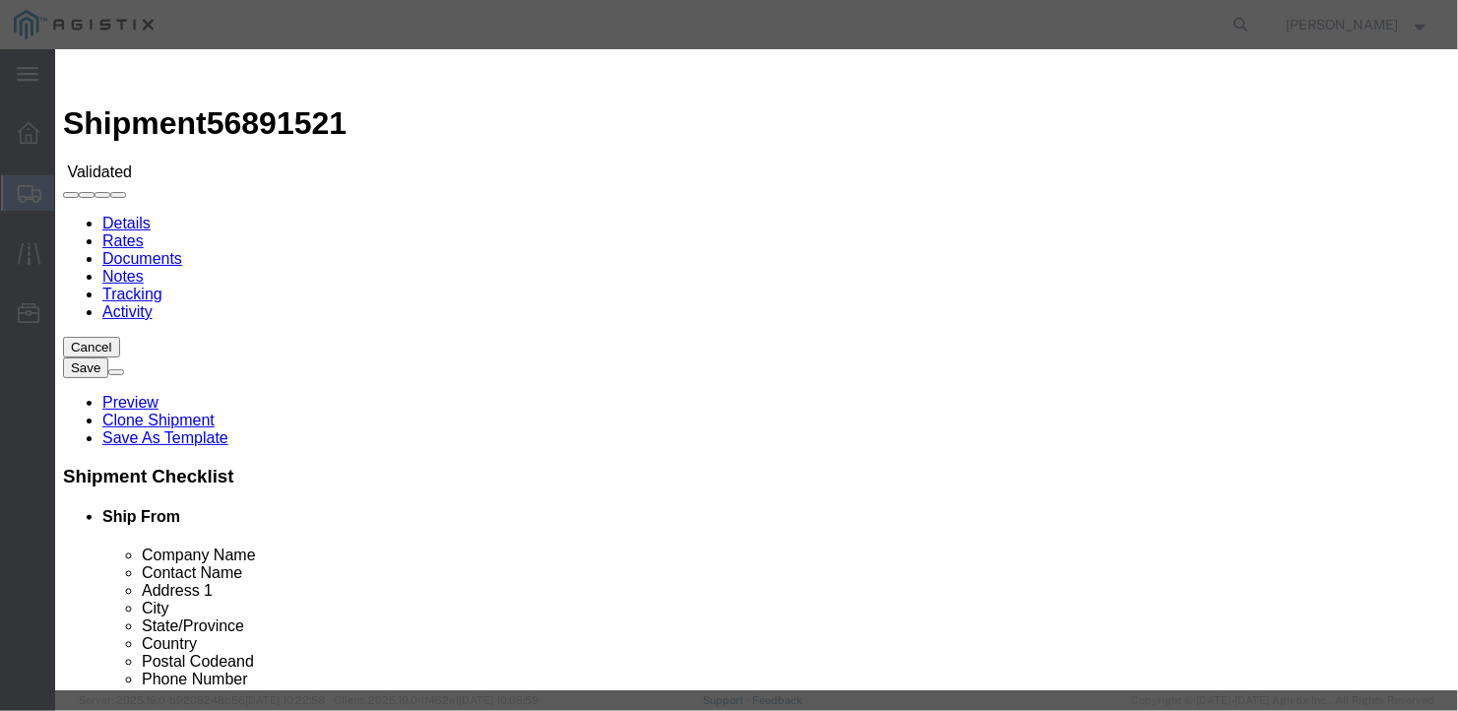
select select "6922"
select select "16774"
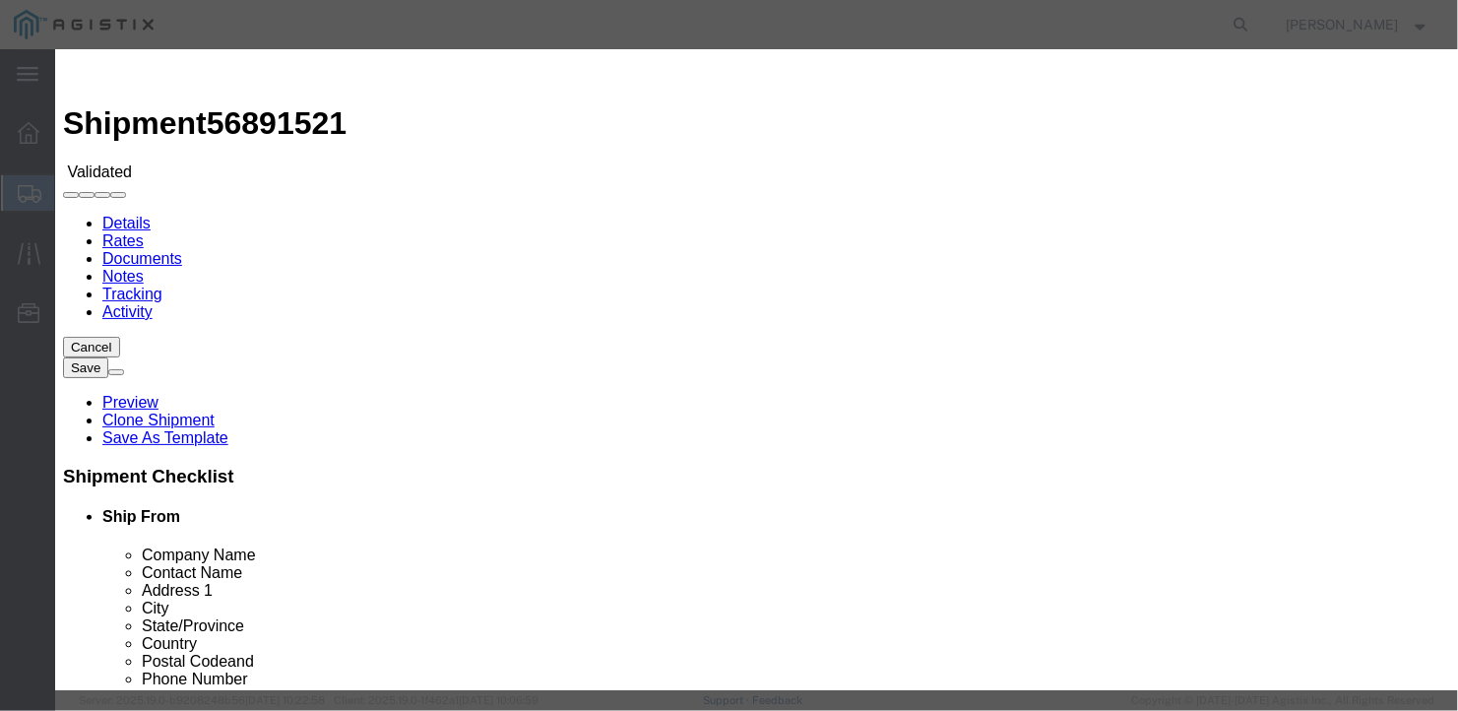
type input "1750"
type input "1,750.00"
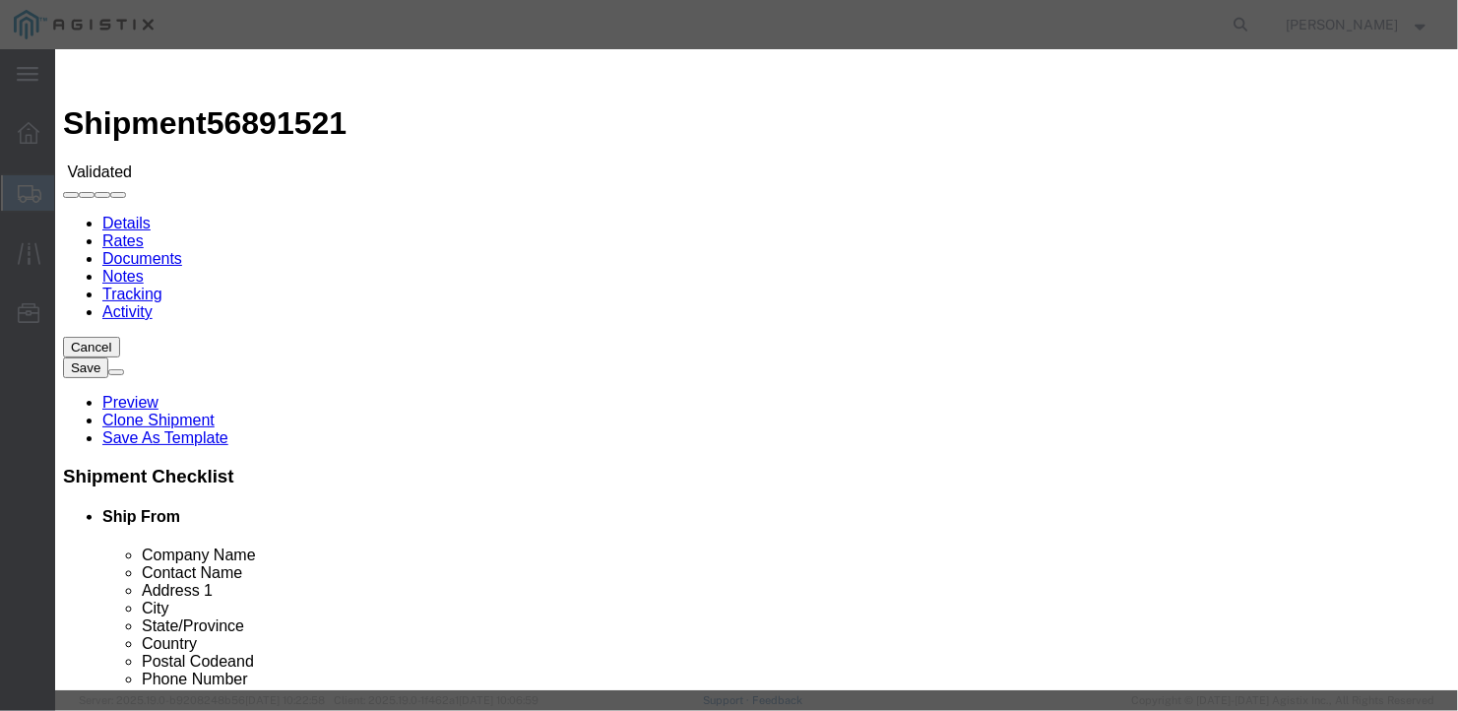
type input "3"
type input "27214"
type input "[PERSON_NAME]"
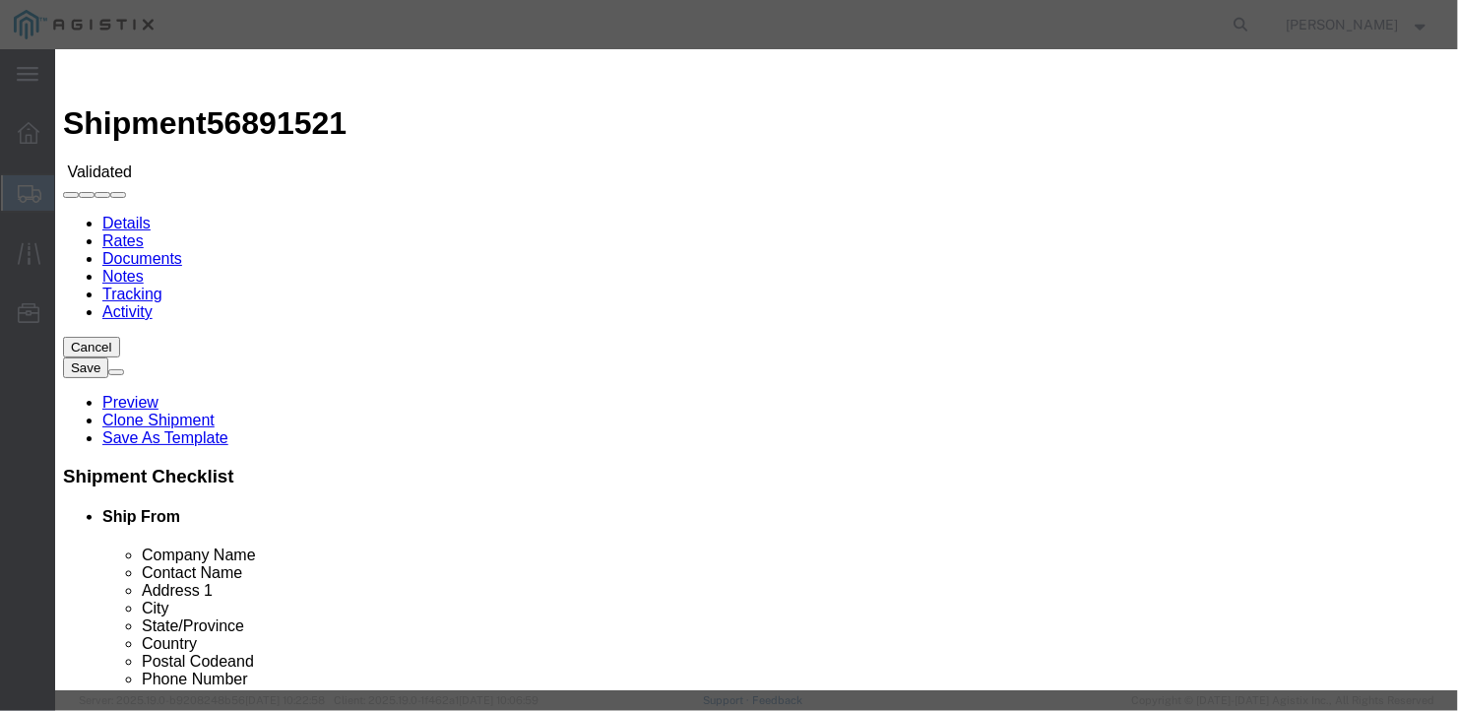
type input "2075497862"
type input "[DATE]"
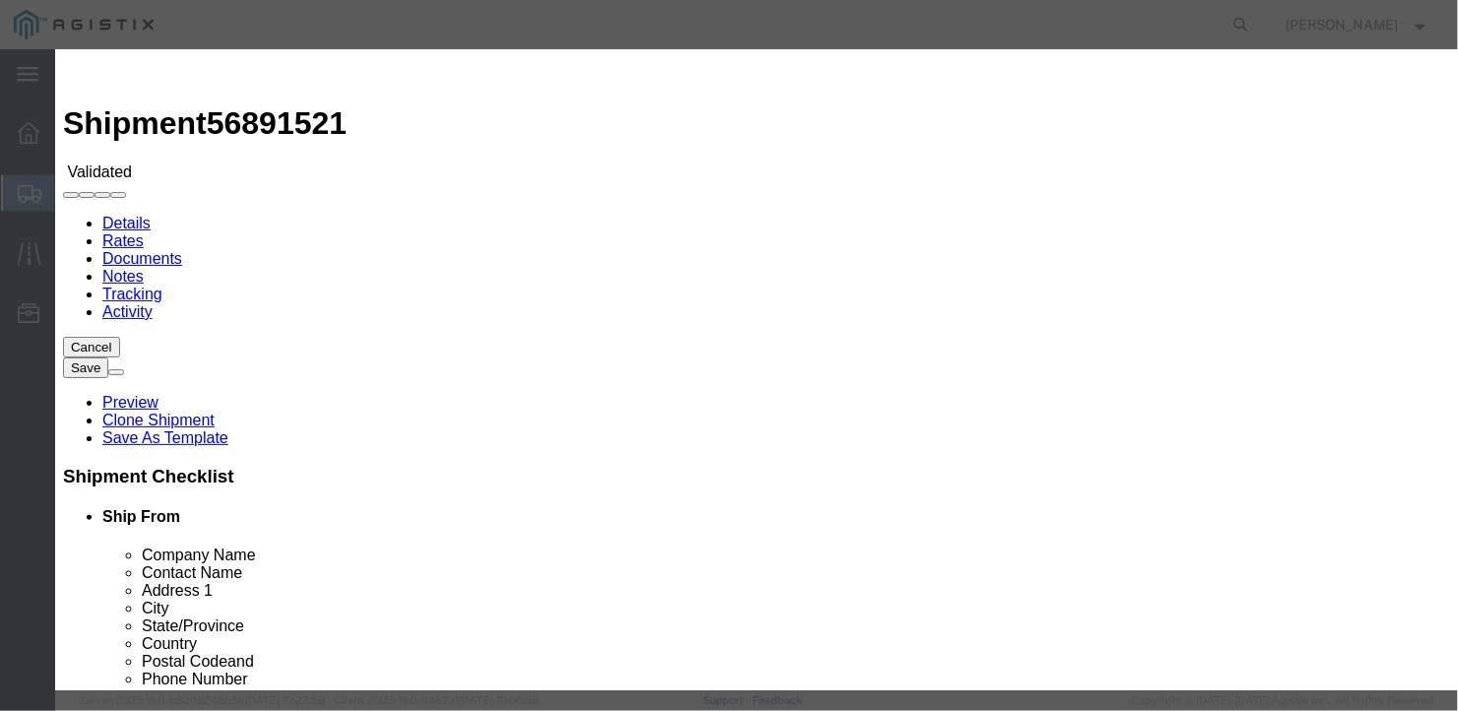
type input "09/17/2025"
select select "1000"
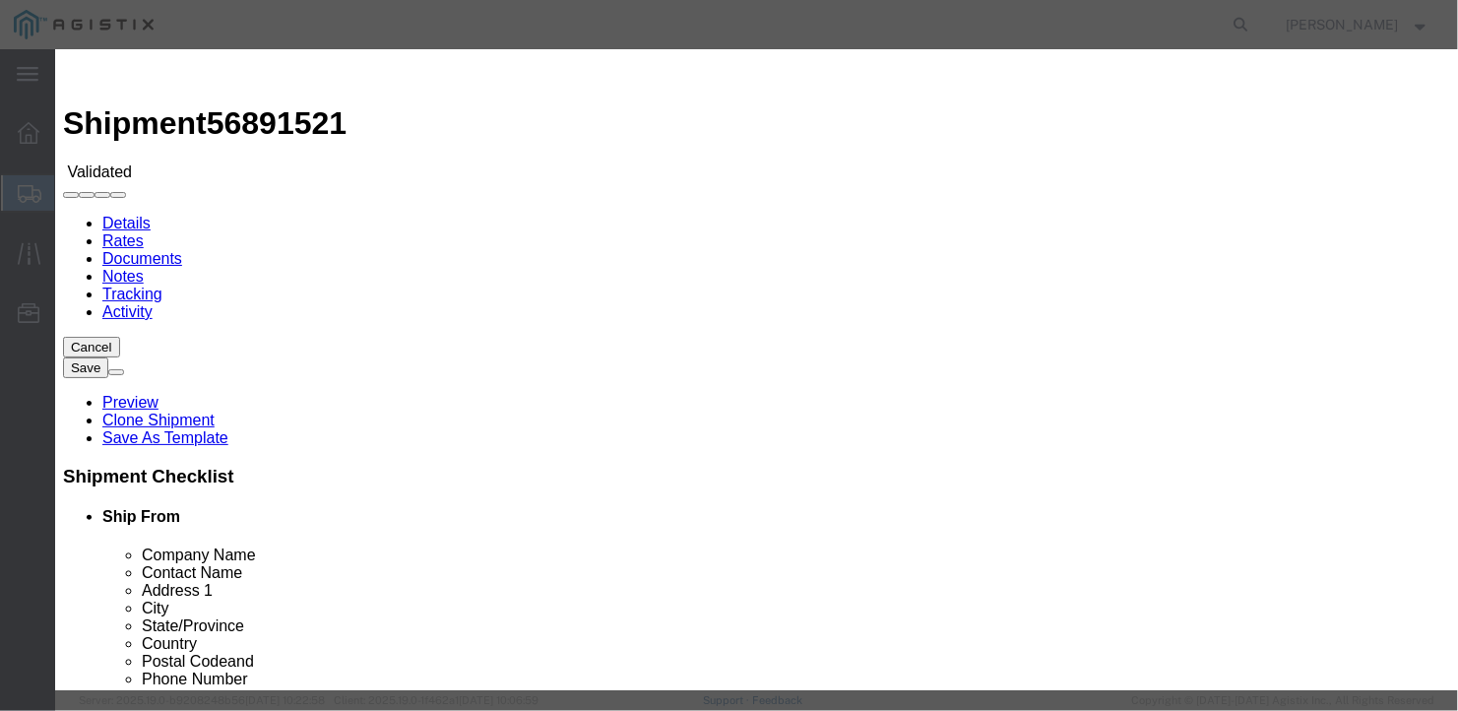
type input "[DATE]"
select select "1200"
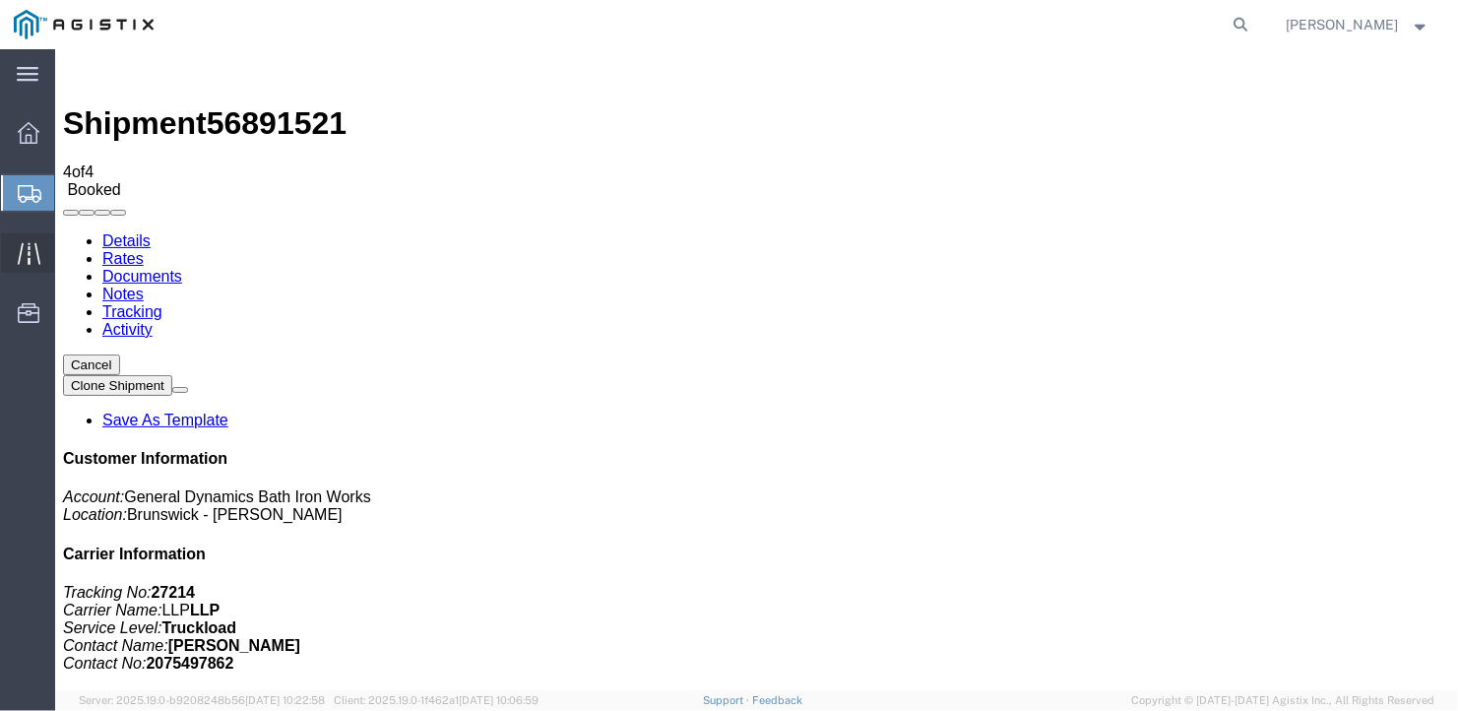
click at [68, 242] on span "Traffic" at bounding box center [61, 252] width 14 height 39
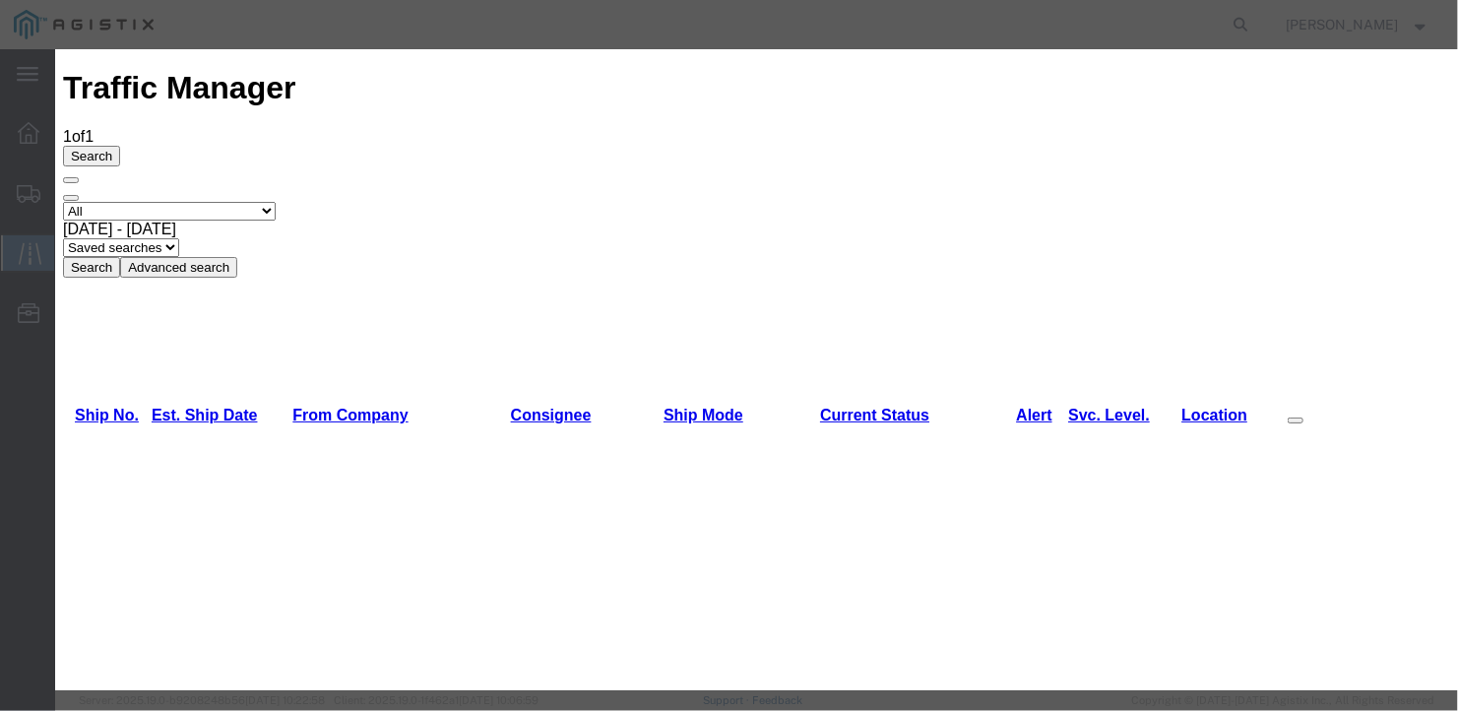
type input "[DATE]"
type input "11:00 AM"
